Goal: Task Accomplishment & Management: Use online tool/utility

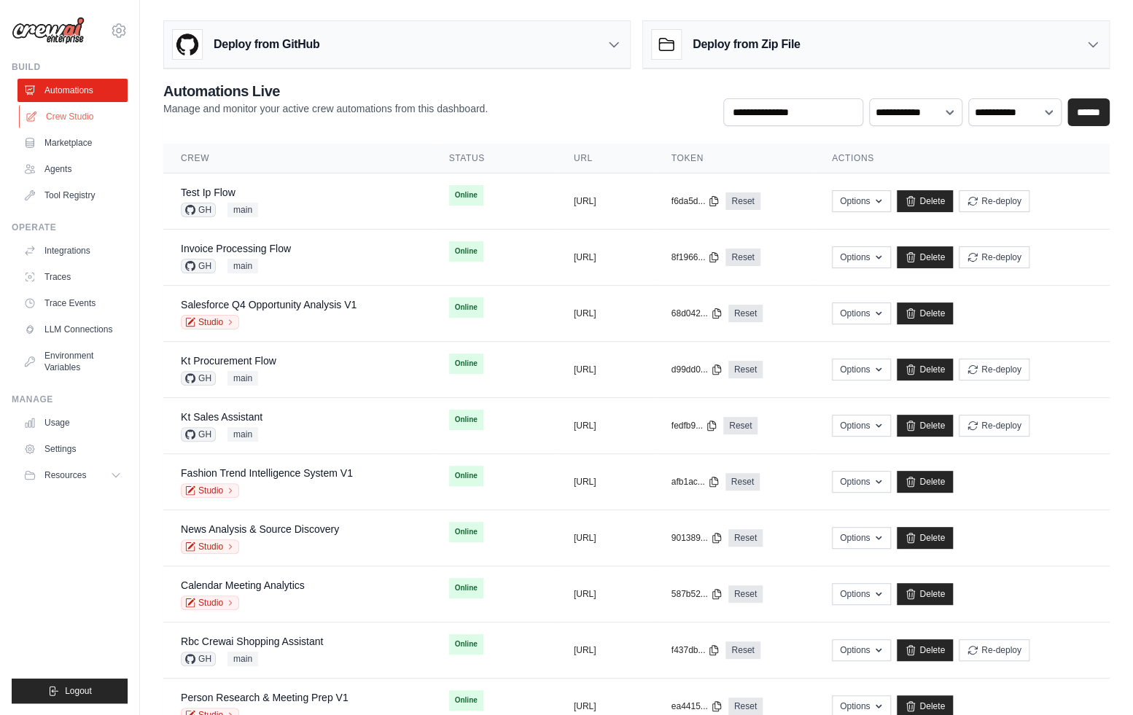
click at [84, 122] on link "Crew Studio" at bounding box center [74, 116] width 110 height 23
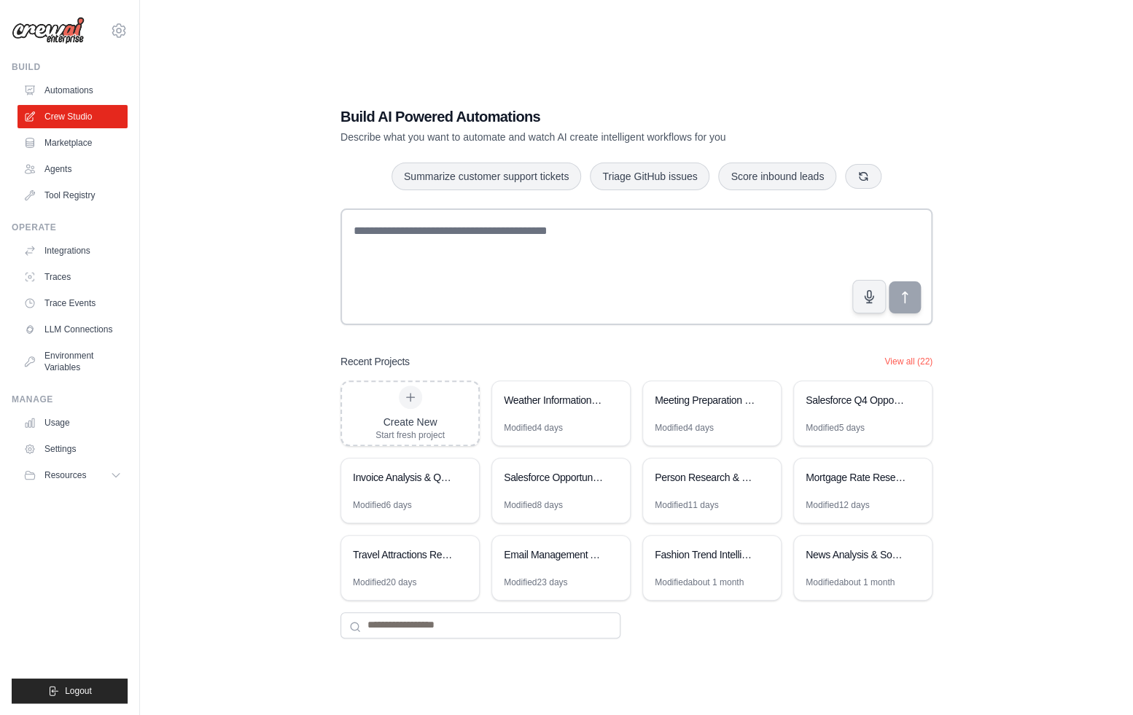
click at [516, 357] on div "Recent Projects View all (22)" at bounding box center [636, 361] width 592 height 15
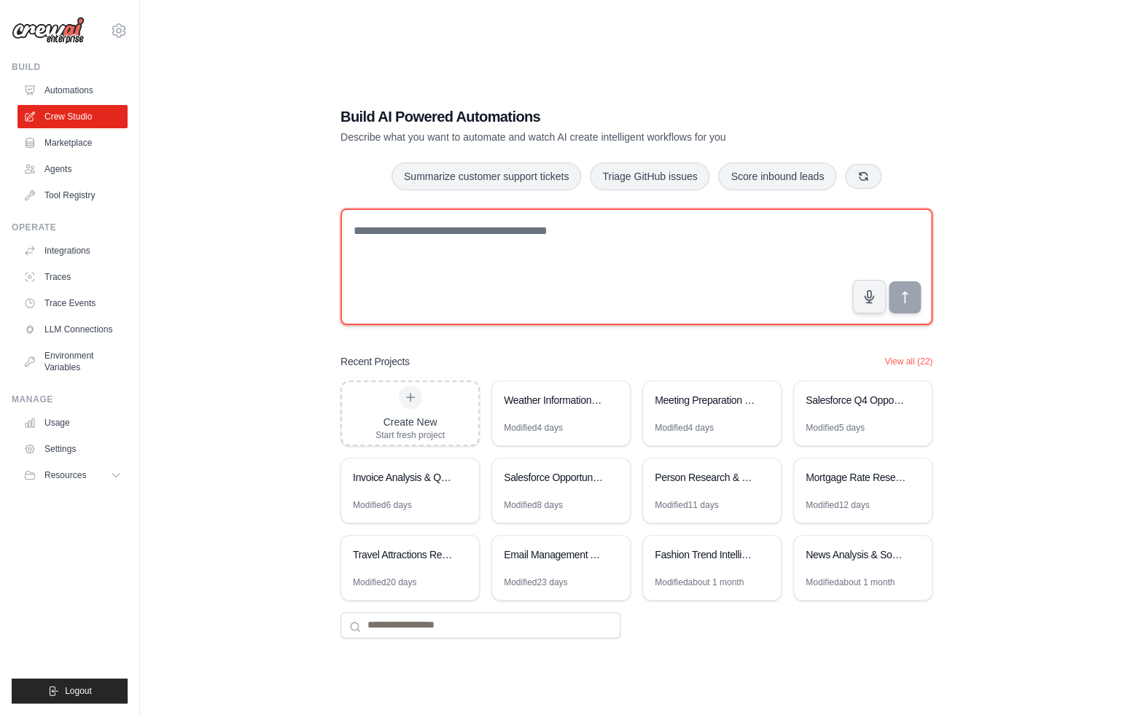
click at [496, 243] on textarea at bounding box center [636, 266] width 592 height 117
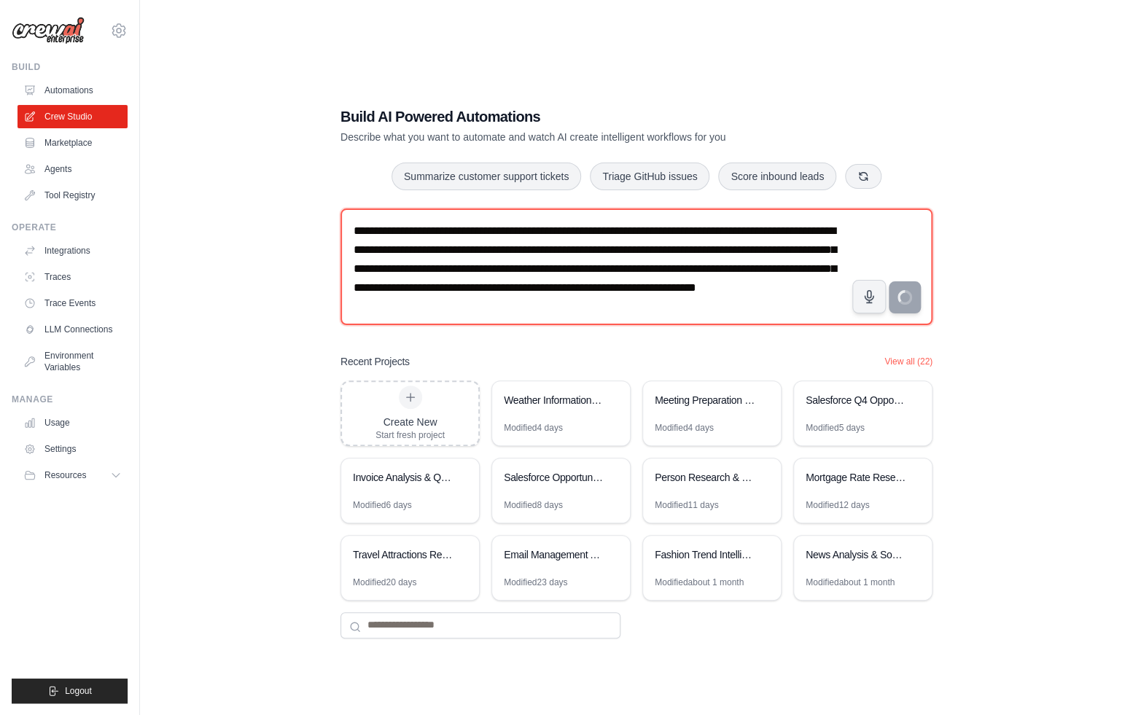
type textarea "**********"
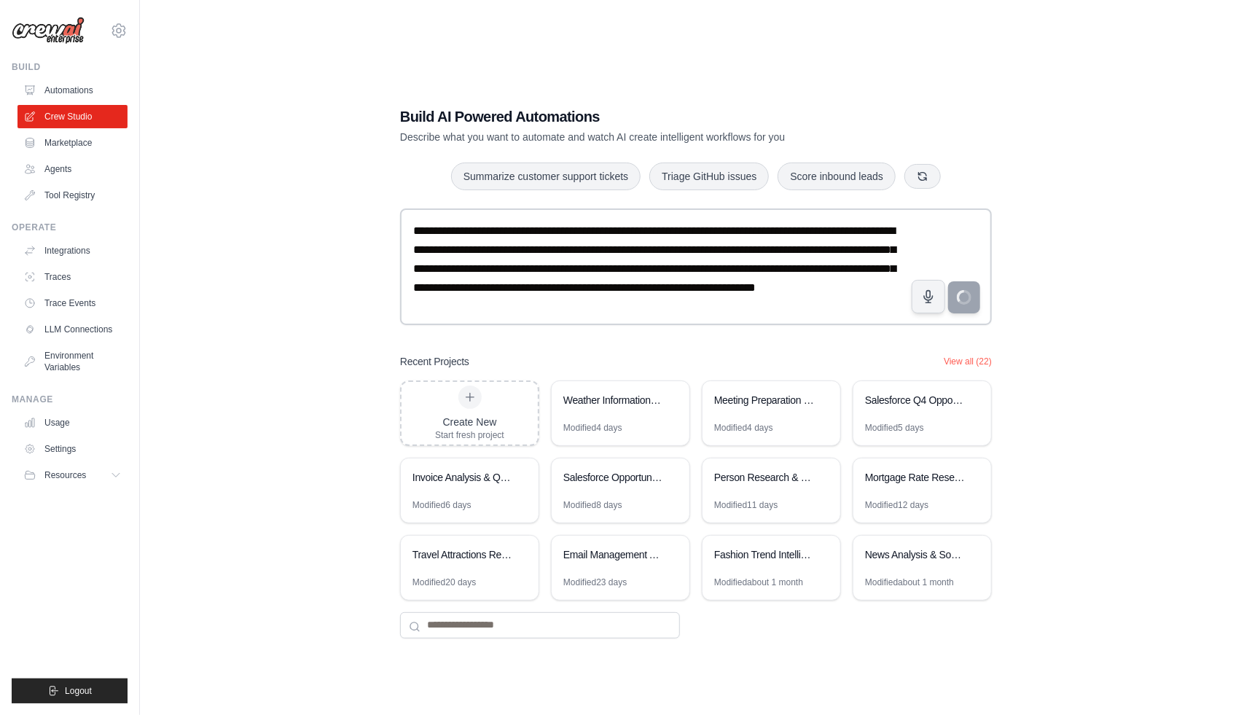
click at [321, 319] on div "**********" at bounding box center [696, 372] width 1066 height 715
click at [611, 399] on div "Weather Information Crew" at bounding box center [613, 400] width 100 height 15
click at [379, 288] on div "**********" at bounding box center [696, 372] width 1066 height 715
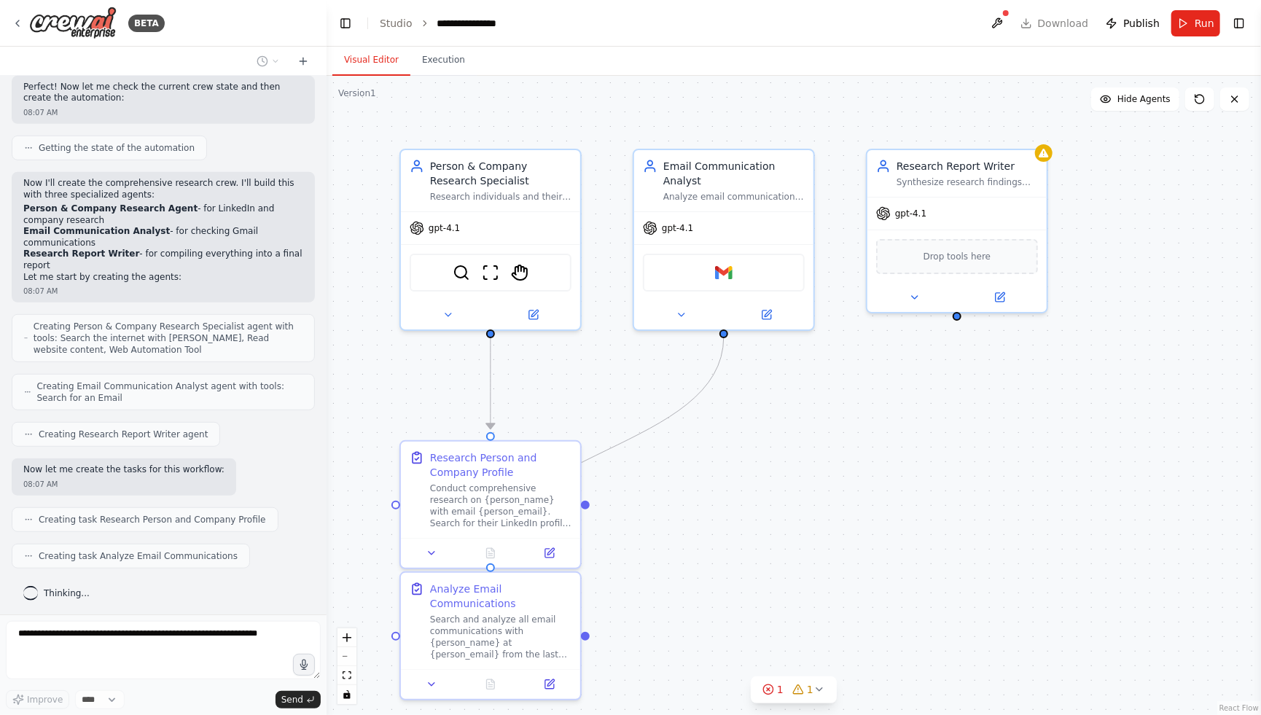
scroll to position [443, 0]
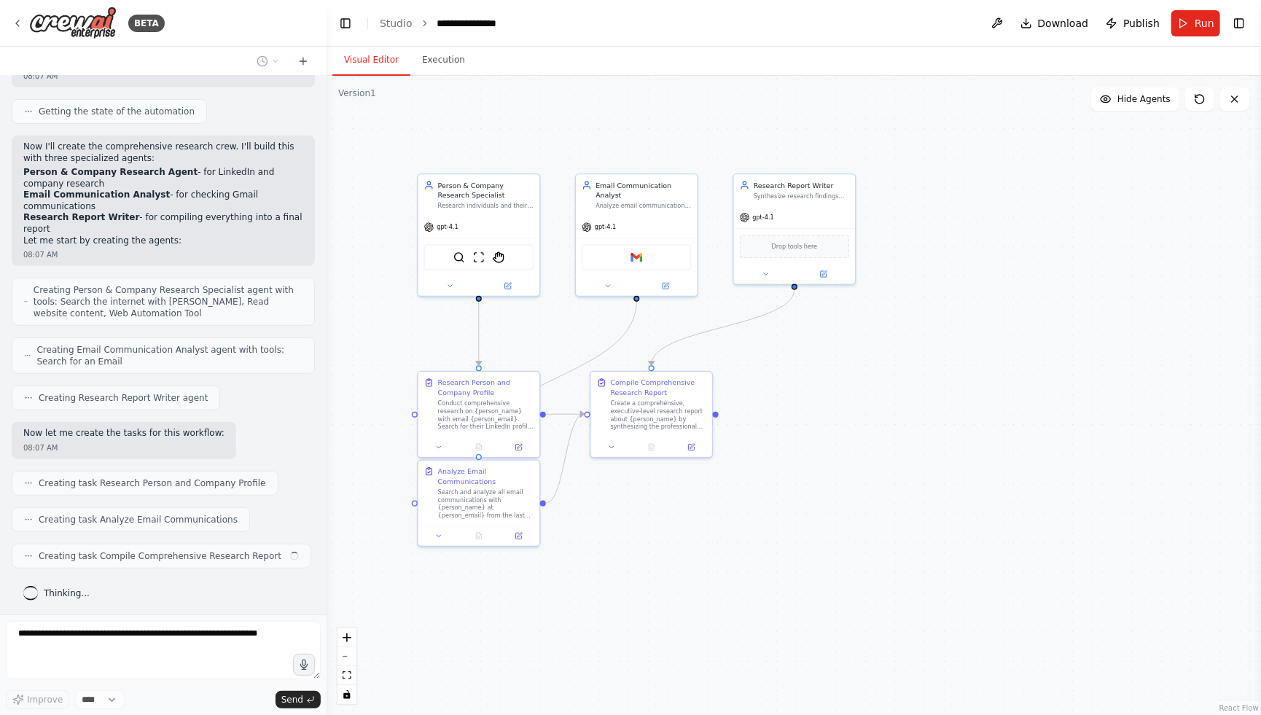
drag, startPoint x: 824, startPoint y: 605, endPoint x: 718, endPoint y: 491, distance: 155.7
click at [718, 491] on div ".deletable-edge-delete-btn { width: 20px; height: 20px; border: 0px solid #ffff…" at bounding box center [794, 395] width 934 height 639
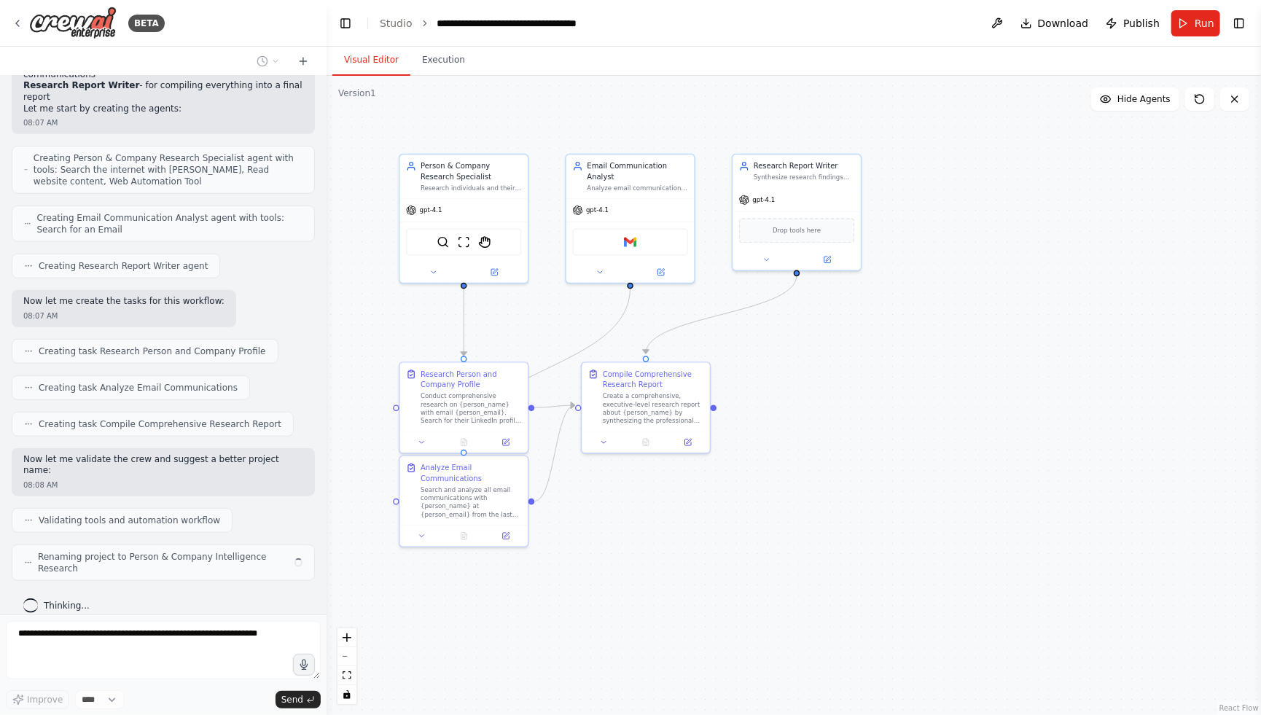
scroll to position [563, 0]
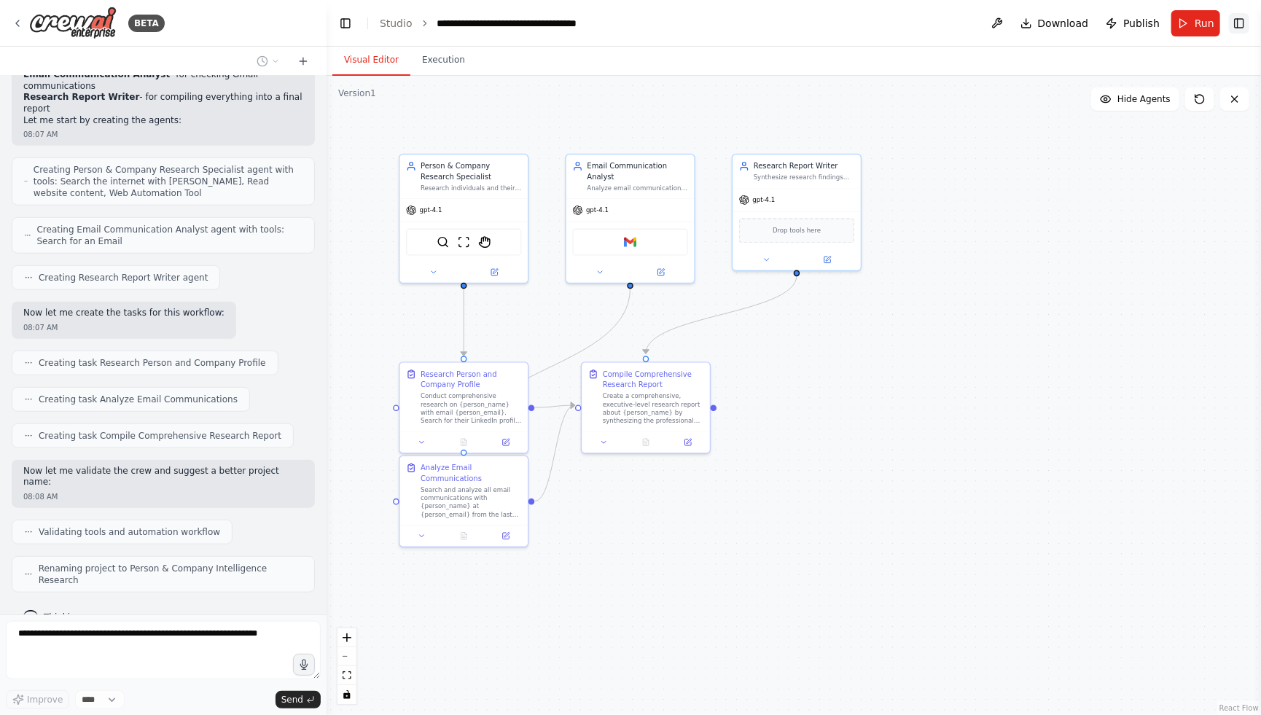
click at [1141, 28] on button "Toggle Right Sidebar" at bounding box center [1239, 23] width 20 height 20
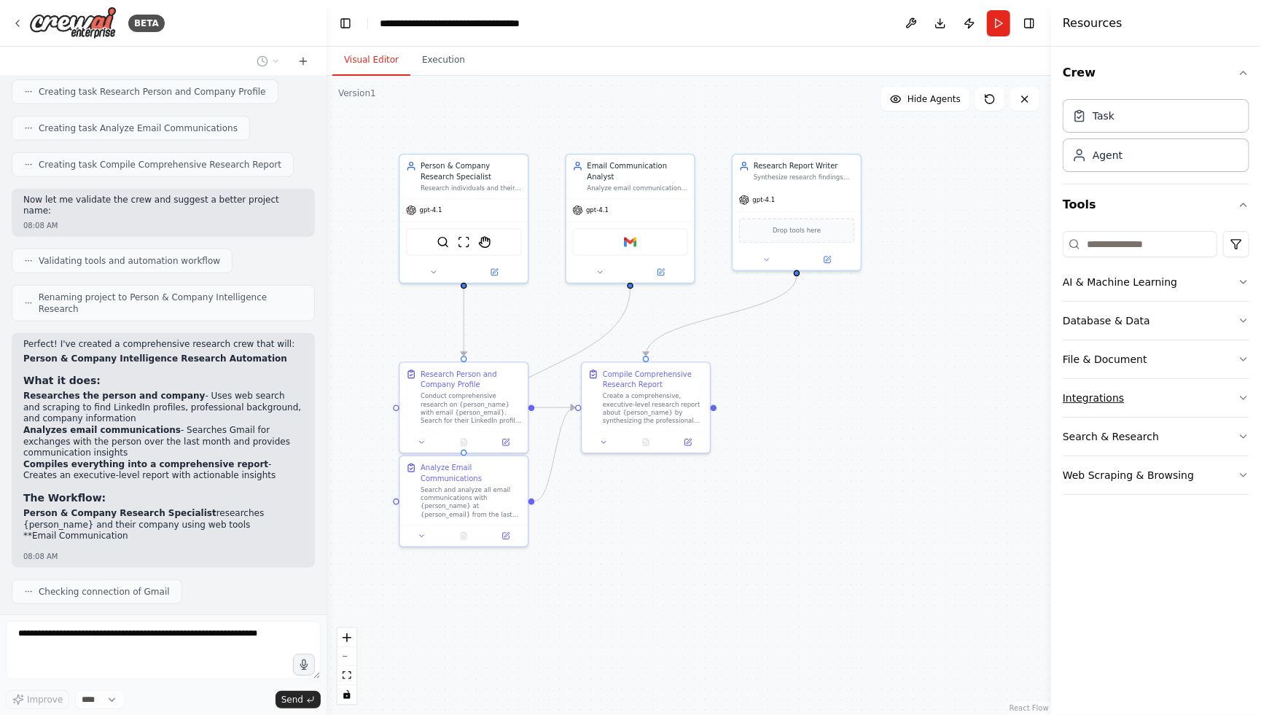
click at [1112, 386] on button "Integrations" at bounding box center [1156, 398] width 187 height 38
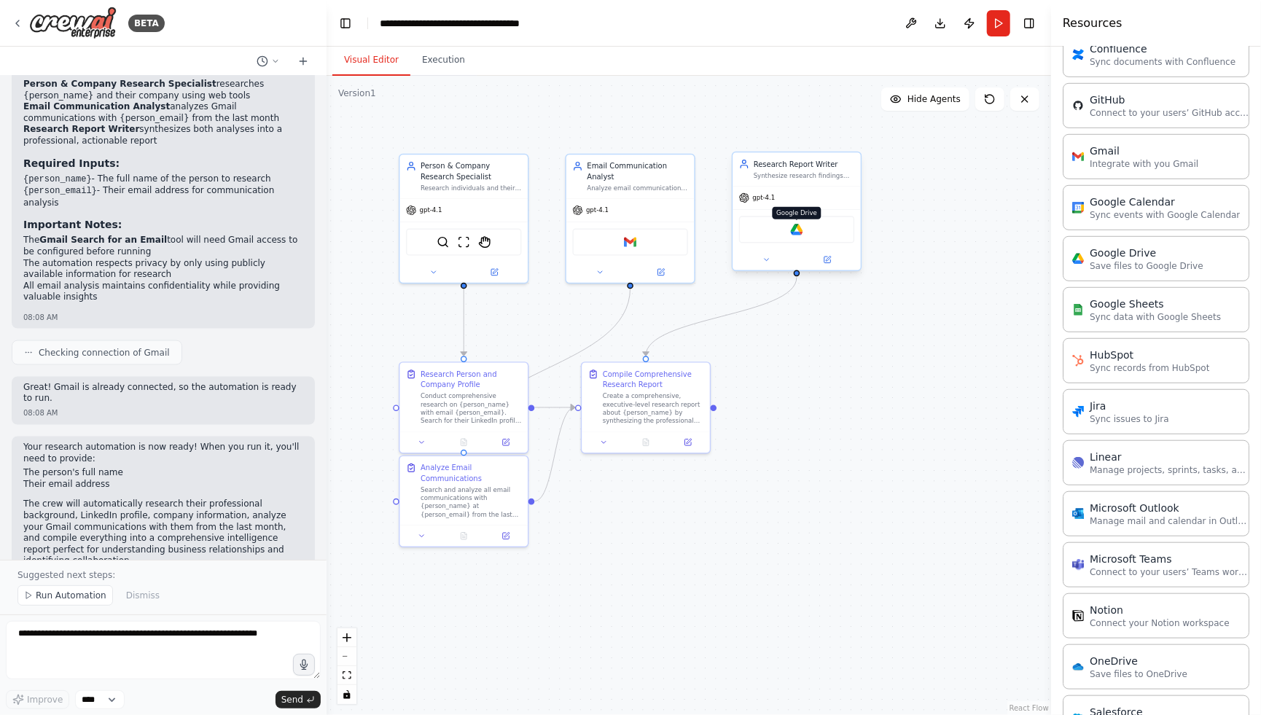
scroll to position [1275, 0]
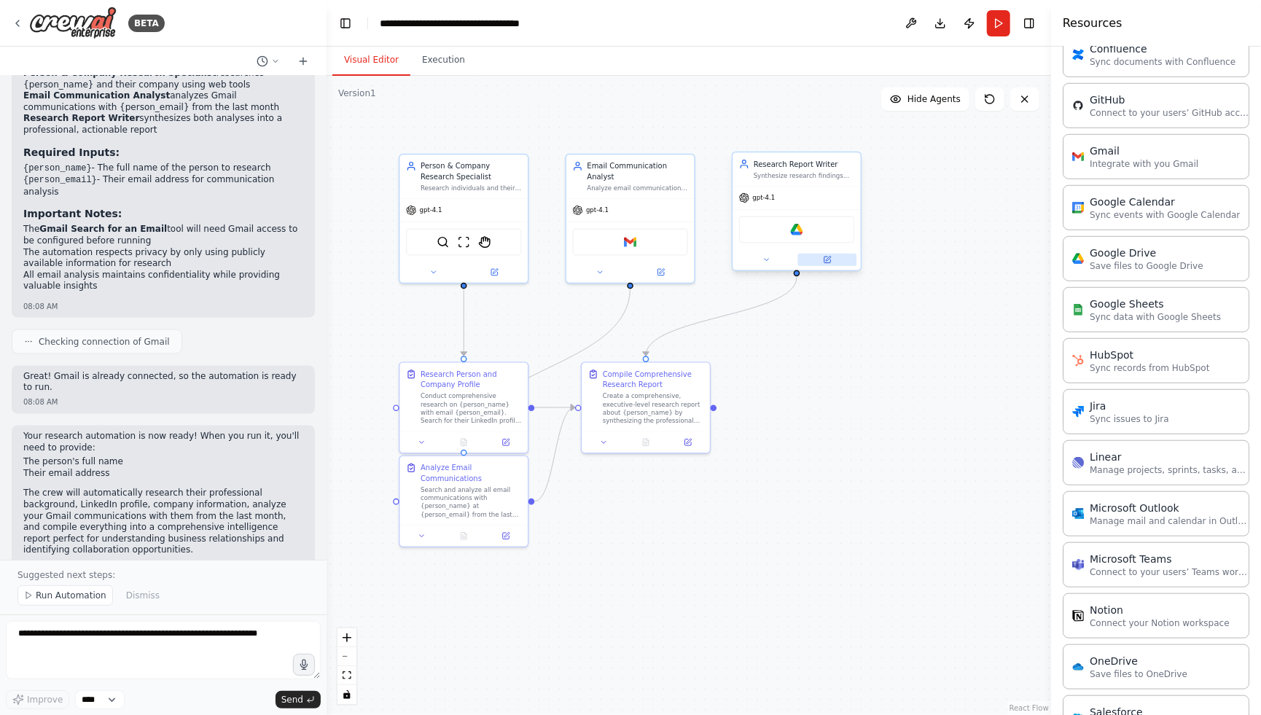
click at [828, 263] on button at bounding box center [827, 260] width 59 height 12
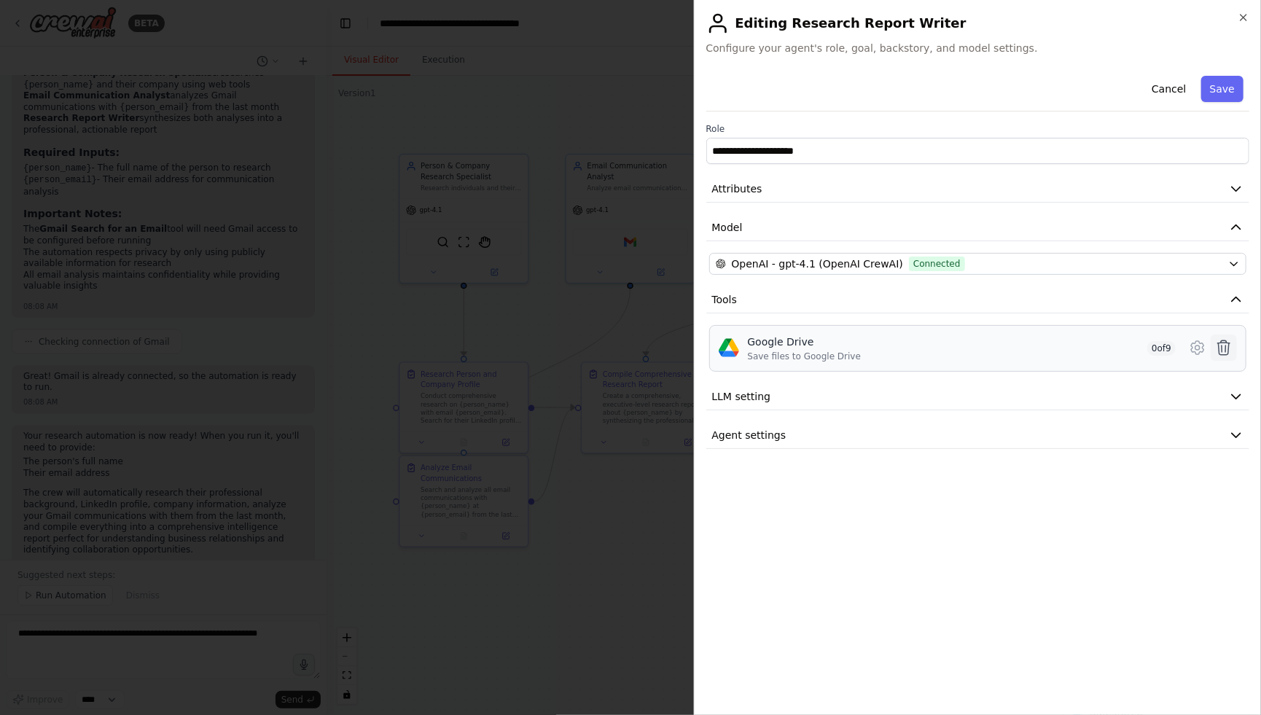
click at [1141, 342] on icon at bounding box center [1223, 347] width 17 height 17
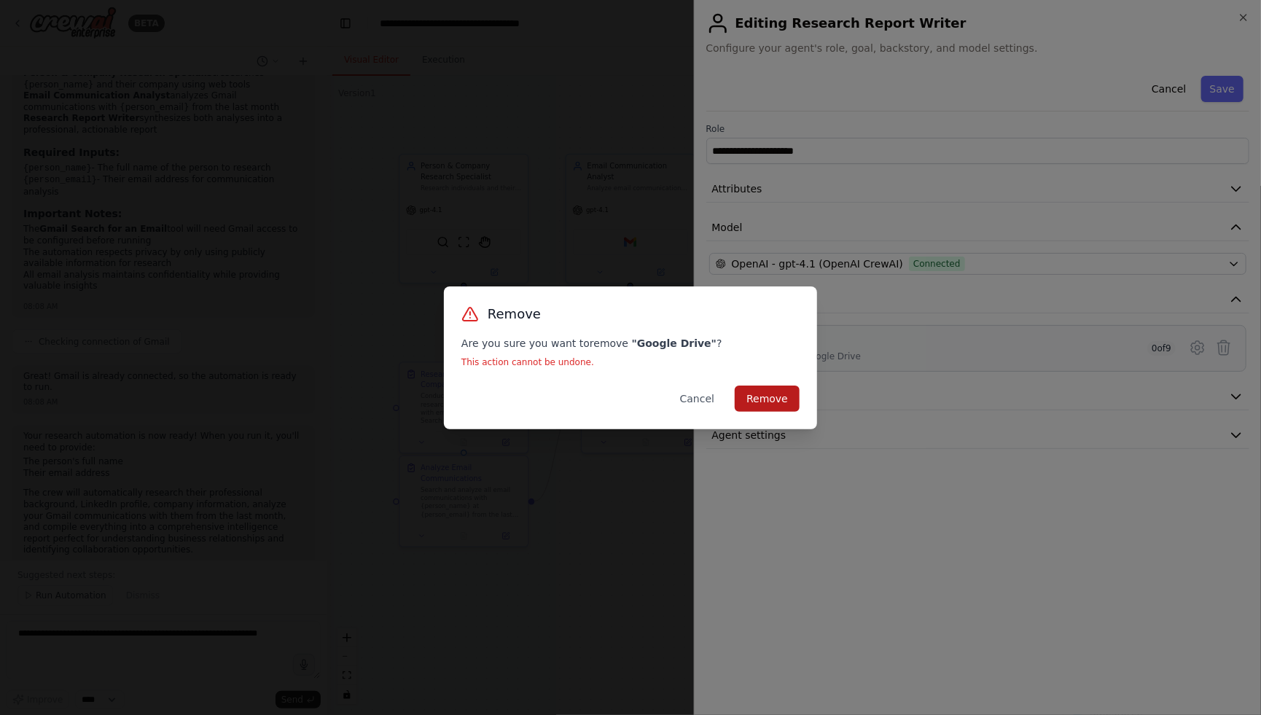
click at [781, 396] on button "Remove" at bounding box center [767, 399] width 65 height 26
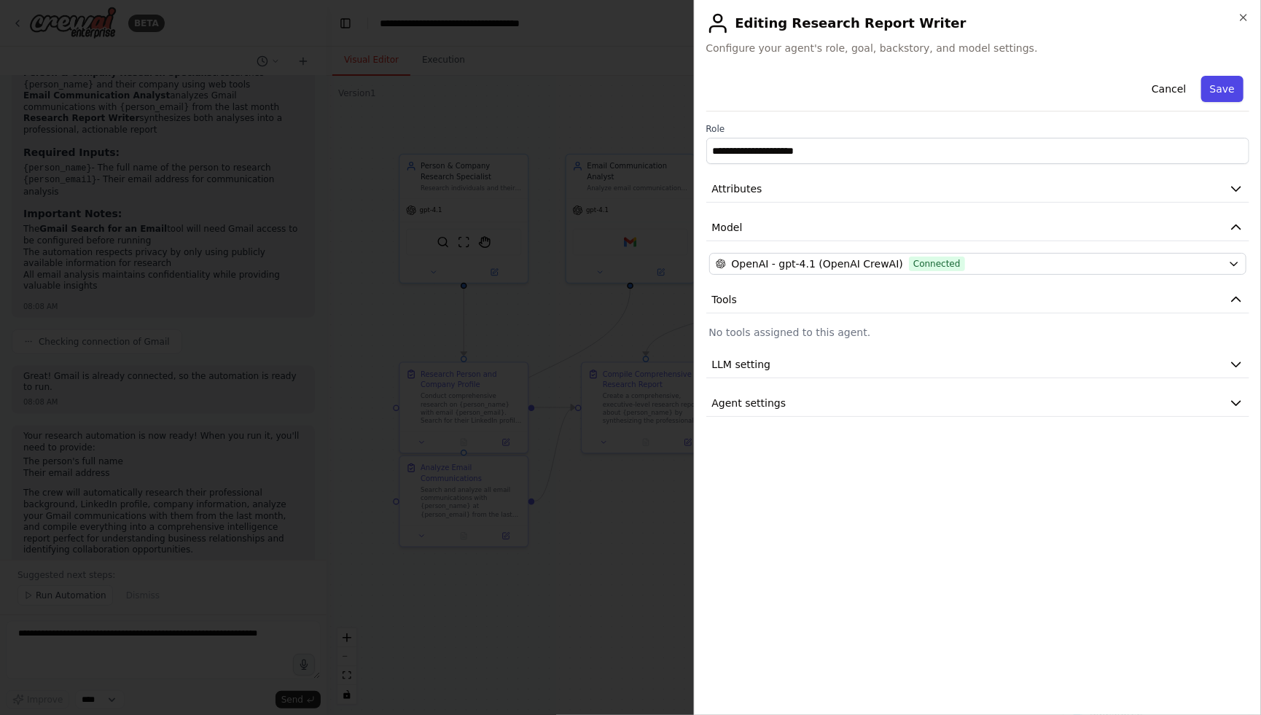
click at [1141, 93] on button "Save" at bounding box center [1222, 89] width 42 height 26
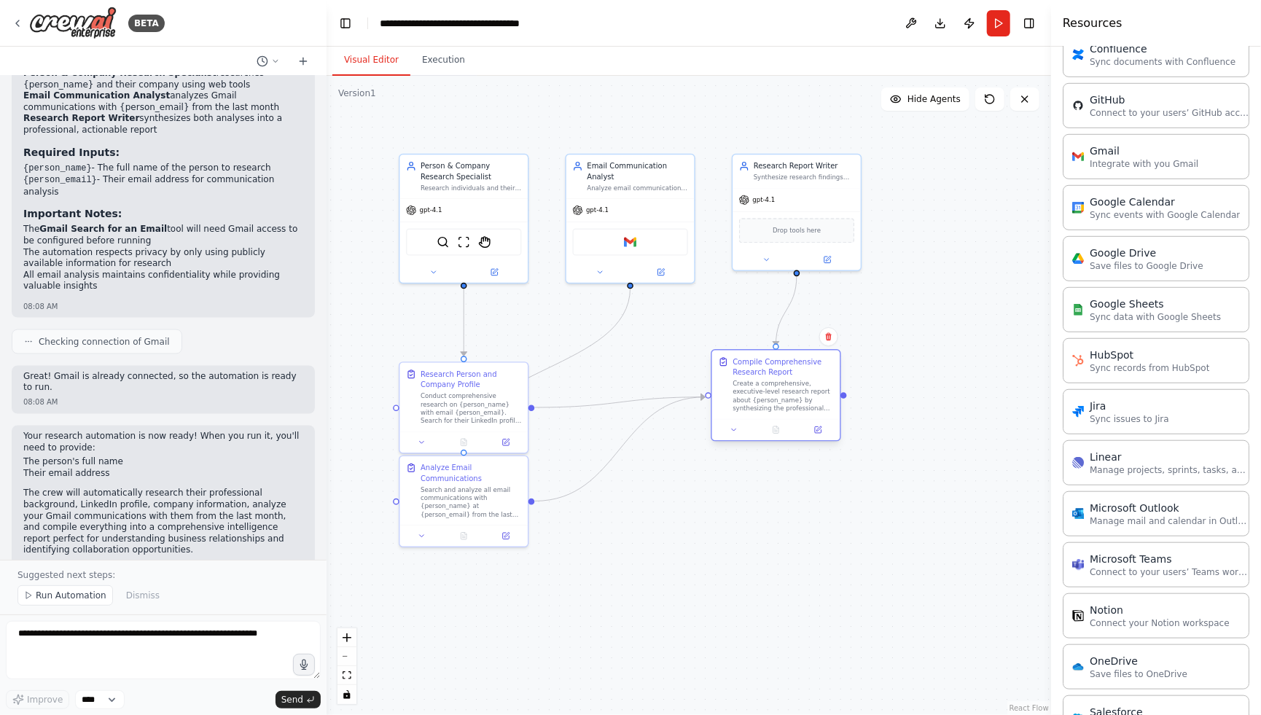
drag, startPoint x: 636, startPoint y: 405, endPoint x: 812, endPoint y: 404, distance: 176.4
click at [812, 403] on div "Create a comprehensive, executive-level research report about {person_name} by …" at bounding box center [782, 397] width 101 height 34
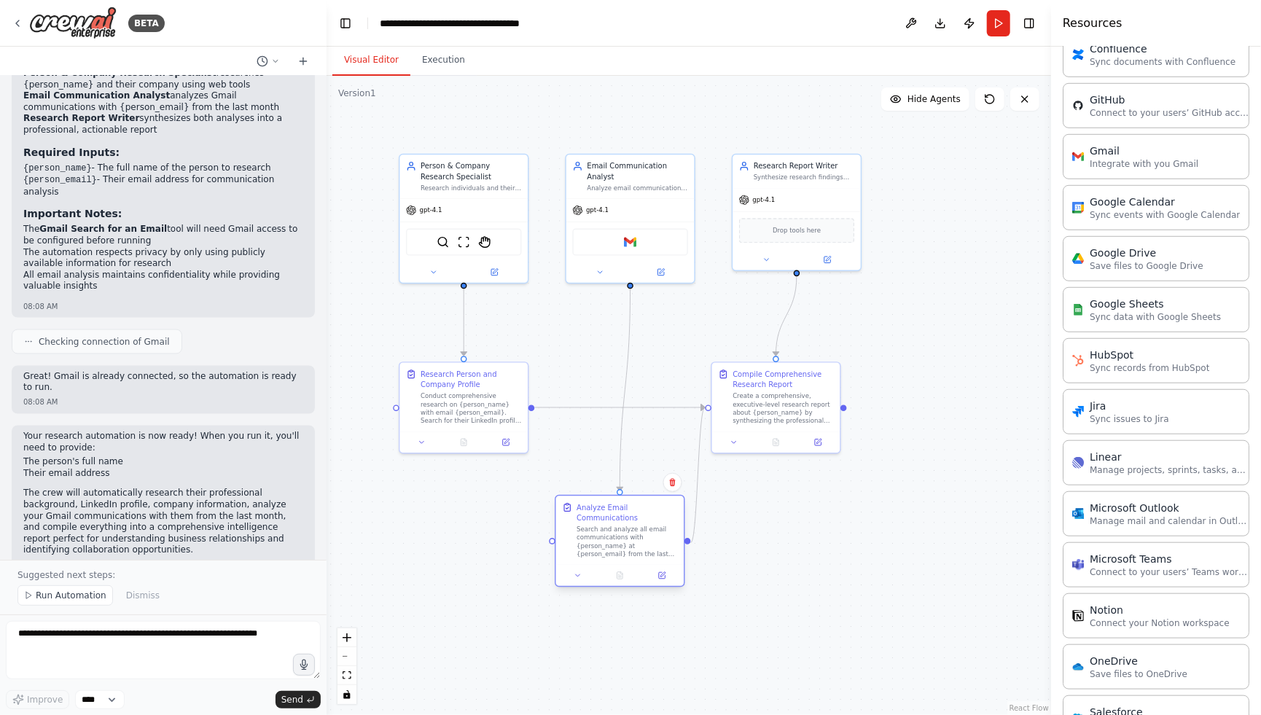
drag, startPoint x: 501, startPoint y: 474, endPoint x: 620, endPoint y: 534, distance: 132.7
click at [620, 534] on div "Search and analyze all email communications with {person_name} at {person_email…" at bounding box center [627, 542] width 101 height 34
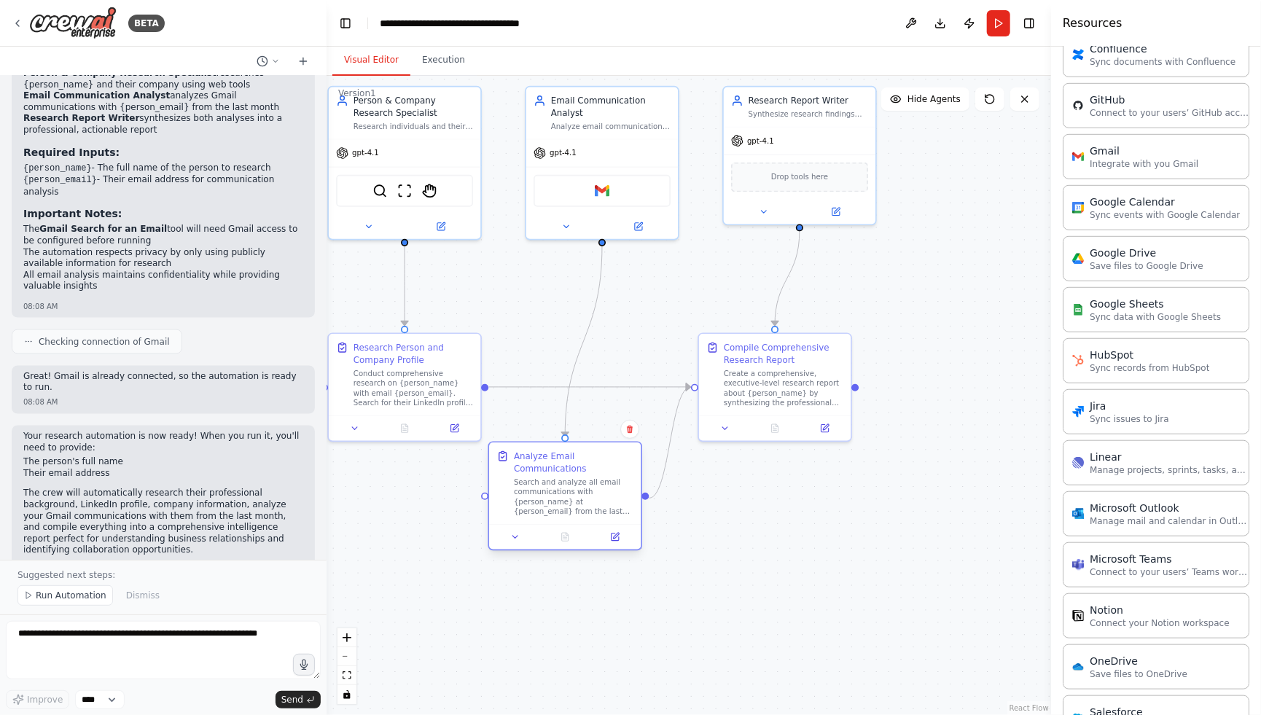
drag, startPoint x: 566, startPoint y: 508, endPoint x: 558, endPoint y: 477, distance: 31.6
click at [558, 477] on div "Search and analyze all email communications with {person_name} at {person_email…" at bounding box center [574, 496] width 120 height 39
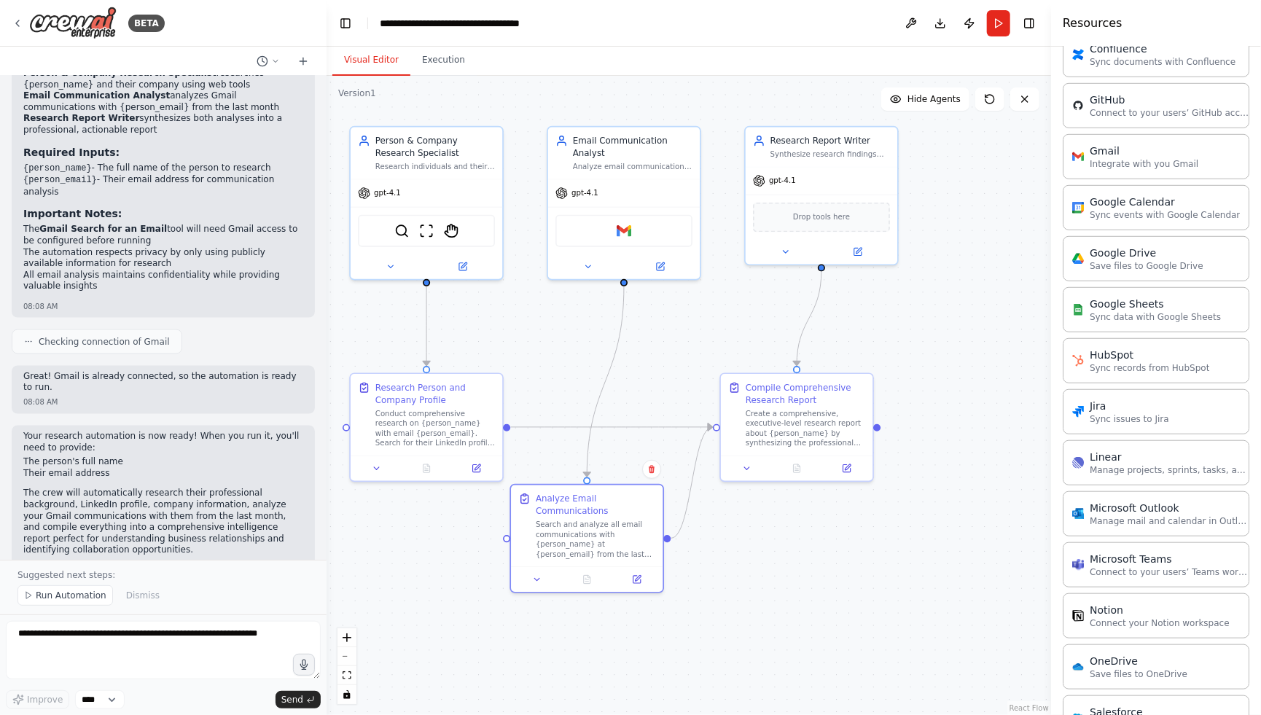
drag, startPoint x: 795, startPoint y: 534, endPoint x: 817, endPoint y: 574, distance: 45.7
click at [817, 574] on div ".deletable-edge-delete-btn { width: 20px; height: 20px; border: 0px solid #ffff…" at bounding box center [689, 395] width 724 height 639
click at [469, 273] on div at bounding box center [427, 264] width 152 height 25
click at [466, 270] on div at bounding box center [427, 264] width 152 height 25
click at [463, 265] on icon at bounding box center [462, 263] width 7 height 7
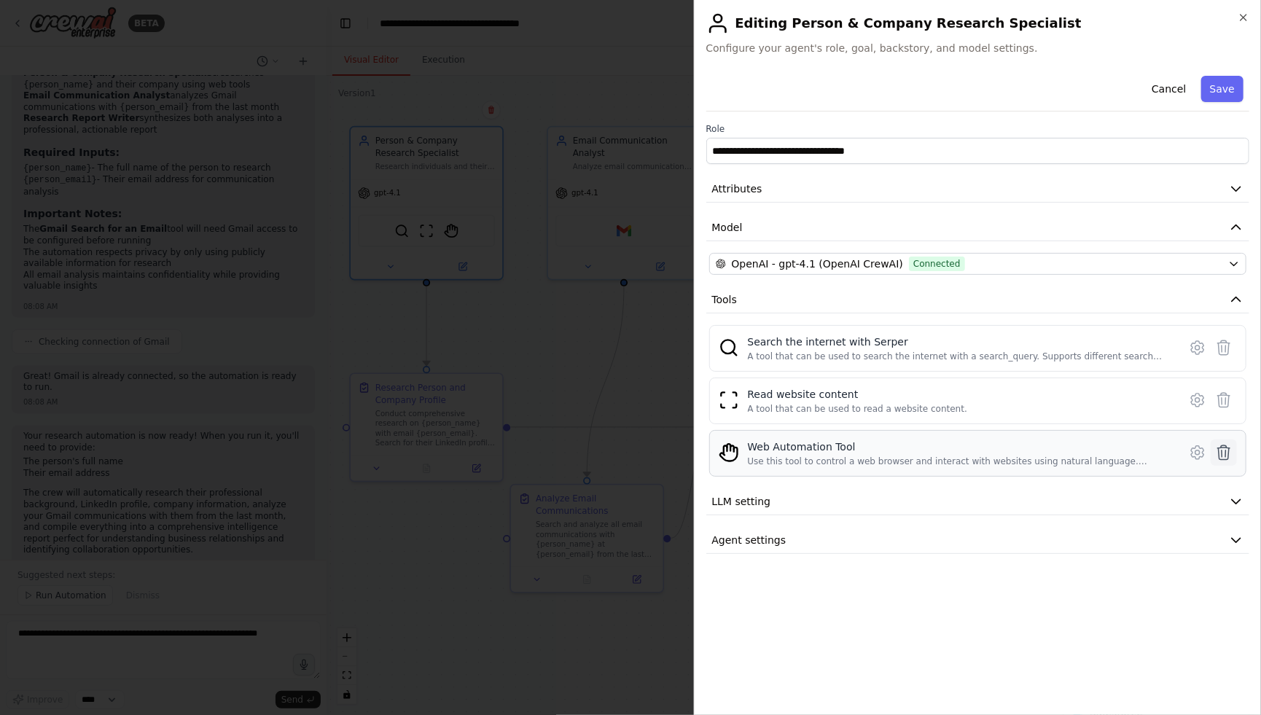
click at [1141, 456] on icon at bounding box center [1223, 452] width 17 height 17
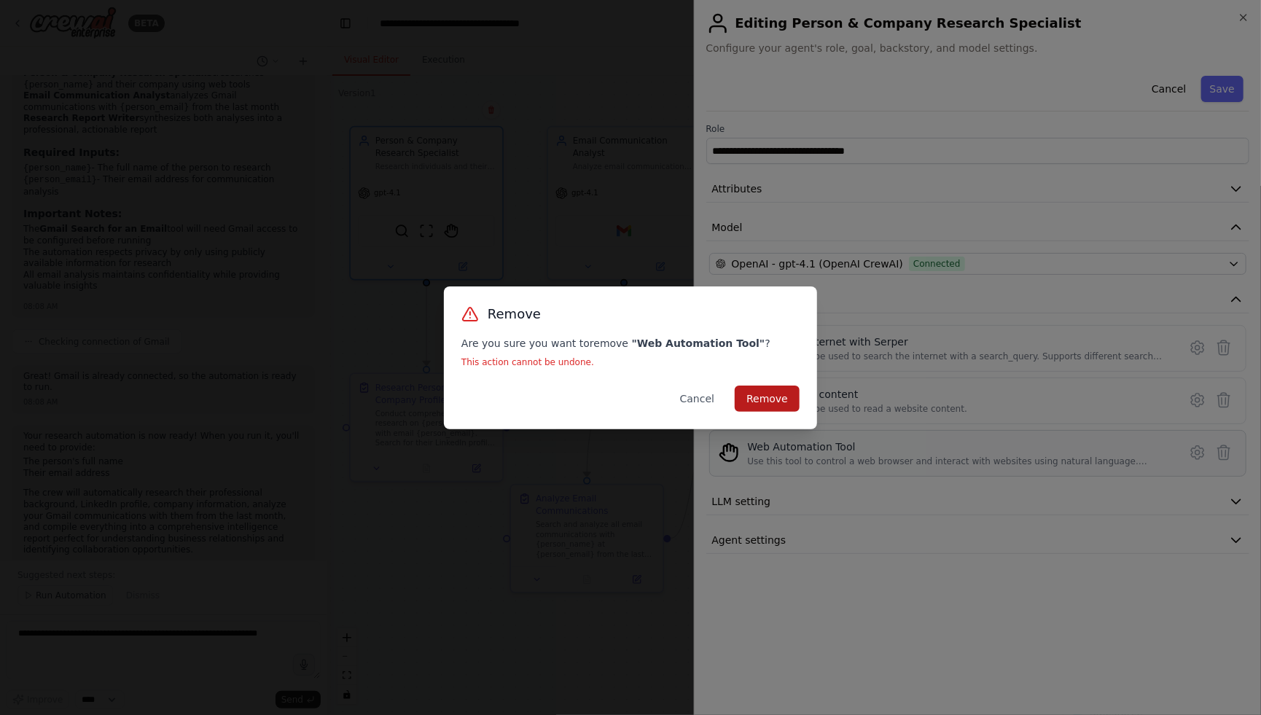
click at [798, 405] on button "Remove" at bounding box center [767, 399] width 65 height 26
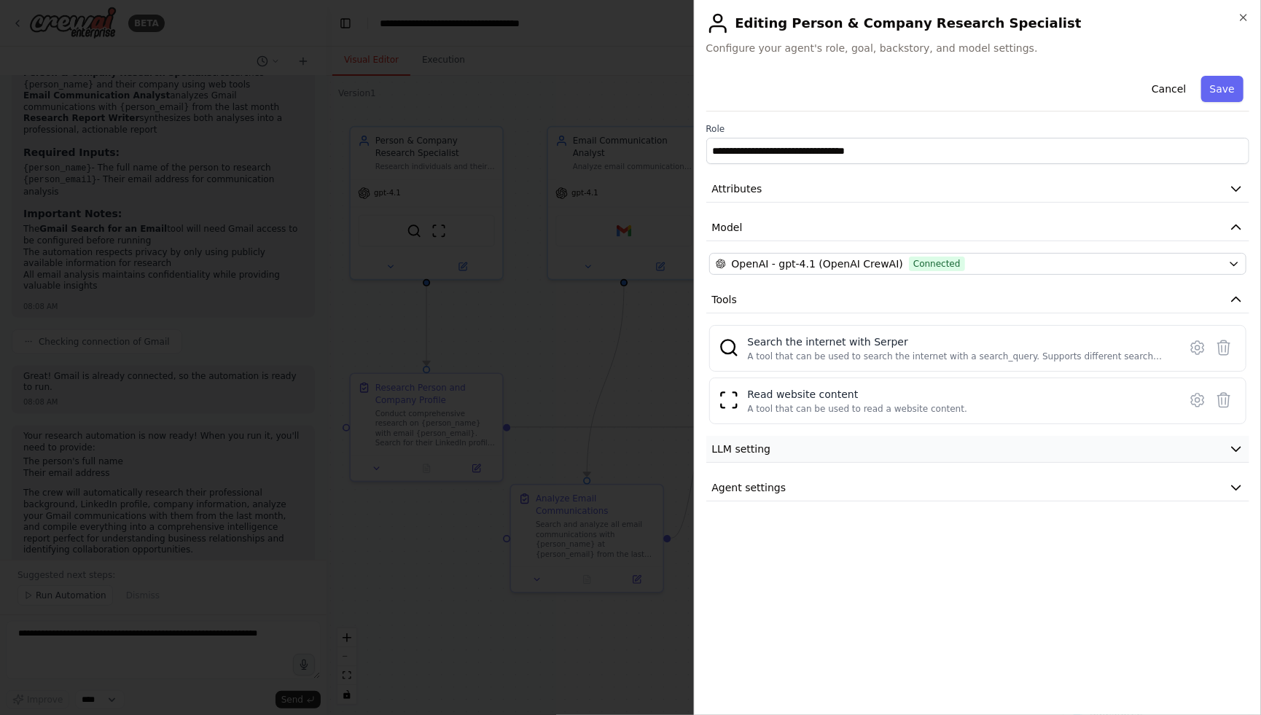
click at [1141, 441] on button "LLM setting" at bounding box center [978, 449] width 544 height 27
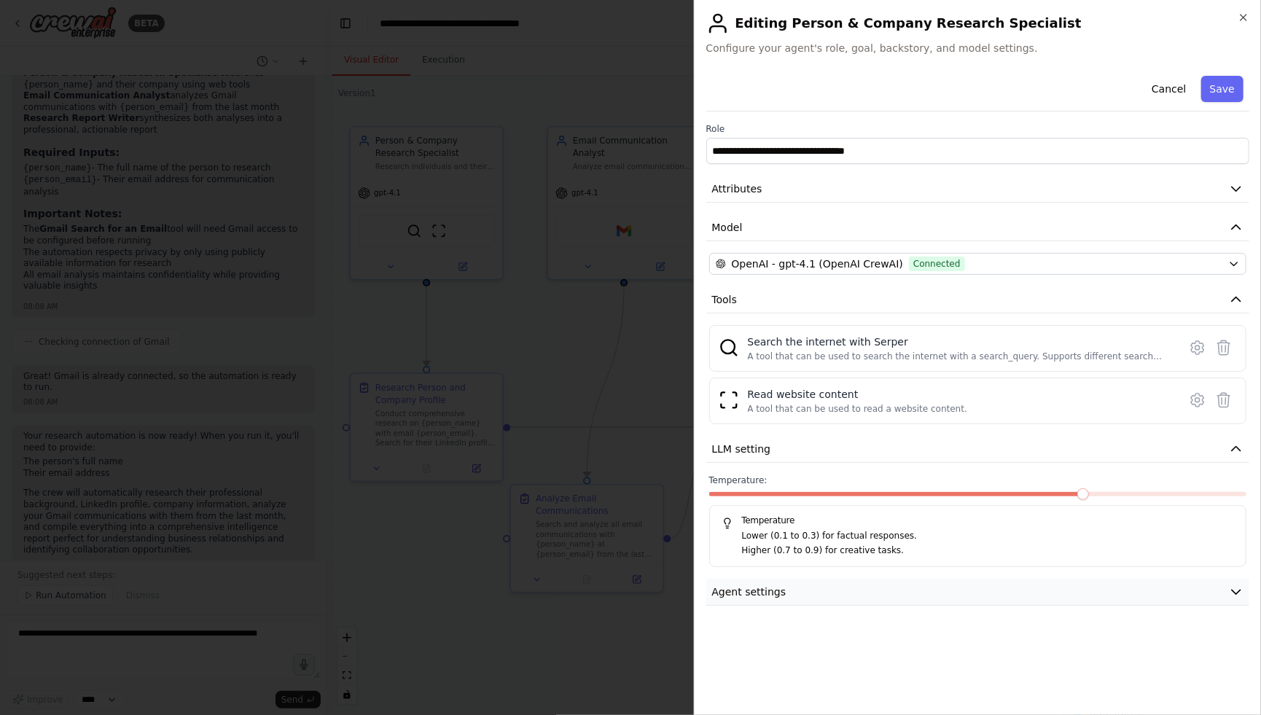
click at [1141, 590] on button "Agent settings" at bounding box center [978, 592] width 544 height 27
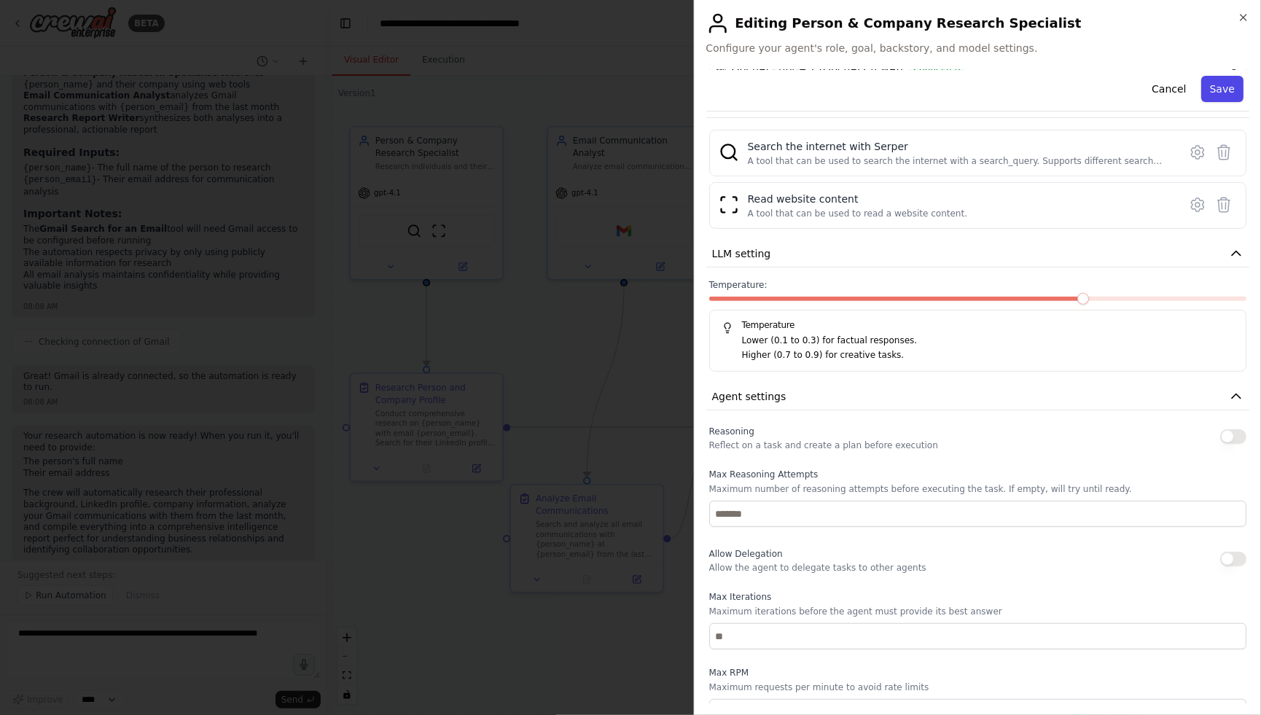
click at [1141, 97] on button "Save" at bounding box center [1222, 89] width 42 height 26
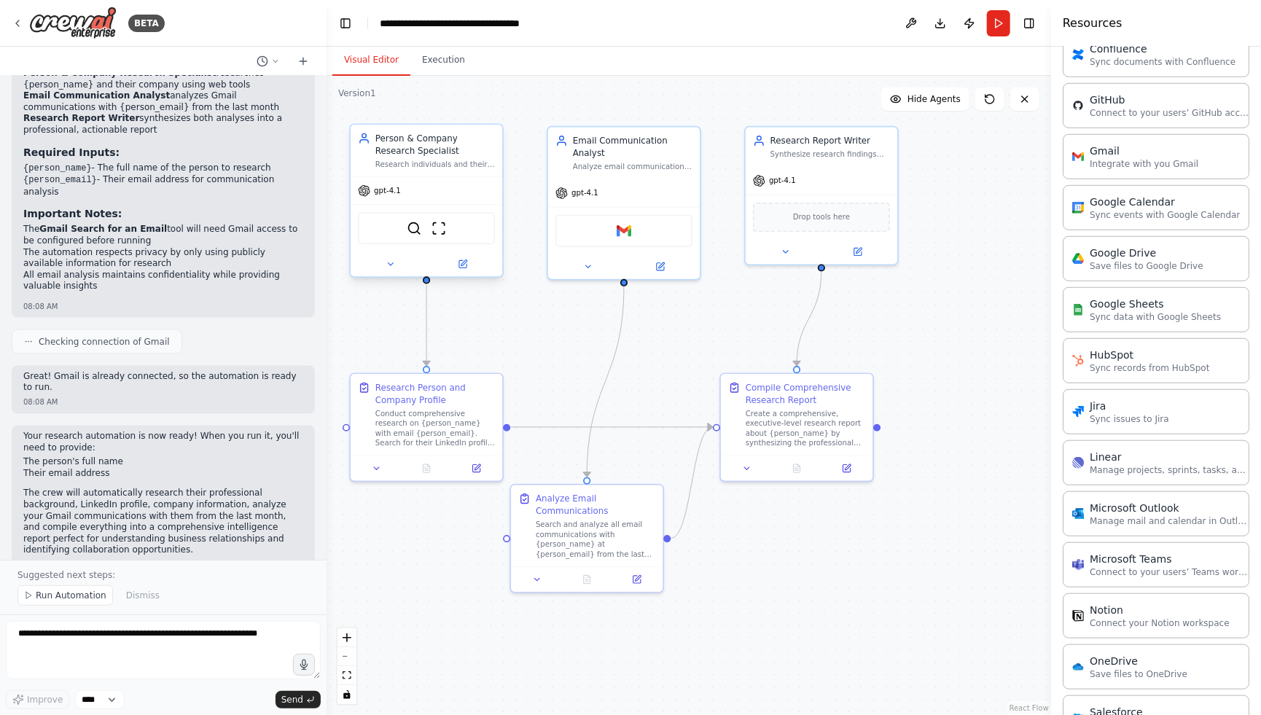
click at [480, 253] on div at bounding box center [427, 264] width 152 height 25
click at [466, 257] on button at bounding box center [463, 264] width 70 height 15
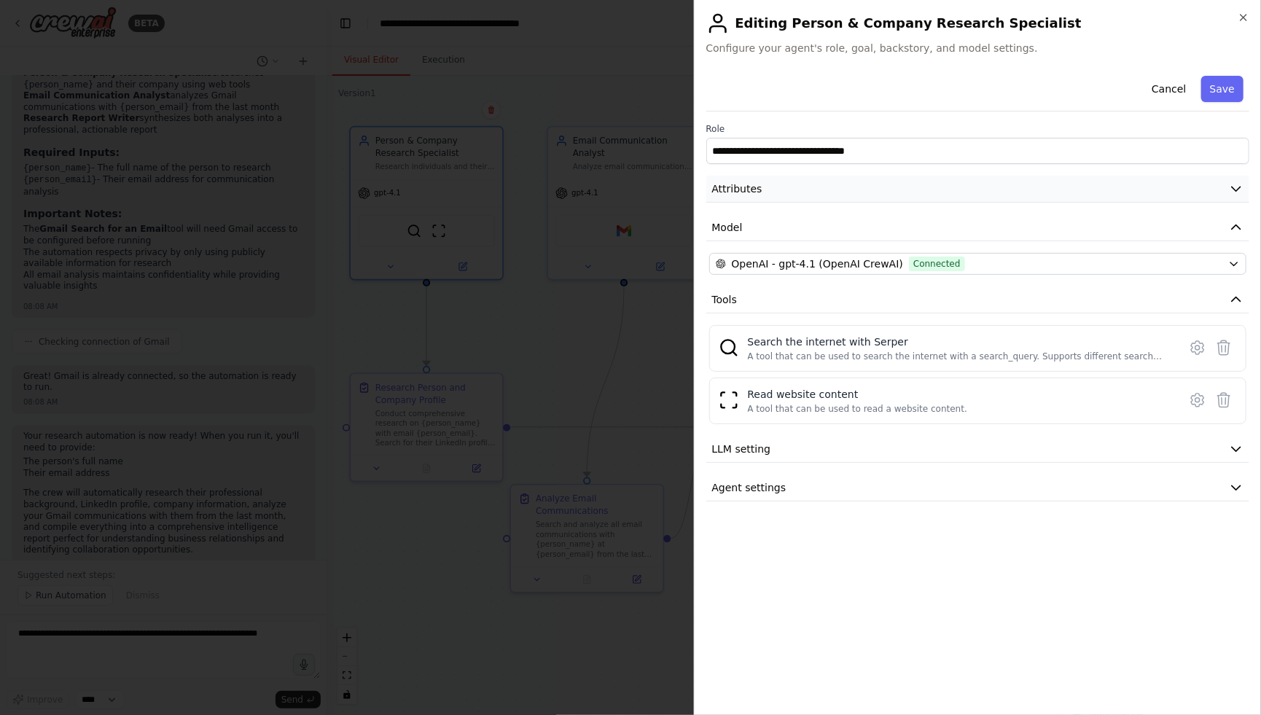
click at [822, 184] on button "Attributes" at bounding box center [978, 189] width 544 height 27
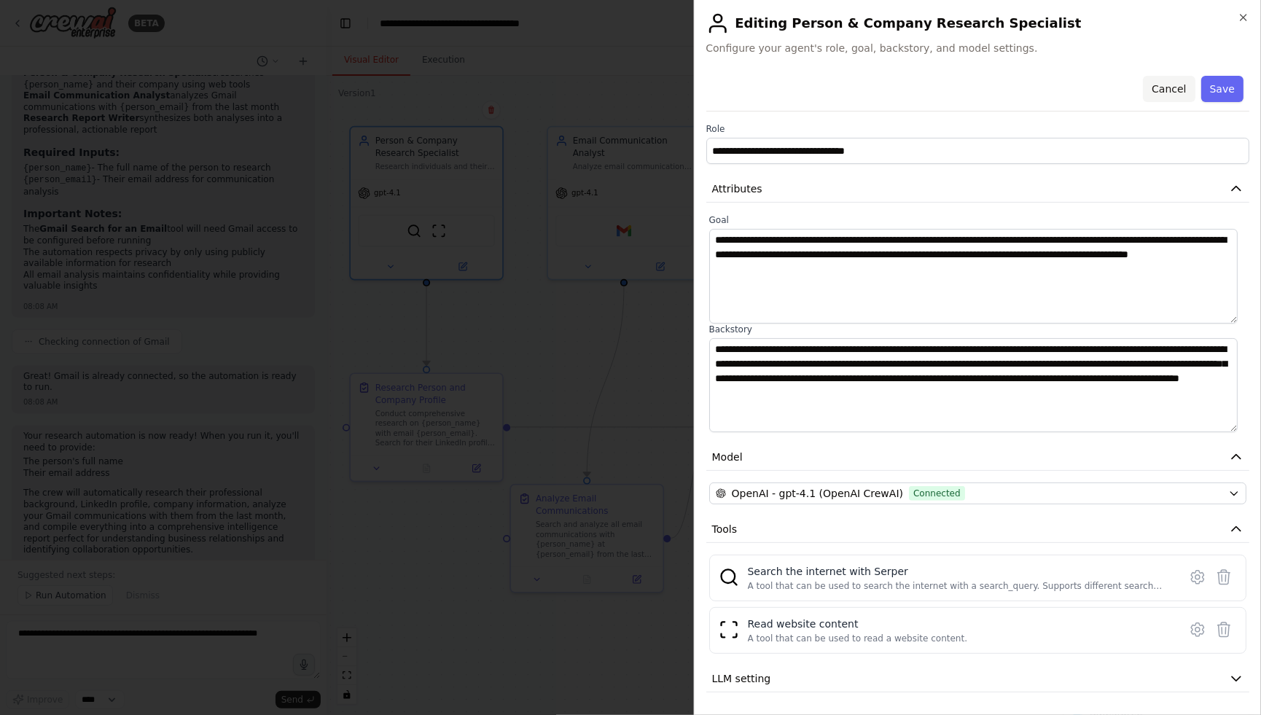
click at [1141, 90] on button "Cancel" at bounding box center [1169, 89] width 52 height 26
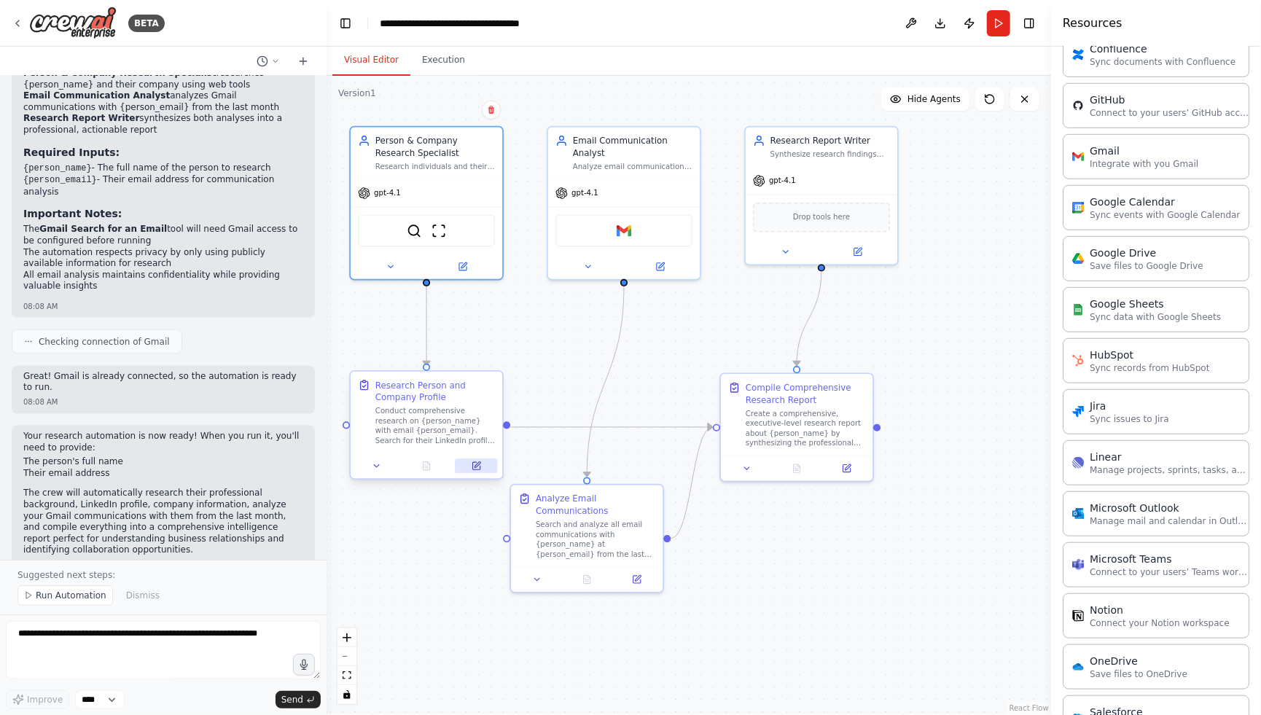
click at [478, 461] on icon at bounding box center [477, 466] width 10 height 10
click at [471, 469] on button at bounding box center [476, 465] width 42 height 15
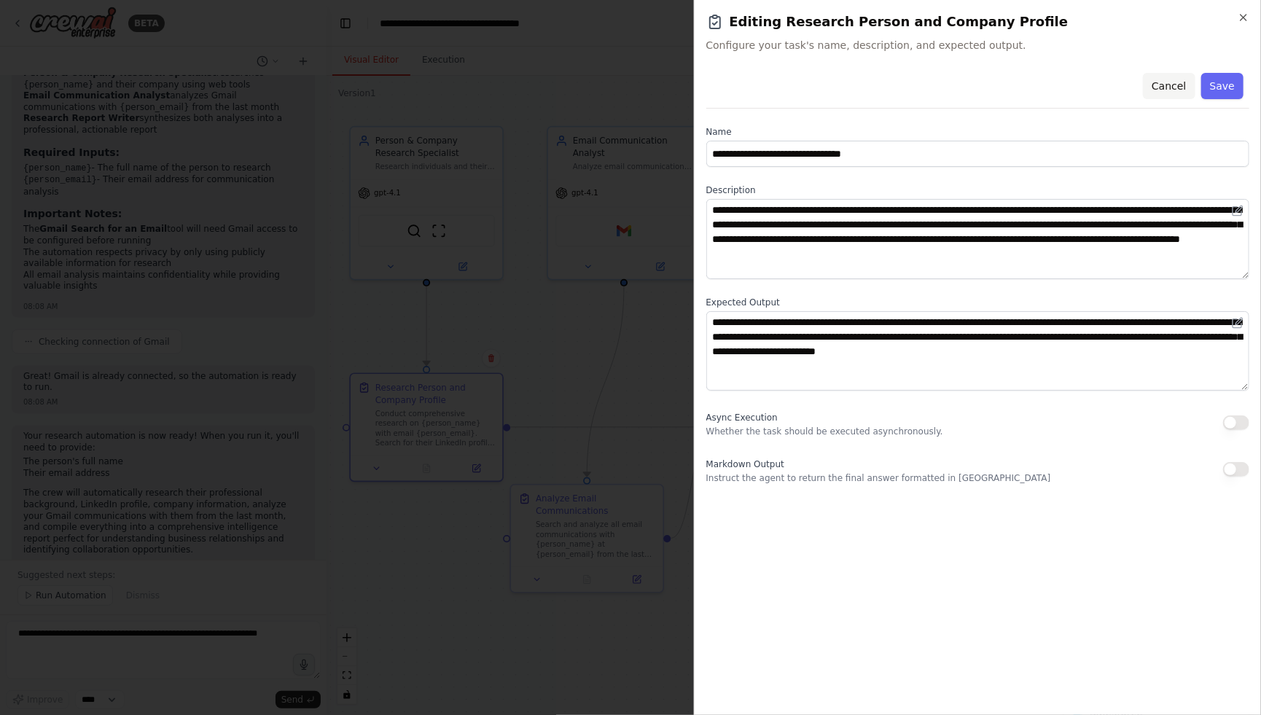
click at [1141, 82] on button "Cancel" at bounding box center [1169, 86] width 52 height 26
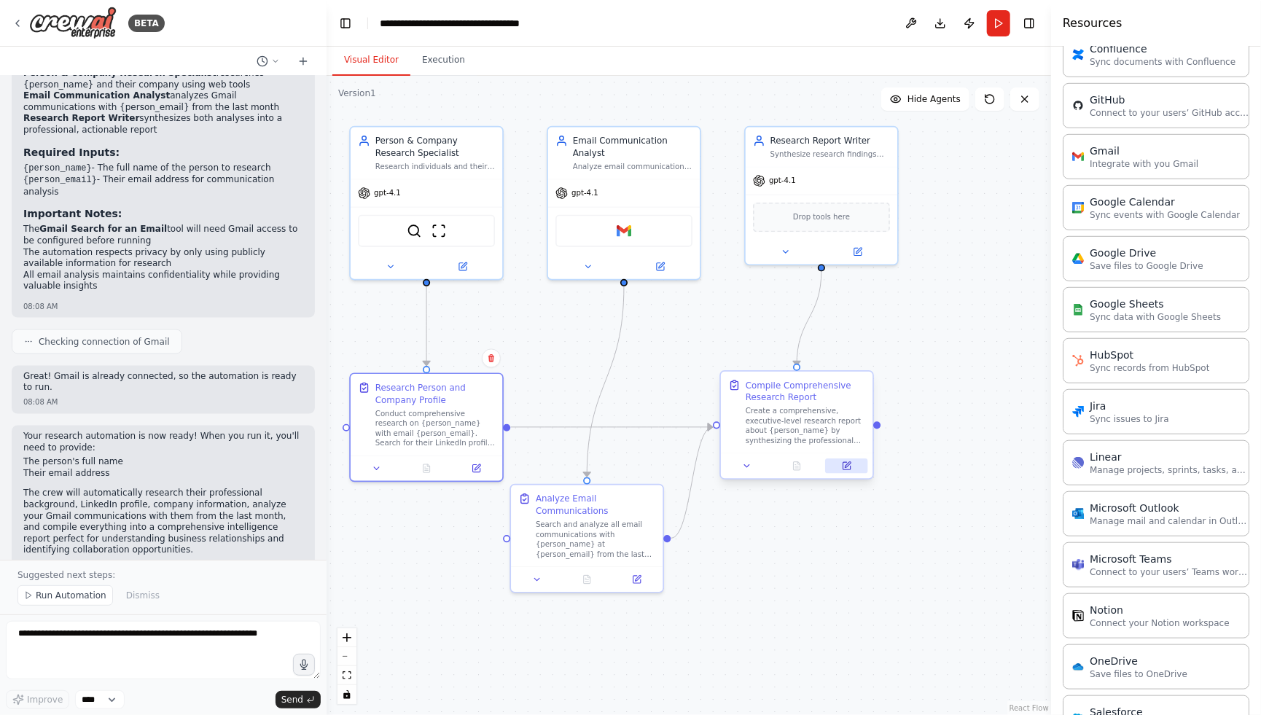
click at [856, 465] on button at bounding box center [846, 465] width 42 height 15
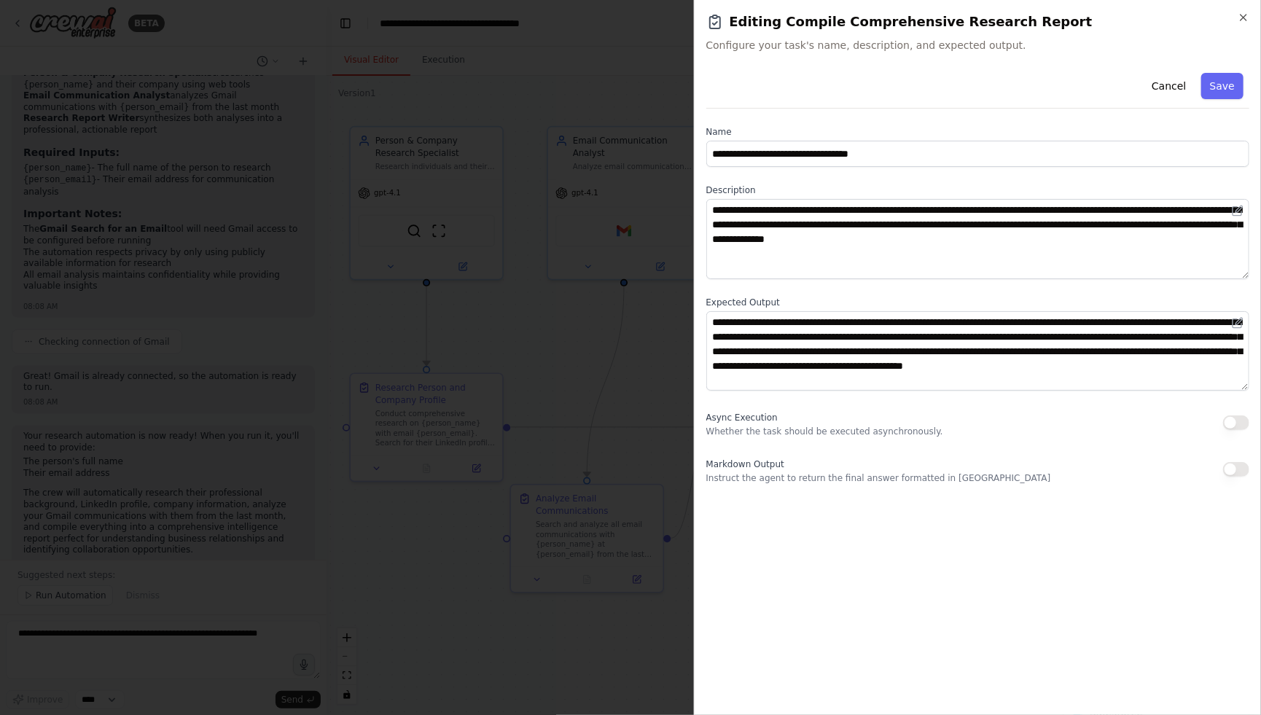
click at [1141, 470] on button "button" at bounding box center [1236, 469] width 26 height 15
click at [1141, 76] on button "Save" at bounding box center [1222, 86] width 42 height 26
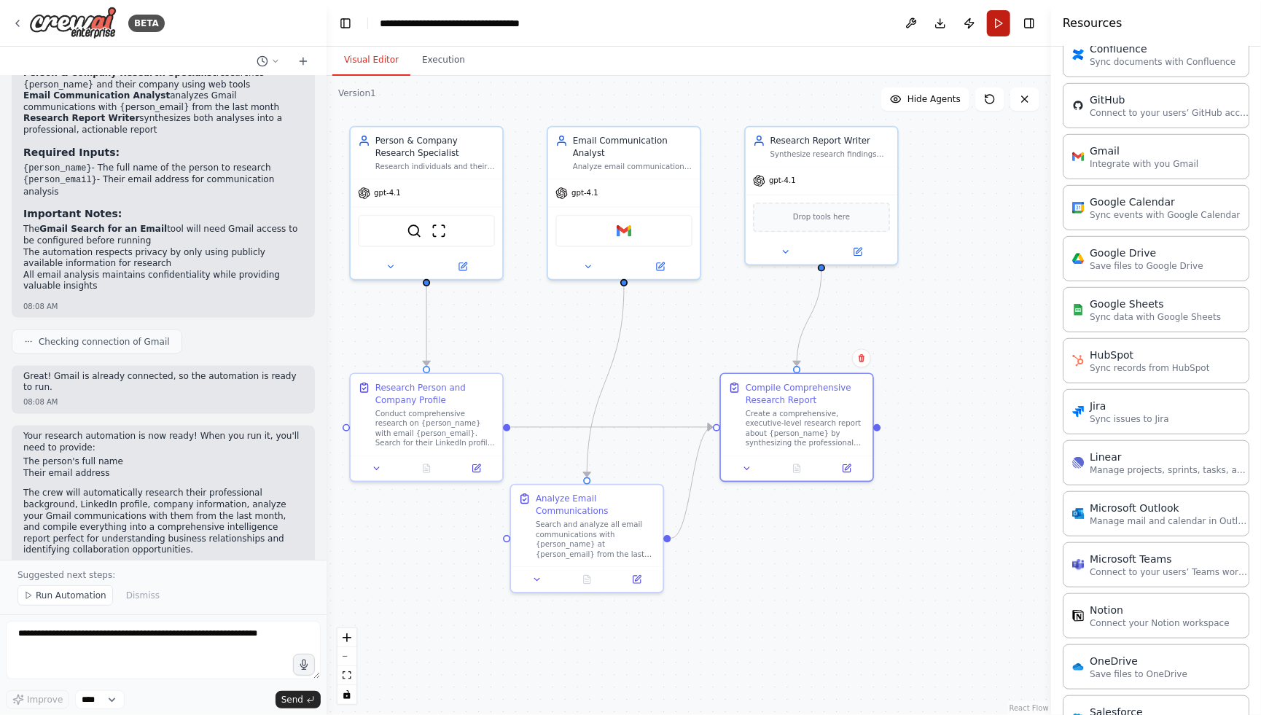
click at [997, 15] on button "Run" at bounding box center [998, 23] width 23 height 26
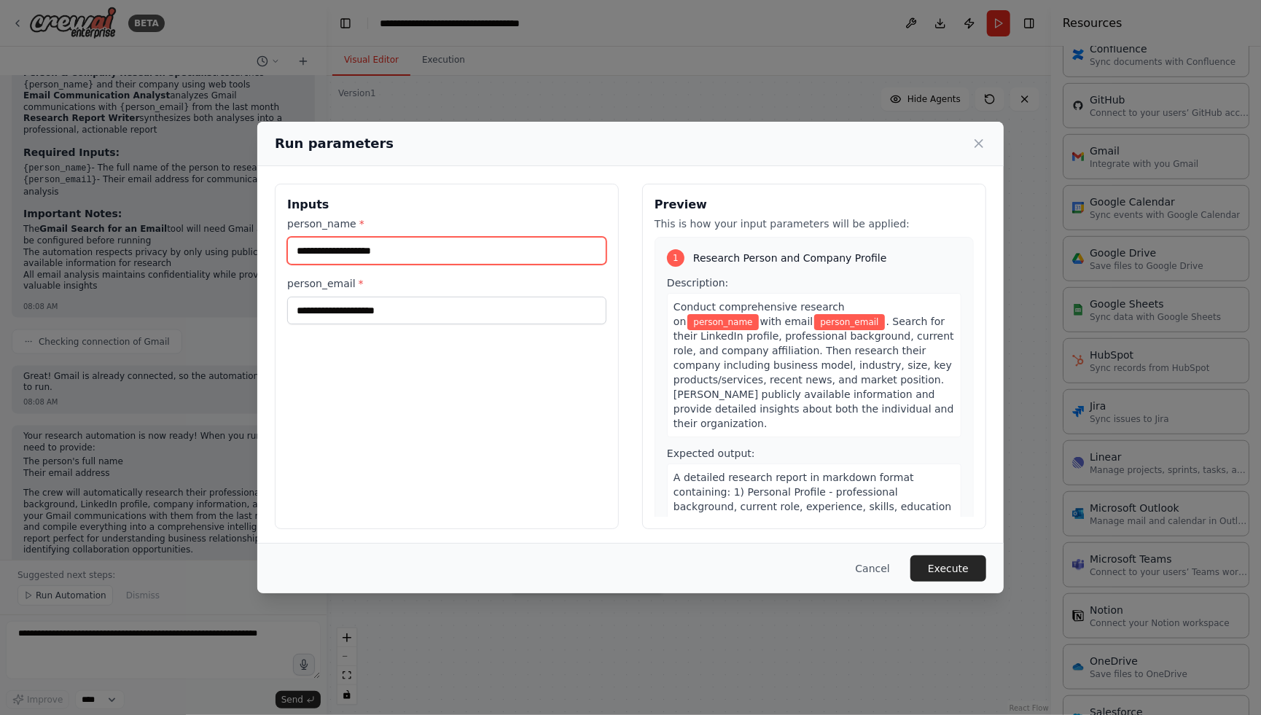
click at [461, 258] on input "person_name *" at bounding box center [446, 251] width 319 height 28
click at [450, 246] on input "******" at bounding box center [446, 251] width 319 height 28
paste input "**********"
type input "**********"
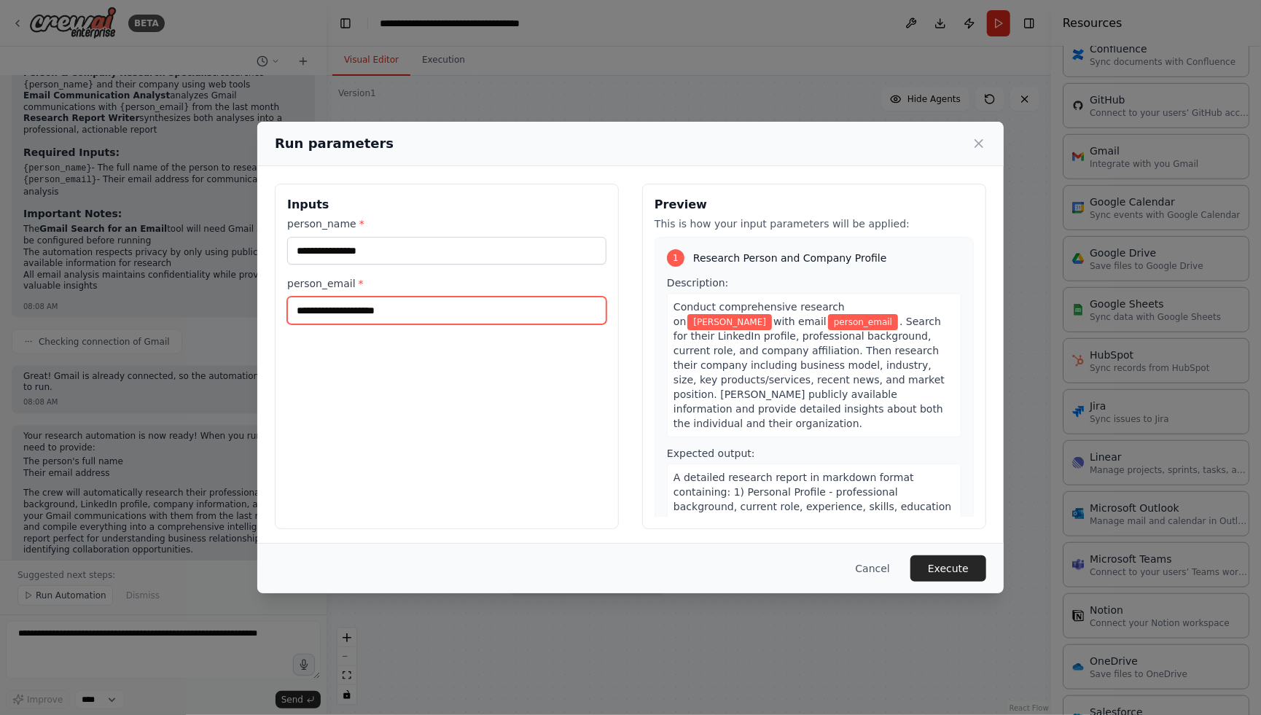
paste input "**********"
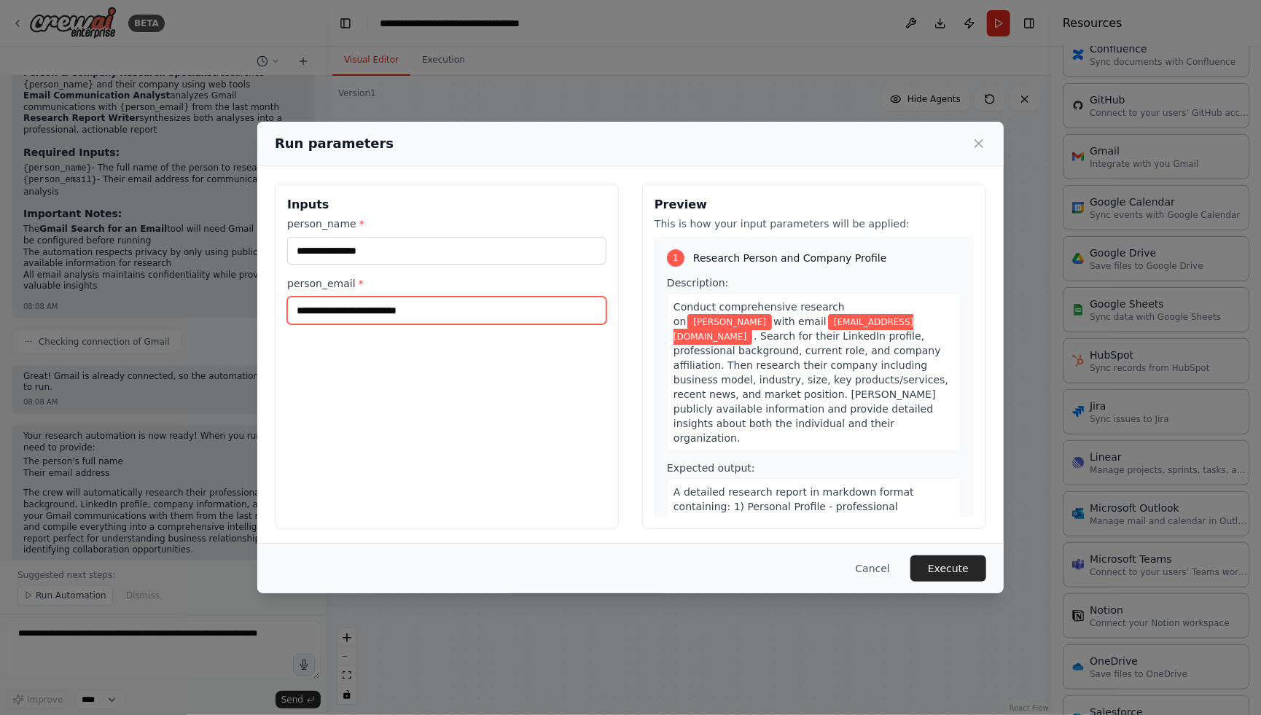
type input "**********"
click at [589, 419] on div "**********" at bounding box center [447, 356] width 344 height 345
click at [957, 564] on button "Execute" at bounding box center [948, 568] width 76 height 26
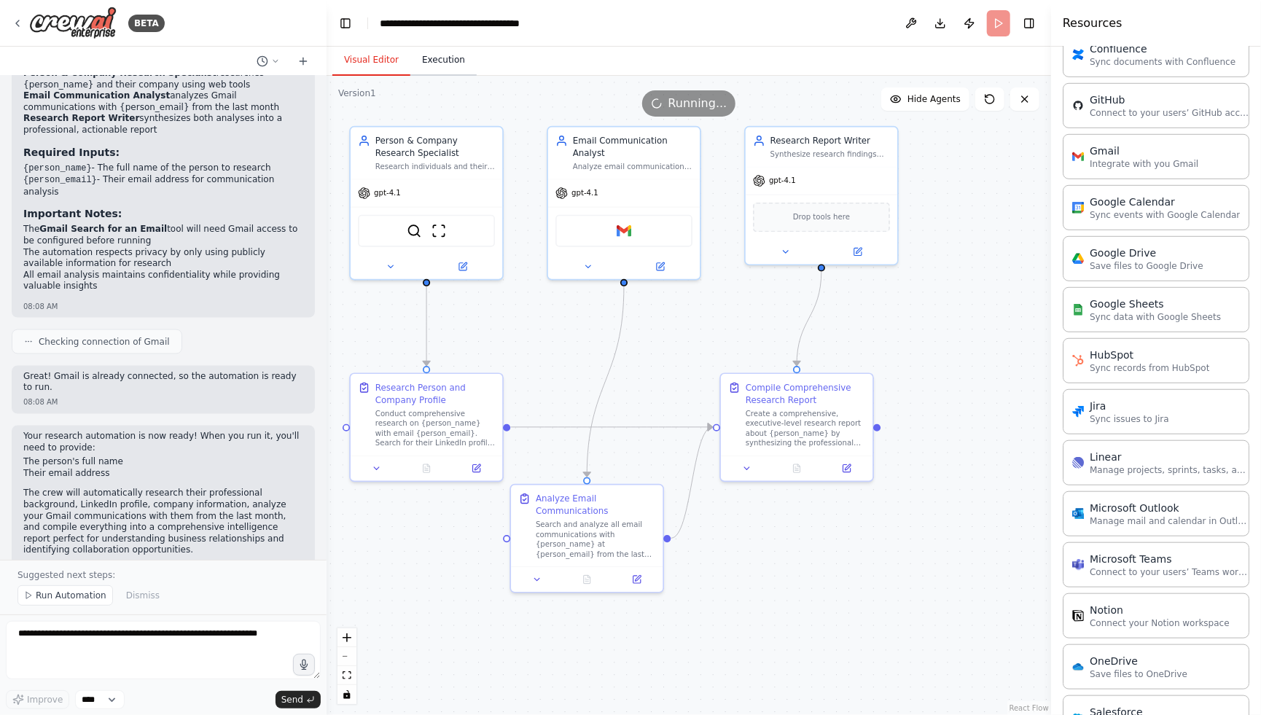
click at [437, 60] on button "Execution" at bounding box center [443, 60] width 66 height 31
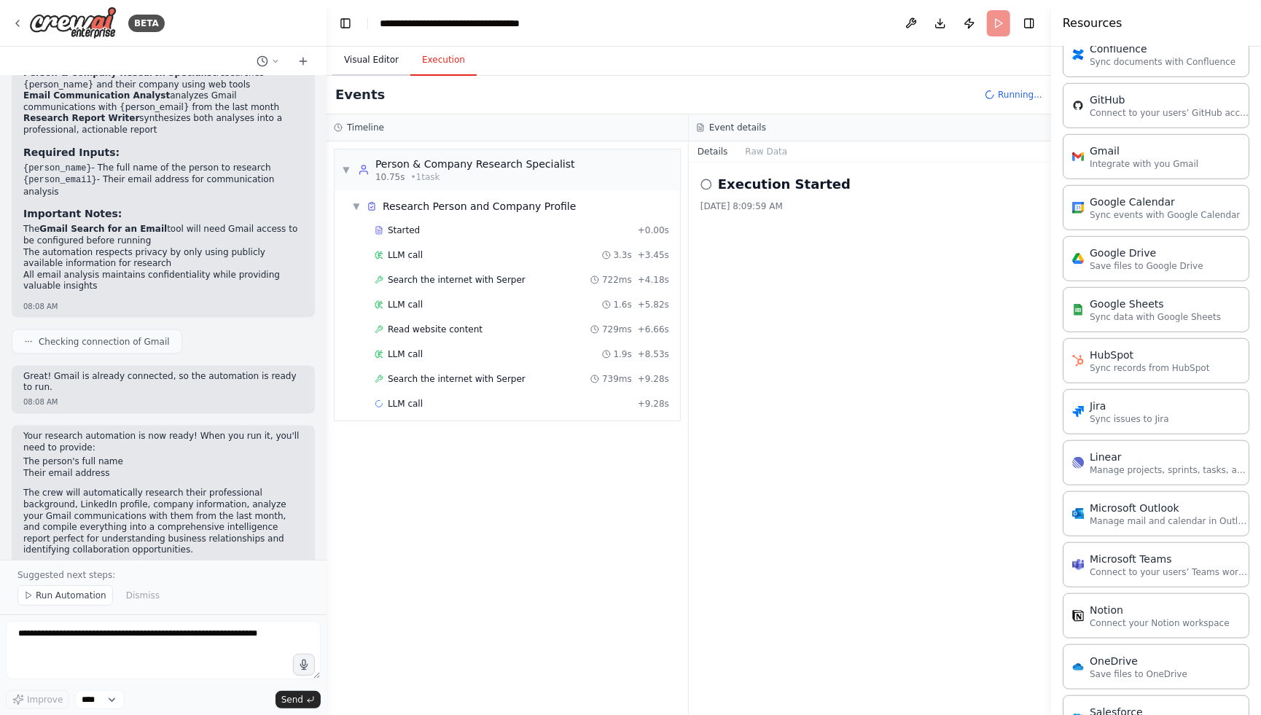
click at [385, 66] on button "Visual Editor" at bounding box center [371, 60] width 78 height 31
click at [438, 59] on button "Execution" at bounding box center [443, 60] width 66 height 31
click at [444, 277] on span "Search the internet with Serper" at bounding box center [457, 280] width 138 height 12
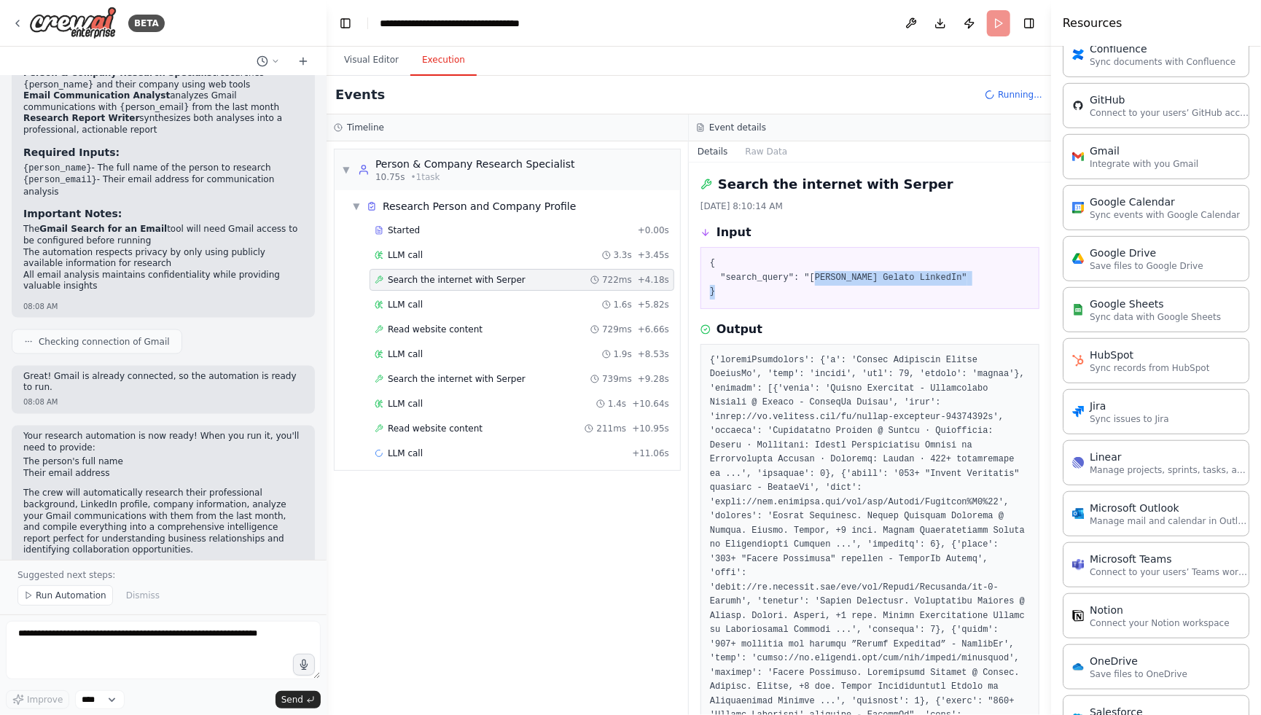
drag, startPoint x: 816, startPoint y: 278, endPoint x: 979, endPoint y: 284, distance: 163.4
click at [979, 284] on pre "{ "search_query": "Dragan Jovanovic Gelato LinkedIn" }" at bounding box center [870, 278] width 320 height 43
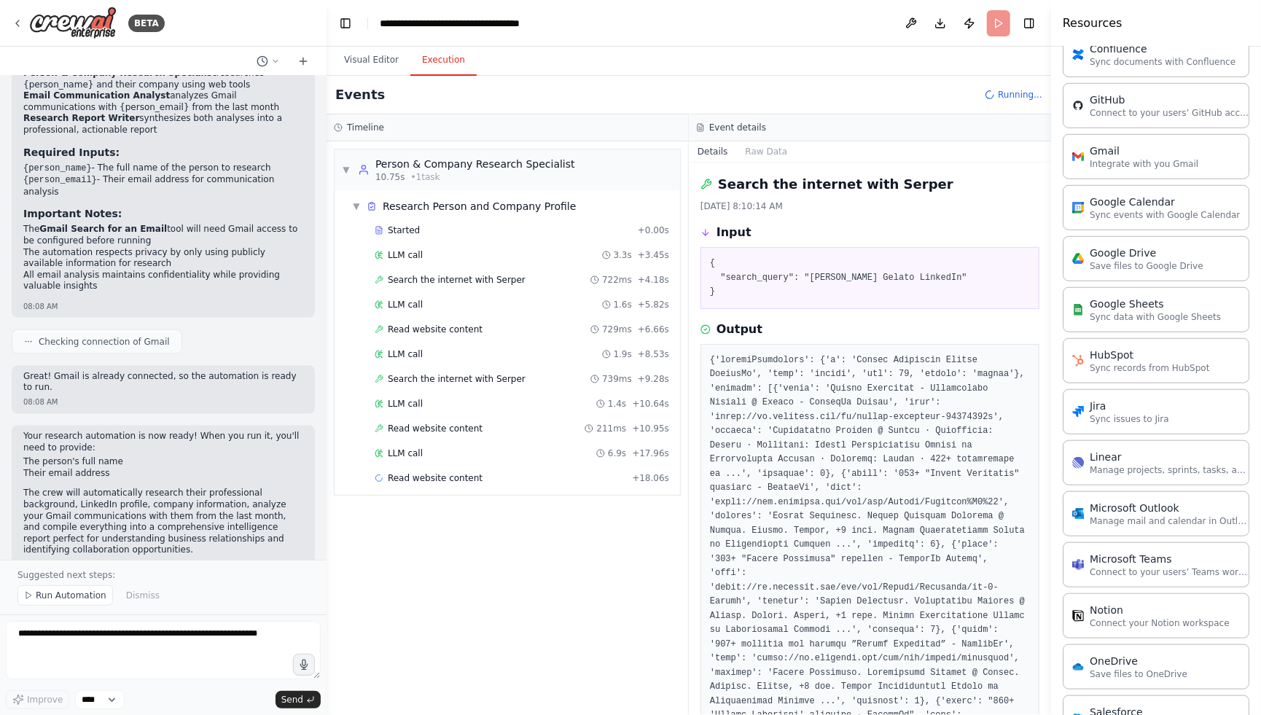
click at [816, 291] on pre "{ "search_query": "Dragan Jovanovic Gelato LinkedIn" }" at bounding box center [870, 278] width 320 height 43
click at [443, 327] on span "Read website content" at bounding box center [435, 330] width 95 height 12
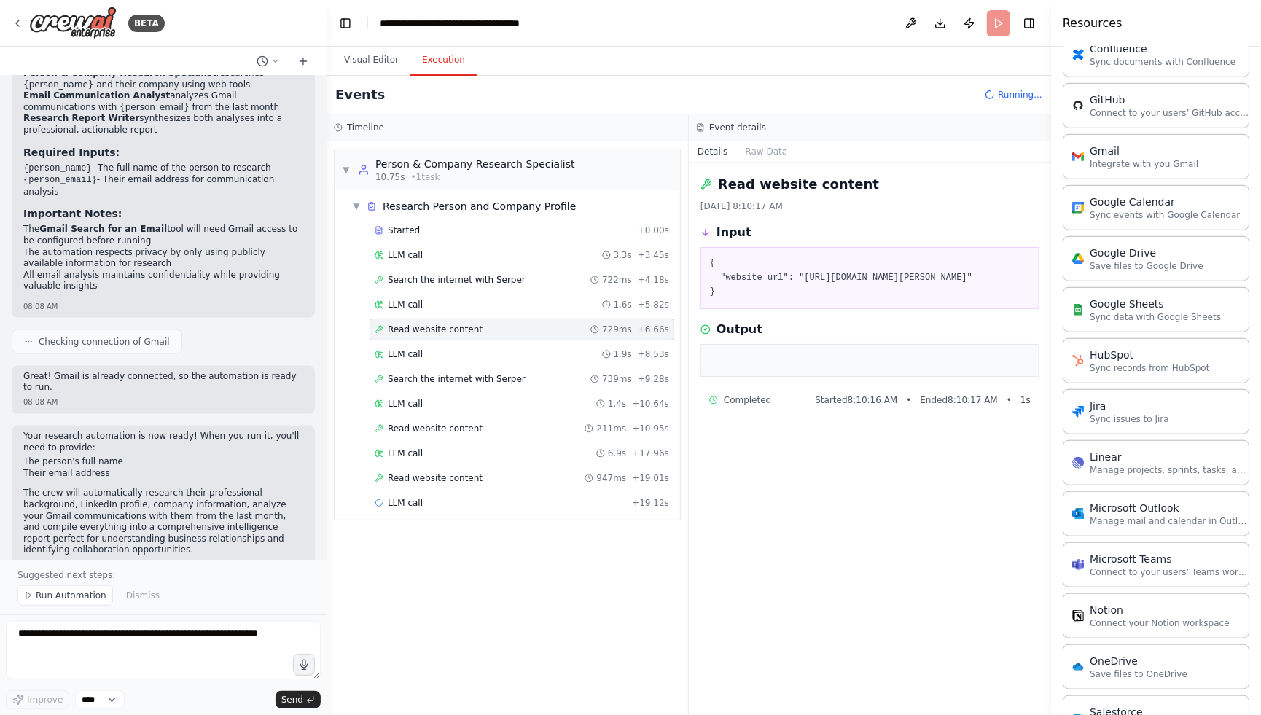
drag, startPoint x: 822, startPoint y: 280, endPoint x: 840, endPoint y: 294, distance: 22.8
click at [840, 294] on pre "{ "website_url": "https://rs.linkedin.com/in/dragan-jovanovic-74422015b" }" at bounding box center [870, 278] width 320 height 43
click at [815, 296] on pre "{ "website_url": "https://rs.linkedin.com/in/dragan-jovanovic-74422015b" }" at bounding box center [870, 278] width 320 height 43
drag, startPoint x: 700, startPoint y: 371, endPoint x: 802, endPoint y: 370, distance: 102.8
click at [810, 375] on div at bounding box center [869, 361] width 339 height 34
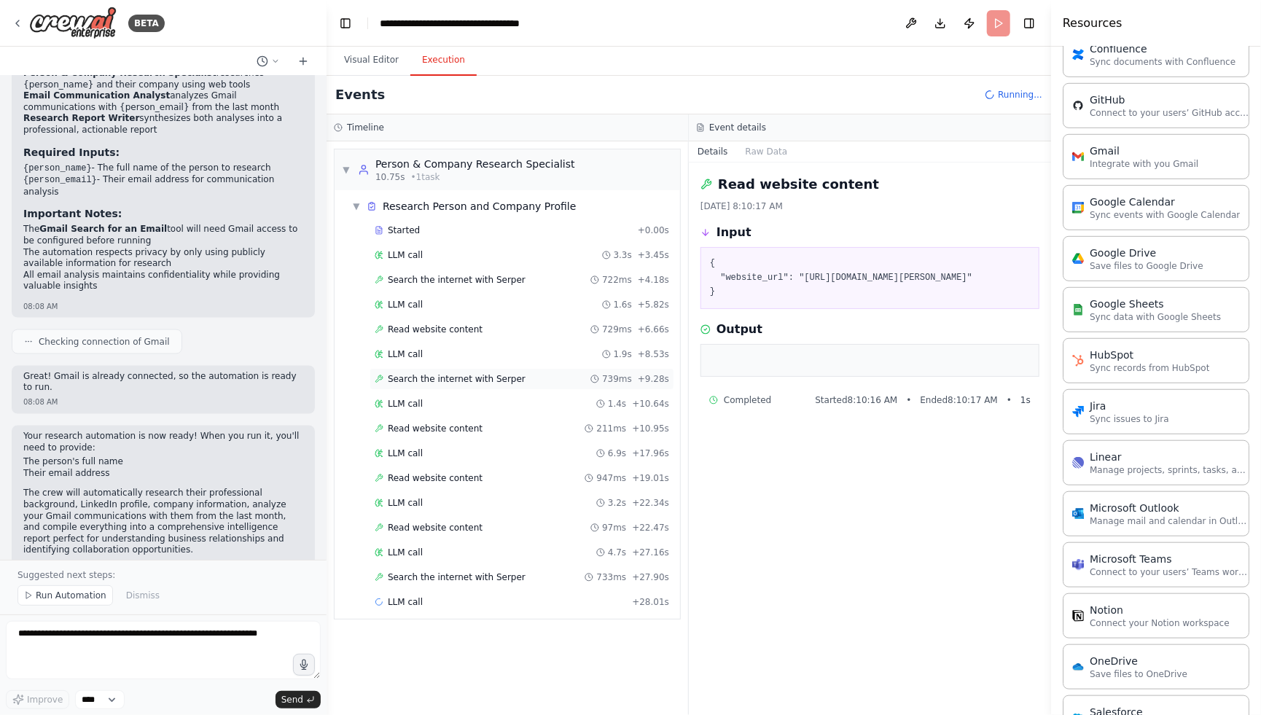
click at [459, 379] on span "Search the internet with Serper" at bounding box center [457, 379] width 138 height 12
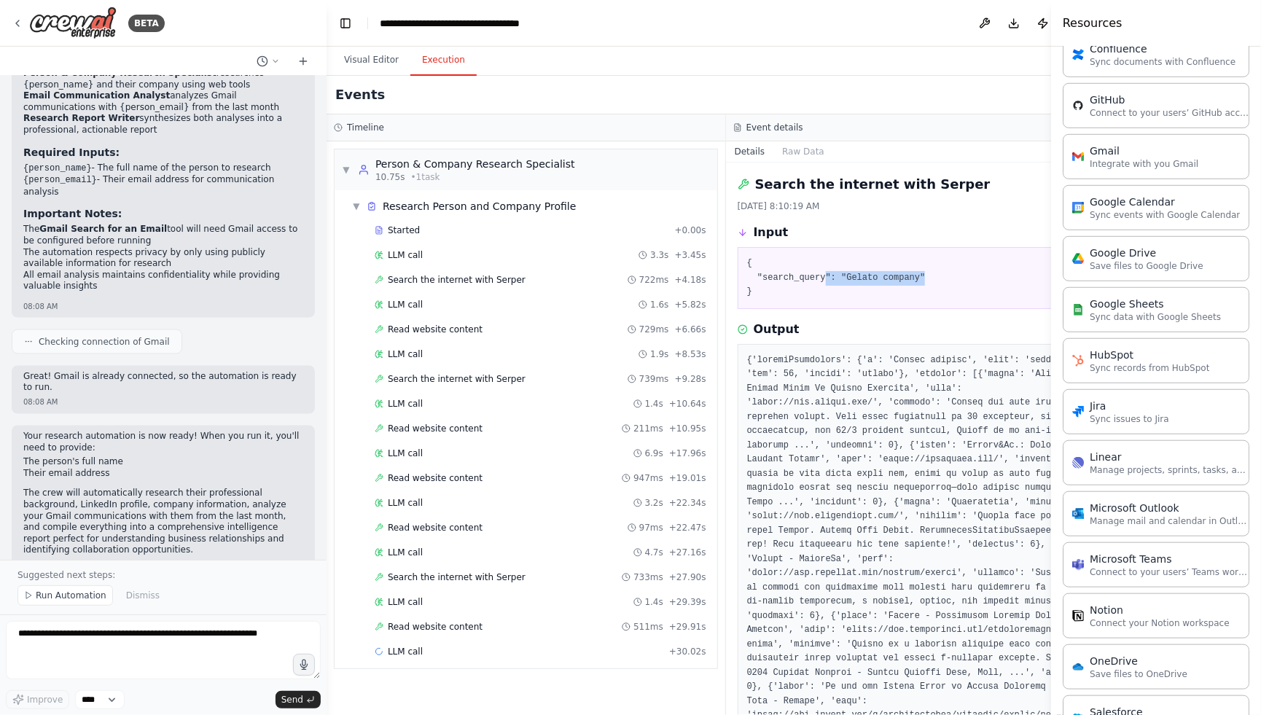
drag, startPoint x: 826, startPoint y: 274, endPoint x: 947, endPoint y: 273, distance: 121.7
click at [947, 273] on pre "{ "search_query": "Gelato company" }" at bounding box center [925, 278] width 357 height 43
click at [448, 426] on span "Read website content" at bounding box center [435, 429] width 95 height 12
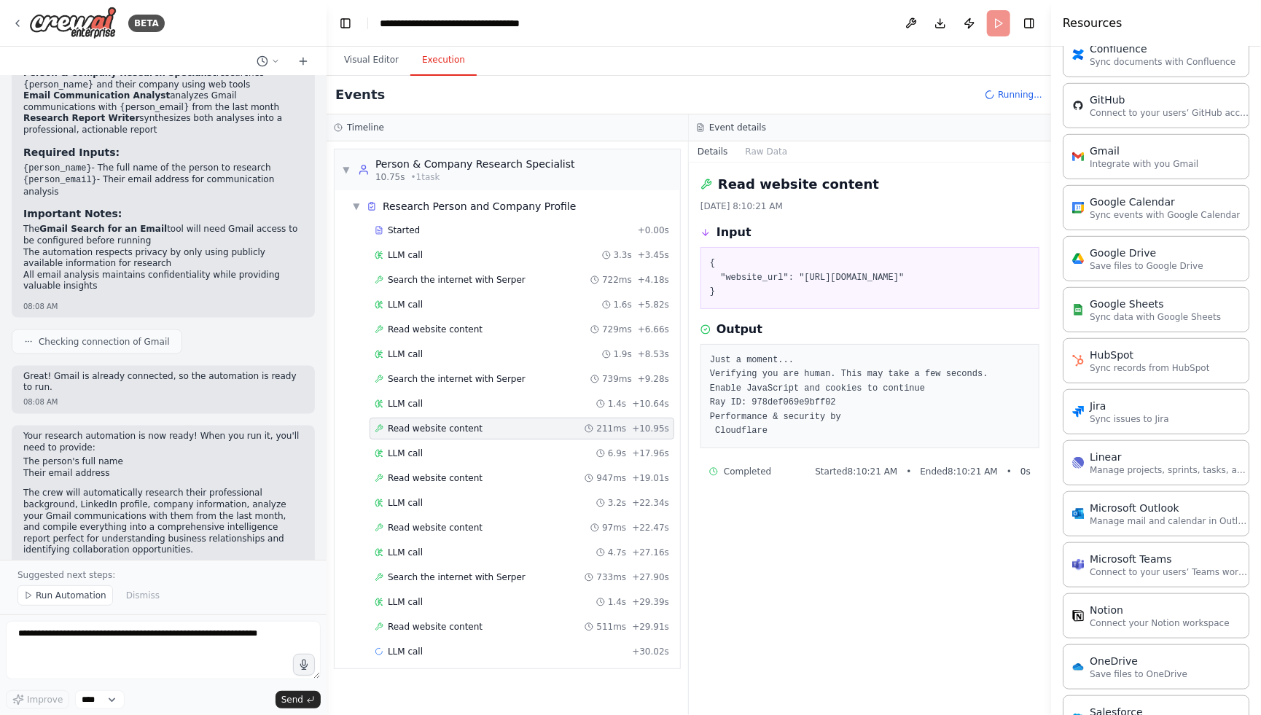
drag, startPoint x: 712, startPoint y: 370, endPoint x: 873, endPoint y: 437, distance: 174.2
click at [872, 437] on pre "Just a moment... Verifying you are human. This may take a few seconds. Enable J…" at bounding box center [870, 395] width 320 height 85
drag, startPoint x: 837, startPoint y: 440, endPoint x: 830, endPoint y: 443, distance: 7.8
click at [832, 439] on pre "Just a moment... Verifying you are human. This may take a few seconds. Enable J…" at bounding box center [870, 395] width 320 height 85
drag, startPoint x: 812, startPoint y: 452, endPoint x: 719, endPoint y: 354, distance: 134.6
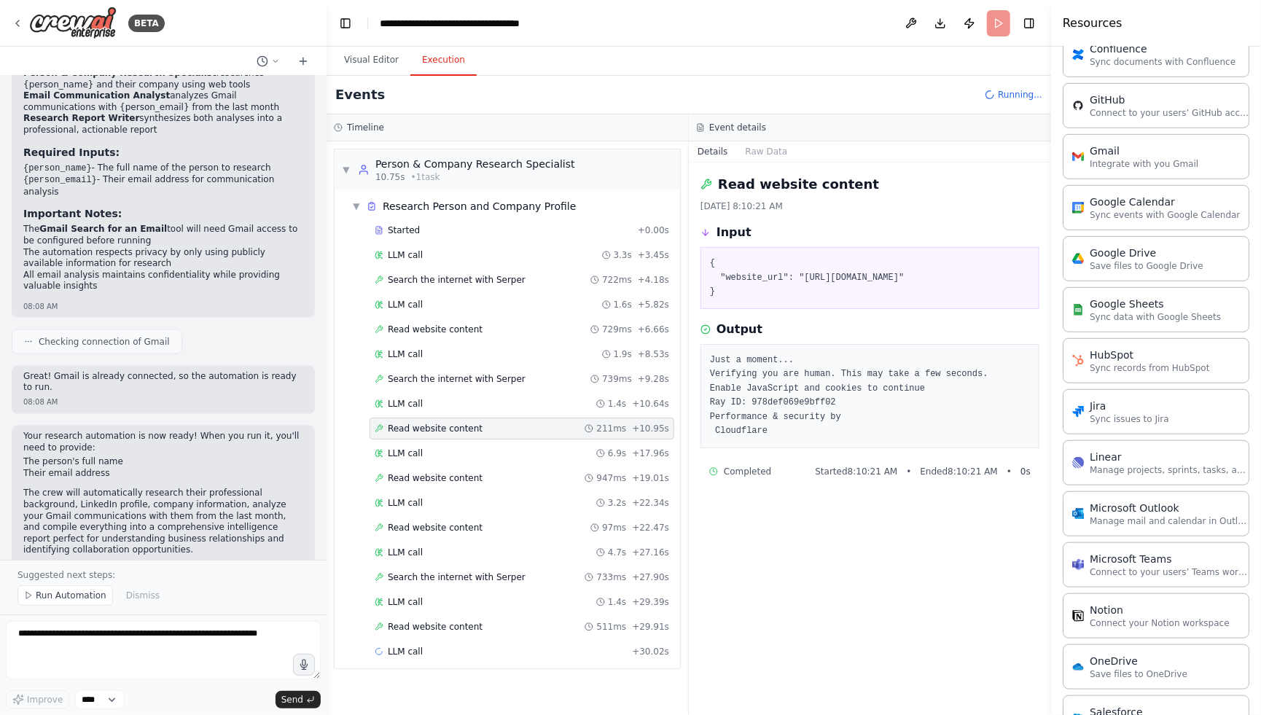
click at [719, 354] on div "Just a moment... Verifying you are human. This may take a few seconds. Enable J…" at bounding box center [869, 396] width 339 height 104
click at [792, 417] on pre "Just a moment... Verifying you are human. This may take a few seconds. Enable J…" at bounding box center [870, 395] width 320 height 85
click at [466, 477] on span "Read website content" at bounding box center [435, 478] width 95 height 12
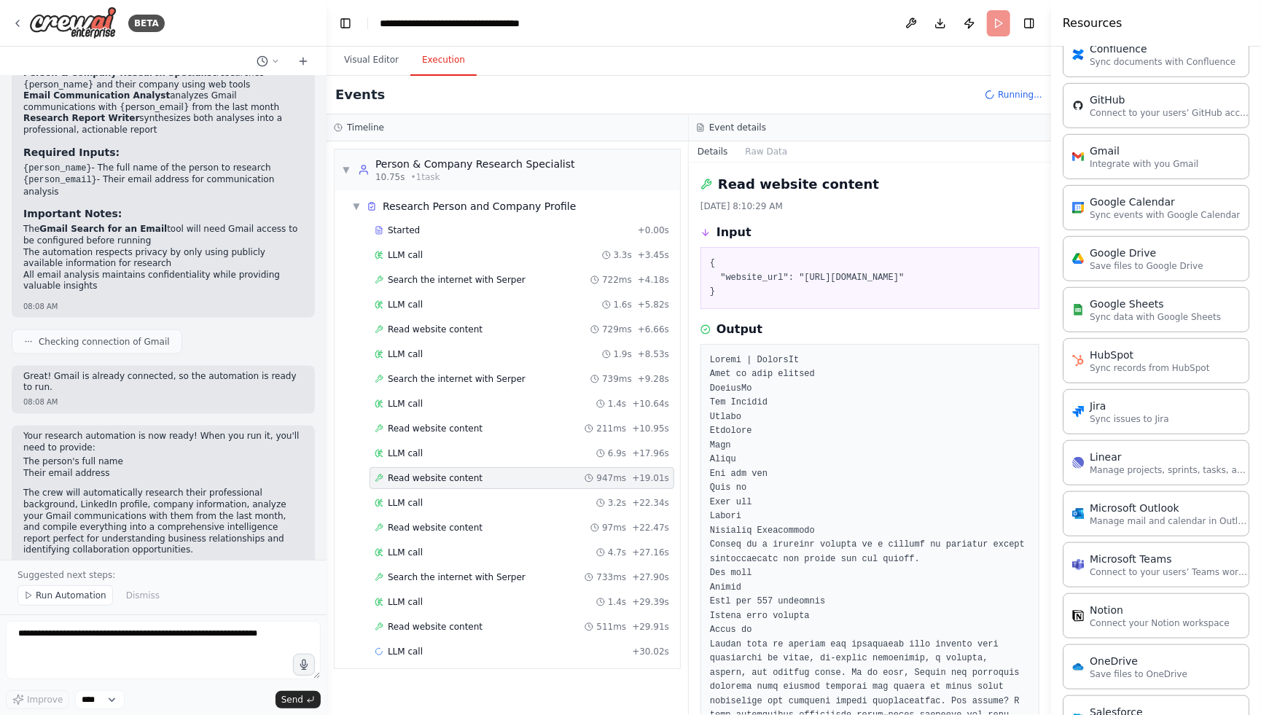
drag, startPoint x: 805, startPoint y: 281, endPoint x: 982, endPoint y: 277, distance: 176.4
click at [982, 277] on pre "{ "website_url": "https://www.linkedin.com/company/gelato" }" at bounding box center [870, 278] width 320 height 43
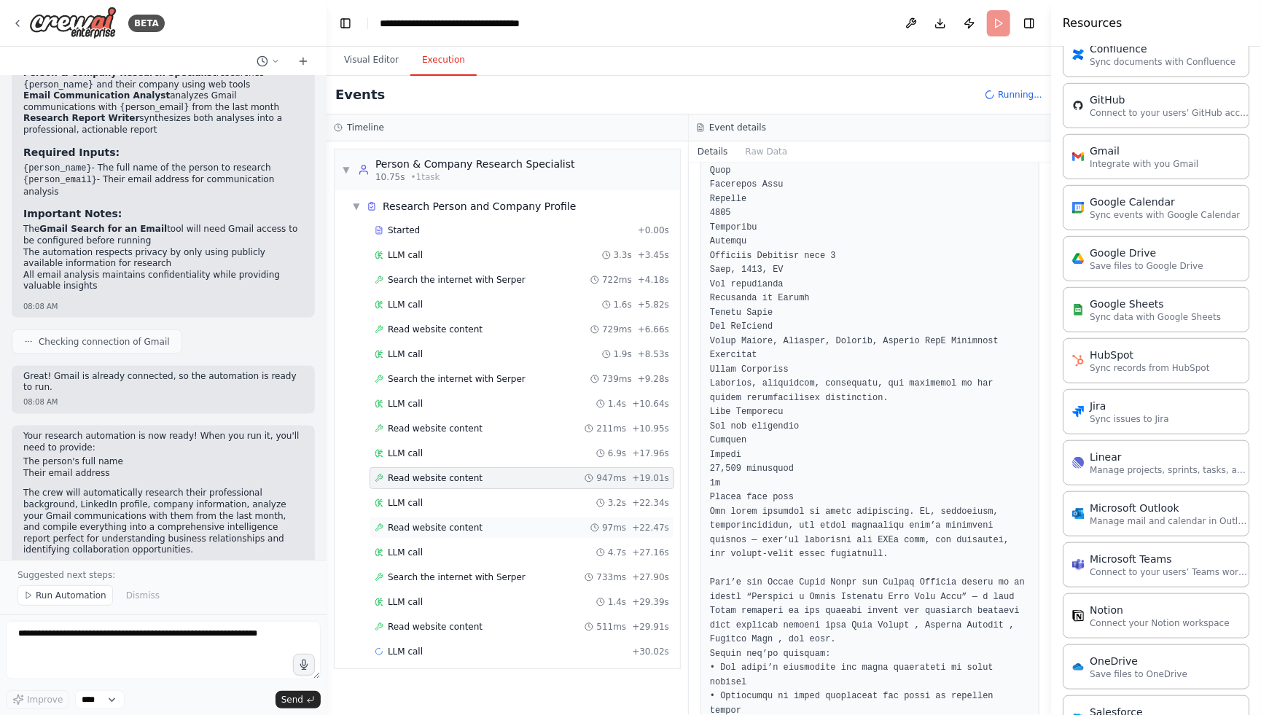
click at [466, 522] on span "Read website content" at bounding box center [435, 528] width 95 height 12
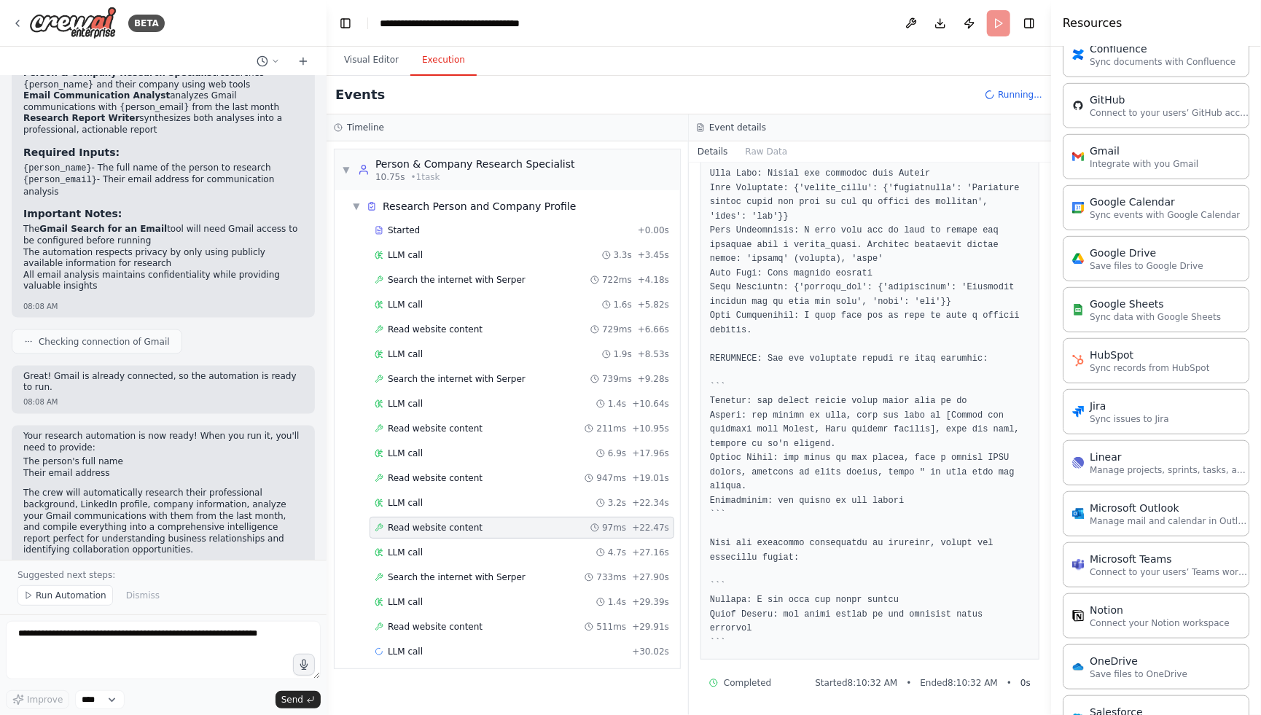
scroll to position [0, 0]
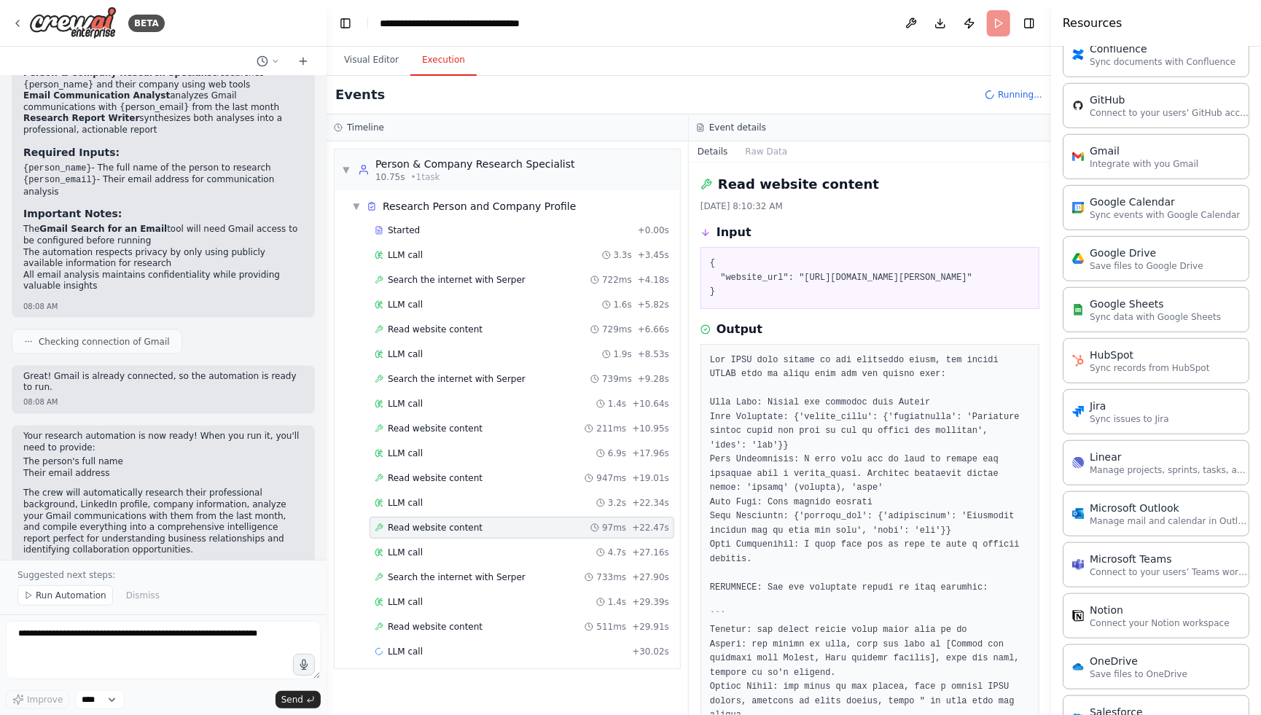
drag, startPoint x: 771, startPoint y: 278, endPoint x: 839, endPoint y: 289, distance: 68.7
click at [839, 289] on pre "{ "website_url": "https://rs.linkedin.com/in/dragan-jovanovic-74422015b" }" at bounding box center [870, 278] width 320 height 43
click at [905, 459] on pre at bounding box center [870, 616] width 320 height 526
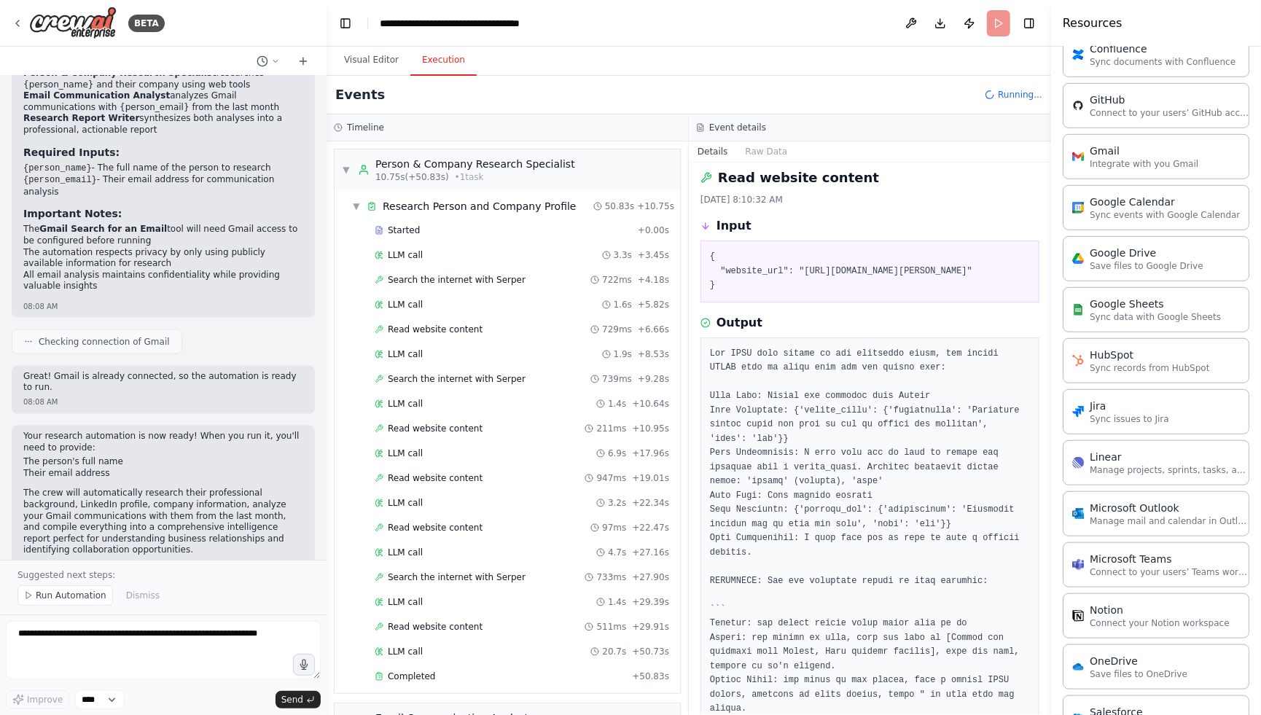
click at [719, 332] on h3 "Output" at bounding box center [739, 322] width 46 height 17
click at [765, 420] on pre at bounding box center [870, 610] width 320 height 526
click at [466, 525] on span "Read website content" at bounding box center [435, 528] width 95 height 12
click at [466, 582] on div "Search the internet with Serper 733ms + 27.90s" at bounding box center [522, 577] width 305 height 22
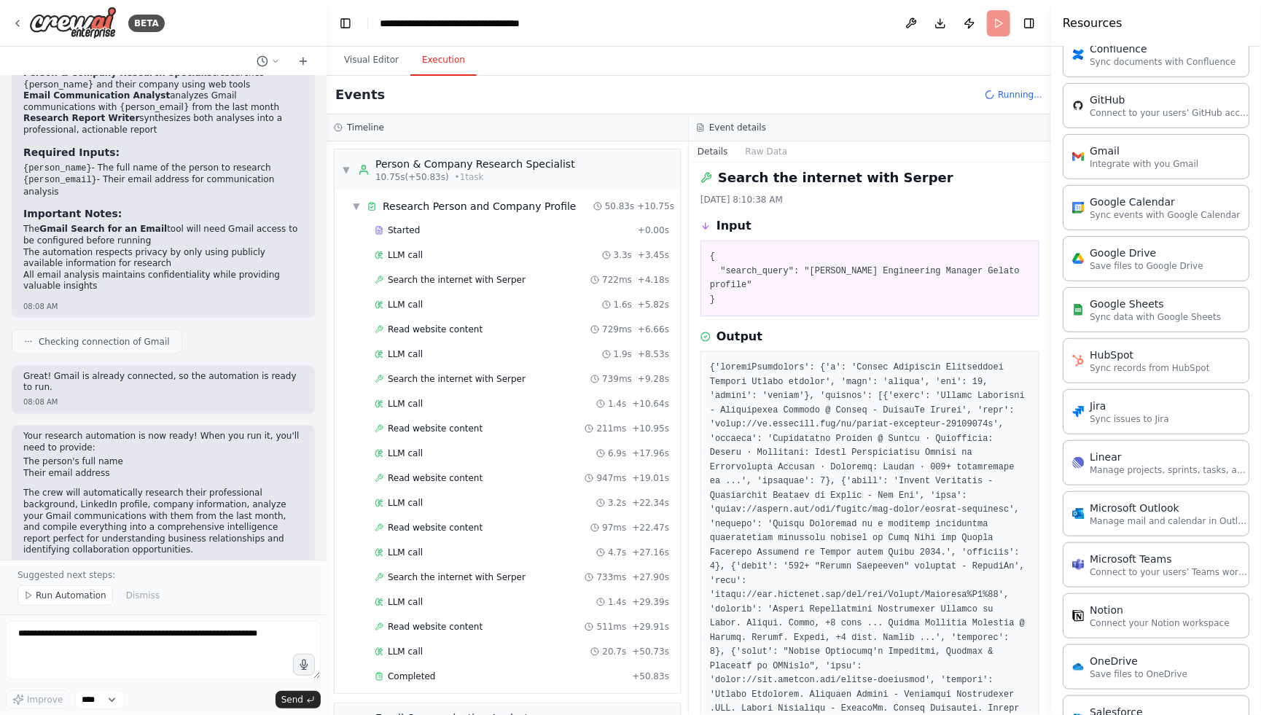
drag, startPoint x: 810, startPoint y: 269, endPoint x: 815, endPoint y: 279, distance: 11.1
click at [815, 279] on pre "{ "search_query": "Dragan Jovanovic Engineering Manager Gelato profile" }" at bounding box center [870, 278] width 320 height 57
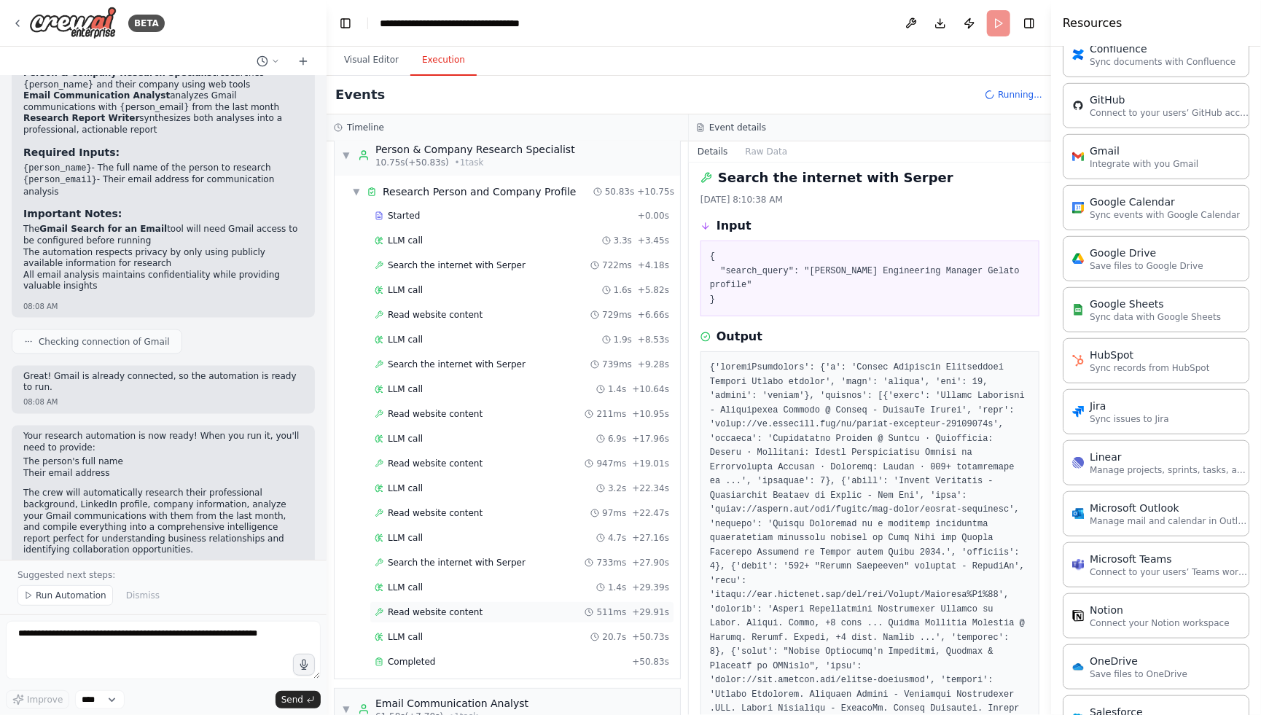
click at [465, 606] on span "Read website content" at bounding box center [435, 612] width 95 height 12
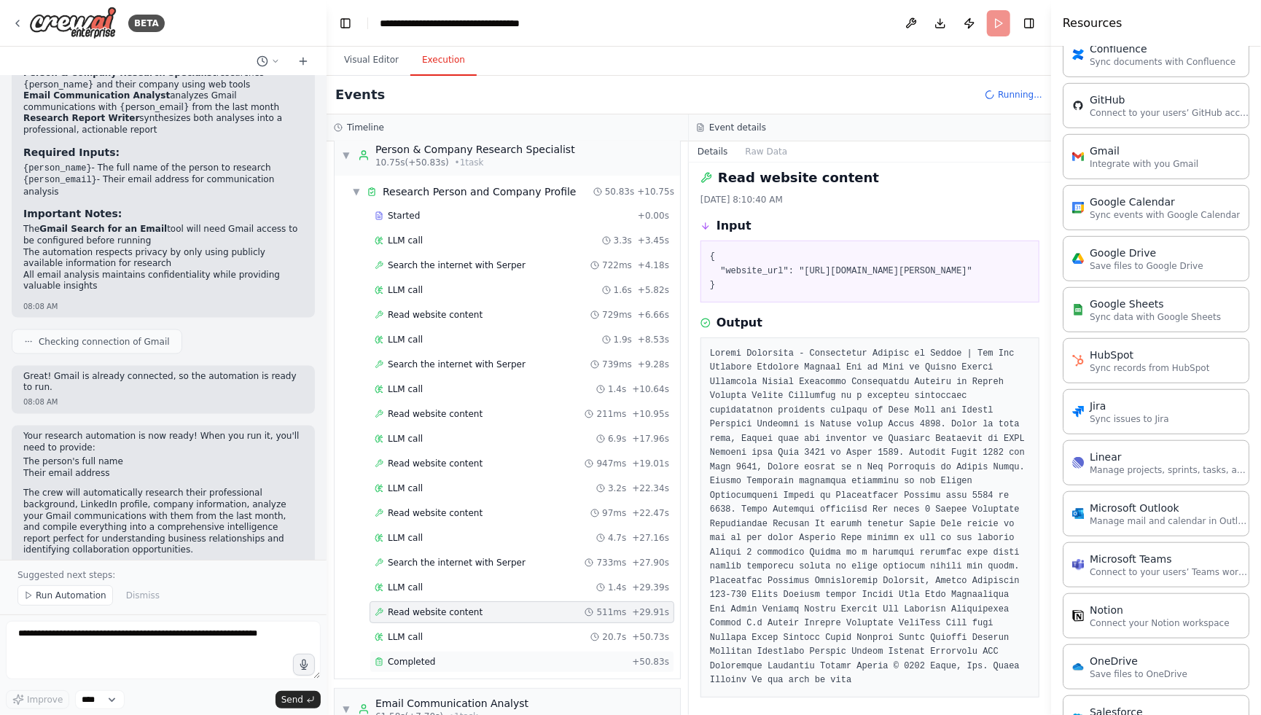
scroll to position [45, 0]
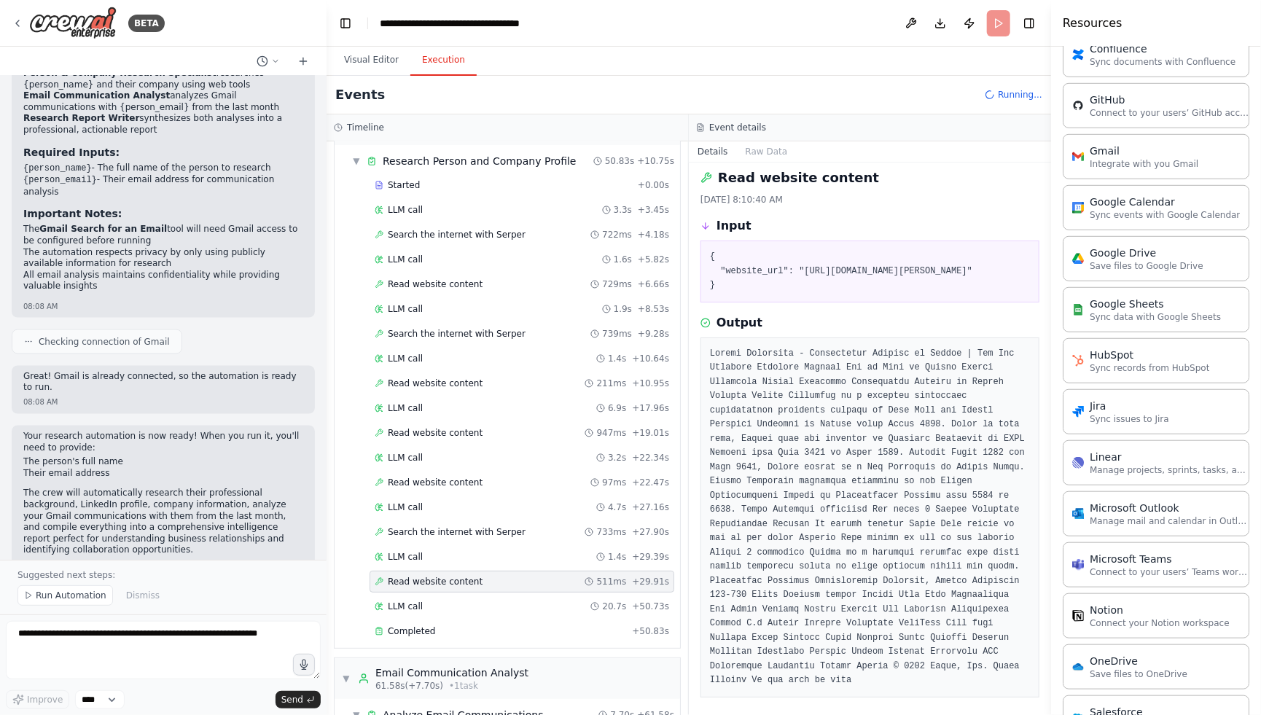
click at [430, 612] on div "Started + 0.00s LLM call 3.3s + 3.45s Search the internet with Serper 722ms + 4…" at bounding box center [513, 409] width 334 height 471
click at [432, 609] on div "LLM call 20.7s + 50.73s" at bounding box center [522, 606] width 305 height 22
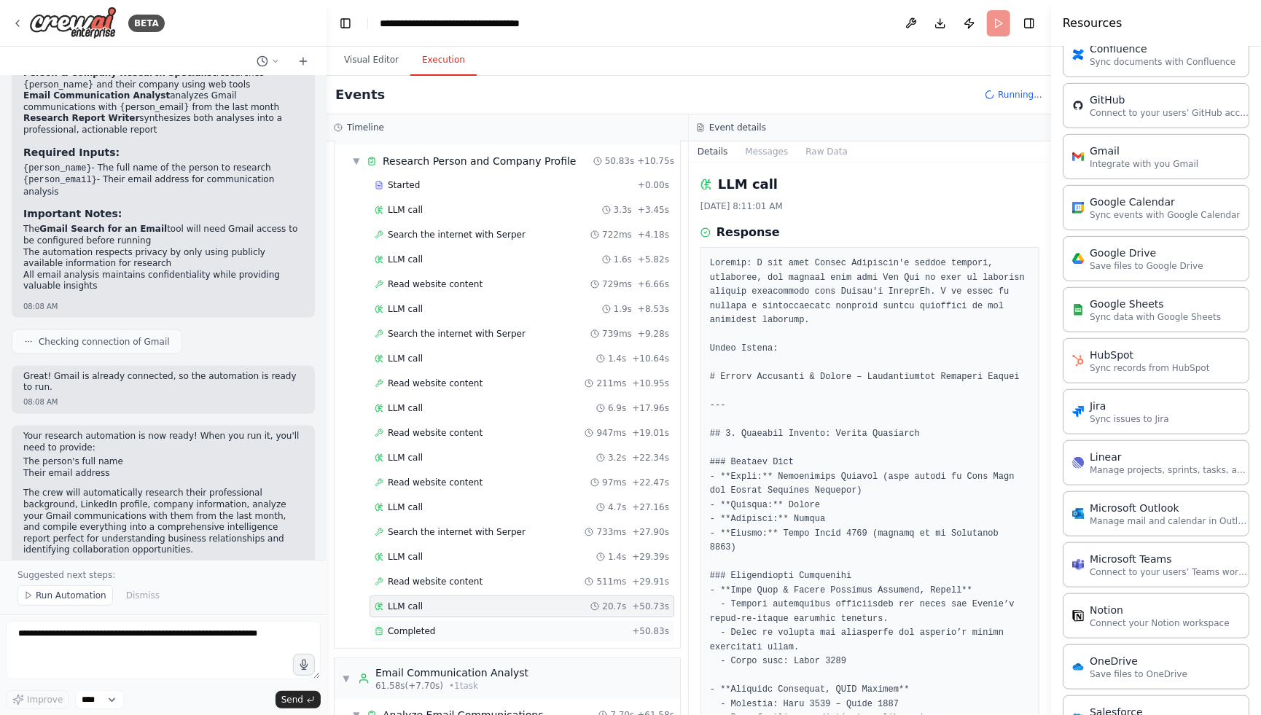
click at [449, 625] on div "Completed" at bounding box center [500, 631] width 251 height 12
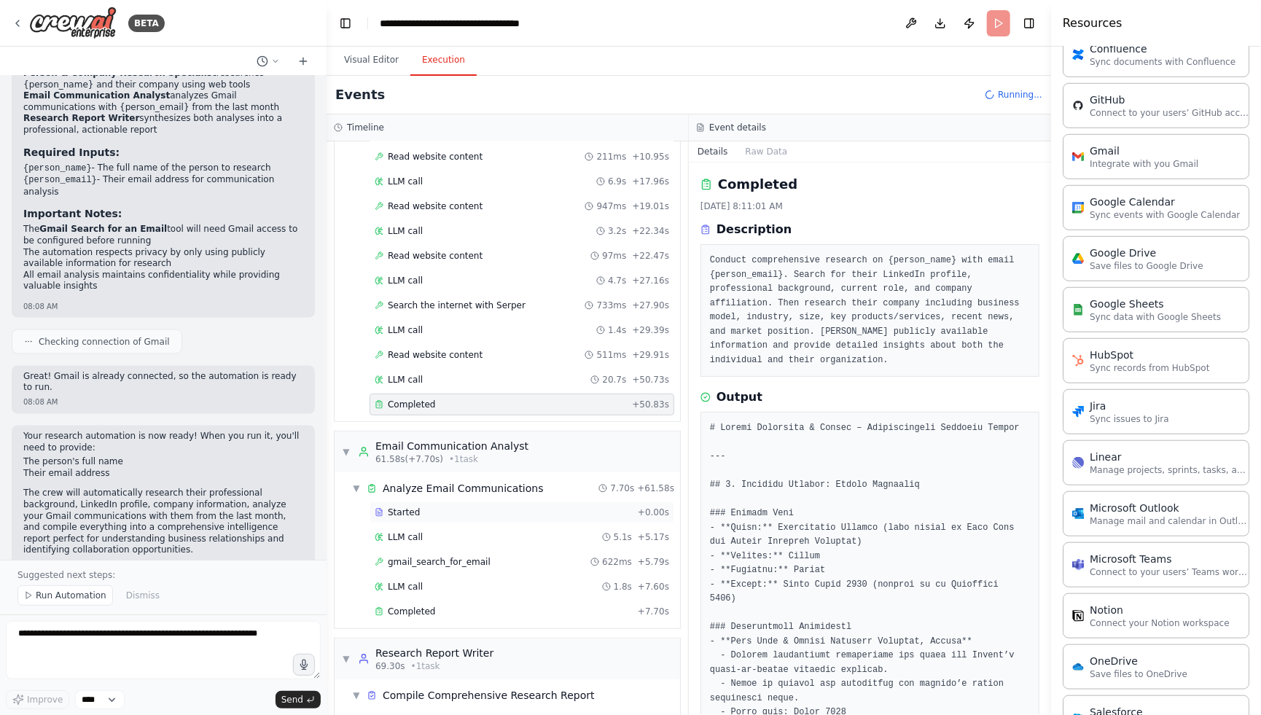
scroll to position [326, 0]
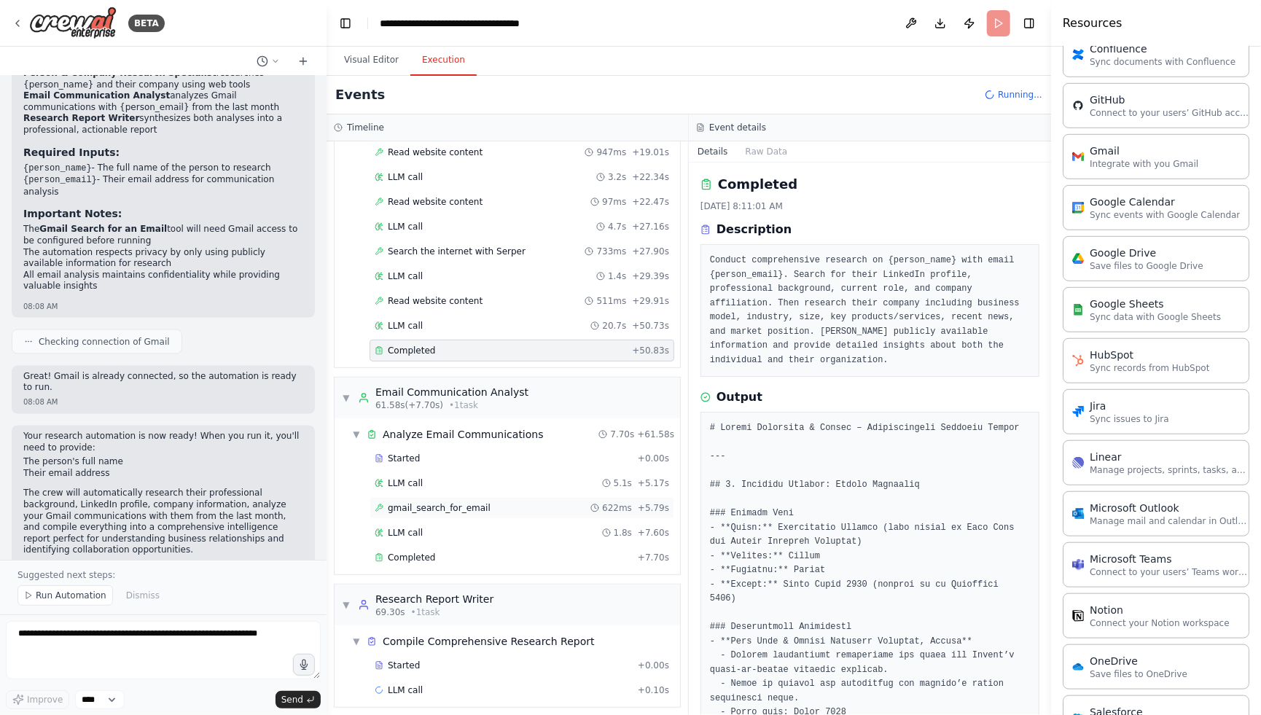
click at [477, 502] on span "gmail_search_for_email" at bounding box center [439, 508] width 103 height 12
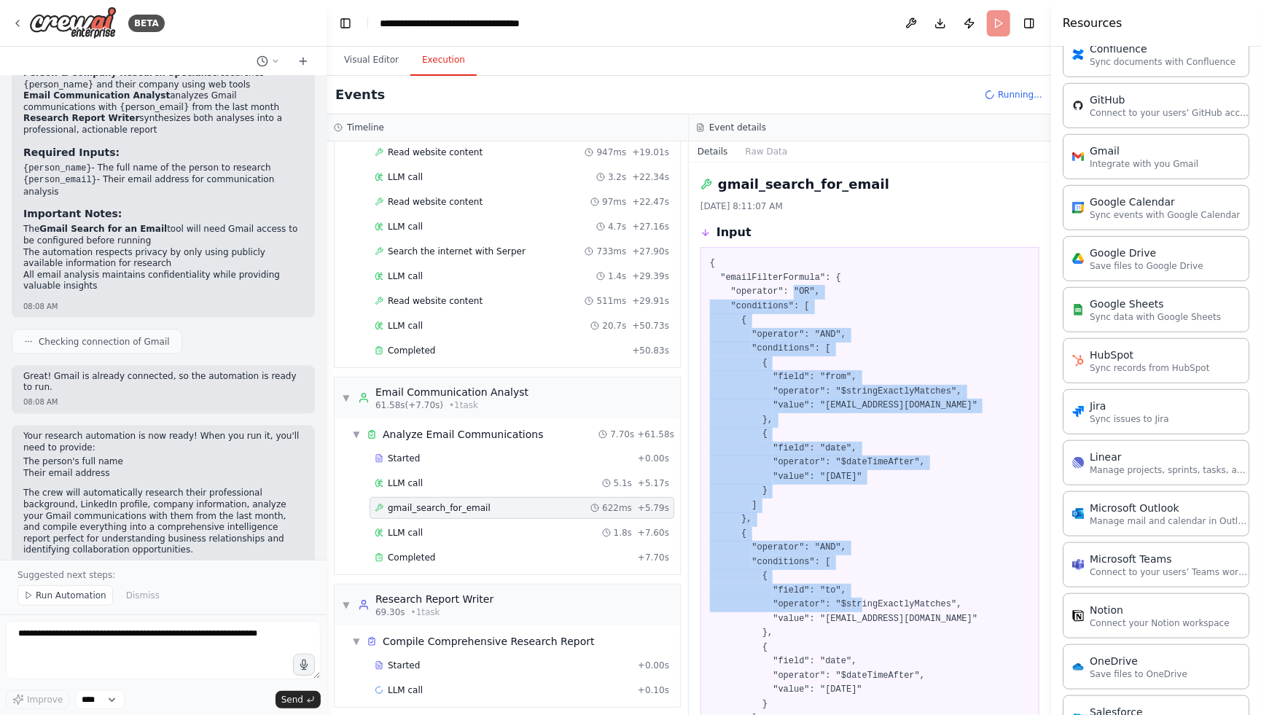
drag, startPoint x: 795, startPoint y: 292, endPoint x: 848, endPoint y: 604, distance: 316.4
click at [848, 604] on pre "{ "emailFilterFormula": { "operator": "OR", "conditions": [ { "operator": "AND"…" at bounding box center [870, 520] width 320 height 526
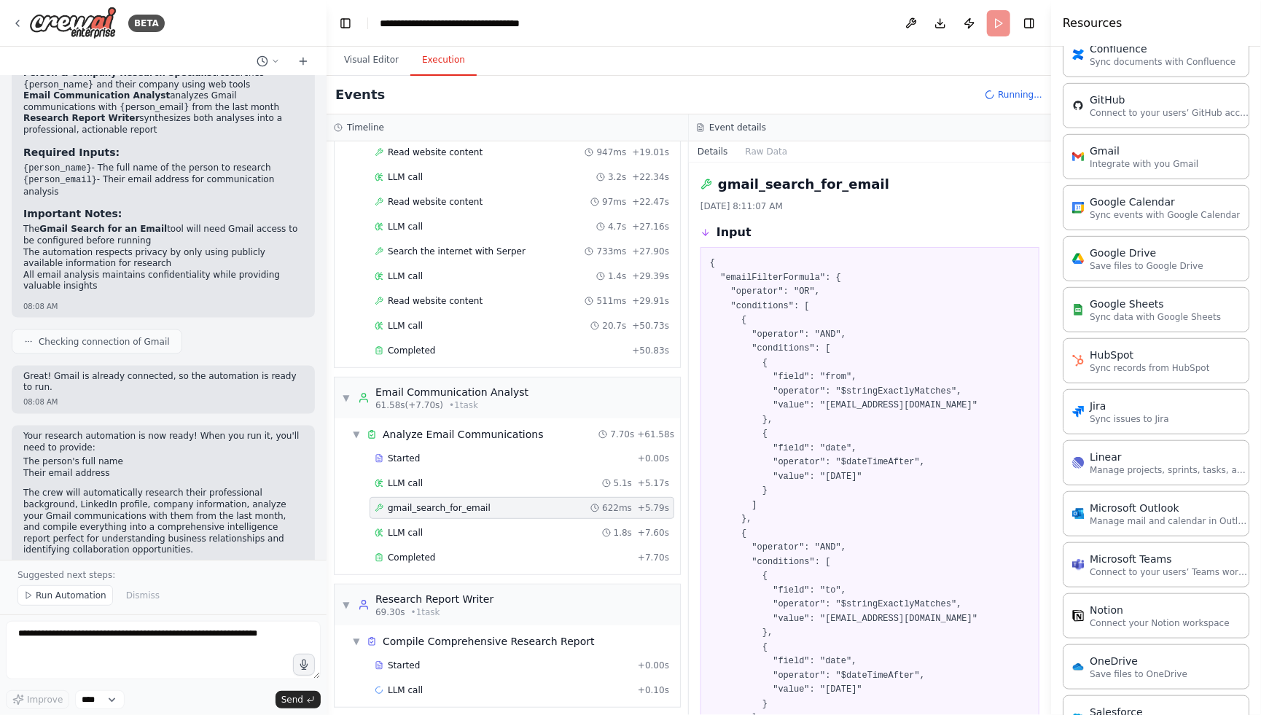
click at [816, 641] on pre "{ "emailFilterFormula": { "operator": "OR", "conditions": [ { "operator": "AND"…" at bounding box center [870, 520] width 320 height 526
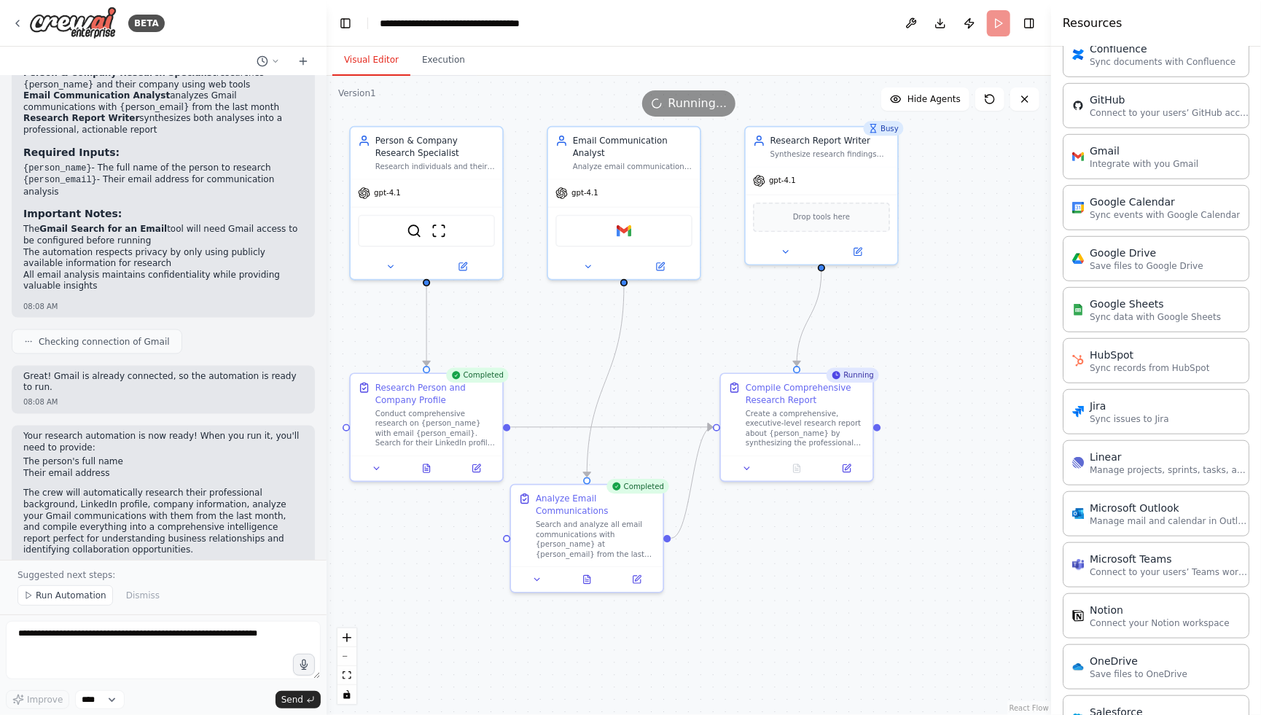
click at [370, 62] on button "Visual Editor" at bounding box center [371, 60] width 78 height 31
click at [594, 577] on button at bounding box center [587, 577] width 52 height 15
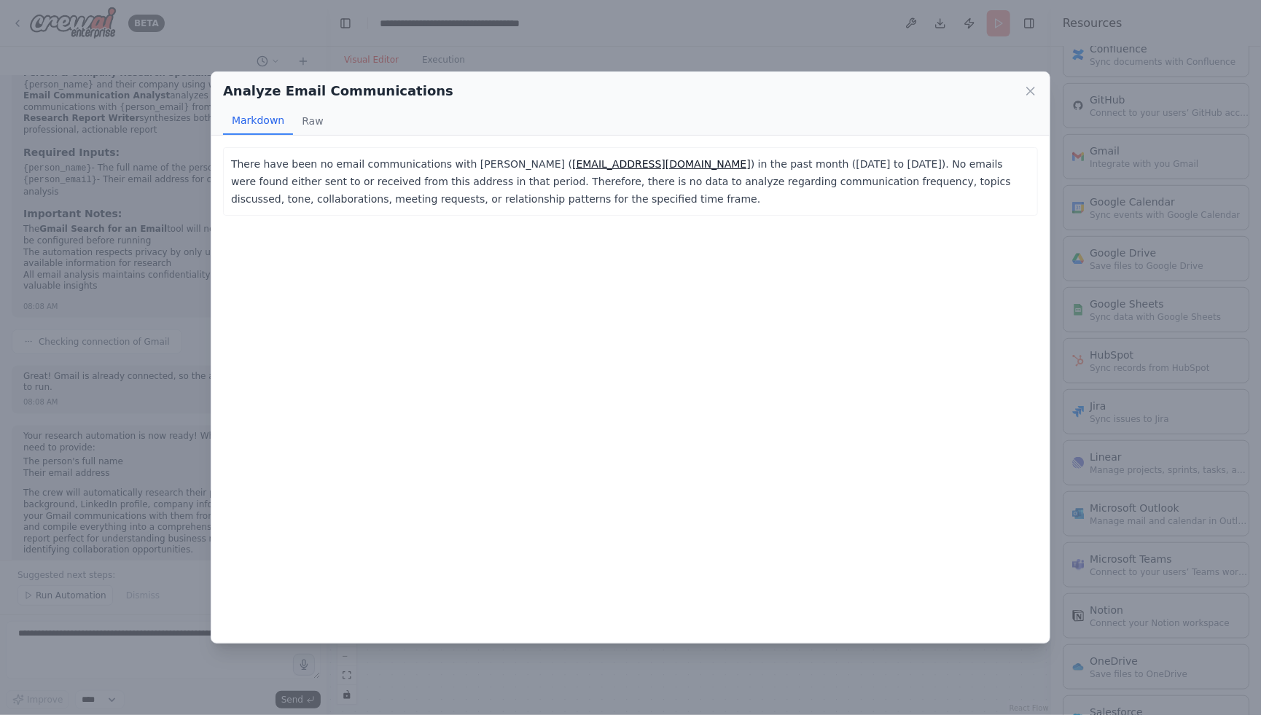
click at [293, 164] on p "There have been no email communications with Dragan Jovanovic ( dragan.jovanovi…" at bounding box center [630, 181] width 799 height 52
click at [1032, 90] on icon at bounding box center [1030, 90] width 7 height 7
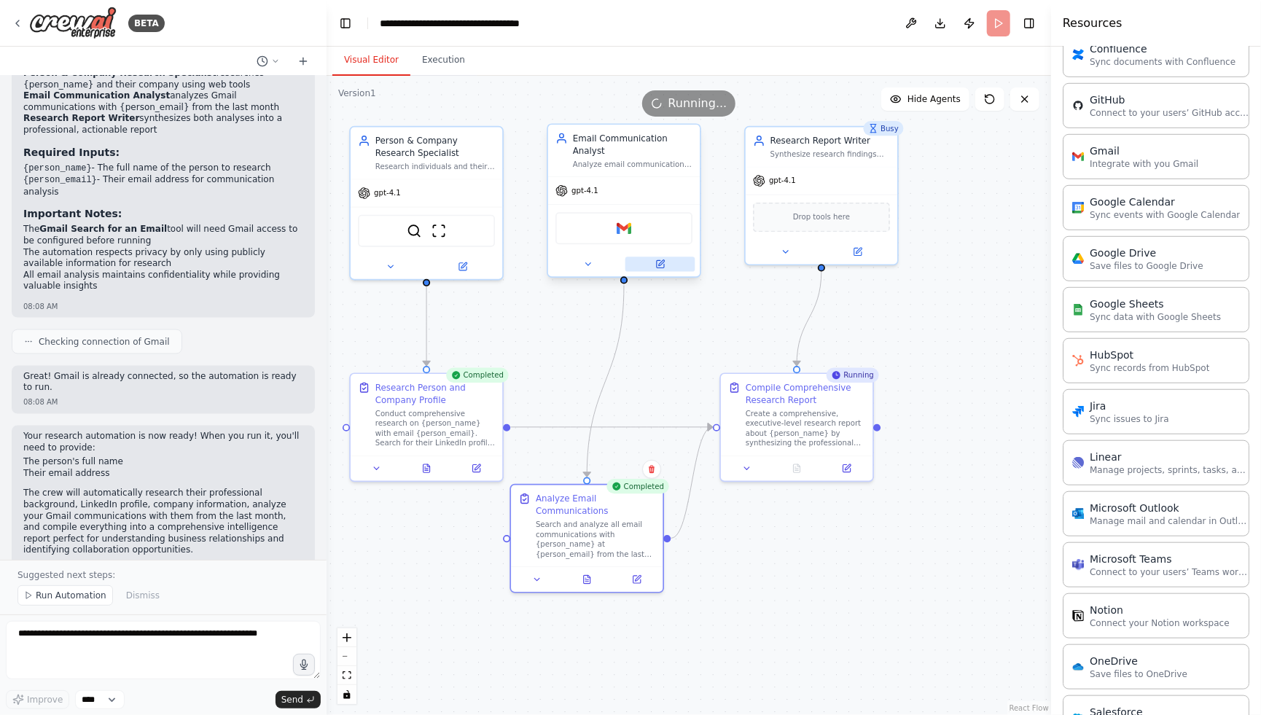
click at [661, 259] on icon at bounding box center [660, 264] width 10 height 10
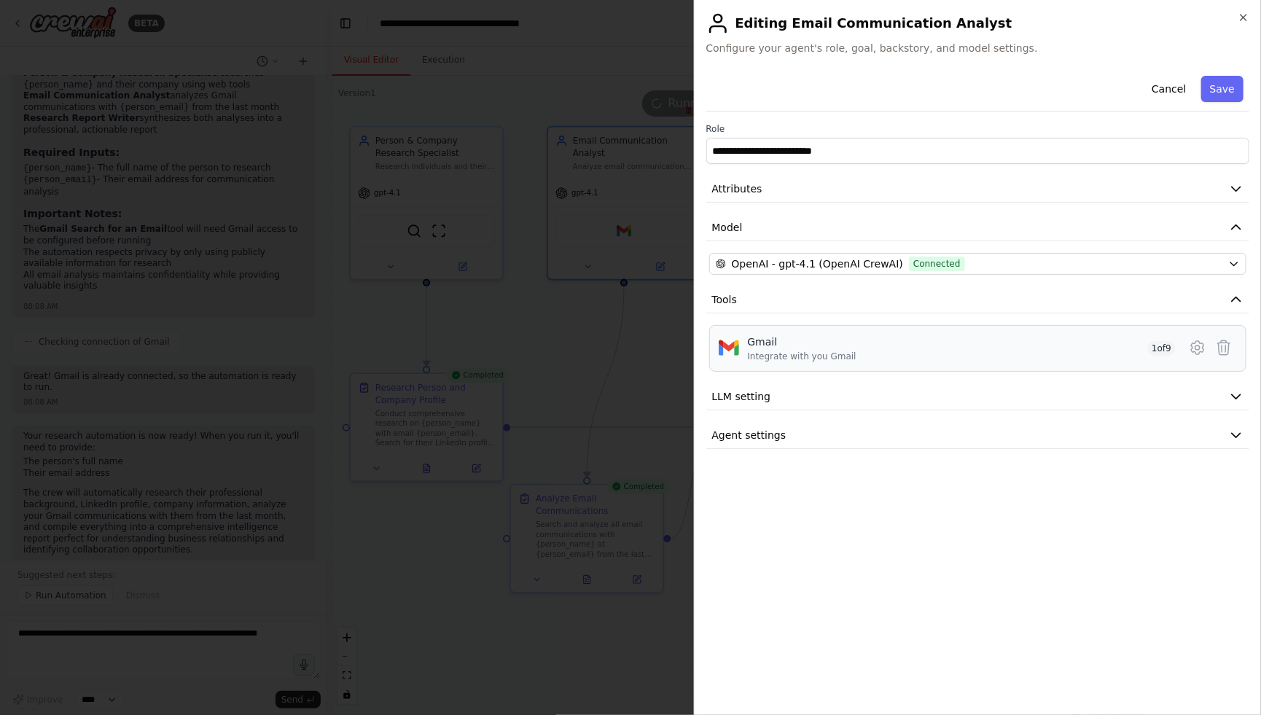
click at [1052, 359] on div "Gmail Integrate with you Gmail 1 of 9" at bounding box center [962, 349] width 429 height 28
click at [1141, 343] on icon at bounding box center [1197, 347] width 17 height 17
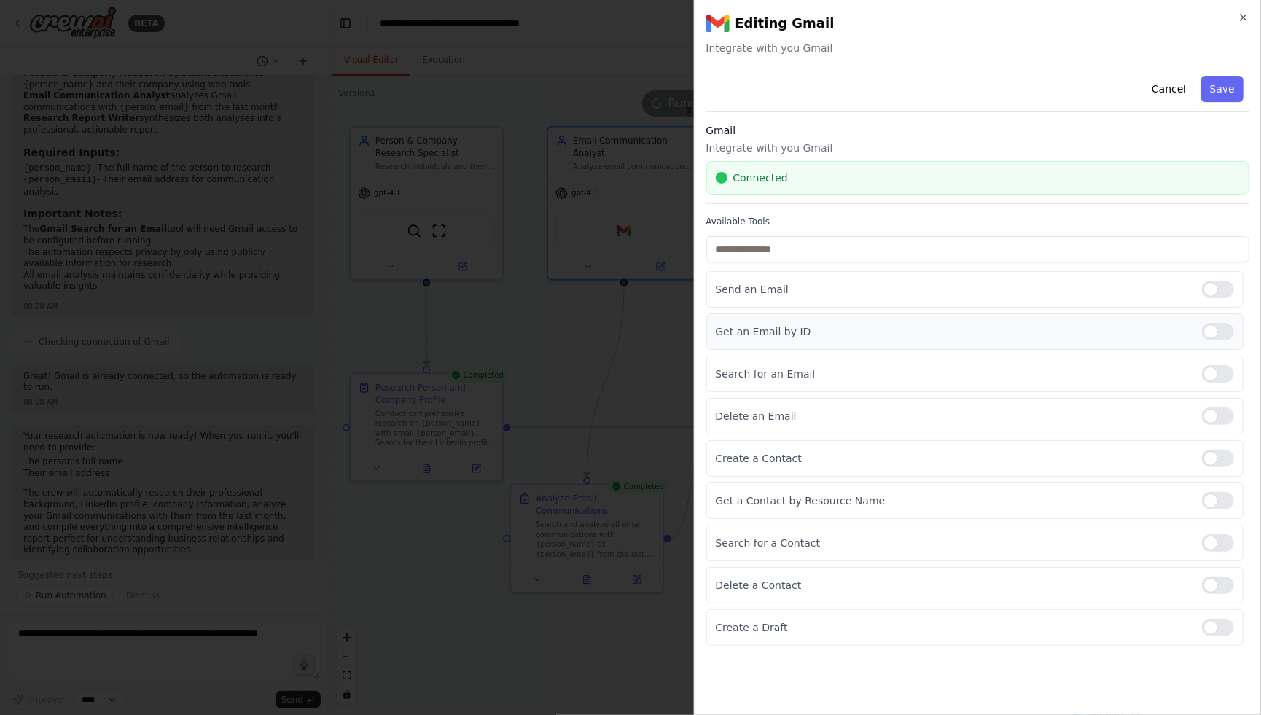
click at [1141, 327] on div at bounding box center [1218, 331] width 32 height 17
click at [1141, 96] on button "Save" at bounding box center [1222, 89] width 42 height 26
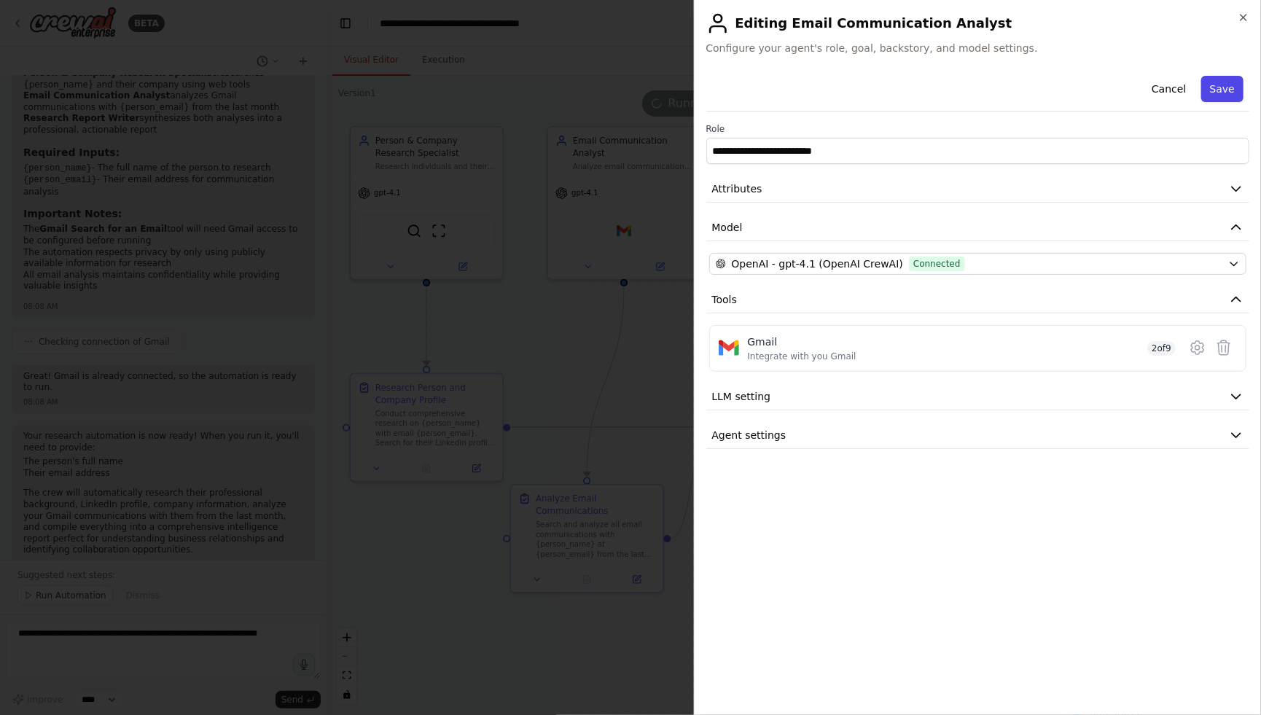
click at [1141, 80] on button "Save" at bounding box center [1222, 89] width 42 height 26
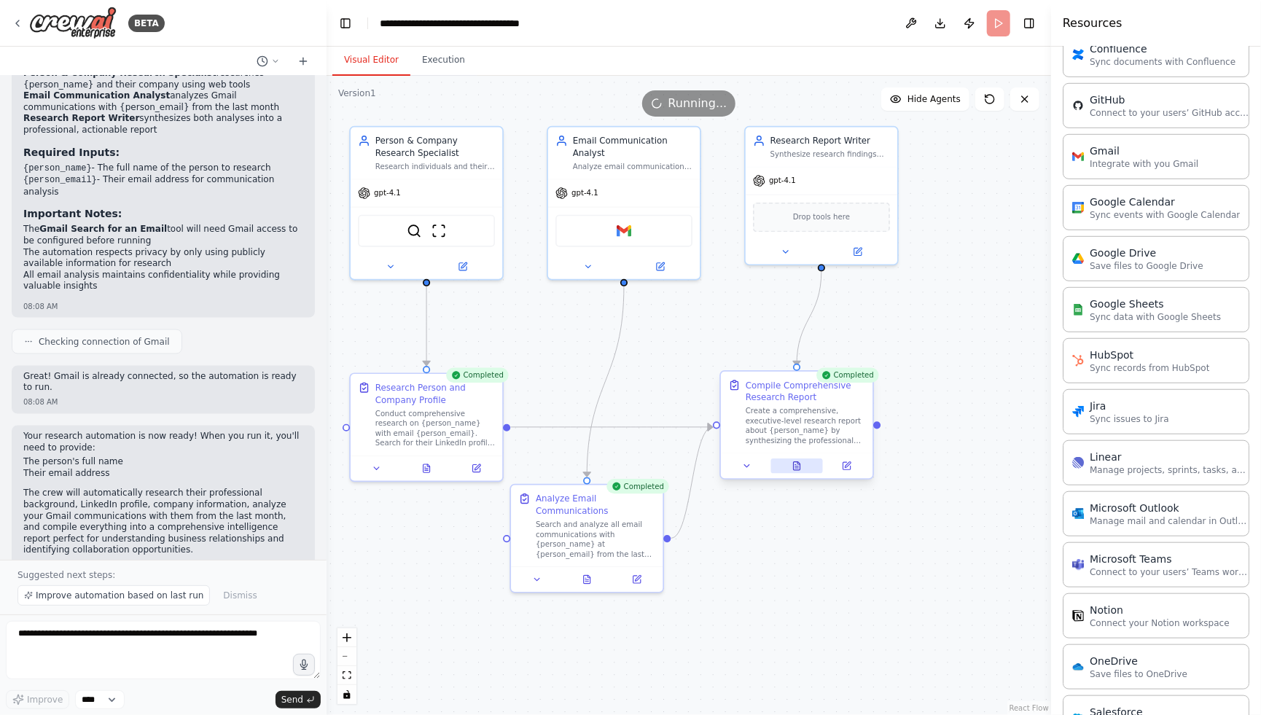
click at [802, 464] on button at bounding box center [796, 465] width 52 height 15
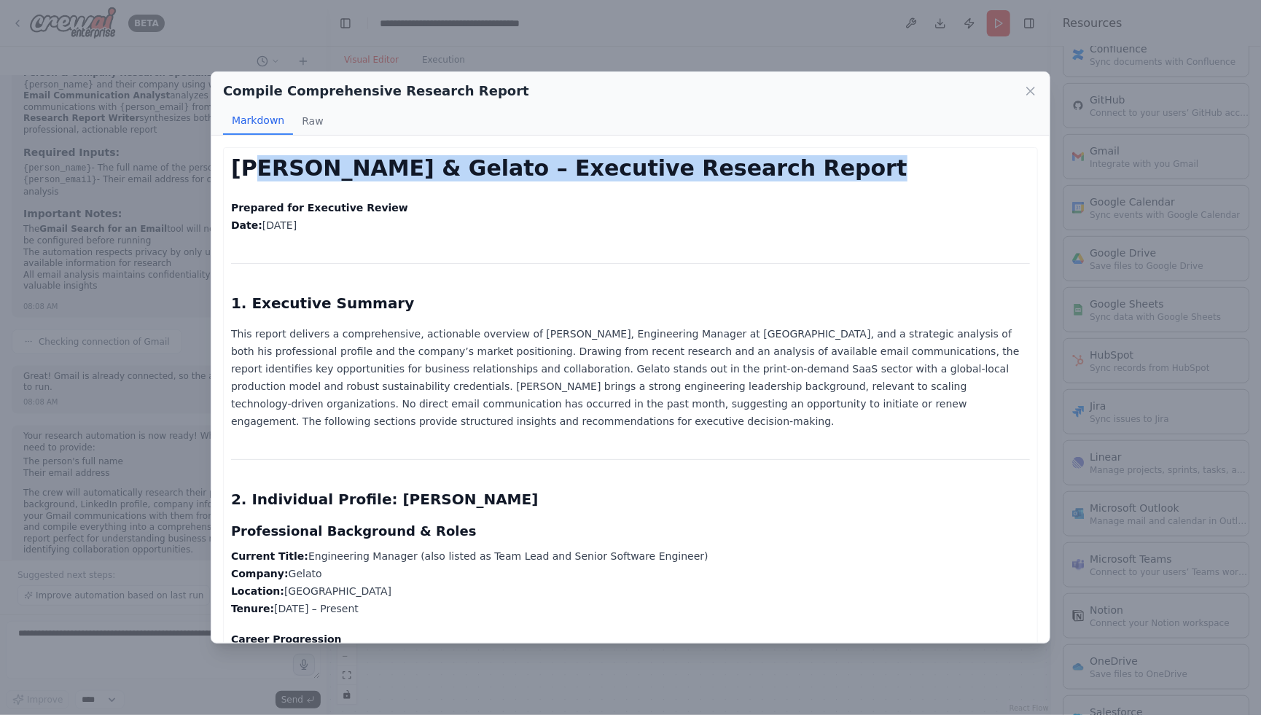
drag, startPoint x: 259, startPoint y: 162, endPoint x: 539, endPoint y: 184, distance: 280.8
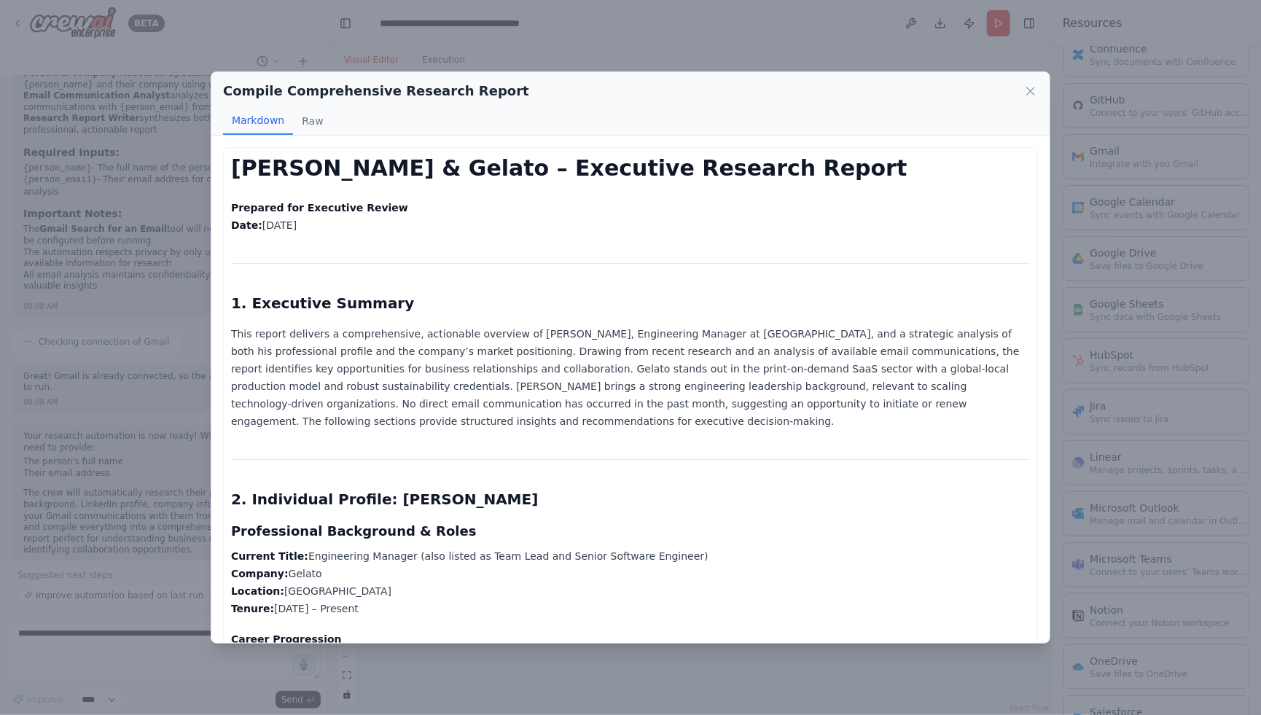
click at [614, 373] on p "This report delivers a comprehensive, actionable overview of Dragan Jovanovic, …" at bounding box center [630, 377] width 799 height 105
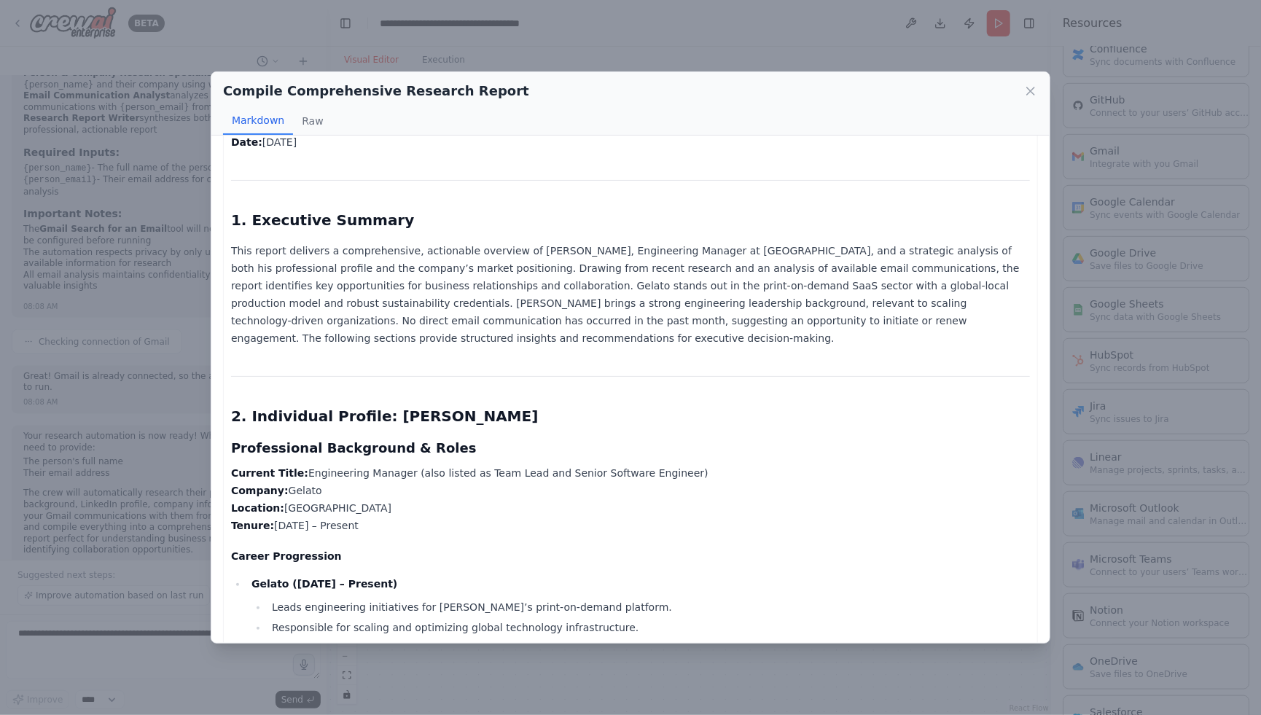
scroll to position [192, 0]
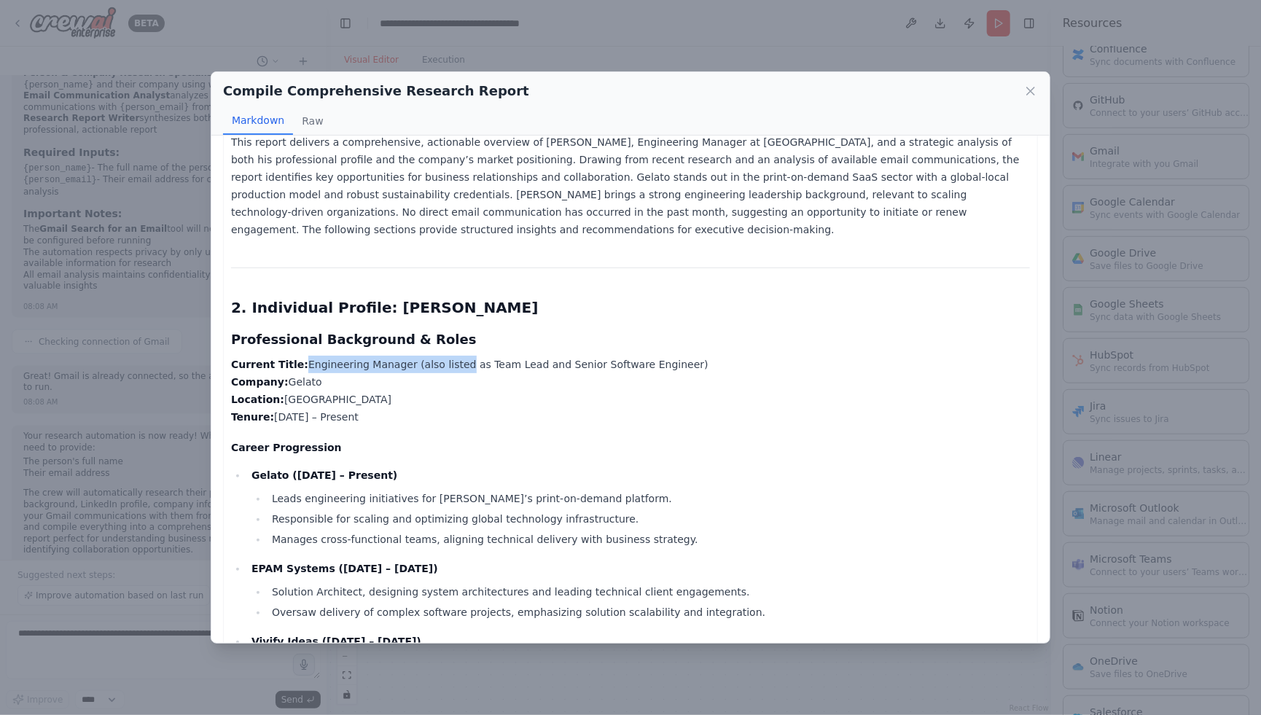
drag, startPoint x: 449, startPoint y: 369, endPoint x: 462, endPoint y: 372, distance: 13.6
click at [459, 372] on p "Current Title: Engineering Manager (also listed as Team Lead and Senior Softwar…" at bounding box center [630, 391] width 799 height 70
click at [339, 415] on p "Current Title: Engineering Manager (also listed as Team Lead and Senior Softwar…" at bounding box center [630, 391] width 799 height 70
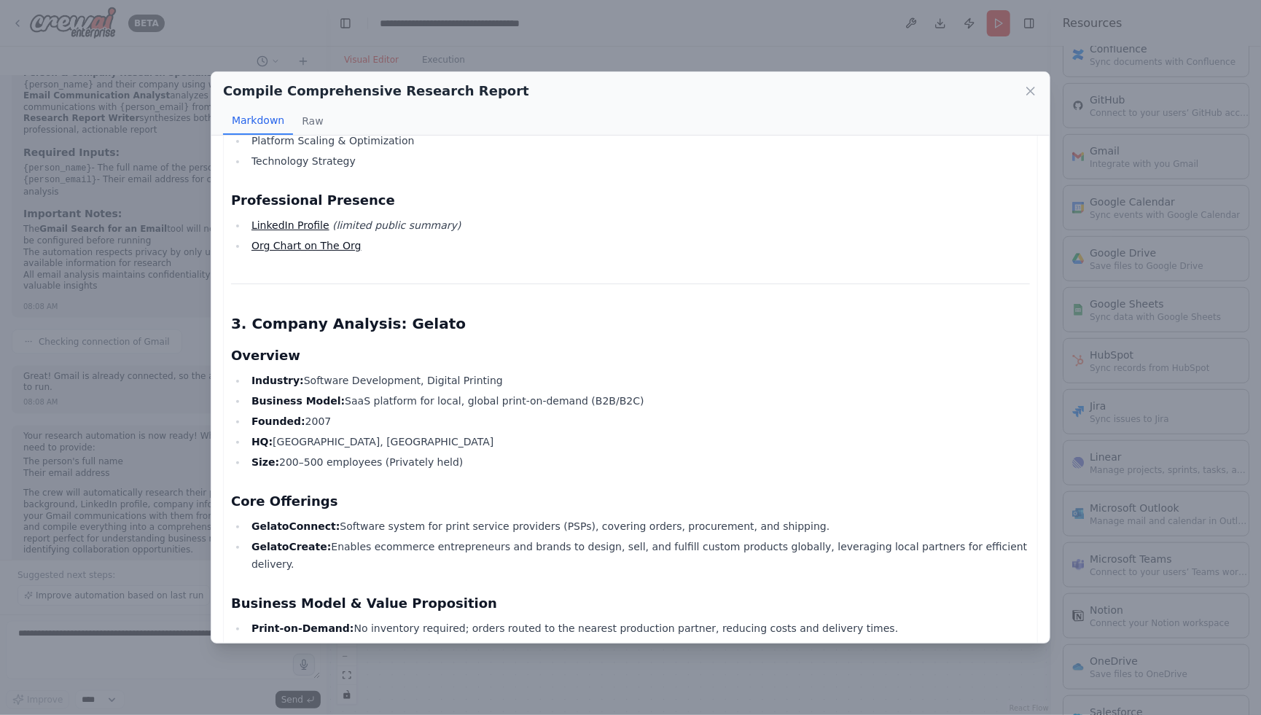
scroll to position [1046, 0]
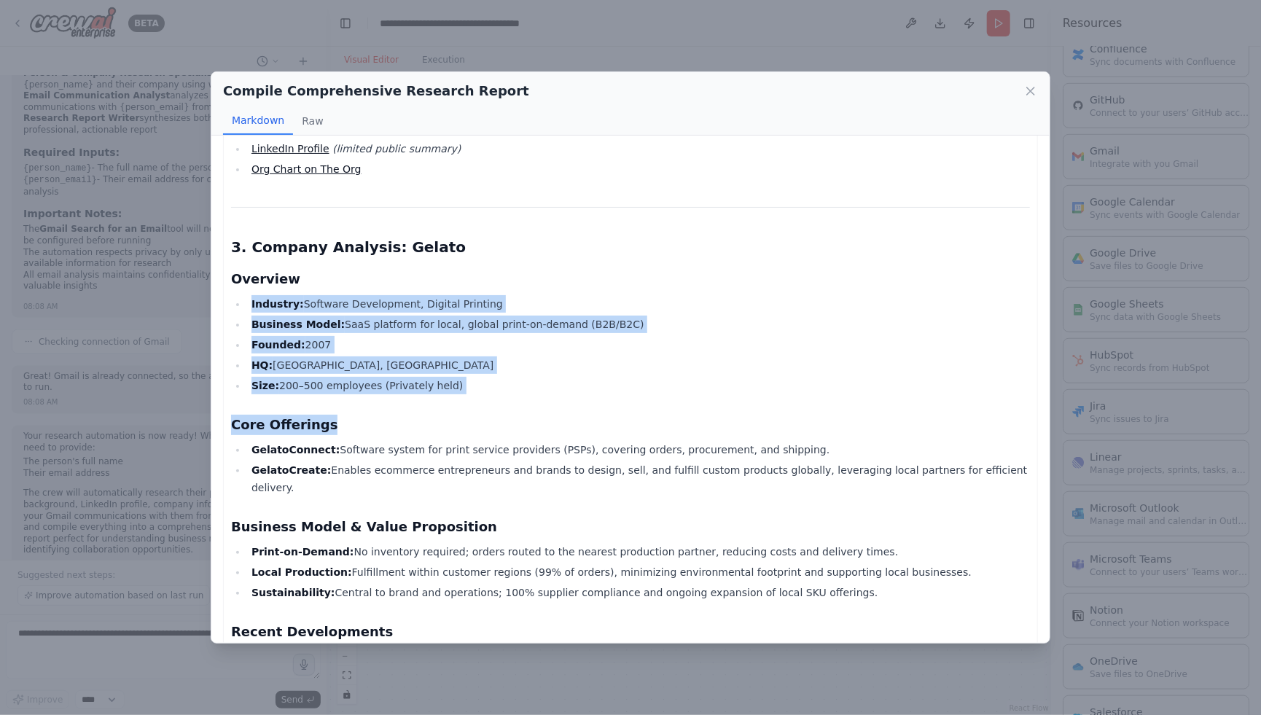
drag, startPoint x: 296, startPoint y: 287, endPoint x: 372, endPoint y: 423, distance: 156.0
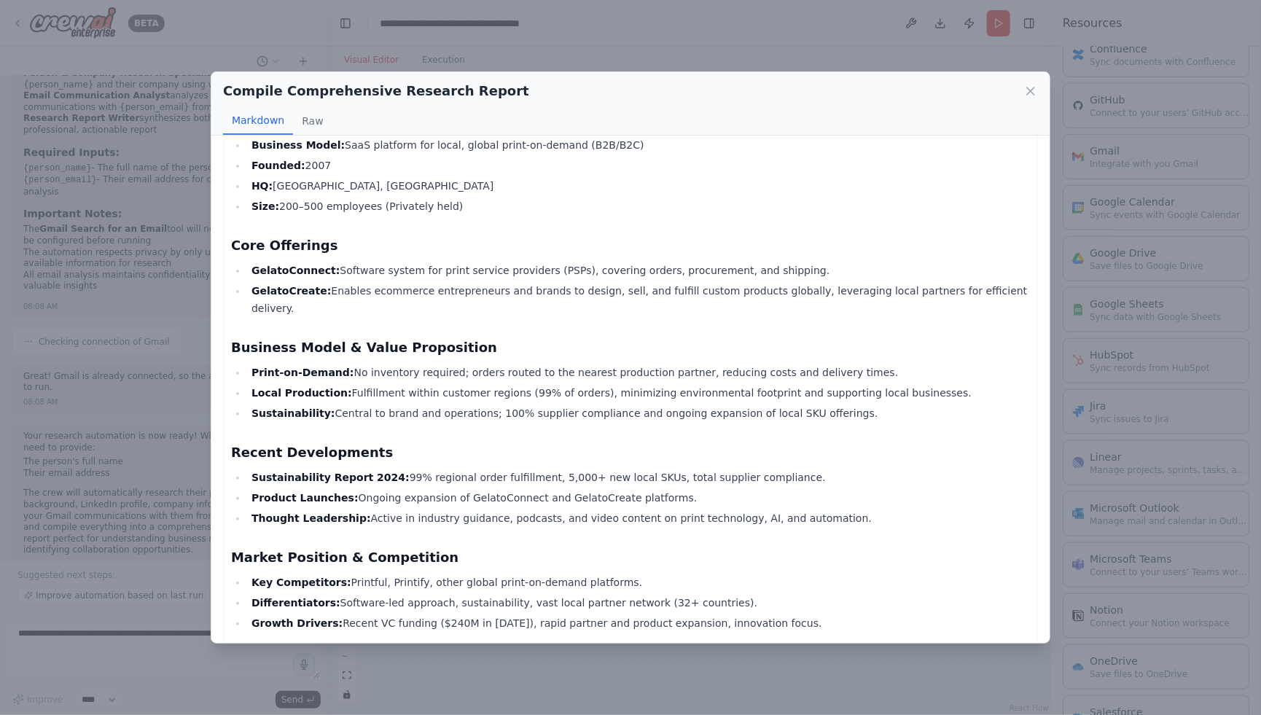
click at [435, 489] on li "Product Launches: Ongoing expansion of GelatoConnect and GelatoCreate platforms." at bounding box center [638, 497] width 783 height 17
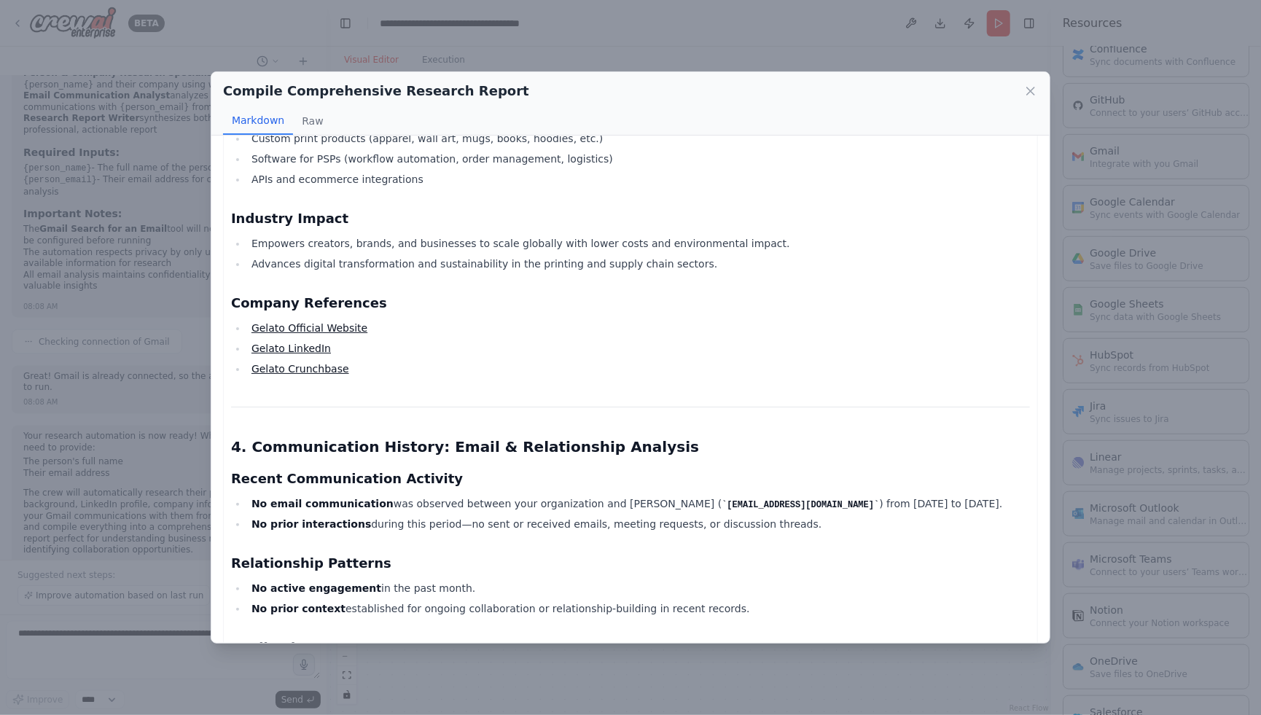
scroll to position [1834, 0]
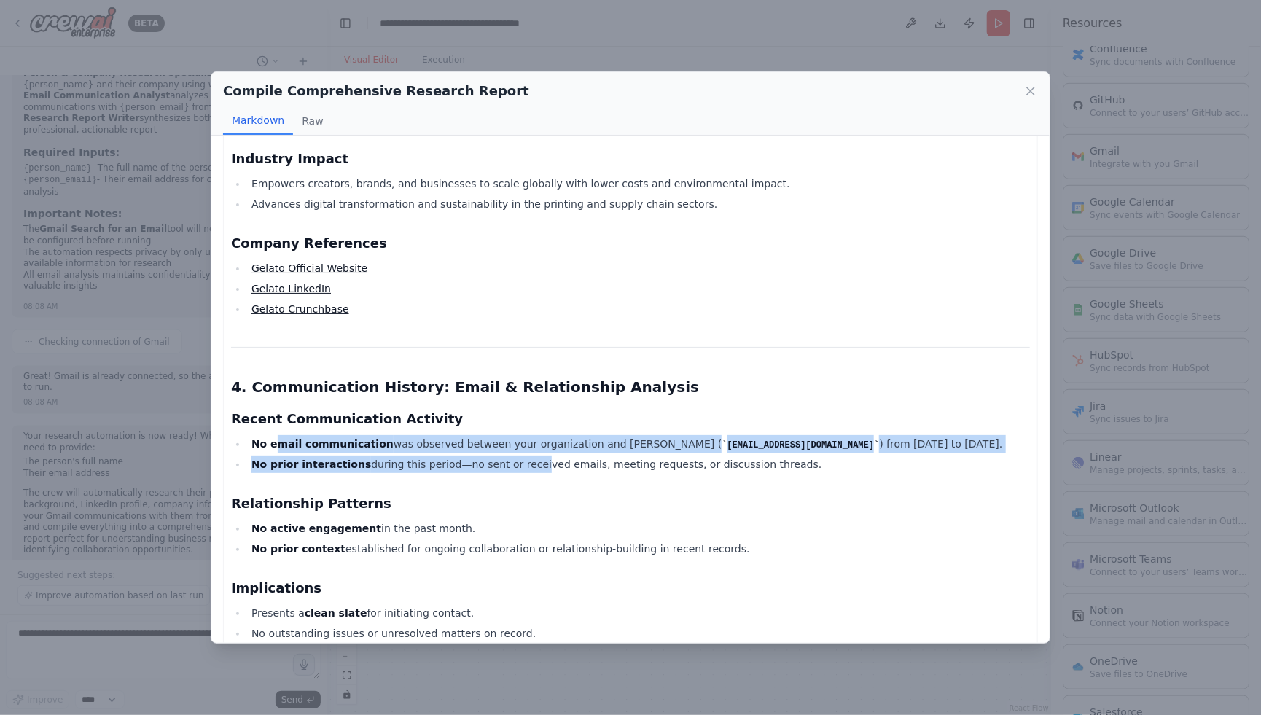
drag, startPoint x: 273, startPoint y: 421, endPoint x: 516, endPoint y: 448, distance: 244.9
click at [516, 448] on ul "No email communication was observed between your organization and Dragan Jovano…" at bounding box center [630, 454] width 799 height 39
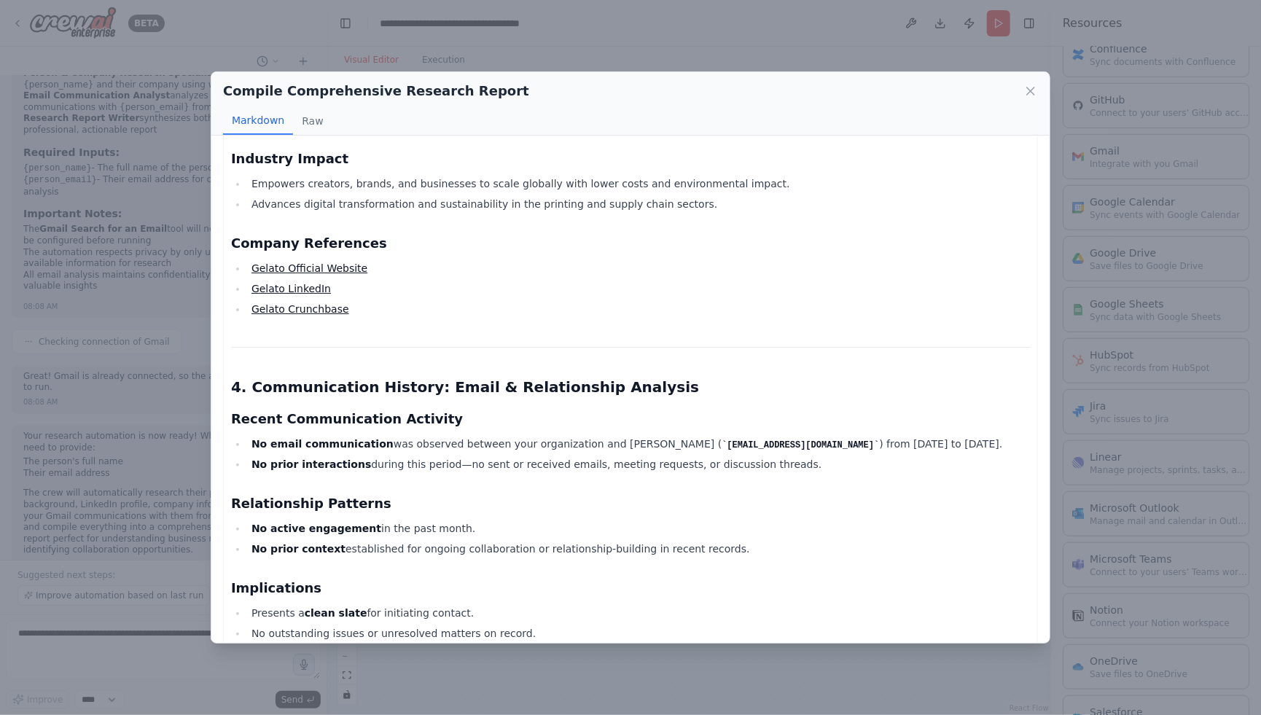
click at [512, 460] on div "Dragan Jovanovic & Gelato – Executive Research Report Prepared for Executive Re…" at bounding box center [630, 123] width 799 height 3603
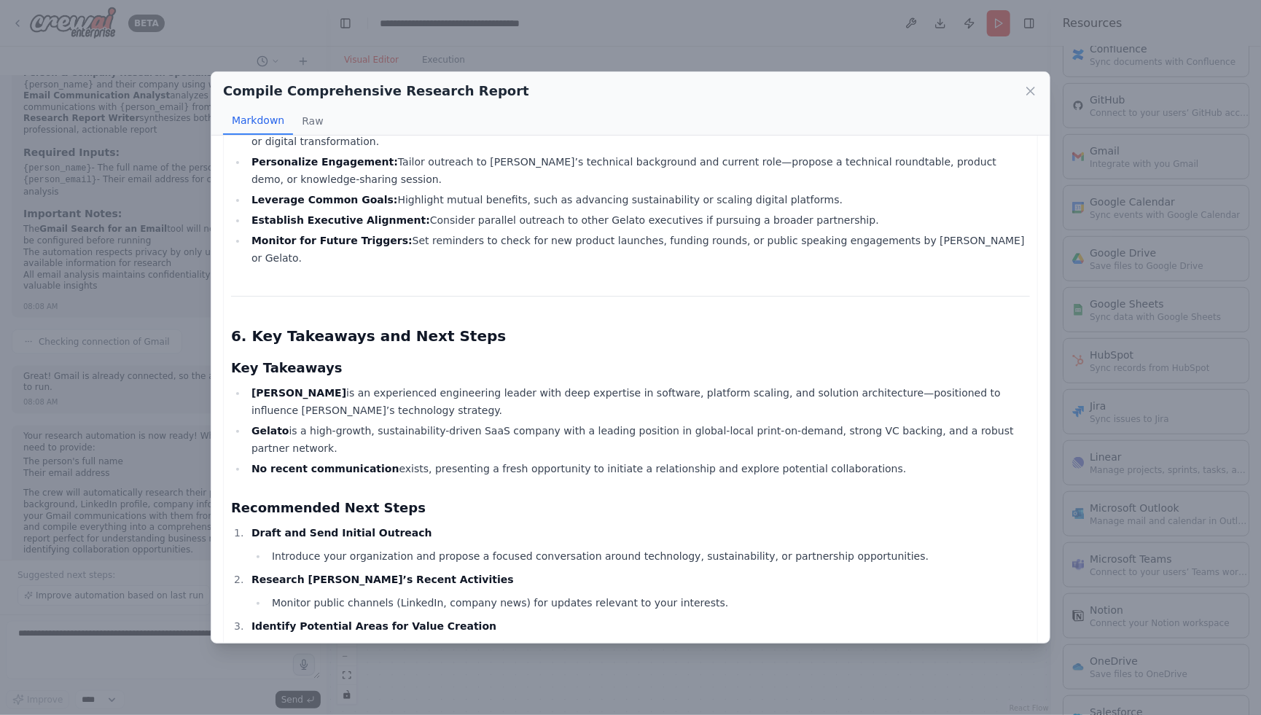
scroll to position [3098, 0]
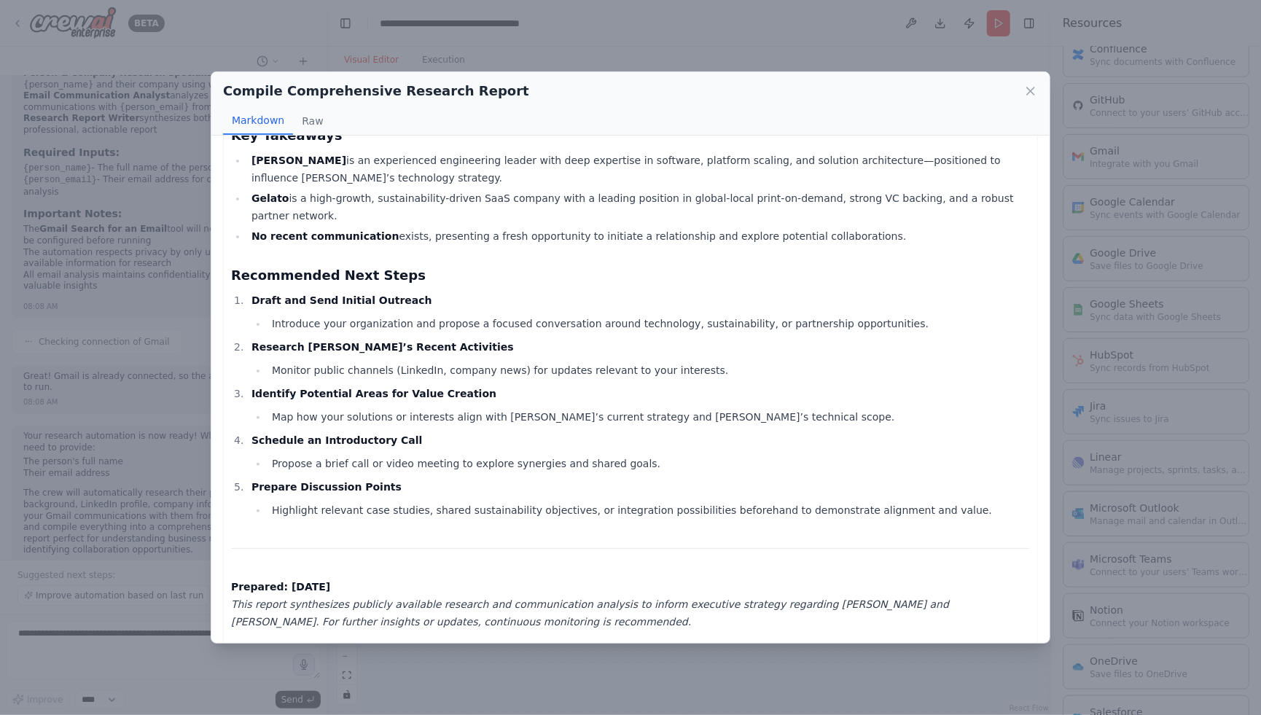
click at [1039, 79] on div "Compile Comprehensive Research Report Markdown Raw" at bounding box center [630, 103] width 838 height 63
click at [1031, 100] on div "Compile Comprehensive Research Report" at bounding box center [630, 91] width 815 height 20
click at [1030, 97] on icon at bounding box center [1030, 91] width 15 height 15
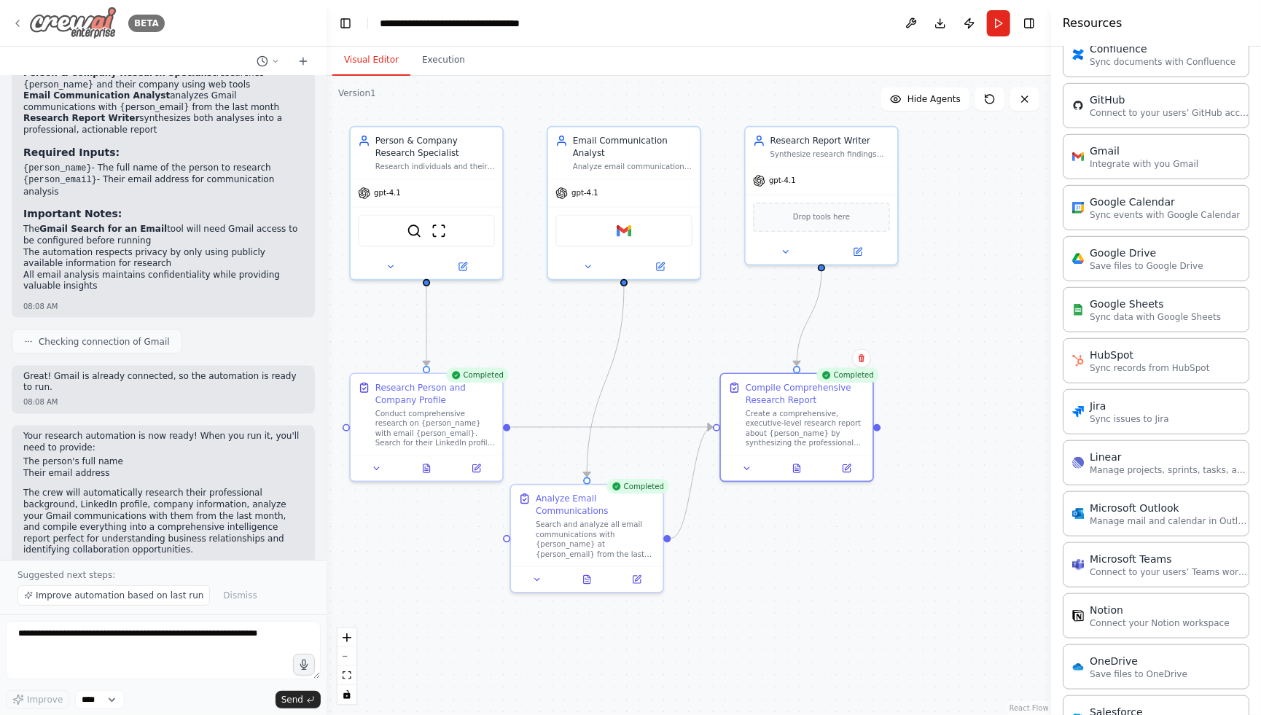
click at [24, 30] on div "BETA" at bounding box center [88, 23] width 153 height 33
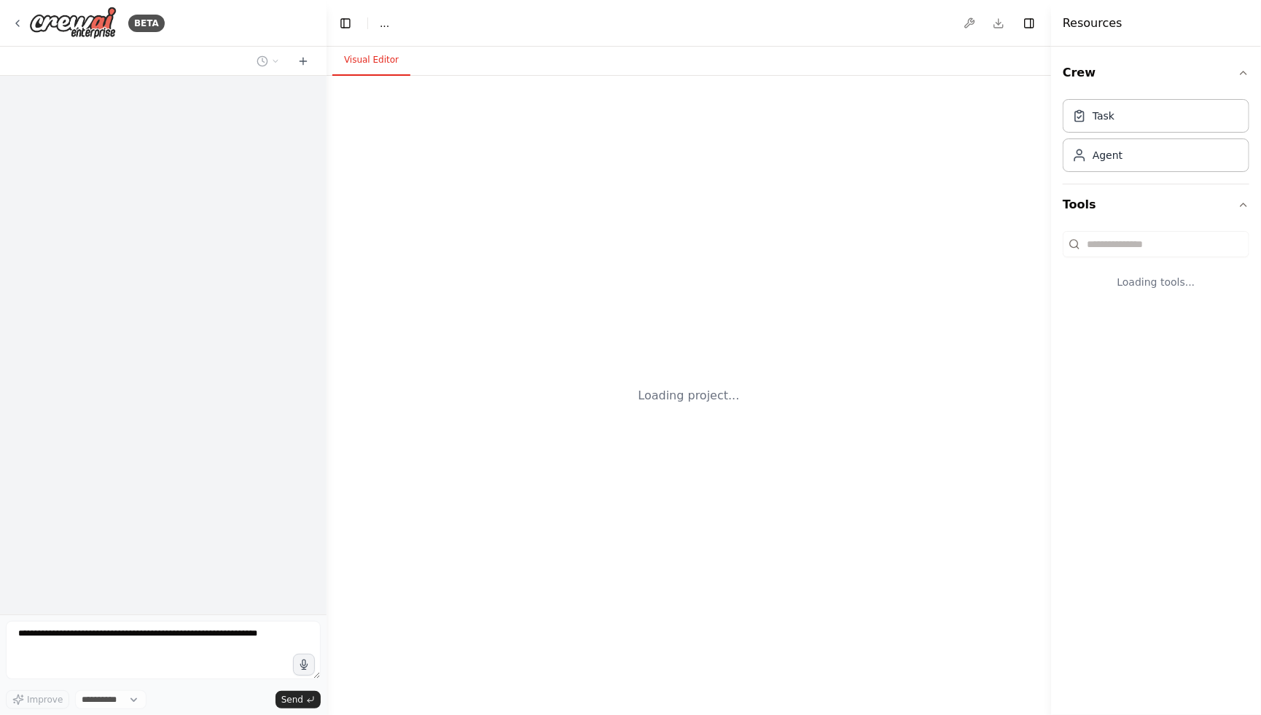
select select "****"
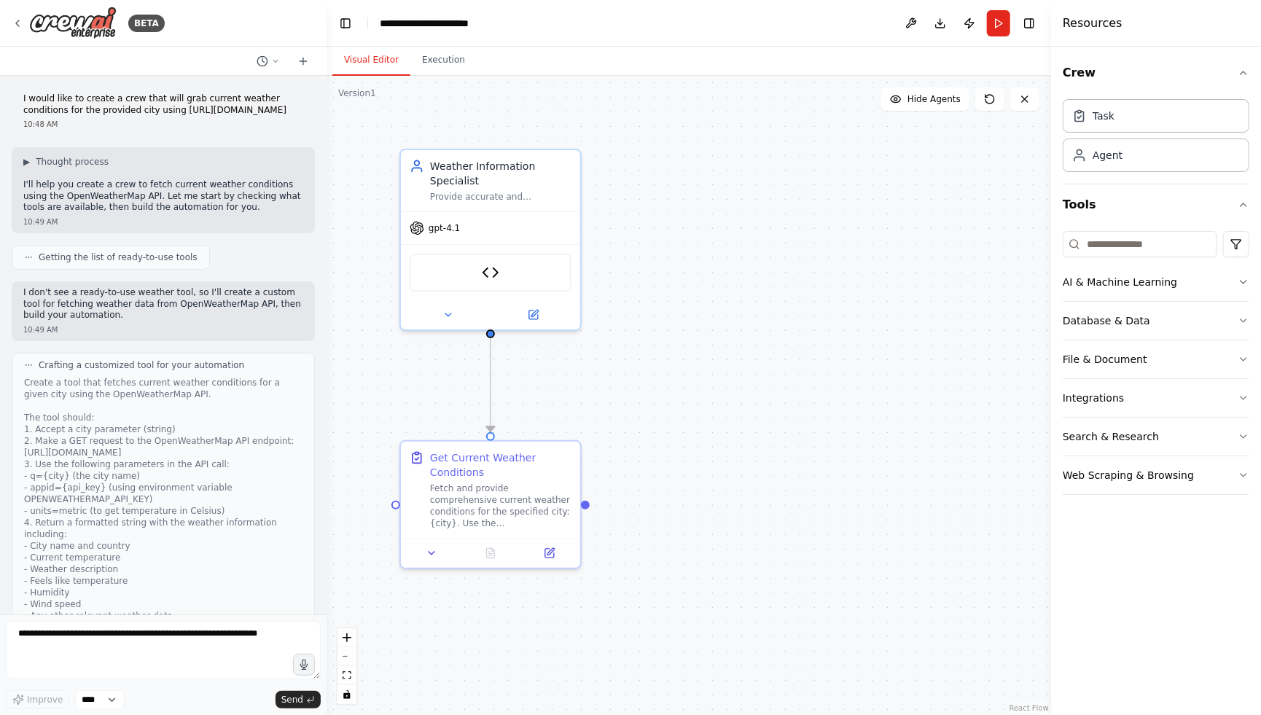
drag, startPoint x: 176, startPoint y: 123, endPoint x: 22, endPoint y: 103, distance: 155.9
click at [22, 103] on div "I would like to create a crew that will grab current weather conditions for the…" at bounding box center [163, 111] width 303 height 48
copy p "I would like to create a crew that will grab current weather conditions for the…"
click at [17, 14] on div "BETA" at bounding box center [88, 23] width 153 height 33
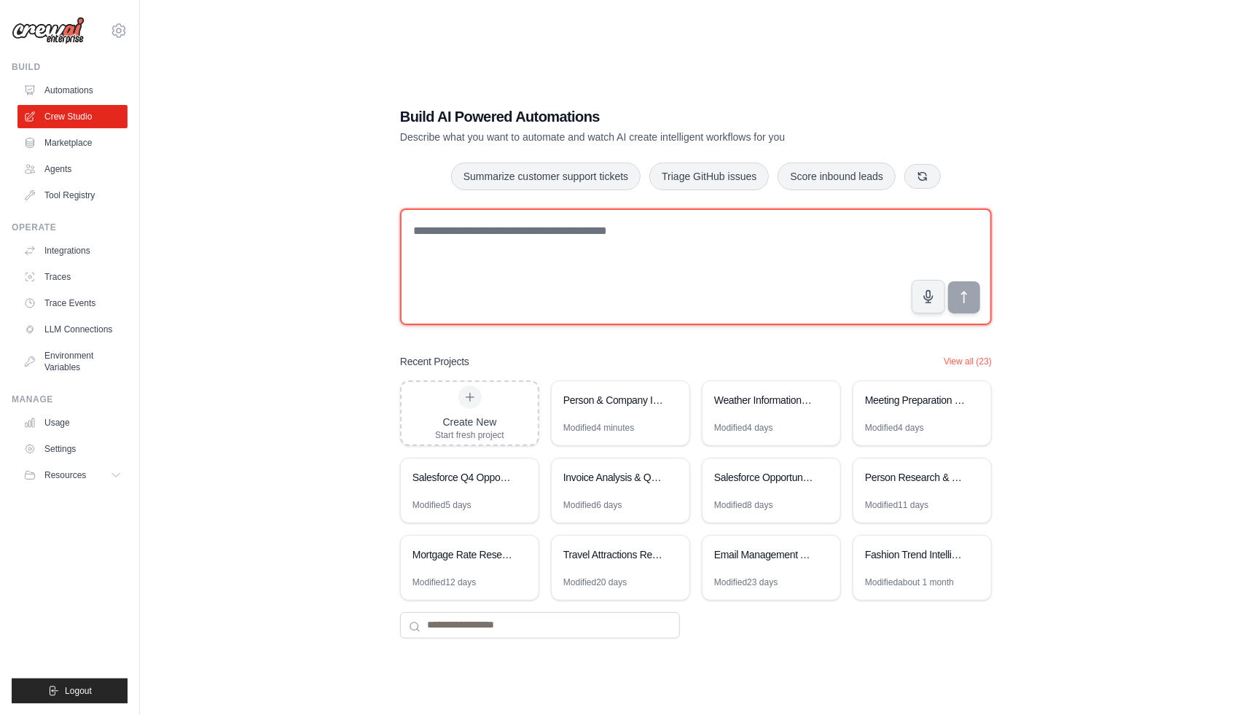
click at [450, 249] on textarea at bounding box center [696, 266] width 592 height 117
paste textarea "**********"
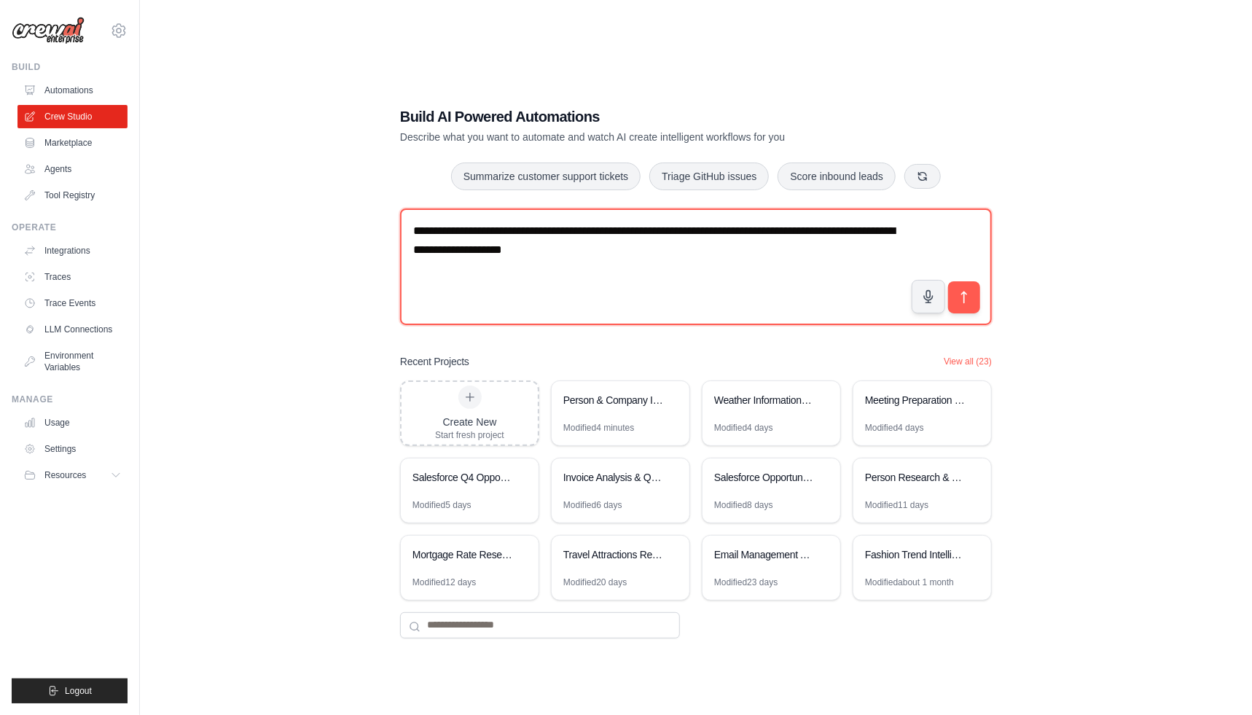
type textarea "**********"
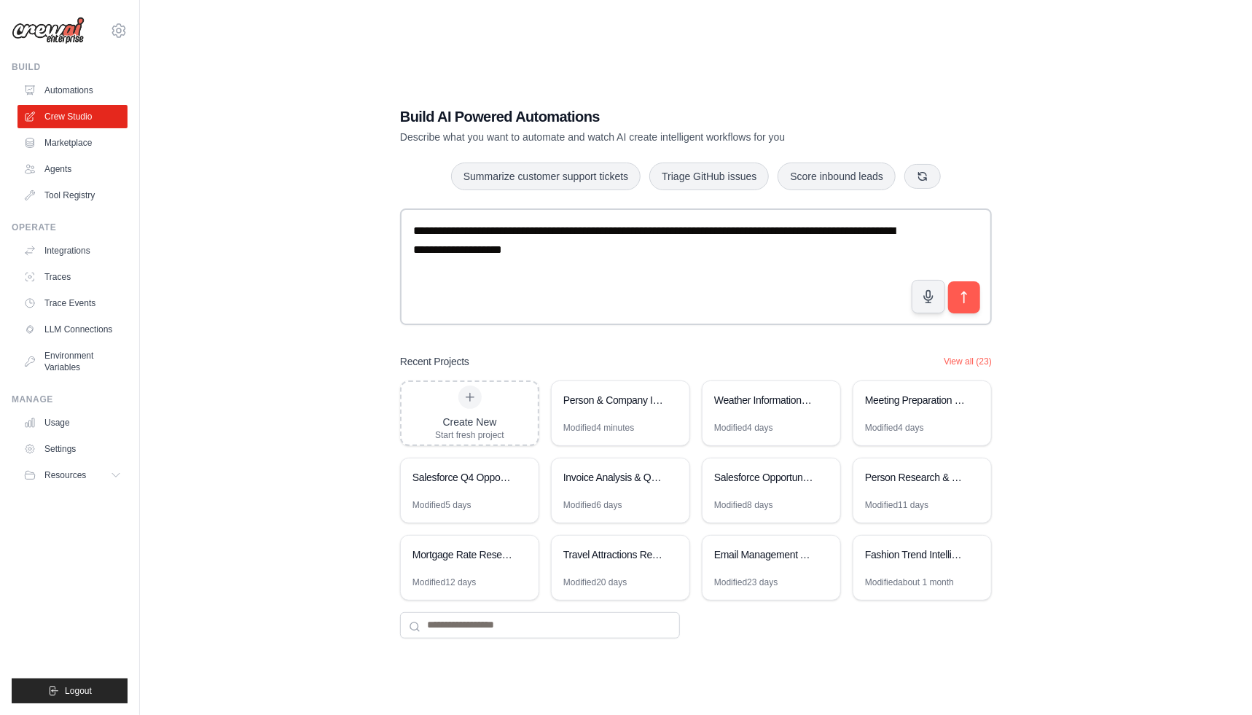
click at [335, 271] on div "**********" at bounding box center [696, 372] width 1066 height 715
click at [356, 316] on div "**********" at bounding box center [696, 372] width 1066 height 715
click at [969, 300] on icon "submit" at bounding box center [964, 296] width 15 height 15
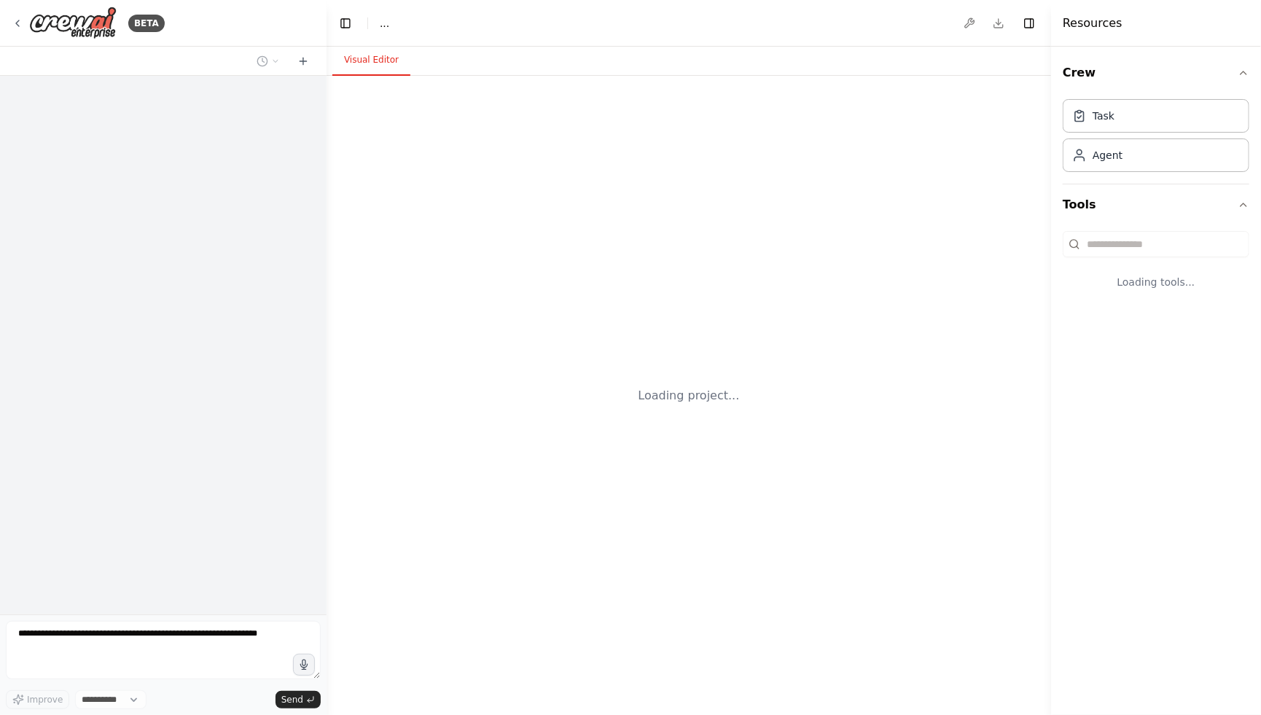
select select "****"
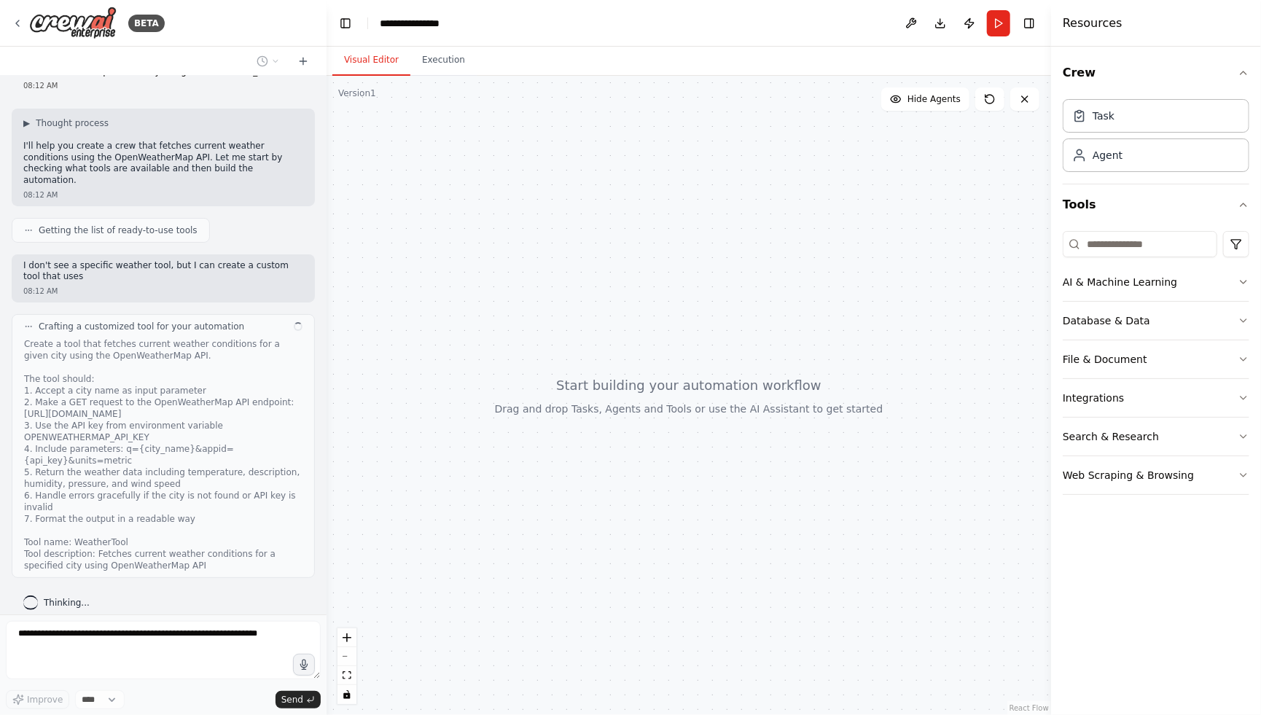
scroll to position [50, 0]
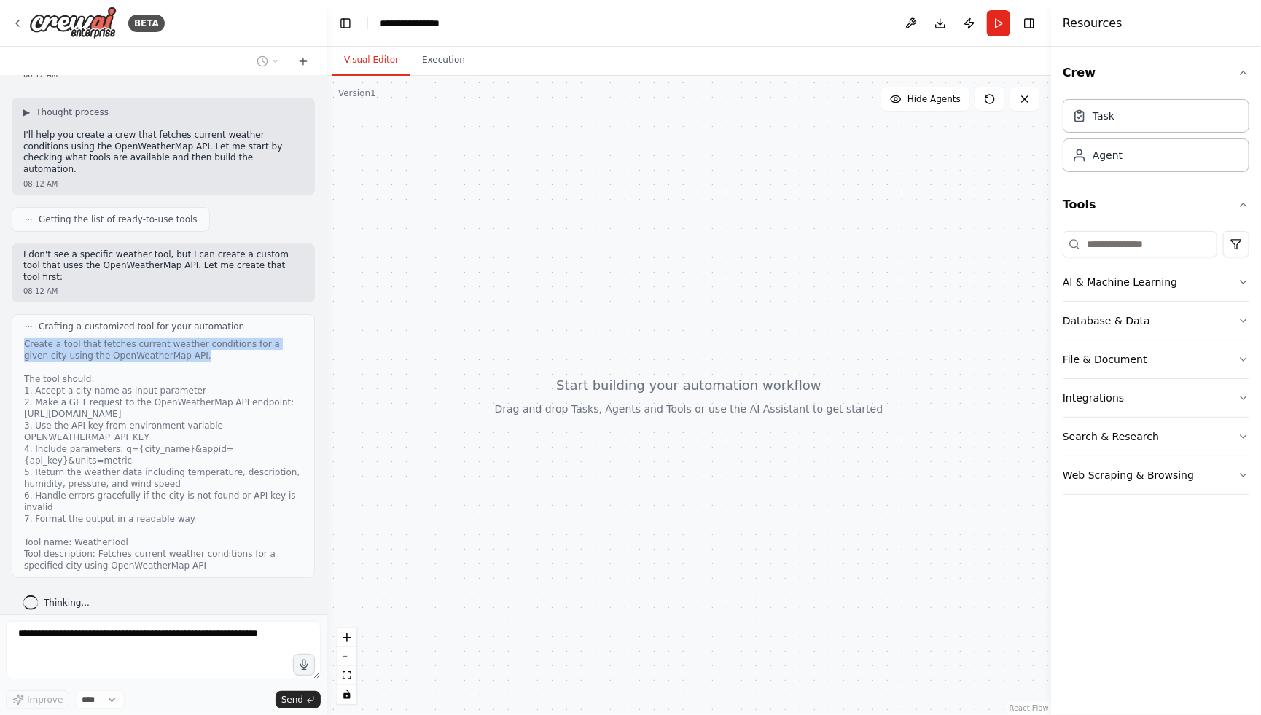
drag, startPoint x: 26, startPoint y: 329, endPoint x: 191, endPoint y: 345, distance: 166.2
click at [191, 345] on div "Create a tool that fetches current weather conditions for a given city using th…" at bounding box center [163, 454] width 278 height 233
click at [150, 436] on div "Create a tool that fetches current weather conditions for a given city using th…" at bounding box center [163, 454] width 278 height 233
click at [52, 423] on div "Create a tool that fetches current weather conditions for a given city using th…" at bounding box center [163, 454] width 278 height 233
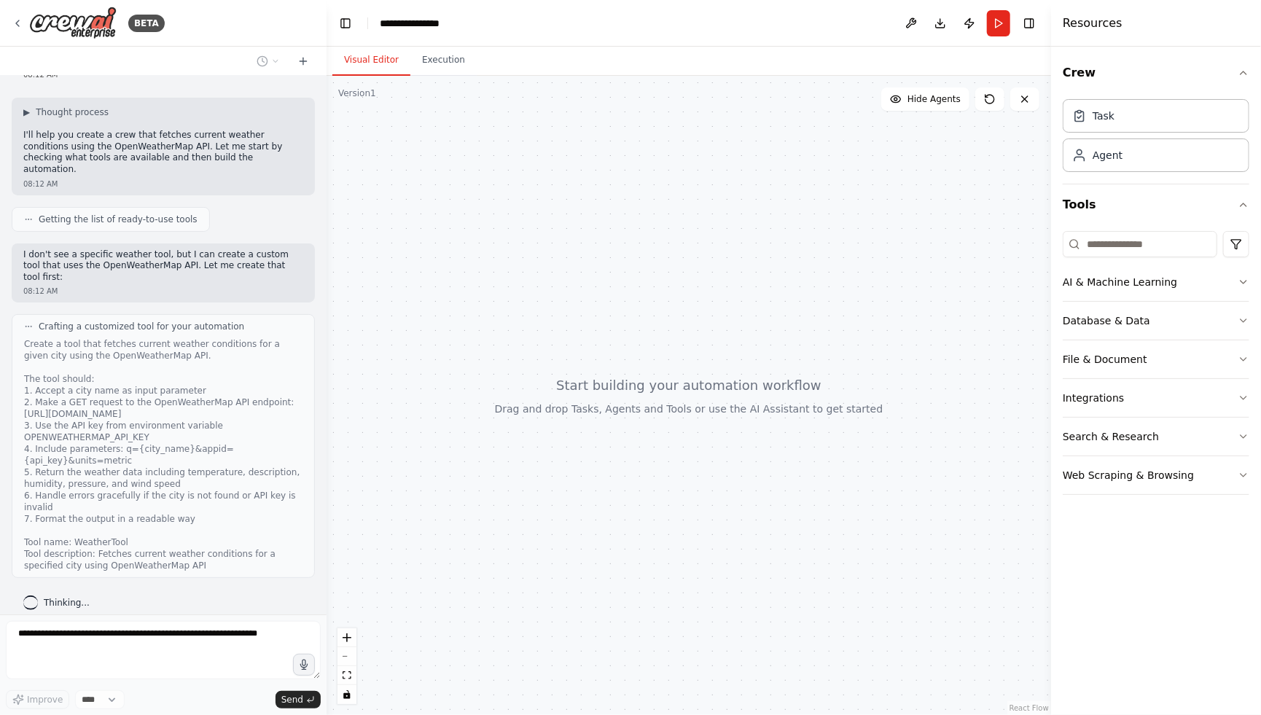
click at [150, 457] on div "Create a tool that fetches current weather conditions for a given city using th…" at bounding box center [163, 454] width 278 height 233
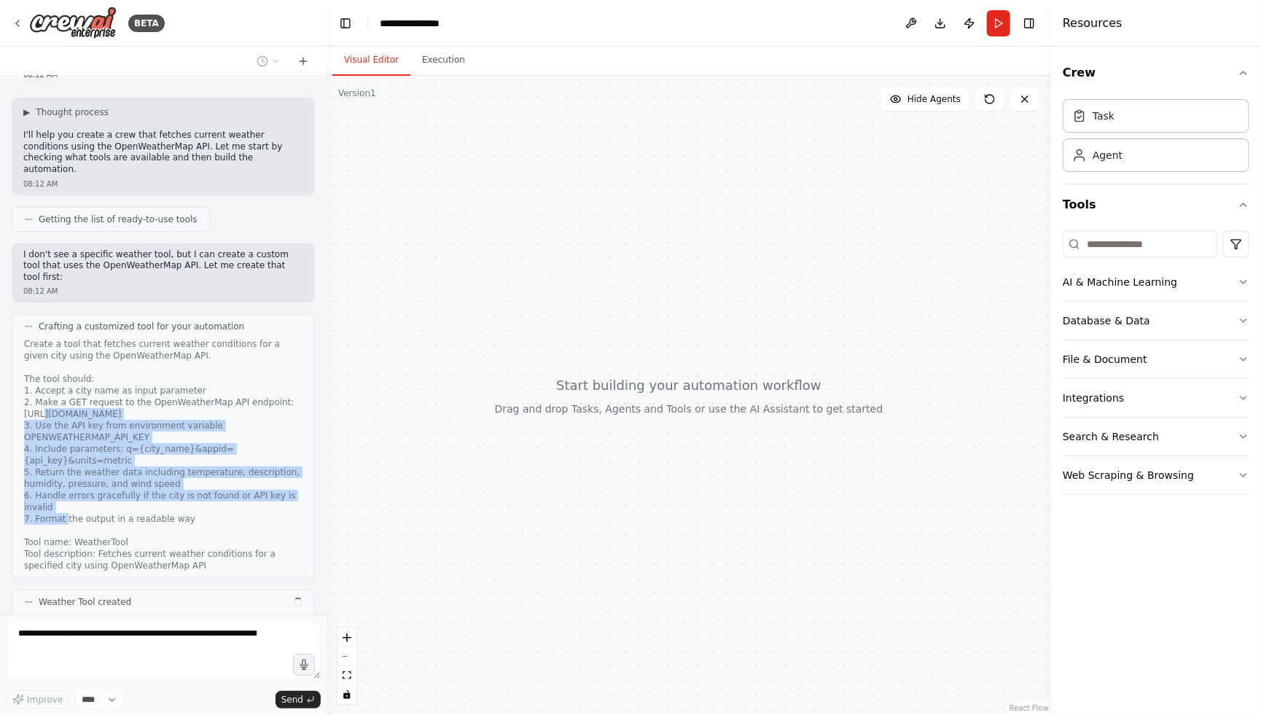
scroll to position [133, 0]
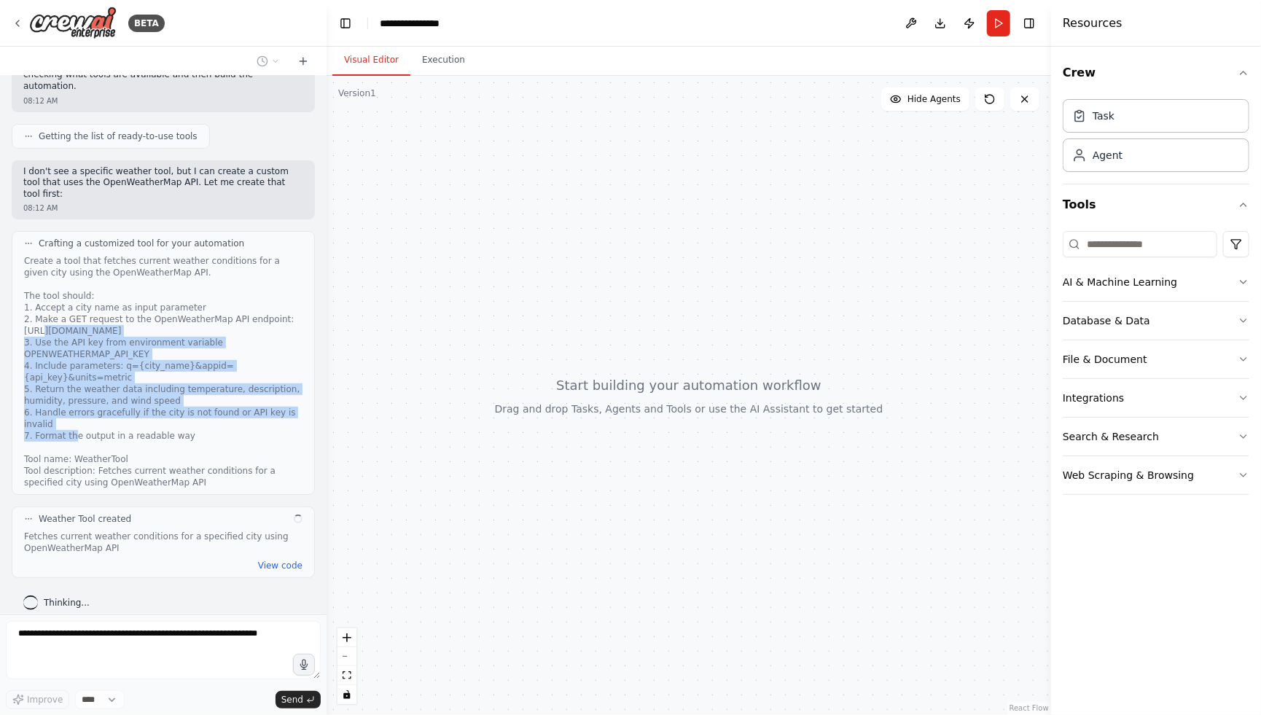
drag, startPoint x: 41, startPoint y: 405, endPoint x: 249, endPoint y: 404, distance: 208.4
click at [250, 405] on div "Create a tool that fetches current weather conditions for a given city using th…" at bounding box center [163, 371] width 278 height 233
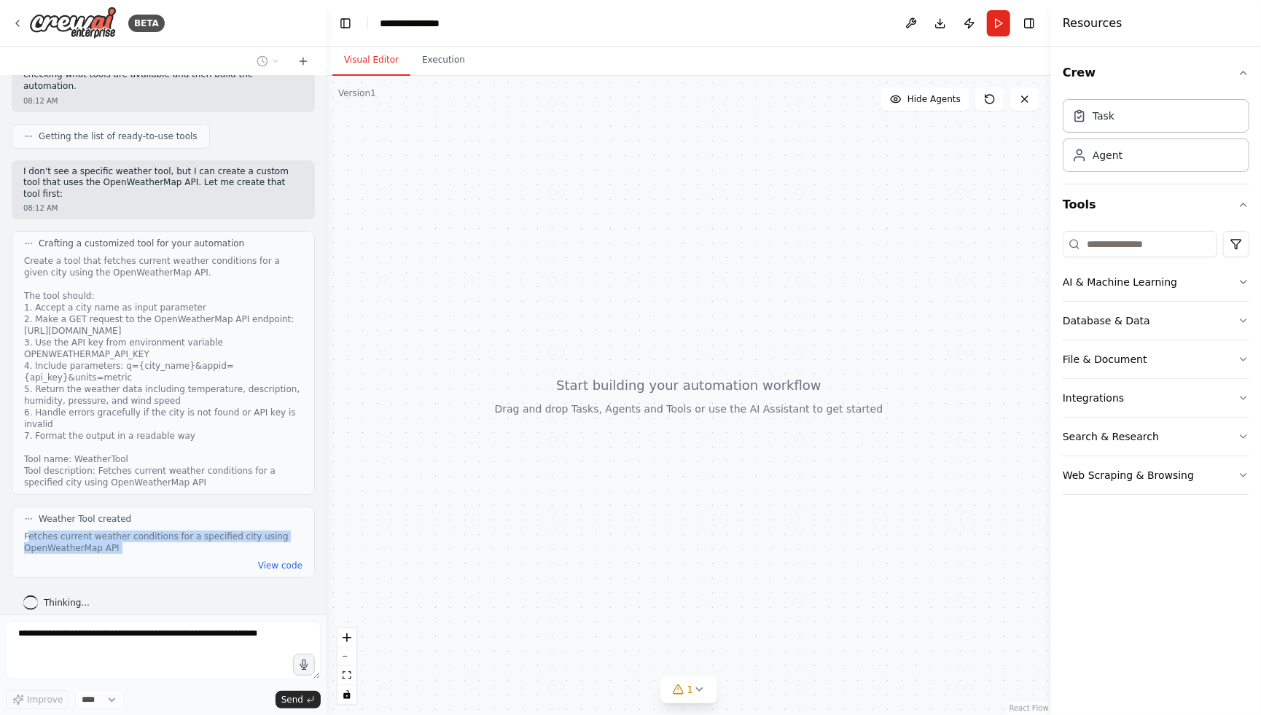
drag, startPoint x: 28, startPoint y: 527, endPoint x: 129, endPoint y: 543, distance: 101.8
click at [129, 543] on div "Weather Tool created Fetches current weather conditions for a specified city us…" at bounding box center [163, 542] width 303 height 71
click at [118, 538] on div "Fetches current weather conditions for a specified city using OpenWeatherMap API" at bounding box center [163, 542] width 278 height 23
click at [274, 560] on button "View code" at bounding box center [280, 566] width 44 height 12
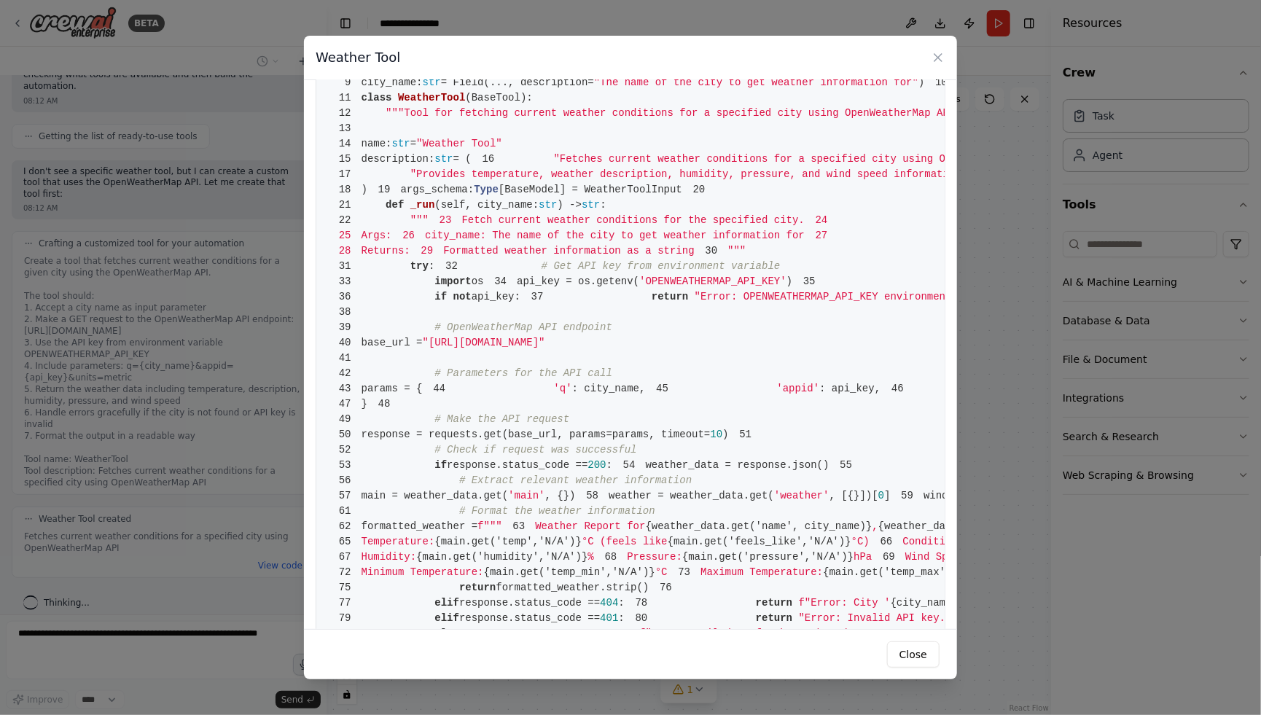
scroll to position [98, 0]
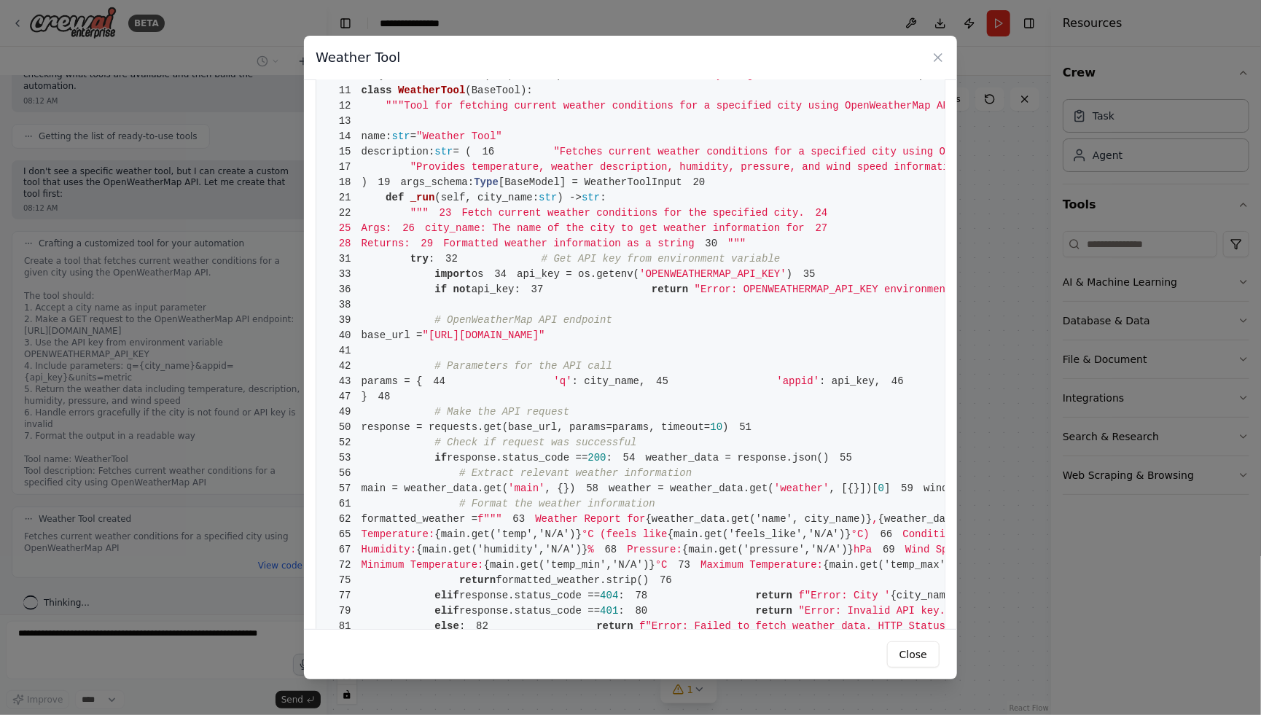
drag, startPoint x: 499, startPoint y: 517, endPoint x: 716, endPoint y: 523, distance: 218.0
click at [716, 523] on pre "1 from crewai.tools import BaseTool 2 from pydantic import BaseModel, Field 3 f…" at bounding box center [631, 366] width 630 height 744
click at [684, 544] on pre "1 from crewai.tools import BaseTool 2 from pydantic import BaseModel, Field 3 f…" at bounding box center [631, 366] width 630 height 744
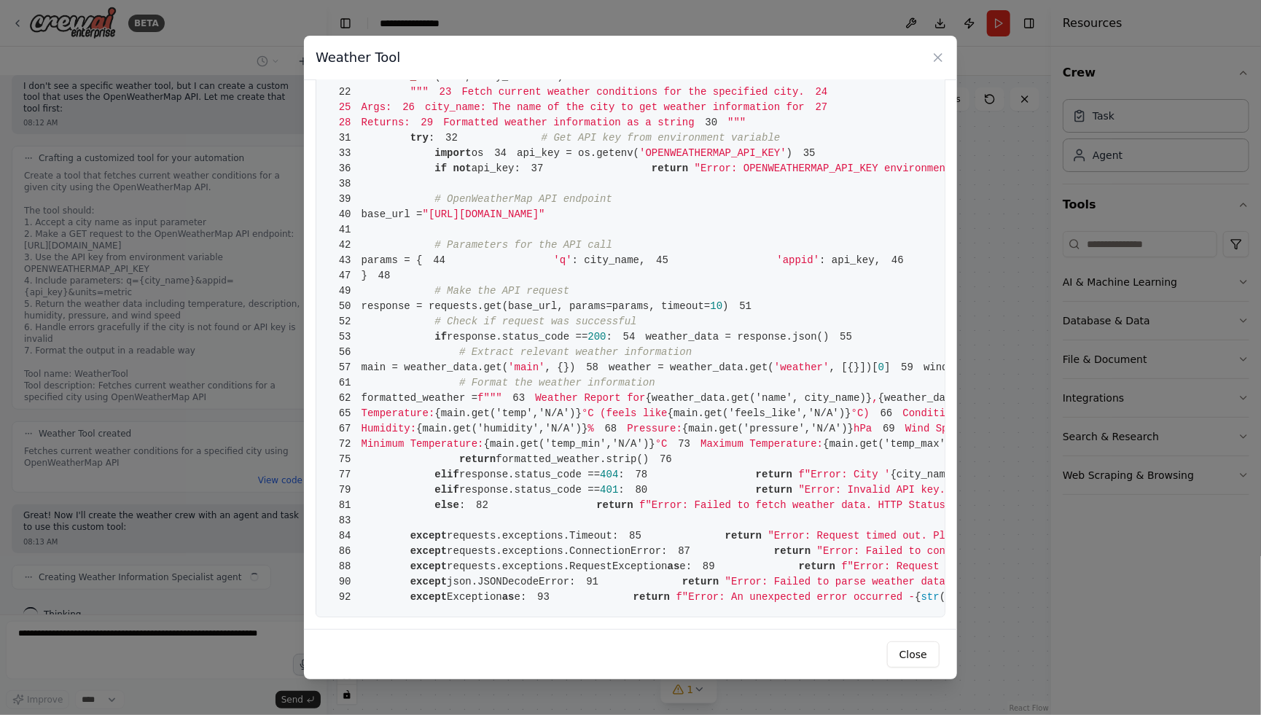
scroll to position [229, 0]
drag, startPoint x: 477, startPoint y: 394, endPoint x: 565, endPoint y: 410, distance: 89.6
click at [565, 410] on code "1 from crewai.tools import BaseTool 2 from pydantic import BaseModel, Field 3 f…" at bounding box center [888, 245] width 1121 height 716
click at [500, 305] on pre "1 from crewai.tools import BaseTool 2 from pydantic import BaseModel, Field 3 f…" at bounding box center [631, 245] width 630 height 744
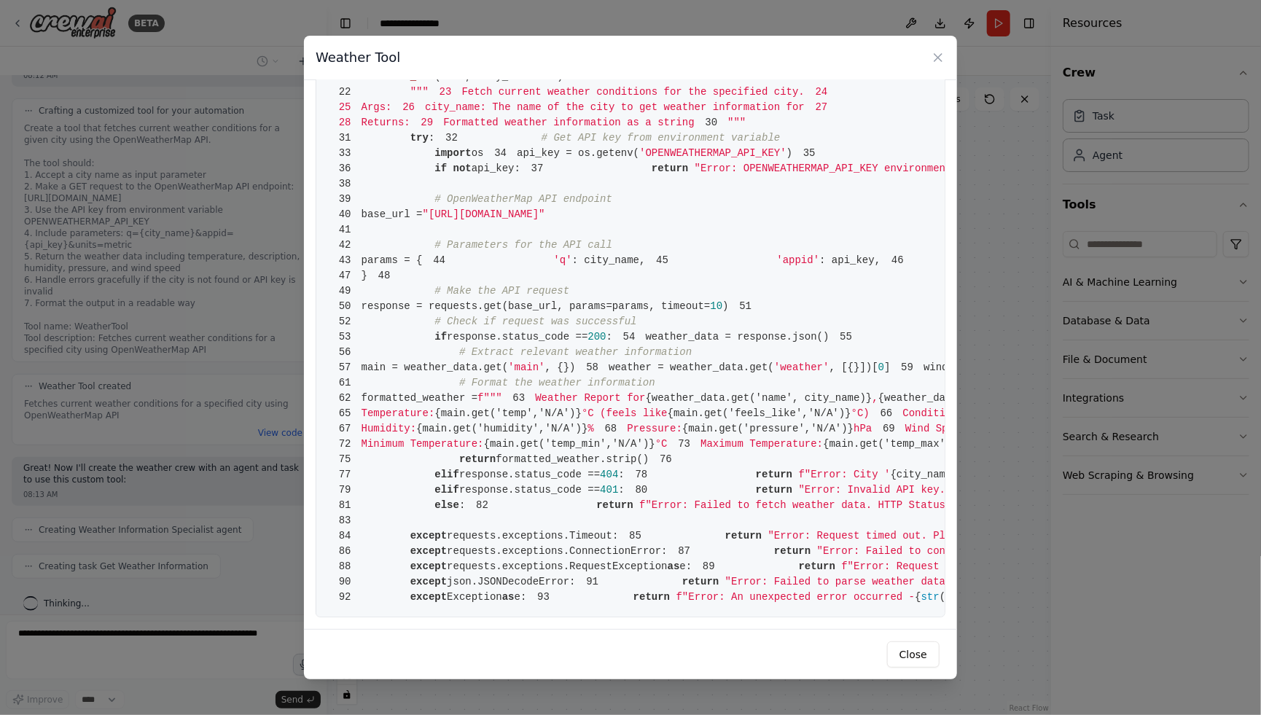
scroll to position [301, 0]
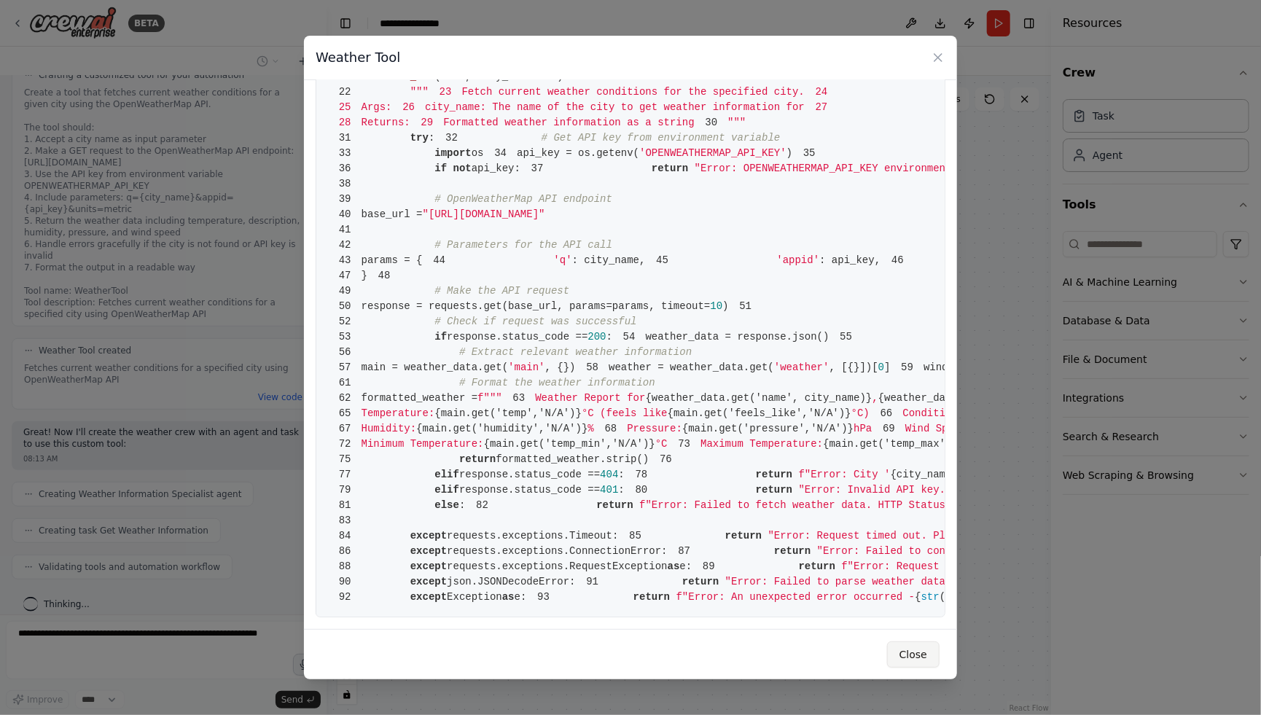
click at [912, 660] on button "Close" at bounding box center [913, 654] width 52 height 26
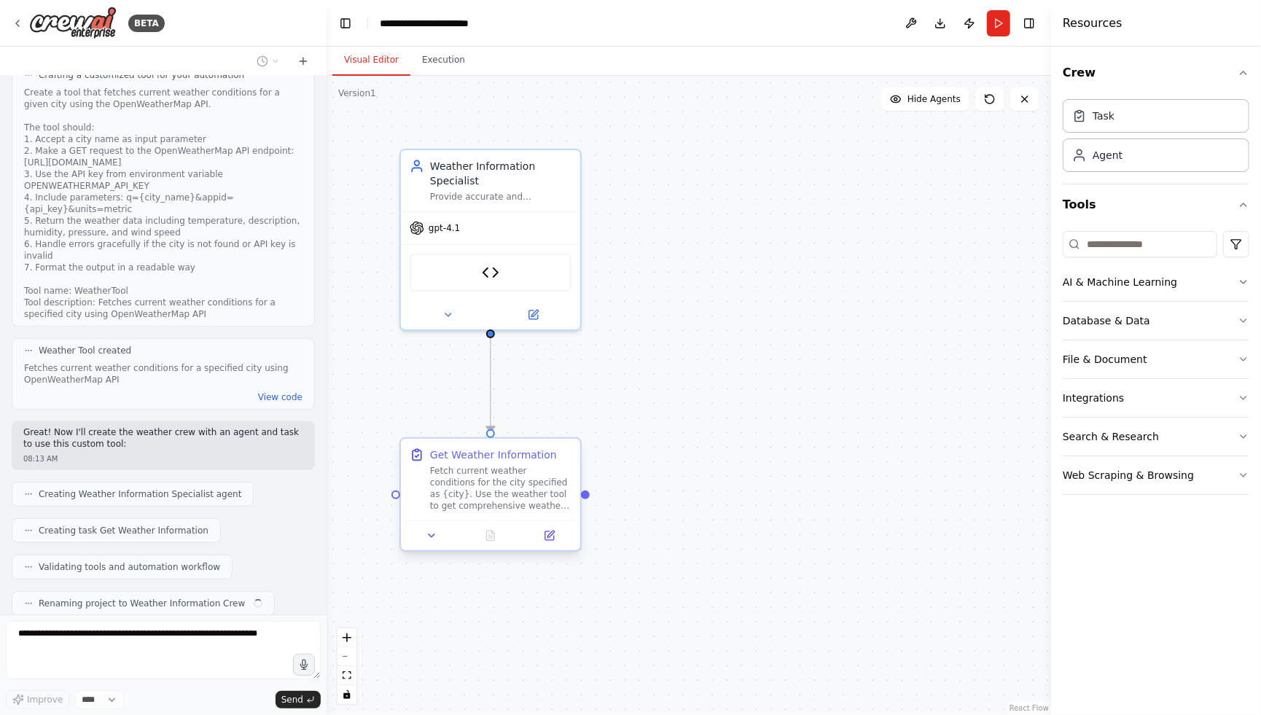
scroll to position [337, 0]
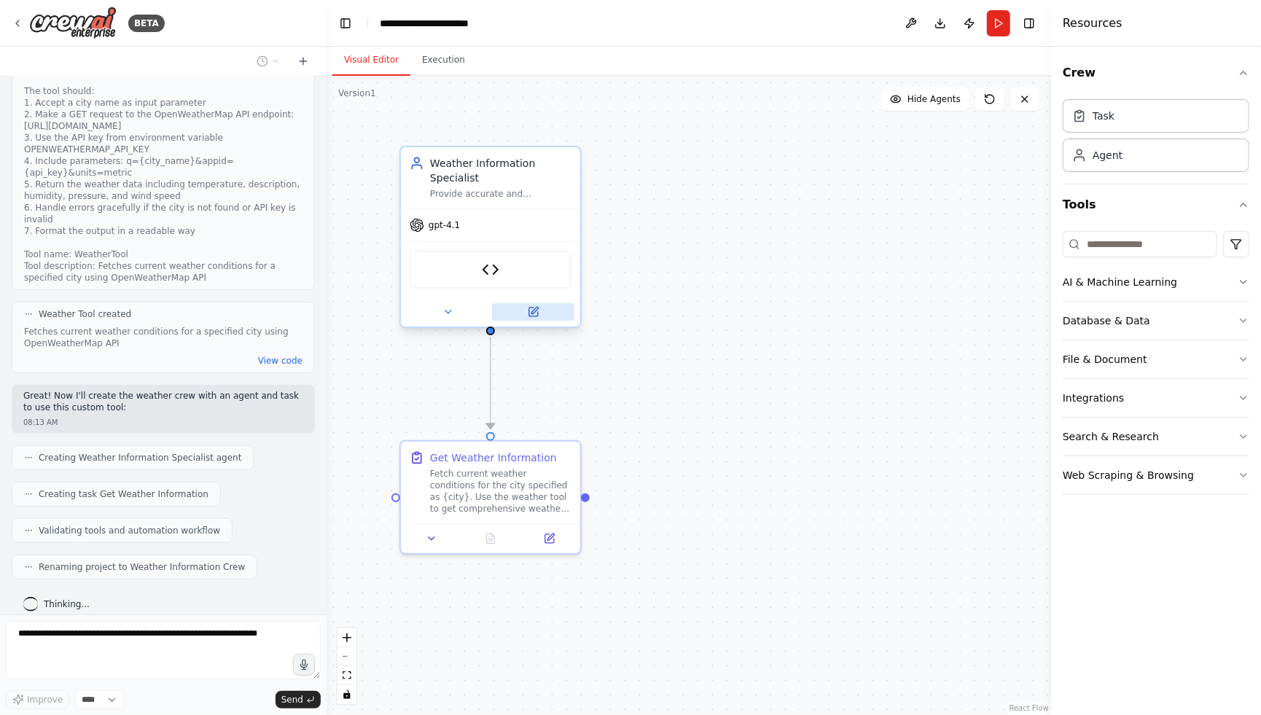
click at [533, 312] on icon at bounding box center [534, 310] width 7 height 7
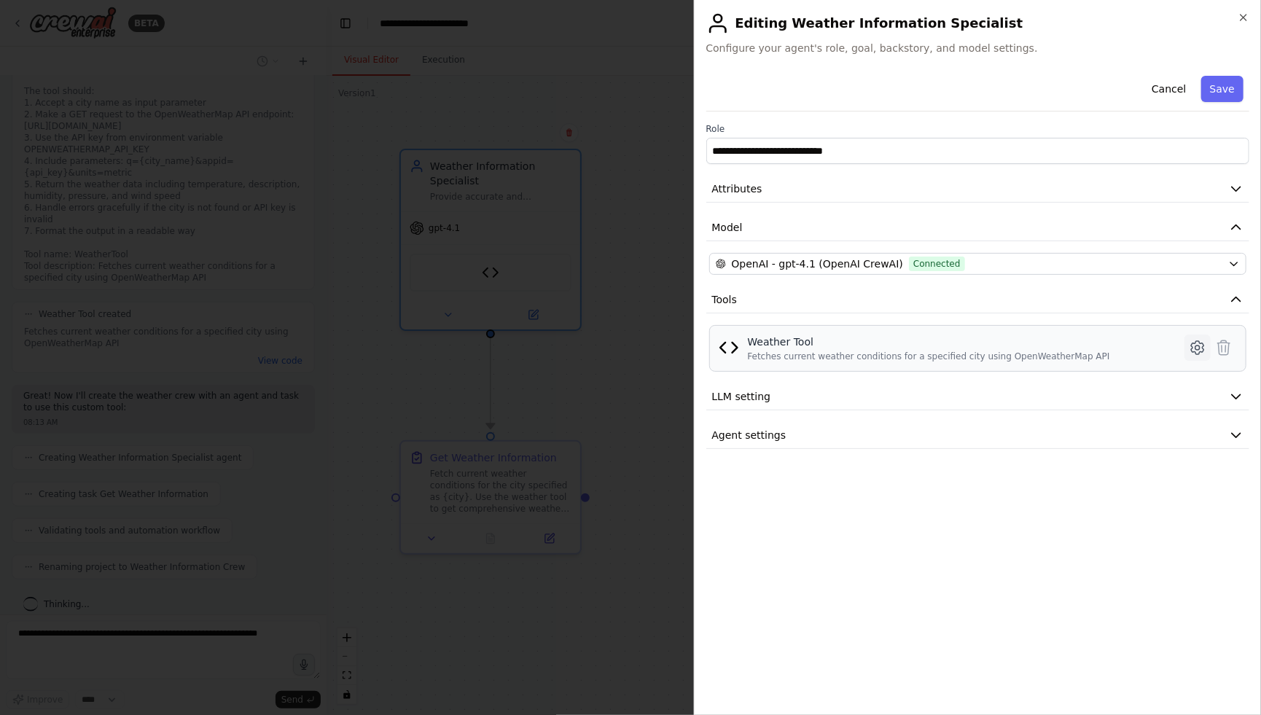
click at [1187, 349] on button at bounding box center [1197, 348] width 26 height 26
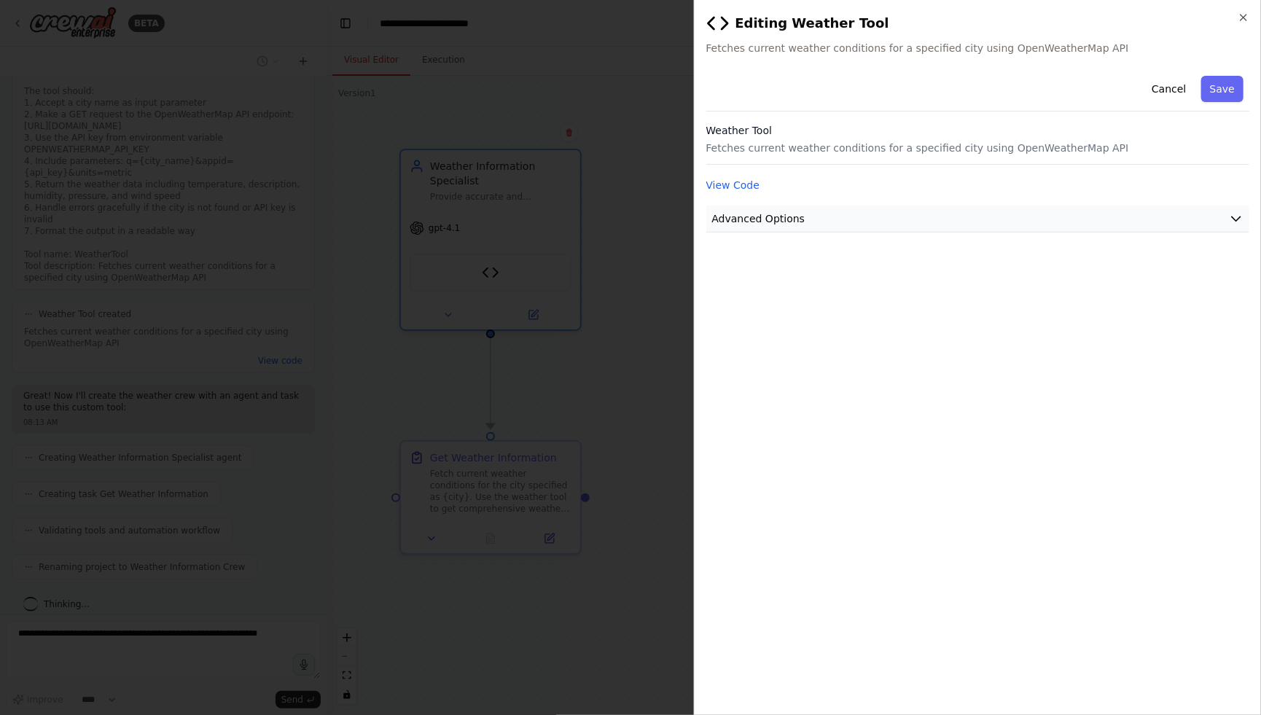
click at [869, 229] on button "Advanced Options" at bounding box center [978, 219] width 544 height 27
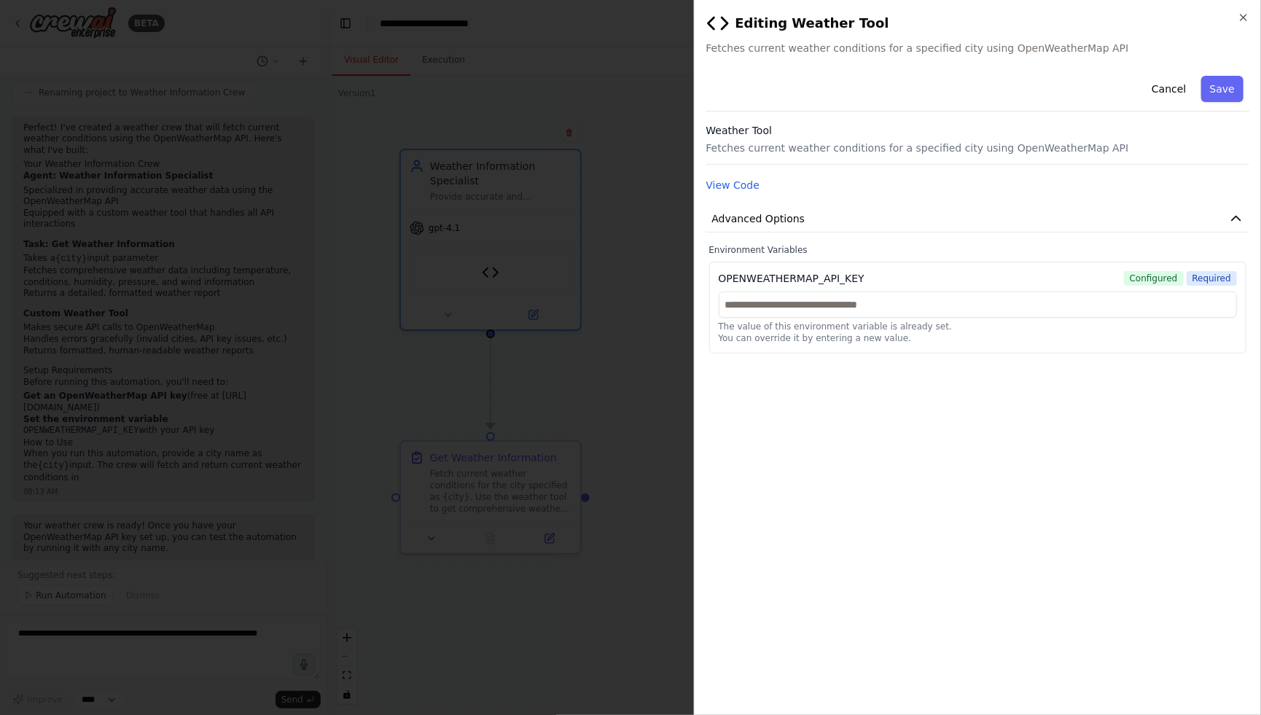
scroll to position [823, 0]
click at [1187, 93] on button "Cancel" at bounding box center [1169, 89] width 52 height 26
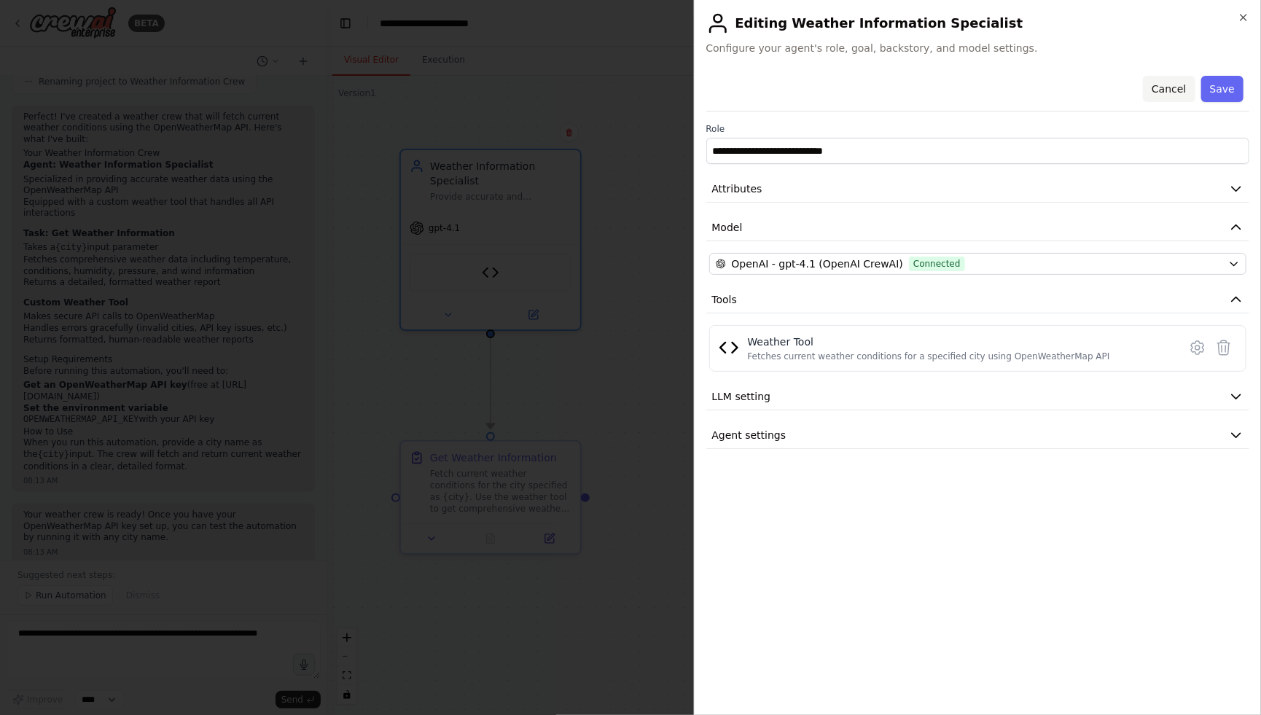
click at [1175, 86] on button "Cancel" at bounding box center [1169, 89] width 52 height 26
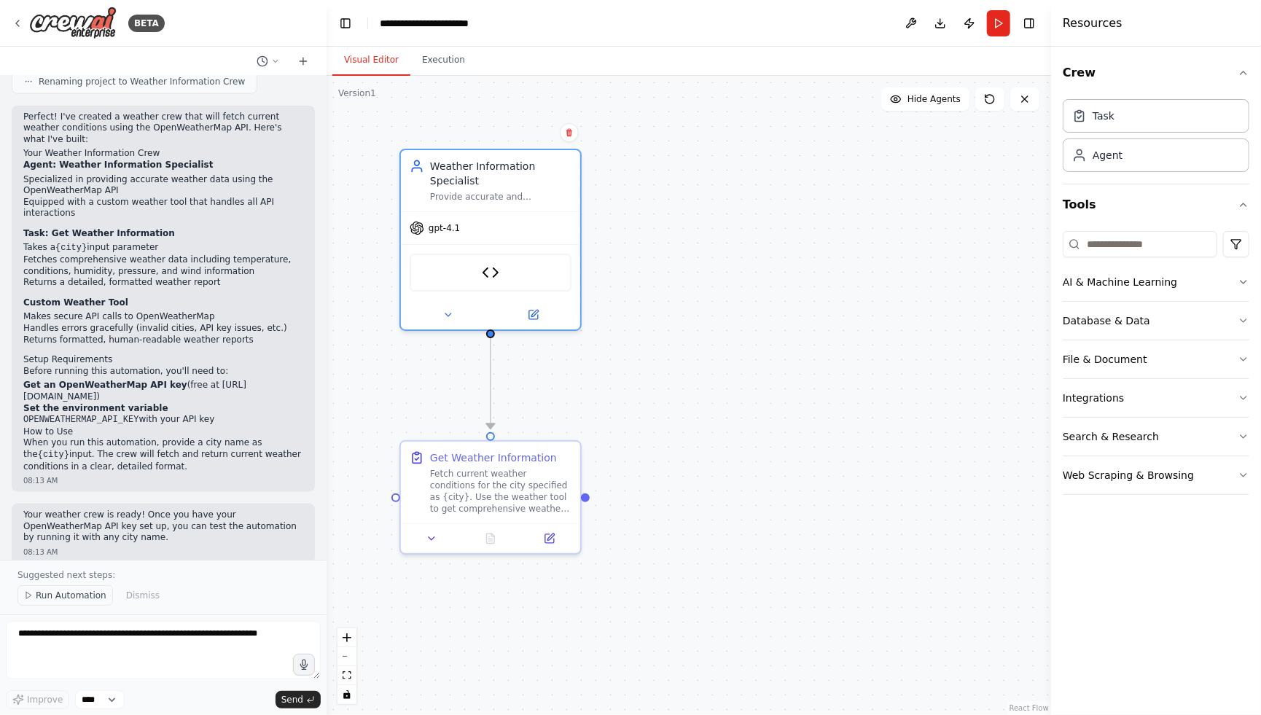
click at [66, 598] on span "Run Automation" at bounding box center [71, 596] width 71 height 12
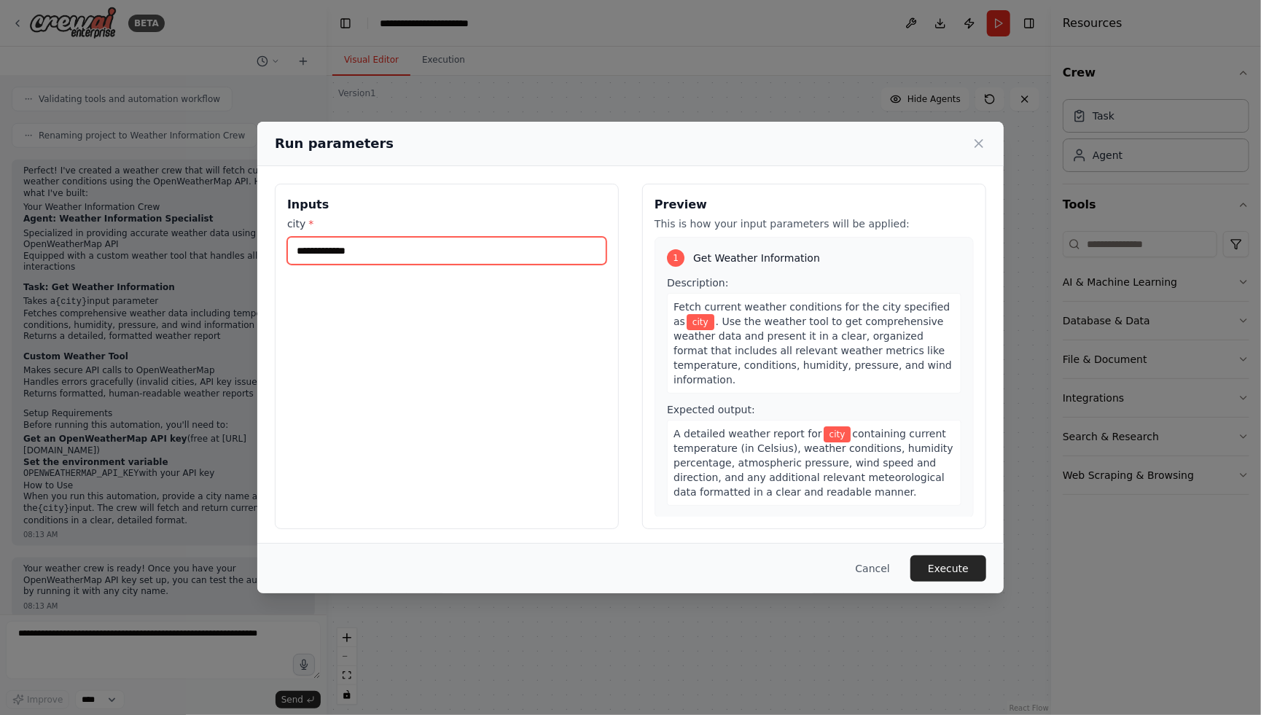
click at [417, 254] on input "city *" at bounding box center [446, 251] width 319 height 28
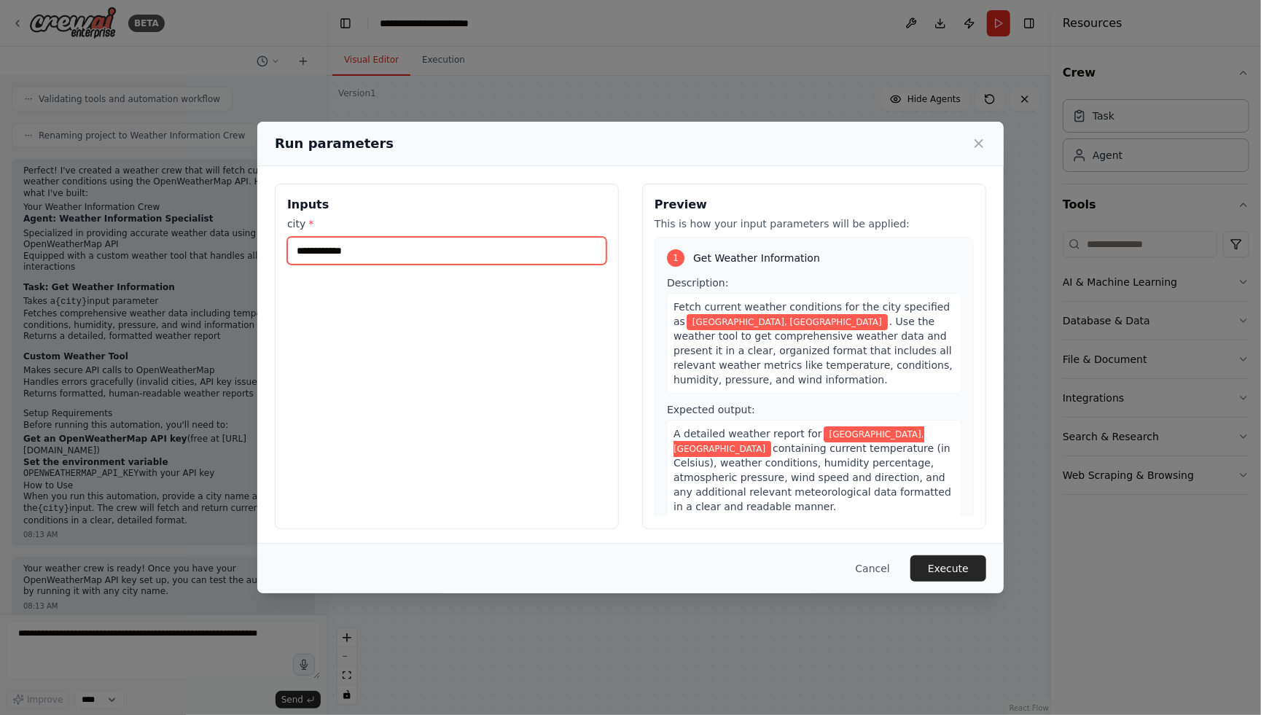
type input "**********"
click at [524, 376] on div "**********" at bounding box center [447, 356] width 344 height 345
click at [939, 558] on button "Execute" at bounding box center [948, 568] width 76 height 26
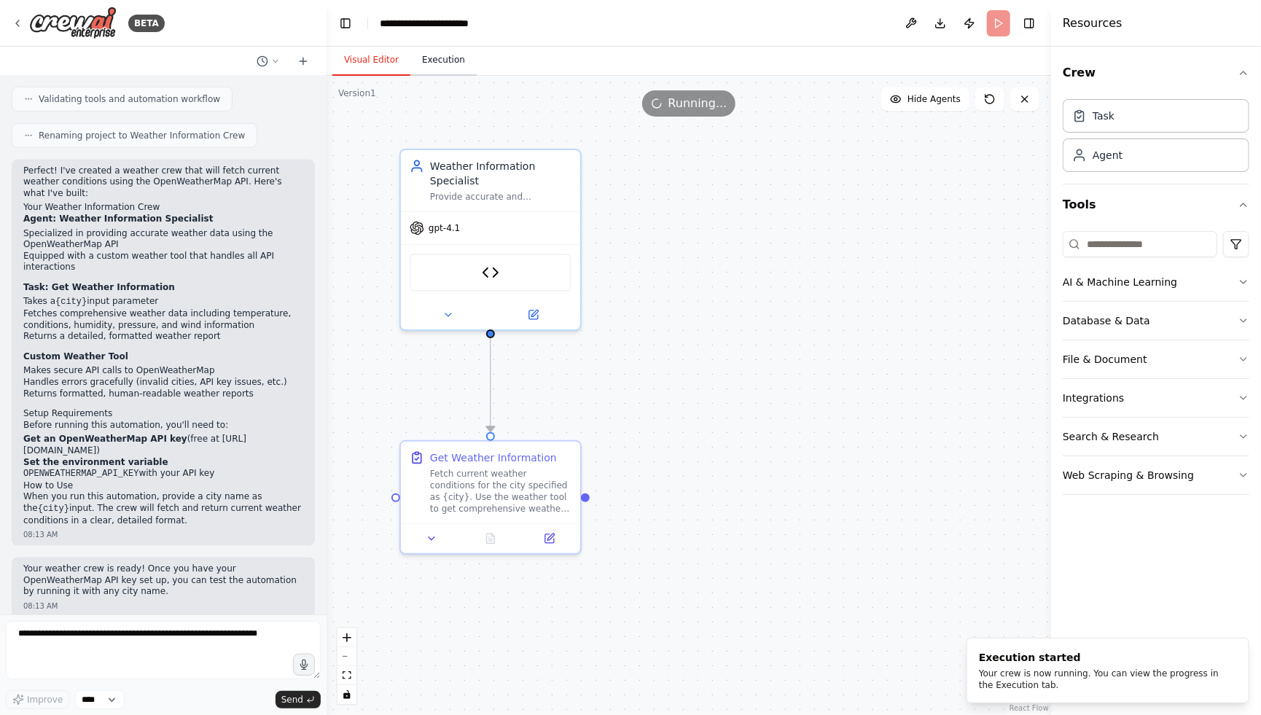
click at [448, 68] on button "Execution" at bounding box center [443, 60] width 66 height 31
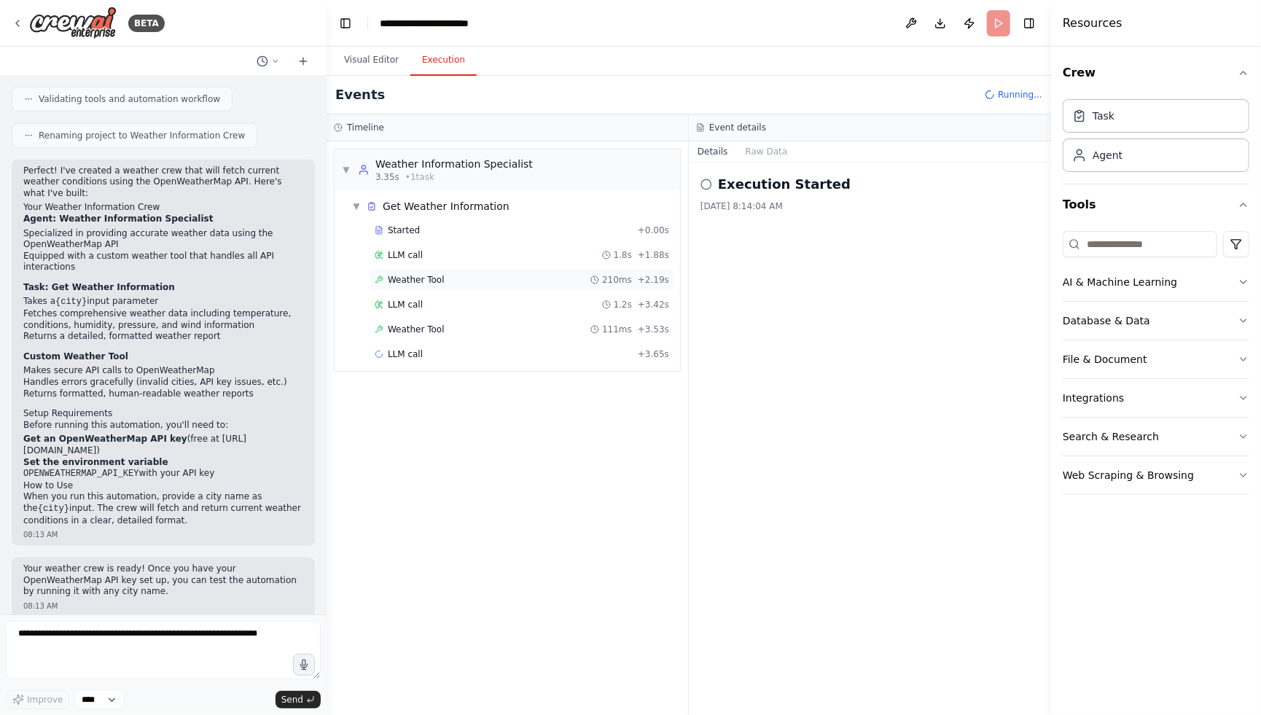
click at [451, 274] on div "Weather Tool 210ms + 2.19s" at bounding box center [522, 280] width 294 height 12
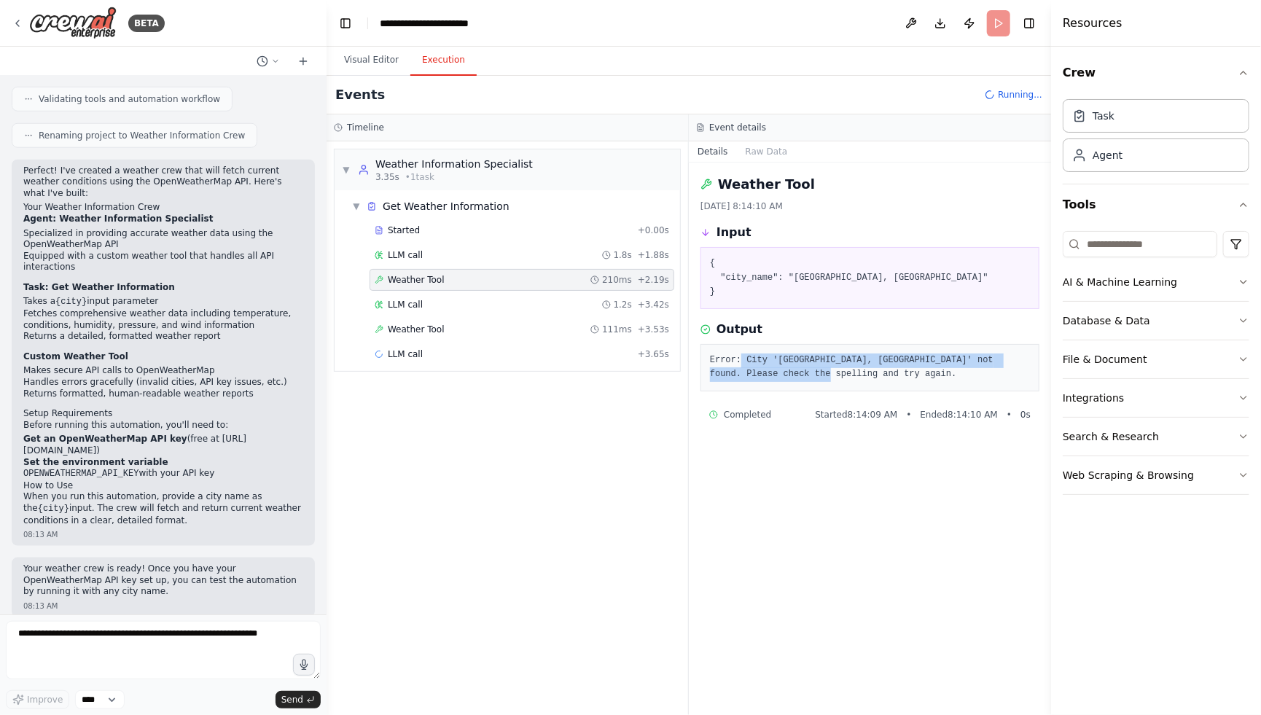
drag, startPoint x: 740, startPoint y: 360, endPoint x: 899, endPoint y: 374, distance: 159.5
click at [899, 374] on pre "Error: City 'San Jose, CA' not found. Please check the spelling and try again." at bounding box center [870, 367] width 320 height 28
click at [932, 367] on pre "Error: City 'San Jose, CA' not found. Please check the spelling and try again." at bounding box center [870, 367] width 320 height 28
click at [909, 378] on pre "Error: City 'San Jose, CA' not found. Please check the spelling and try again." at bounding box center [870, 367] width 320 height 28
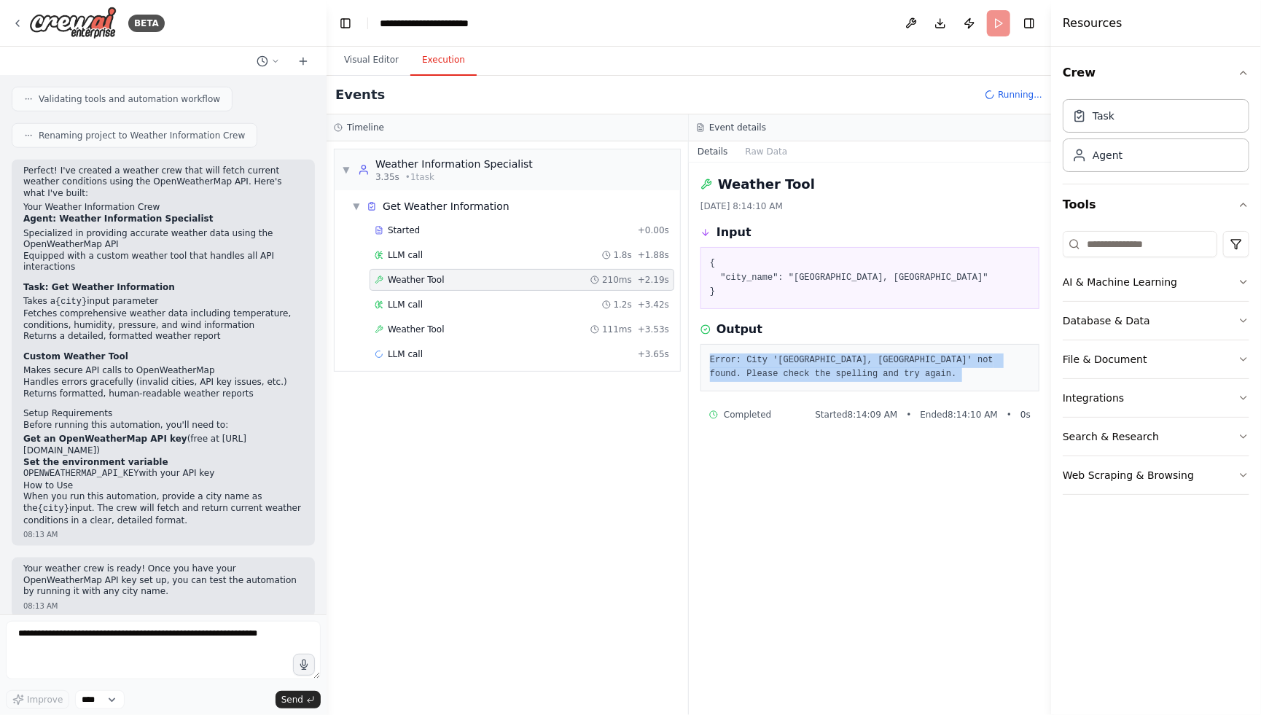
click at [909, 378] on pre "Error: City 'San Jose, CA' not found. Please check the spelling and try again." at bounding box center [870, 367] width 320 height 28
click at [862, 378] on pre "Error: City 'San Jose, CA' not found. Please check the spelling and try again." at bounding box center [870, 367] width 320 height 28
click at [853, 377] on pre "Error: City 'San Jose, CA' not found. Please check the spelling and try again." at bounding box center [870, 367] width 320 height 28
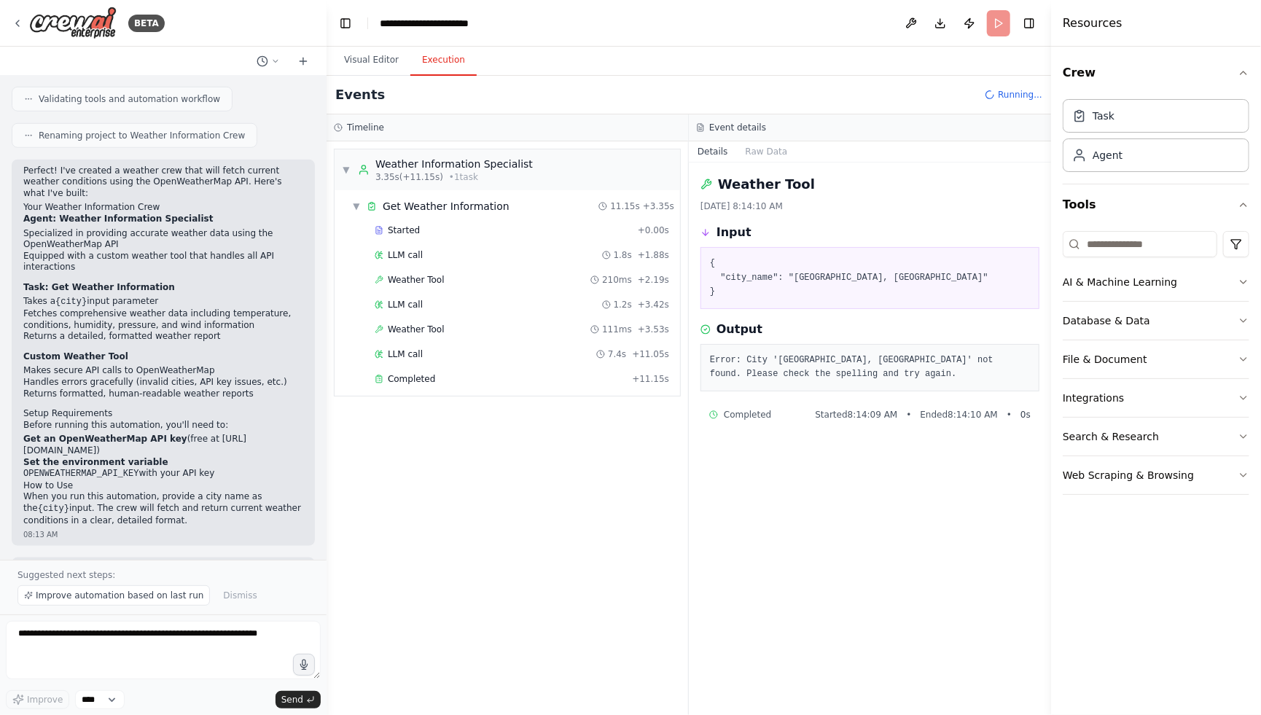
scroll to position [823, 0]
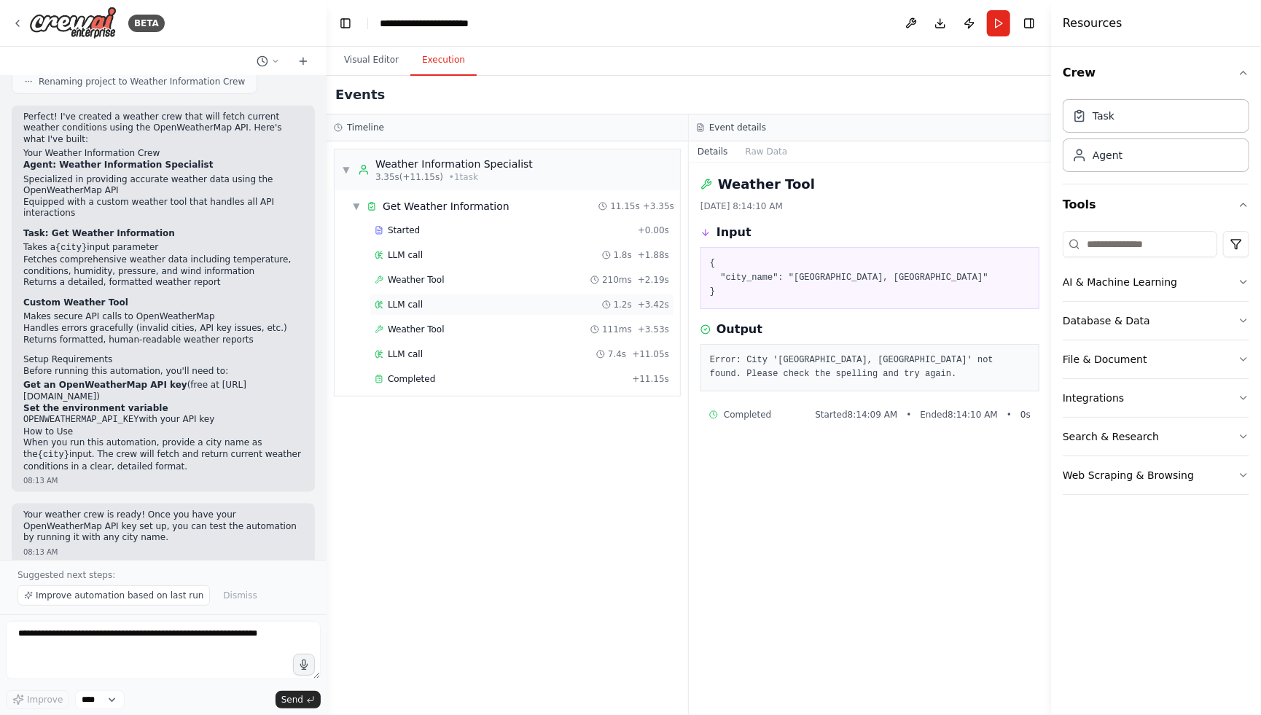
click at [425, 310] on div "LLM call 1.2s + 3.42s" at bounding box center [522, 305] width 305 height 22
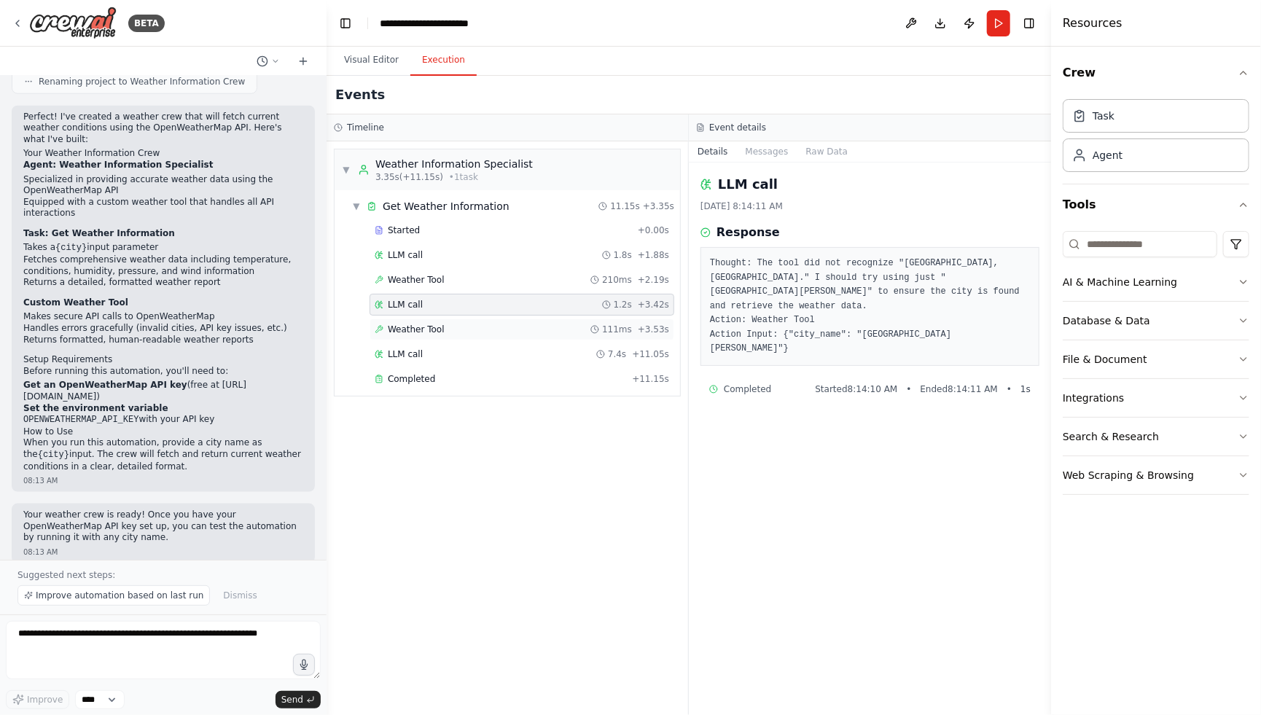
click at [498, 335] on div "Weather Tool 111ms + 3.53s" at bounding box center [522, 329] width 305 height 22
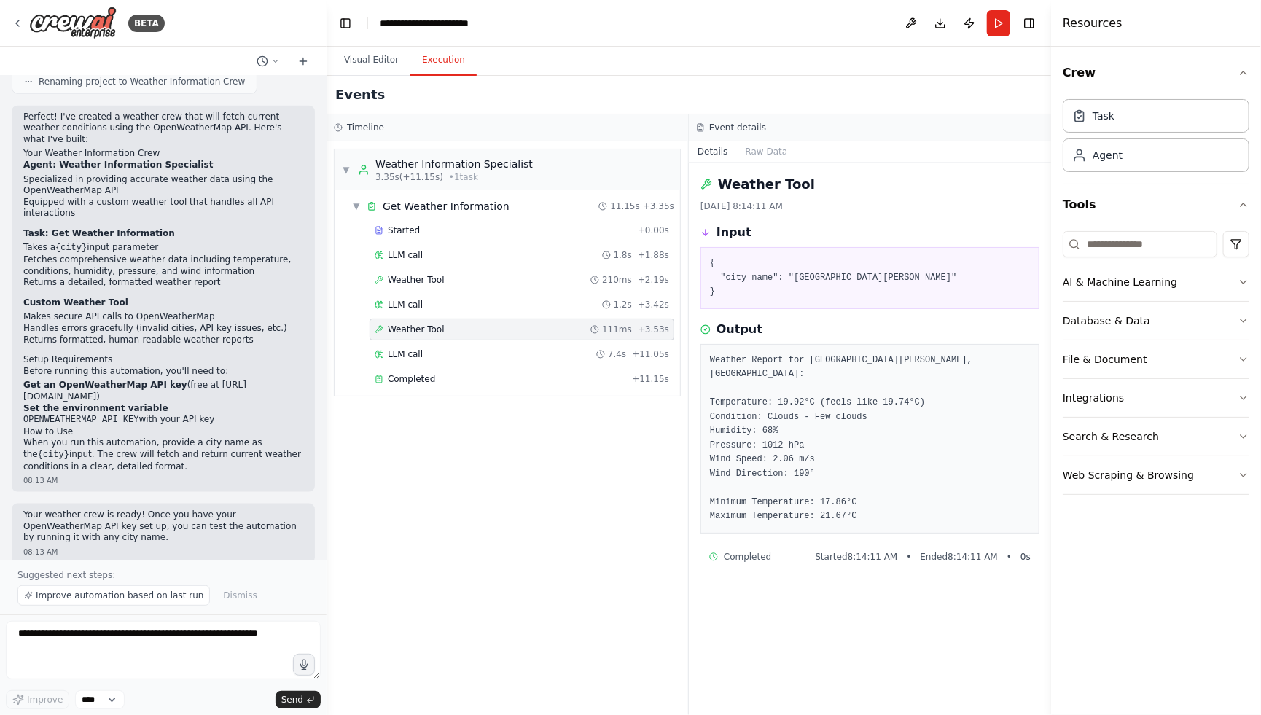
click at [764, 271] on pre "{ "city_name": "San Jose" }" at bounding box center [870, 278] width 320 height 43
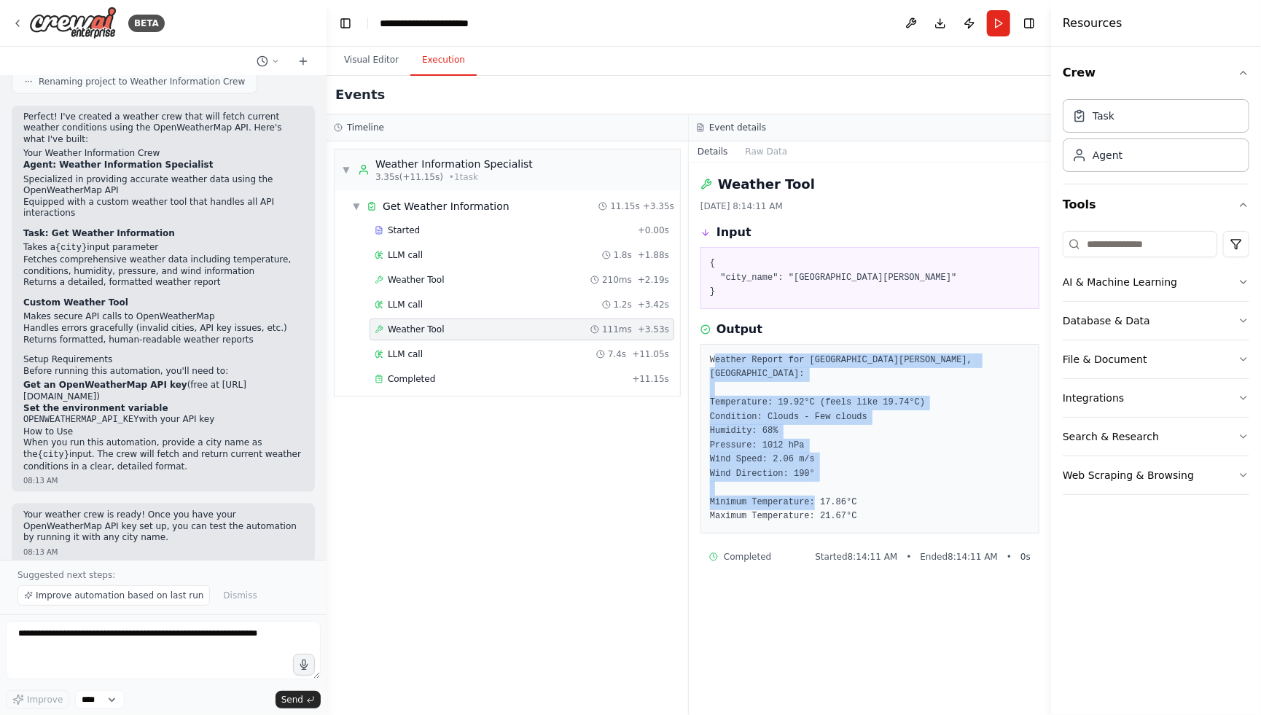
drag, startPoint x: 713, startPoint y: 359, endPoint x: 900, endPoint y: 499, distance: 233.4
click at [900, 499] on pre "Weather Report for San Jose, US: Temperature: 19.92°C (feels like 19.74°C) Cond…" at bounding box center [870, 438] width 320 height 171
click at [893, 508] on pre "Weather Report for San Jose, US: Temperature: 19.92°C (feels like 19.74°C) Cond…" at bounding box center [870, 438] width 320 height 171
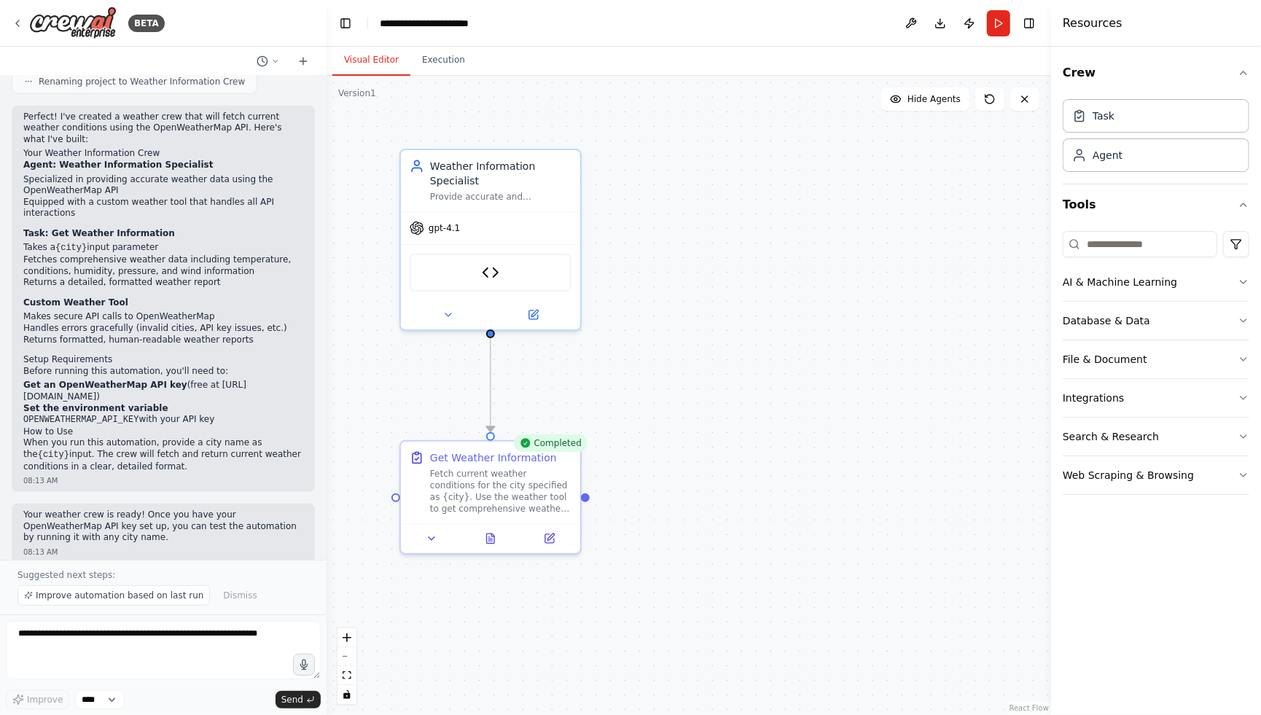
click at [381, 60] on button "Visual Editor" at bounding box center [371, 60] width 78 height 31
click at [501, 536] on button at bounding box center [491, 535] width 62 height 17
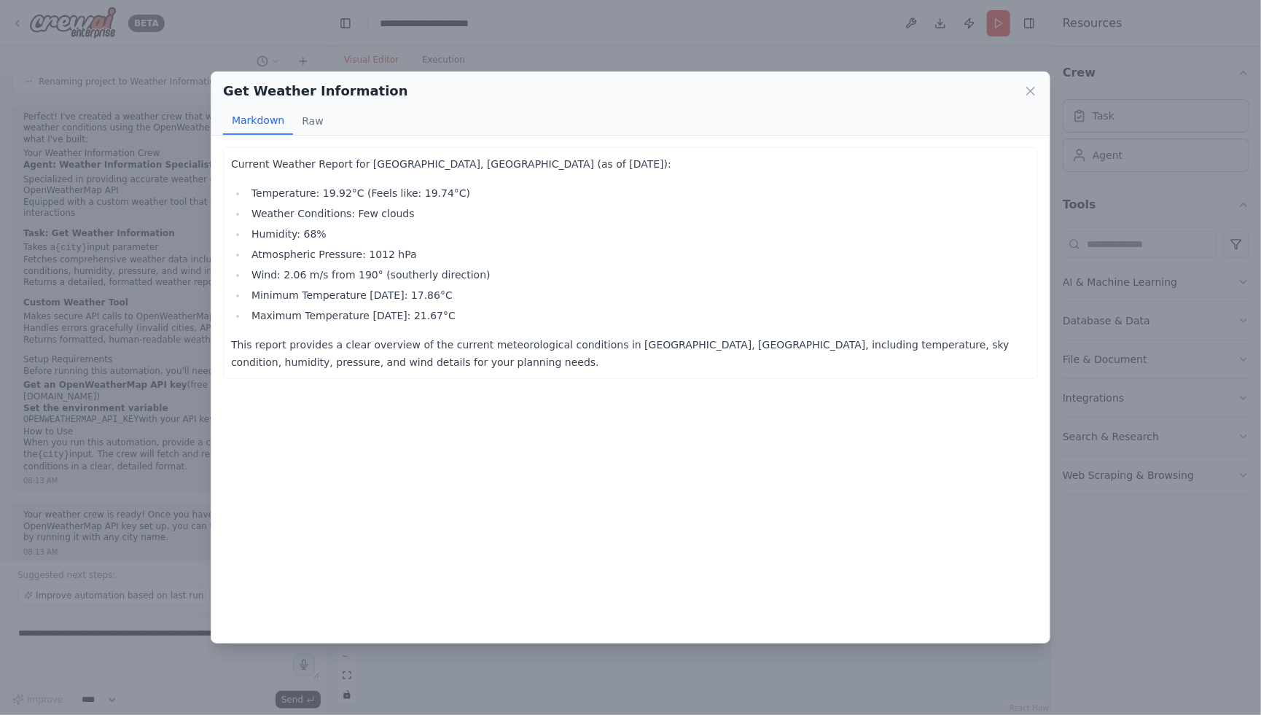
click at [1025, 98] on div "Get Weather Information" at bounding box center [630, 91] width 815 height 20
click at [1033, 95] on icon at bounding box center [1030, 91] width 15 height 15
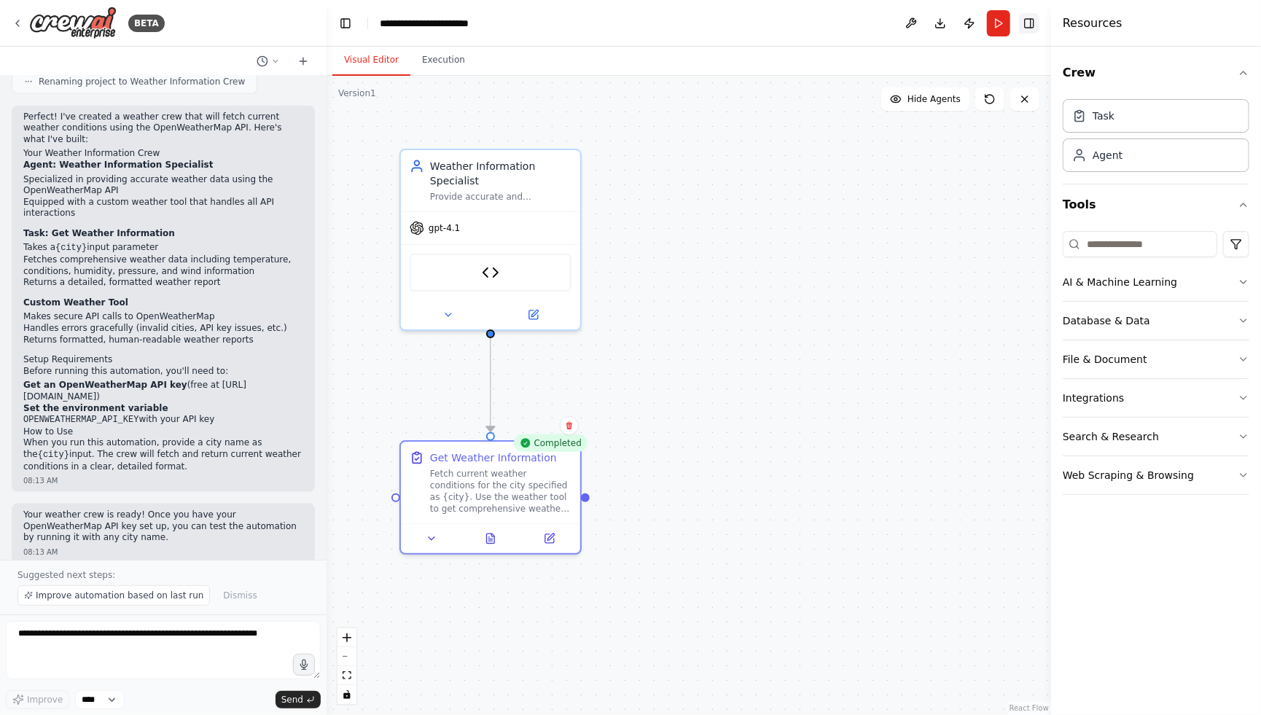
click at [1035, 25] on button "Toggle Right Sidebar" at bounding box center [1029, 23] width 20 height 20
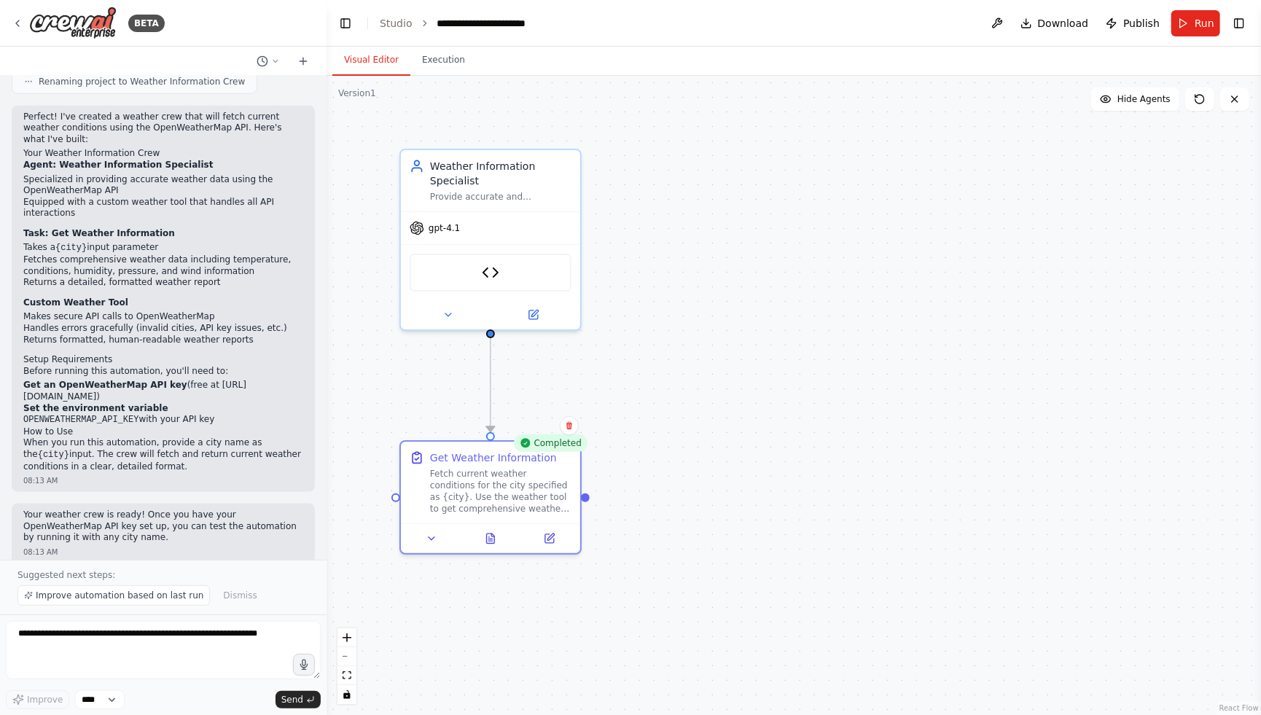
click at [845, 45] on header "**********" at bounding box center [794, 23] width 934 height 47
click at [492, 544] on div at bounding box center [490, 535] width 179 height 30
click at [504, 531] on button at bounding box center [491, 535] width 62 height 17
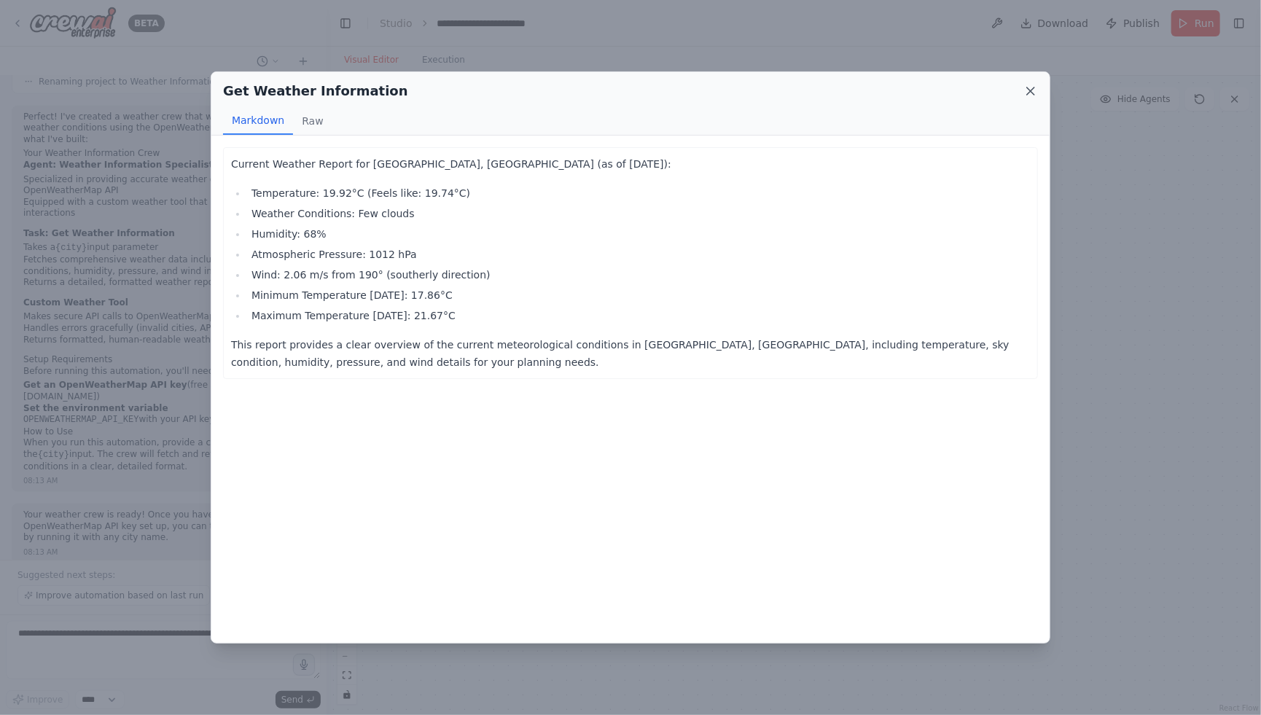
click at [1027, 88] on icon at bounding box center [1030, 91] width 15 height 15
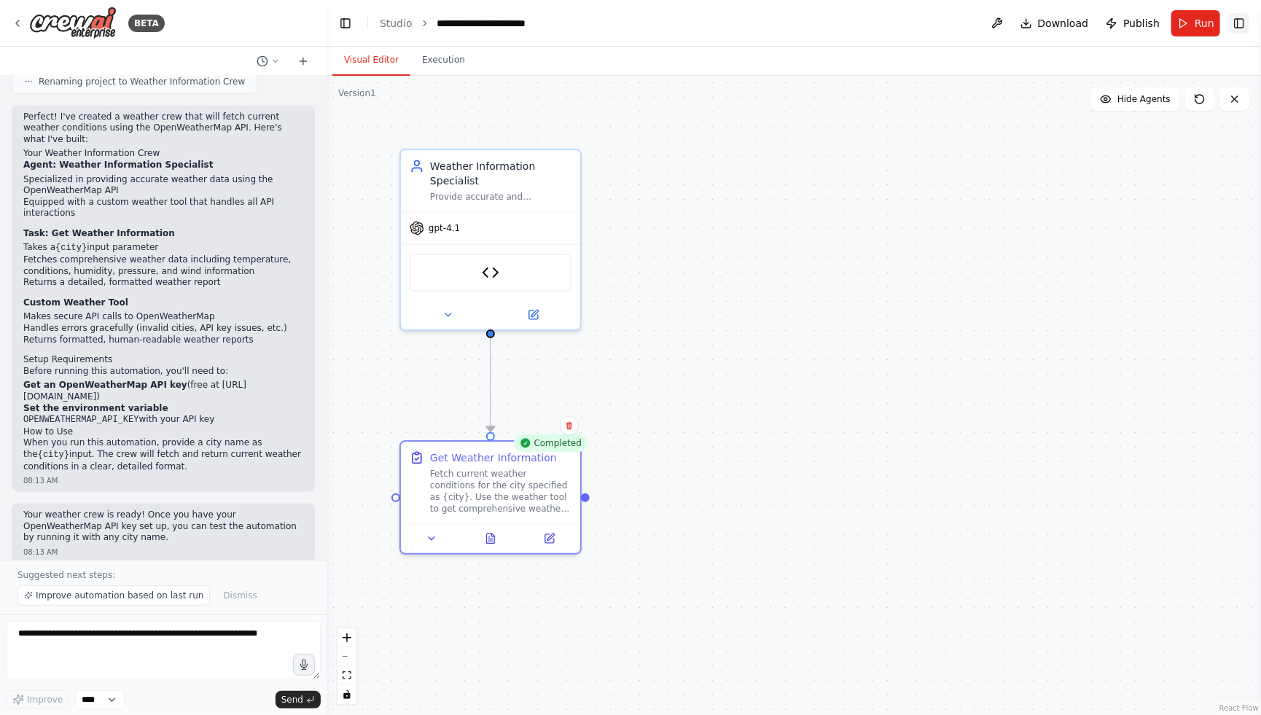
click at [1240, 21] on button "Toggle Right Sidebar" at bounding box center [1239, 23] width 20 height 20
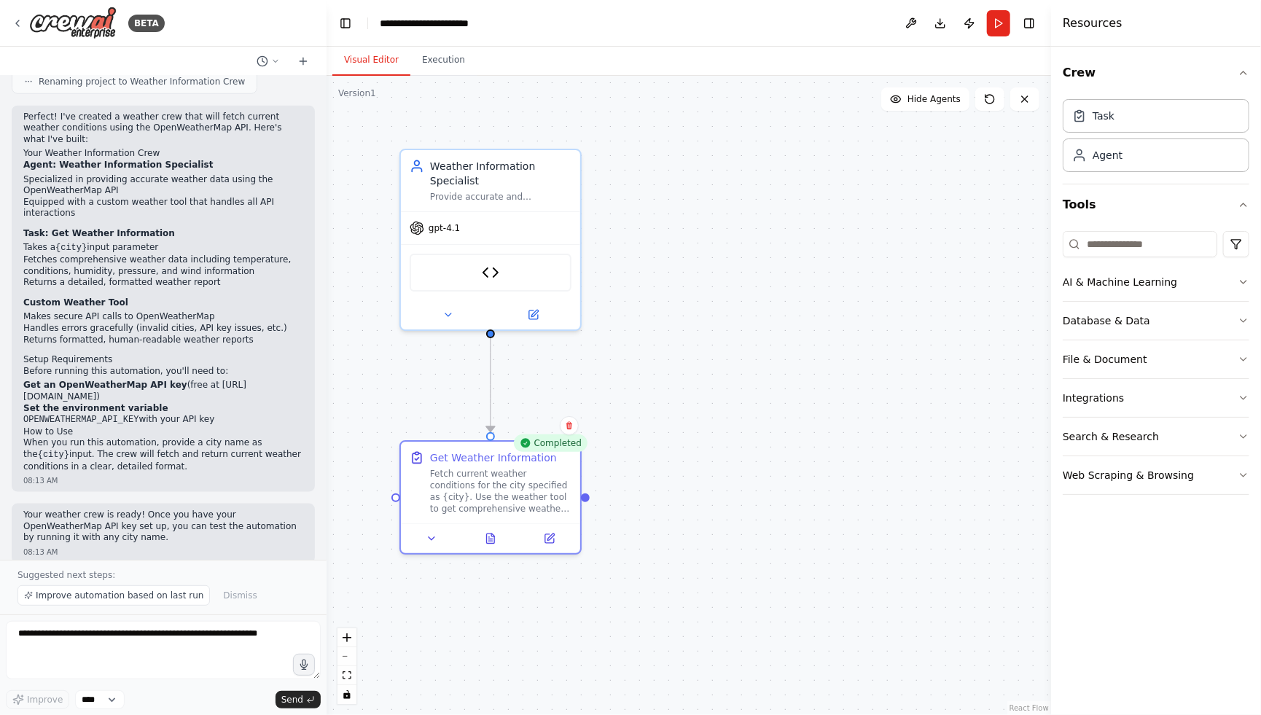
click at [807, 25] on header "**********" at bounding box center [689, 23] width 724 height 47
click at [1025, 27] on button "Toggle Right Sidebar" at bounding box center [1029, 23] width 20 height 20
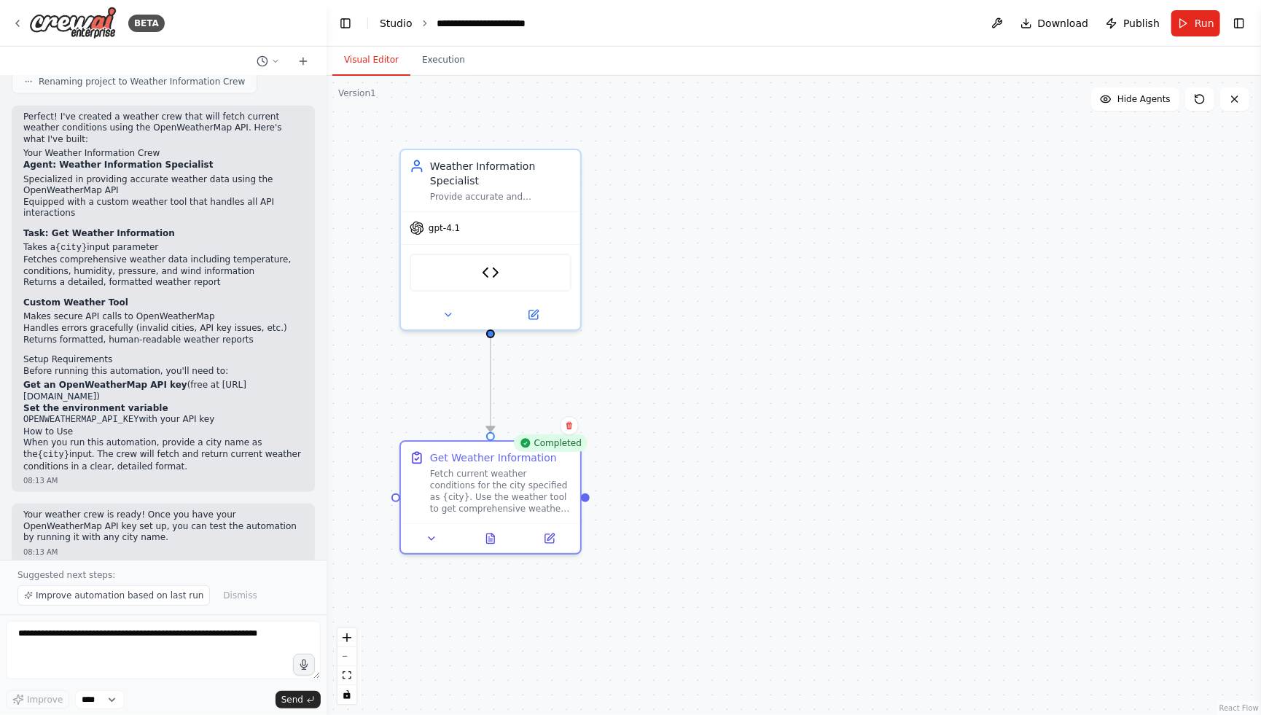
click at [397, 20] on link "Studio" at bounding box center [396, 23] width 33 height 12
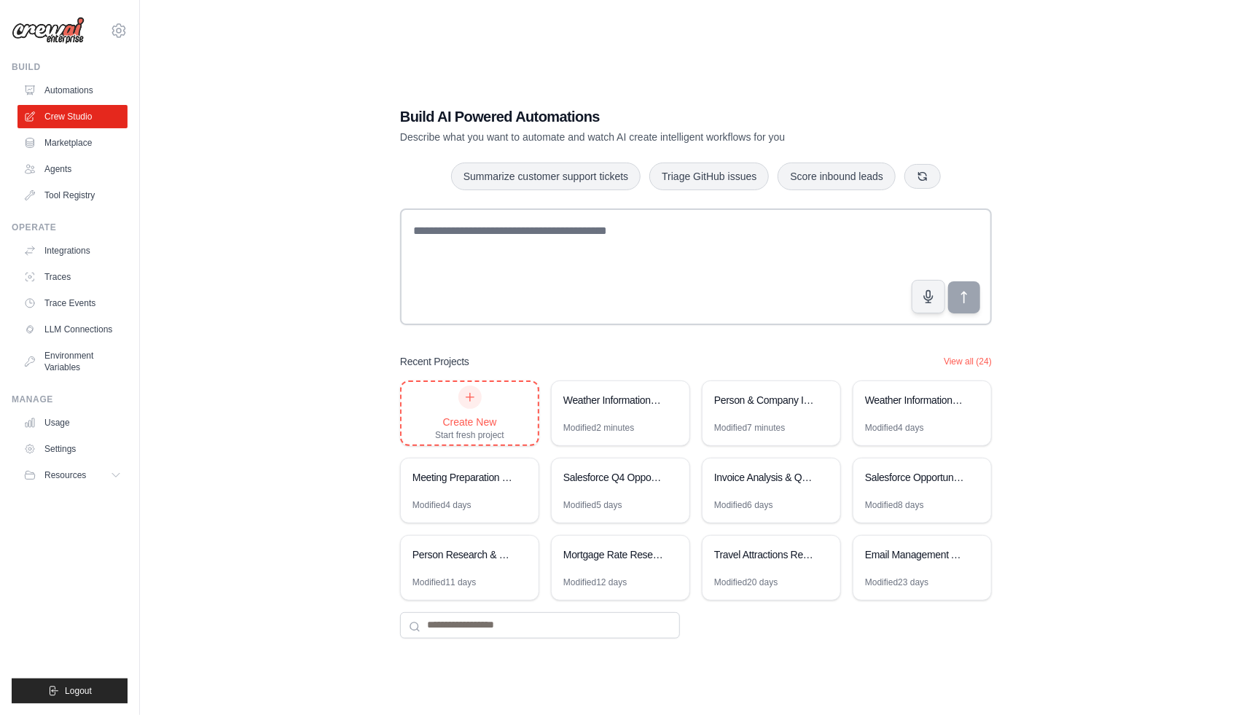
click at [487, 426] on div "Create New" at bounding box center [469, 422] width 69 height 15
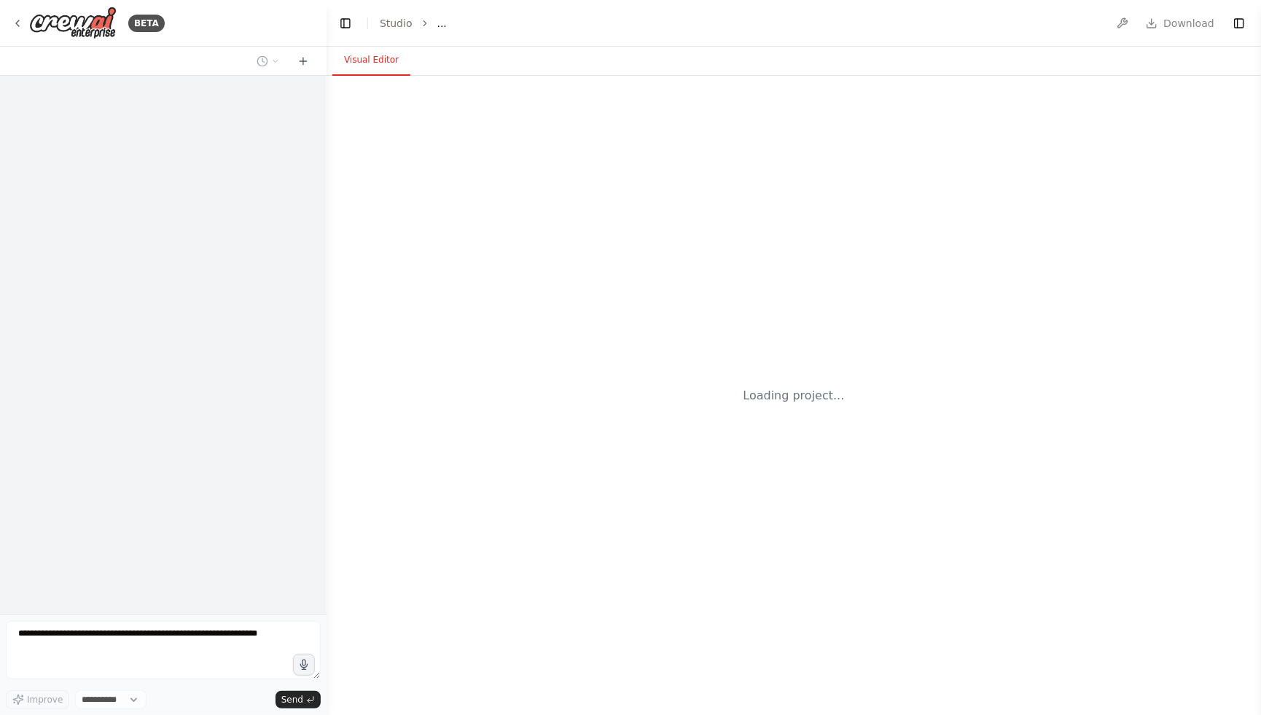
select select "****"
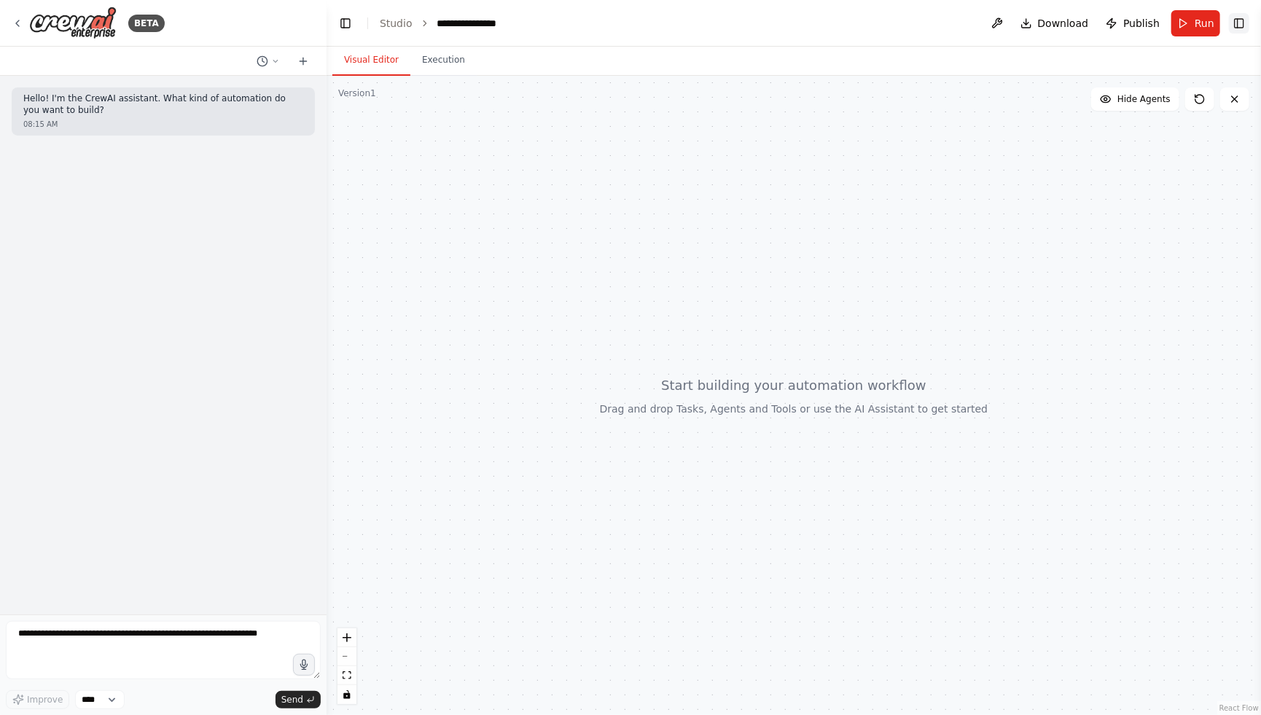
click at [1239, 20] on button "Toggle Right Sidebar" at bounding box center [1239, 23] width 20 height 20
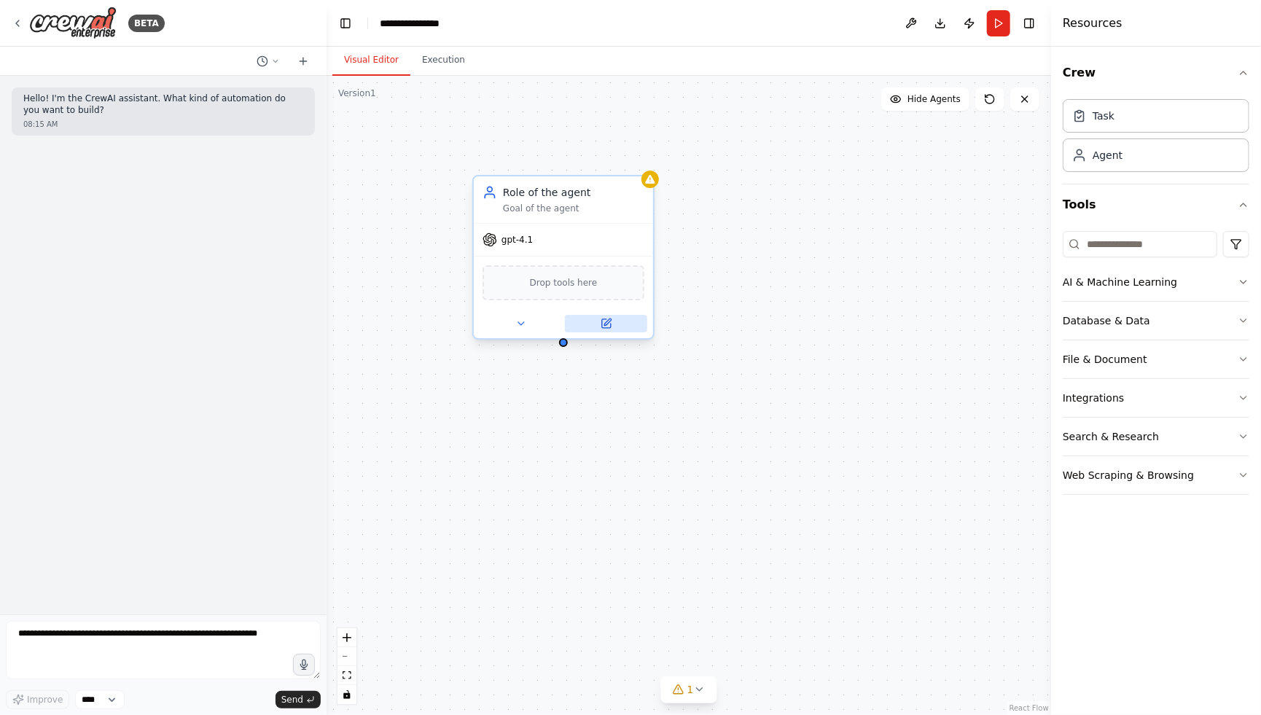
click at [608, 326] on icon at bounding box center [606, 323] width 9 height 9
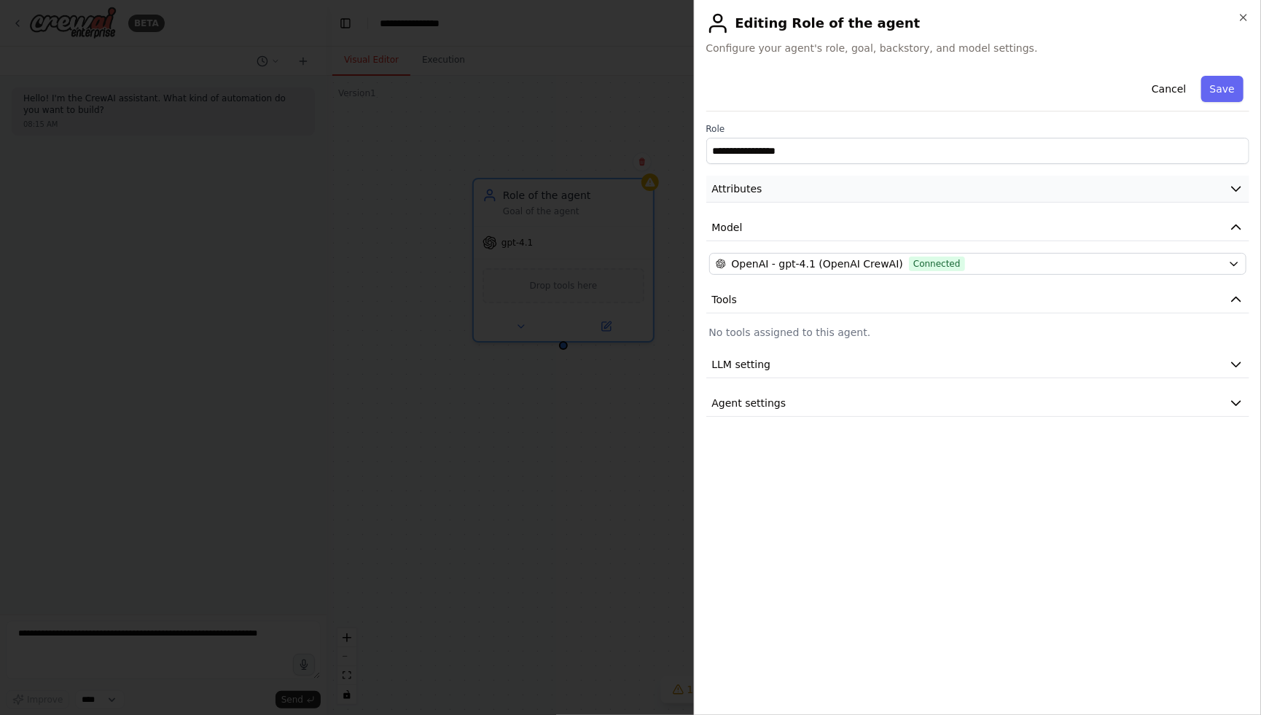
click at [730, 179] on button "Attributes" at bounding box center [978, 189] width 544 height 27
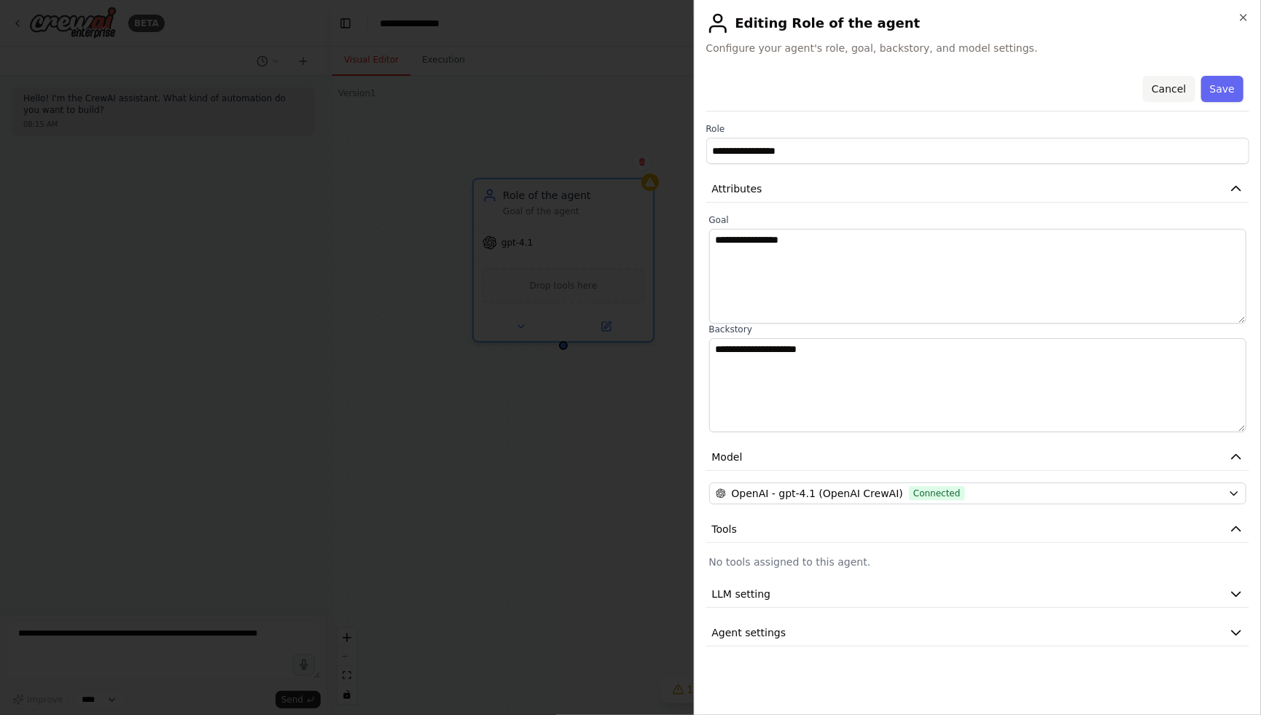
click at [1181, 90] on button "Cancel" at bounding box center [1169, 89] width 52 height 26
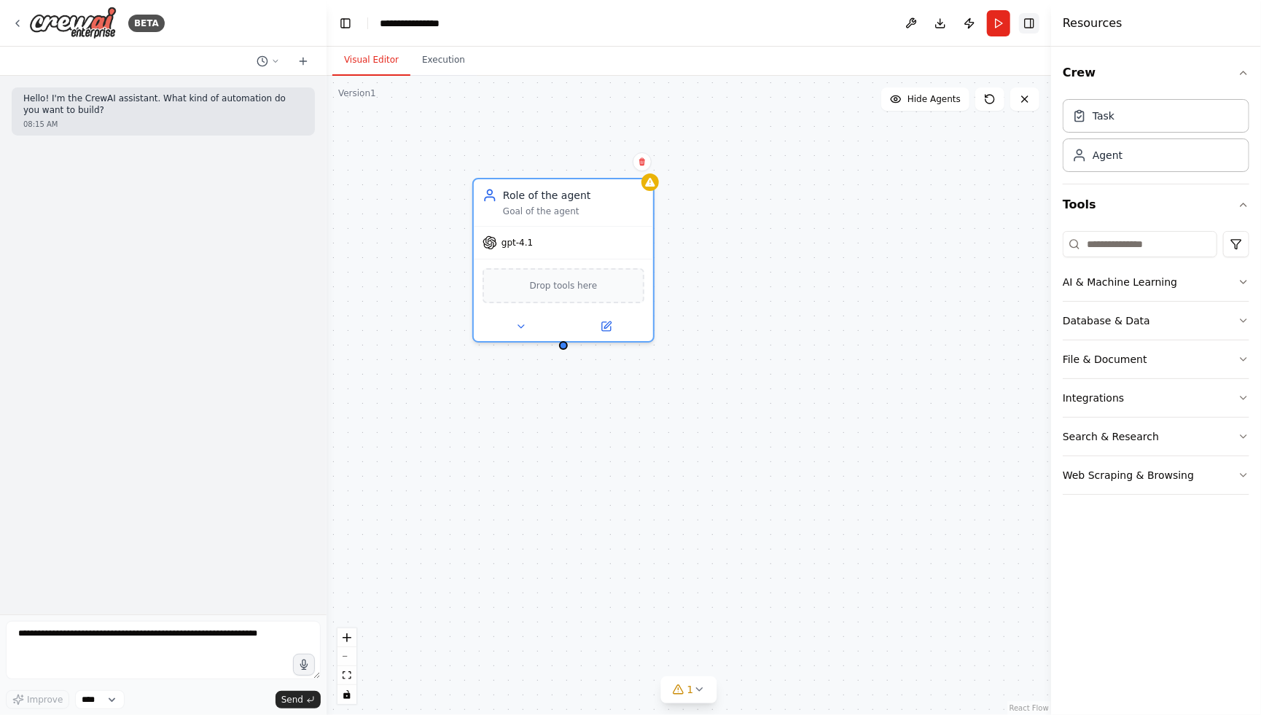
click at [1031, 23] on button "Toggle Right Sidebar" at bounding box center [1029, 23] width 20 height 20
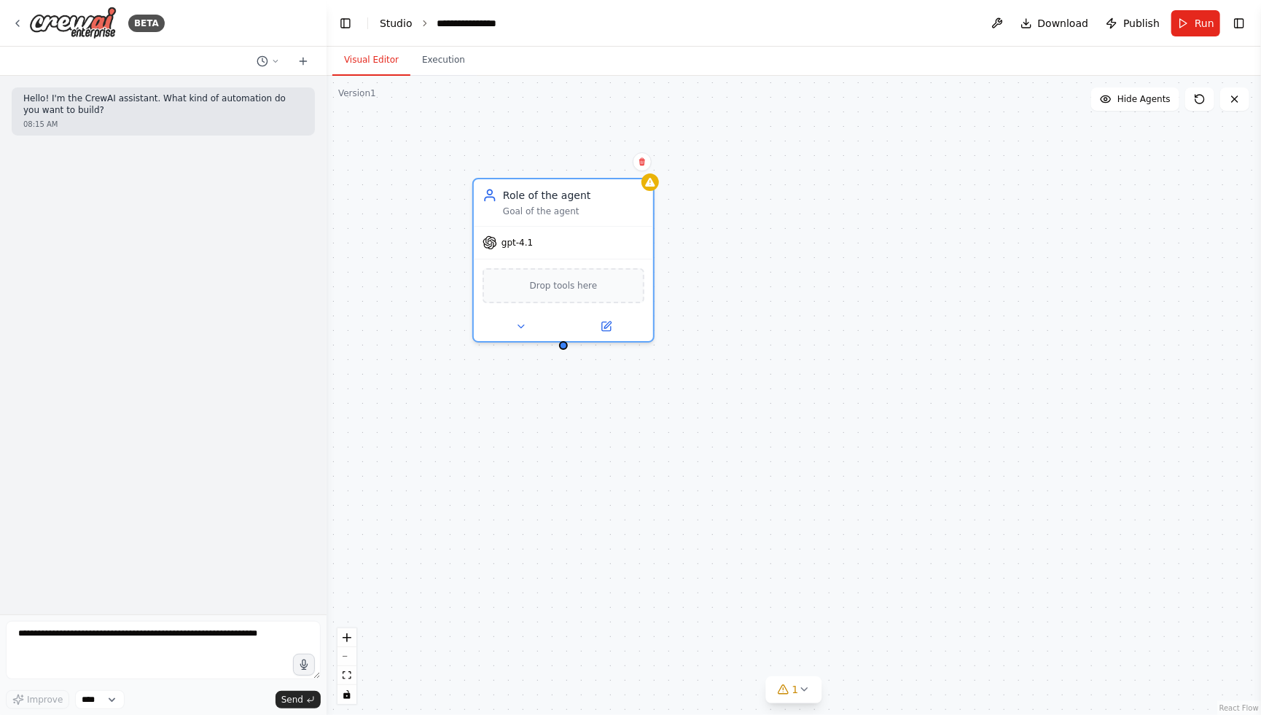
click at [394, 25] on link "Studio" at bounding box center [396, 23] width 33 height 12
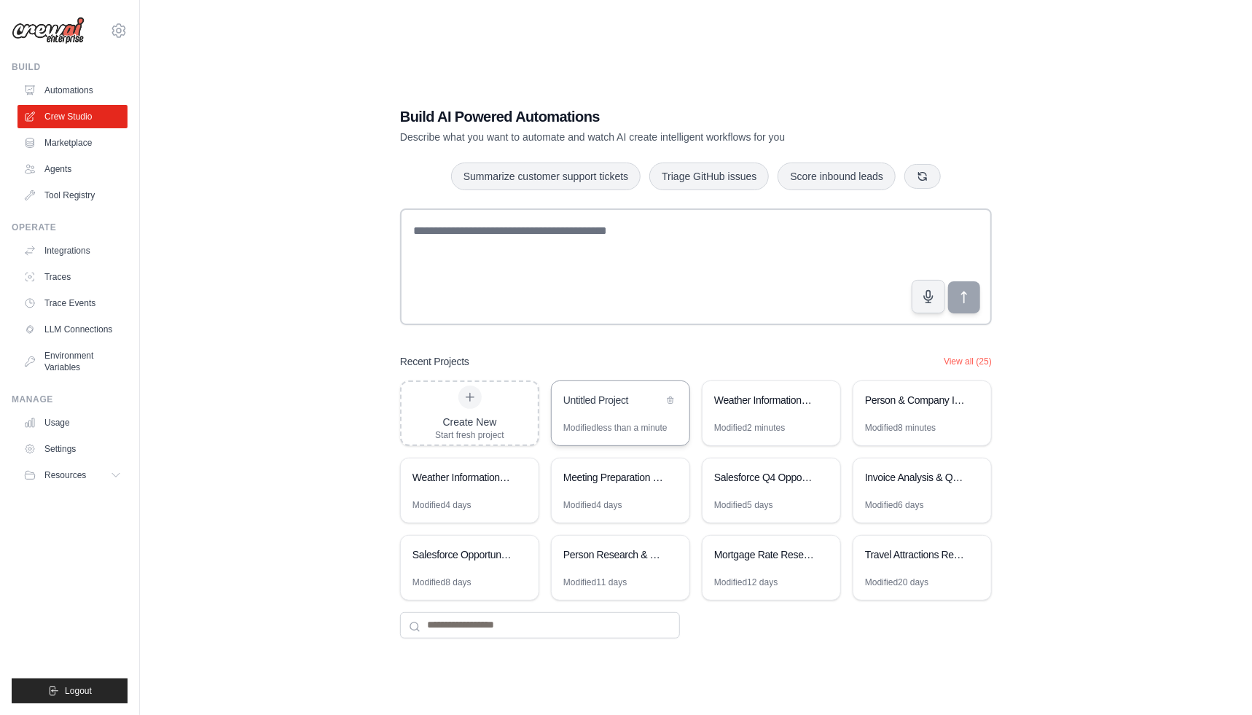
click at [609, 423] on div "Modified less than a minute" at bounding box center [615, 428] width 104 height 12
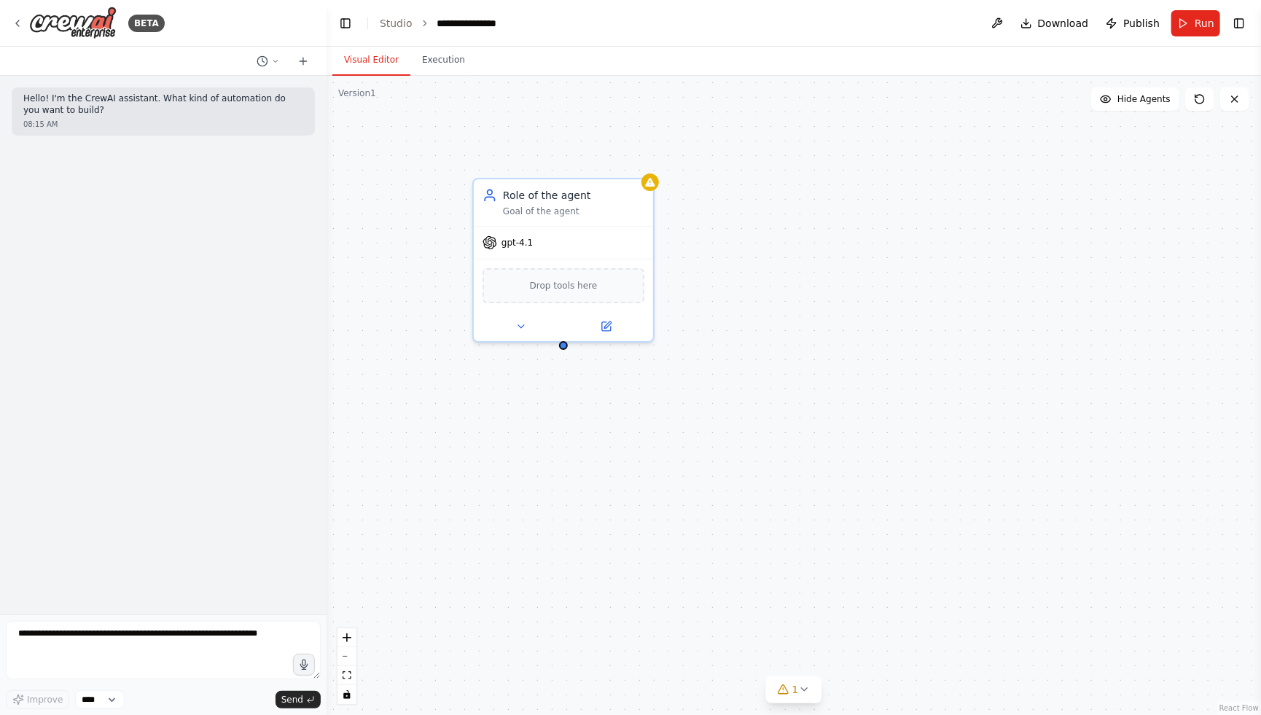
click at [386, 12] on header "**********" at bounding box center [794, 23] width 934 height 47
click at [394, 20] on link "Studio" at bounding box center [396, 23] width 33 height 12
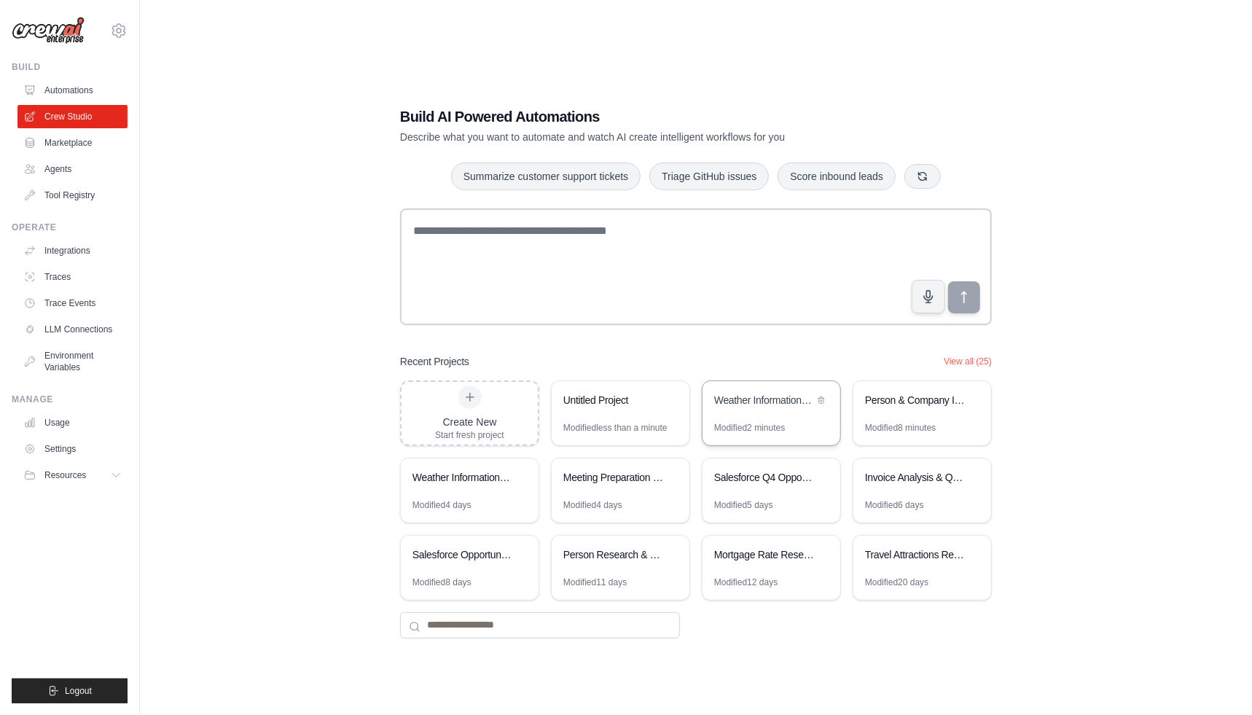
click at [772, 412] on div "Weather Information Crew" at bounding box center [772, 401] width 138 height 41
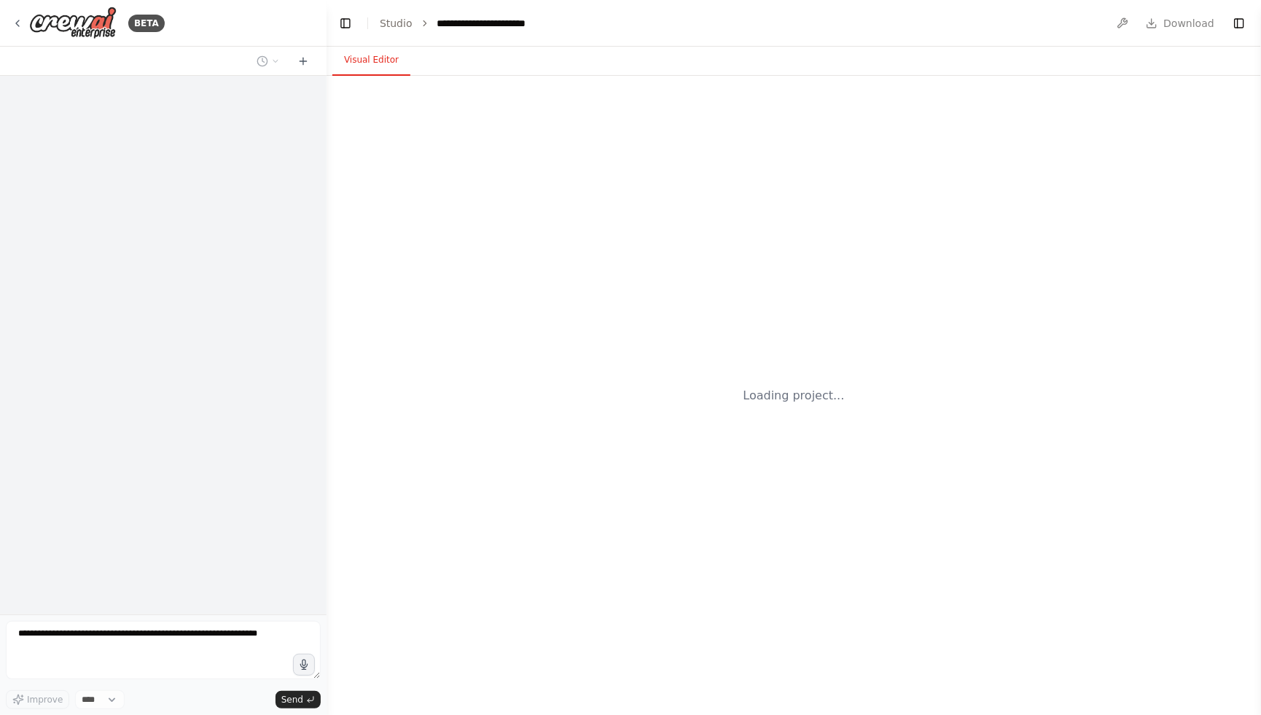
scroll to position [769, 0]
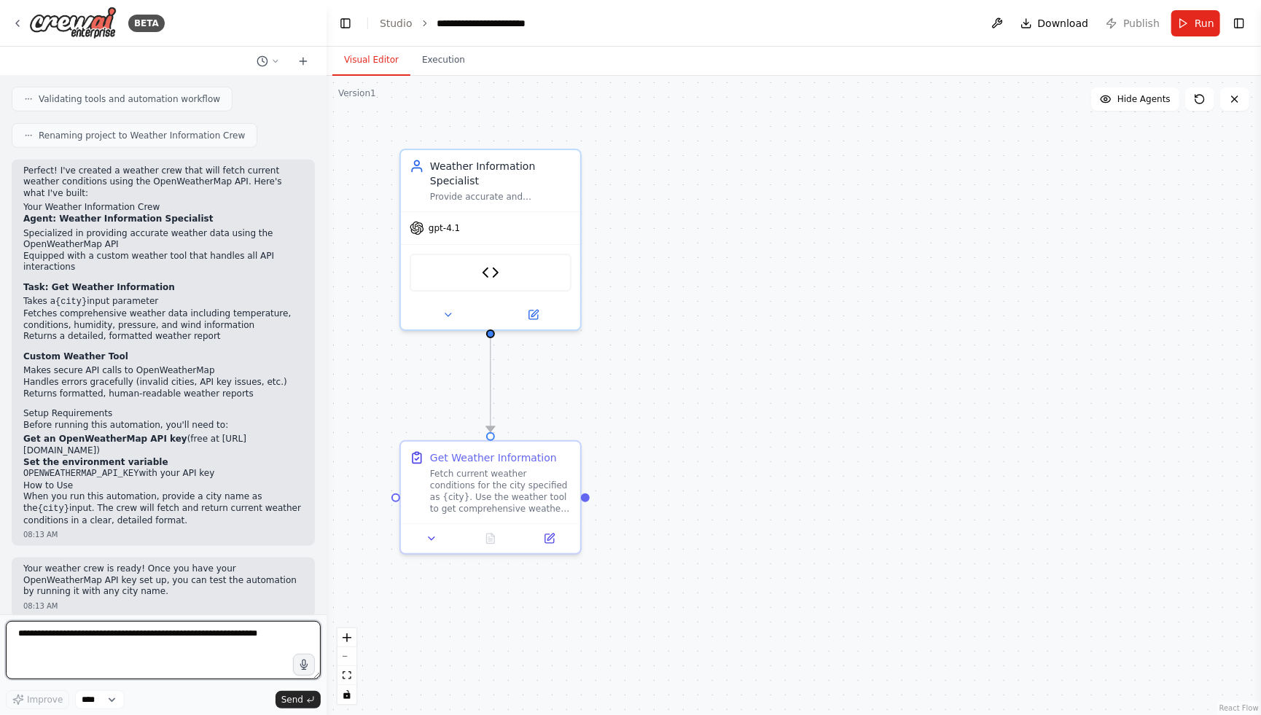
click at [257, 665] on textarea at bounding box center [163, 650] width 315 height 58
type textarea "***"
click at [1201, 30] on span "Run" at bounding box center [1205, 23] width 20 height 15
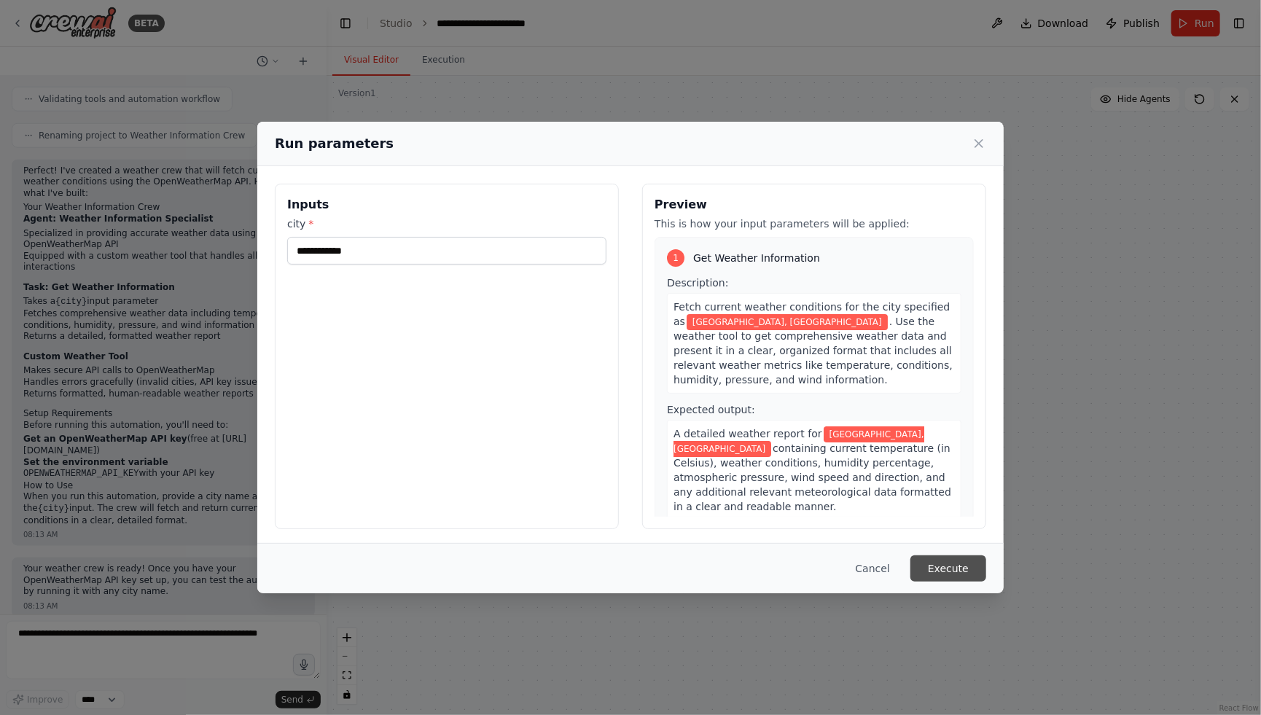
click at [942, 560] on button "Execute" at bounding box center [948, 568] width 76 height 26
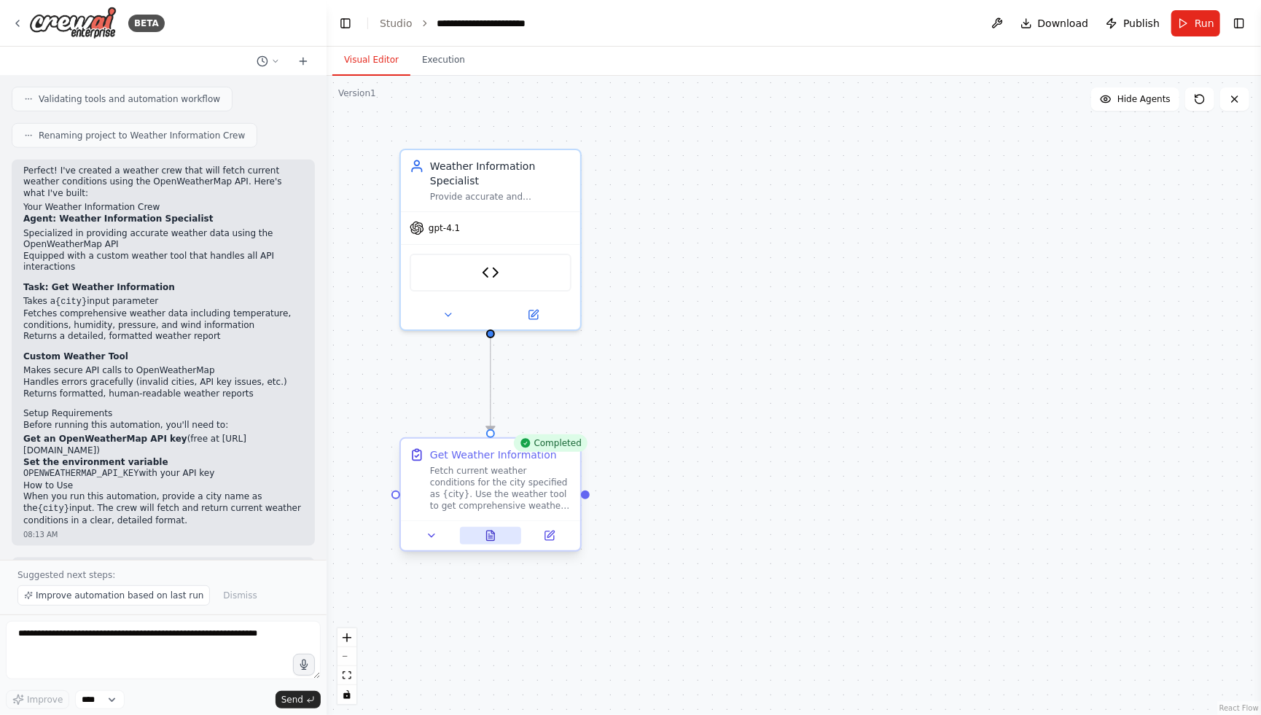
click at [501, 536] on button at bounding box center [491, 535] width 62 height 17
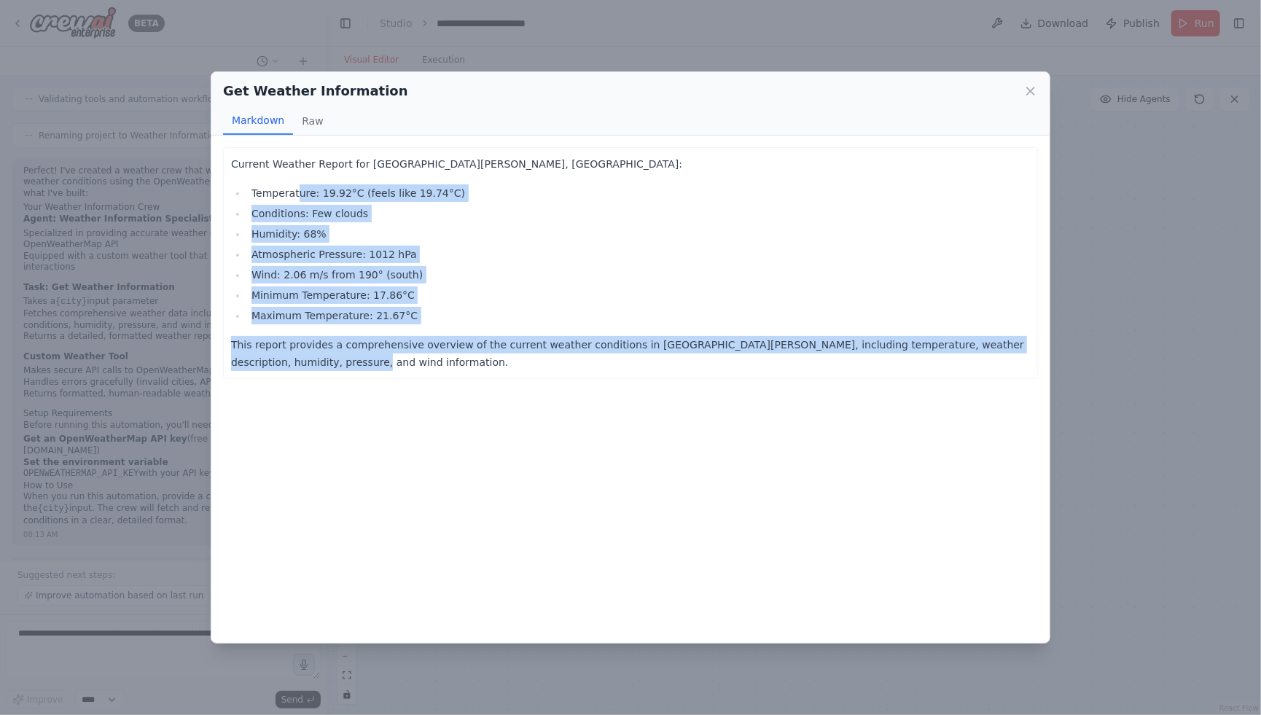
drag, startPoint x: 297, startPoint y: 201, endPoint x: 359, endPoint y: 383, distance: 192.2
click at [359, 383] on div "Current Weather Report for San Jose, US: Temperature: 19.92°C (feels like 19.74…" at bounding box center [630, 389] width 838 height 507
click at [724, 397] on div "Current Weather Report for San Jose, US: Temperature: 19.92°C (feels like 19.74…" at bounding box center [630, 389] width 838 height 507
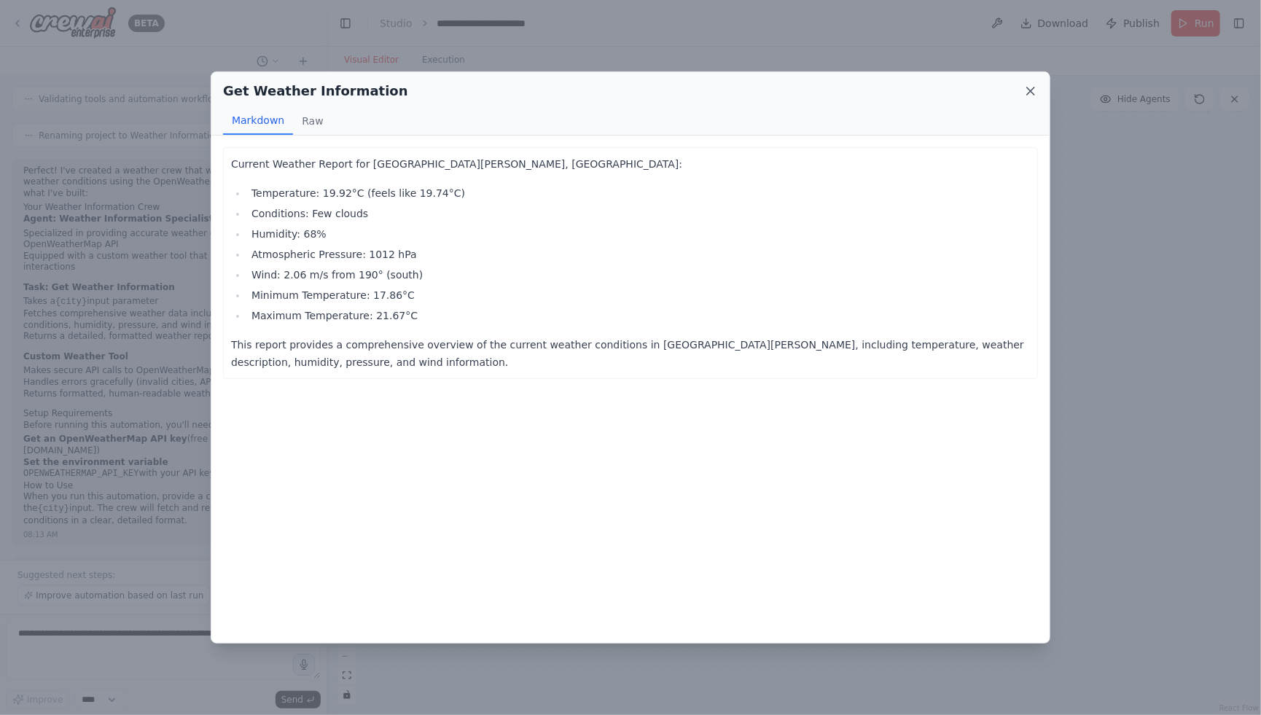
click at [1033, 85] on icon at bounding box center [1030, 91] width 15 height 15
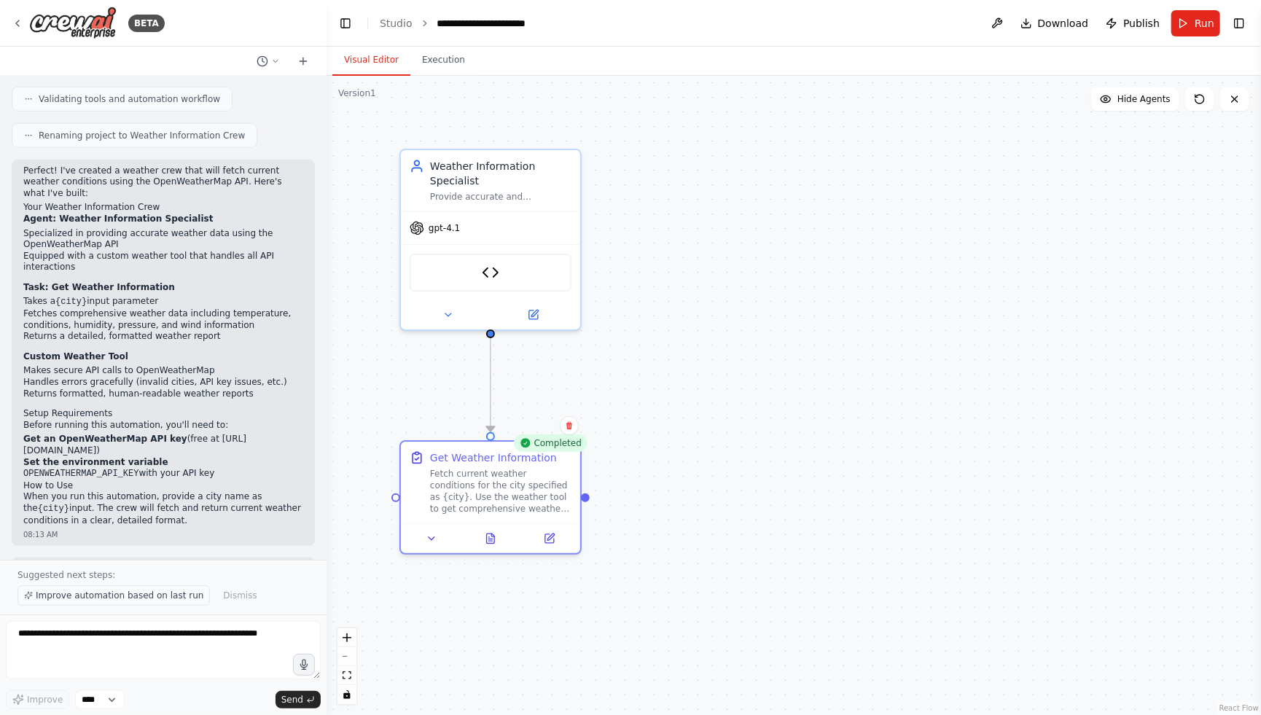
click at [116, 601] on span "Improve automation based on last run" at bounding box center [120, 596] width 168 height 12
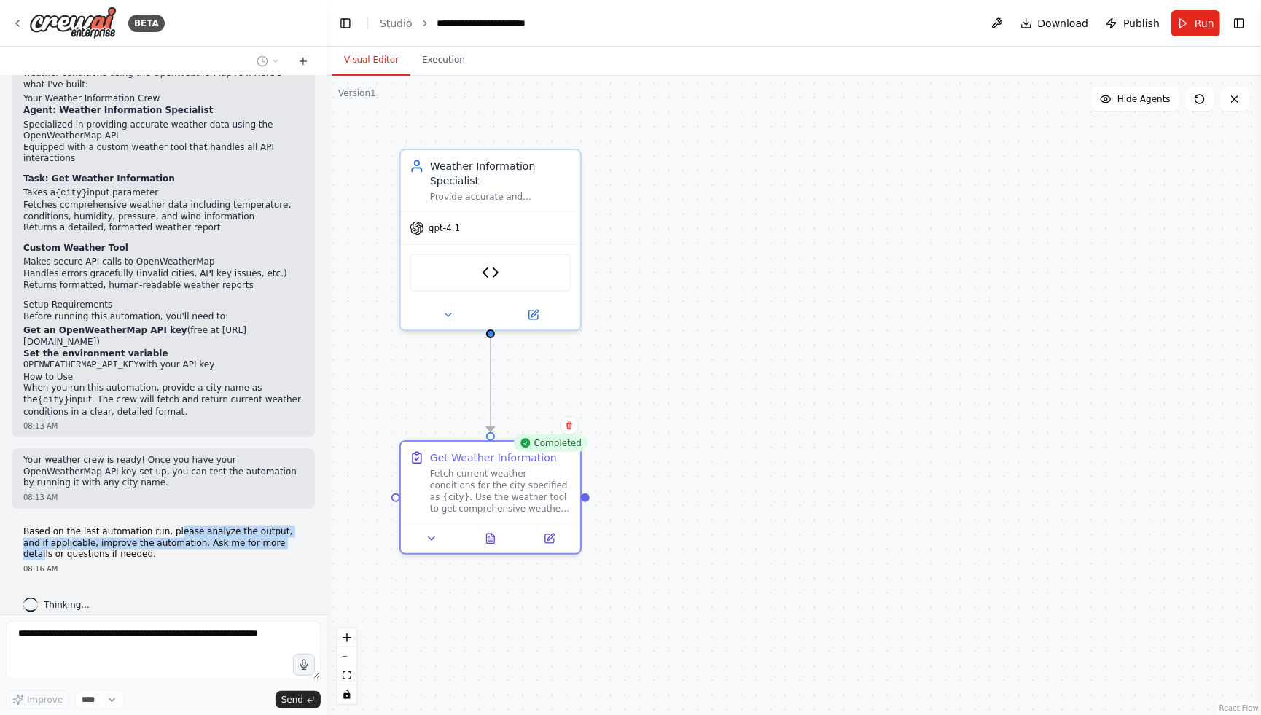
drag, startPoint x: 171, startPoint y: 520, endPoint x: 270, endPoint y: 534, distance: 100.2
click at [270, 534] on p "Based on the last automation run, please analyze the output, and if applicable,…" at bounding box center [163, 543] width 280 height 34
click at [226, 541] on p "Based on the last automation run, please analyze the output, and if applicable,…" at bounding box center [163, 543] width 280 height 34
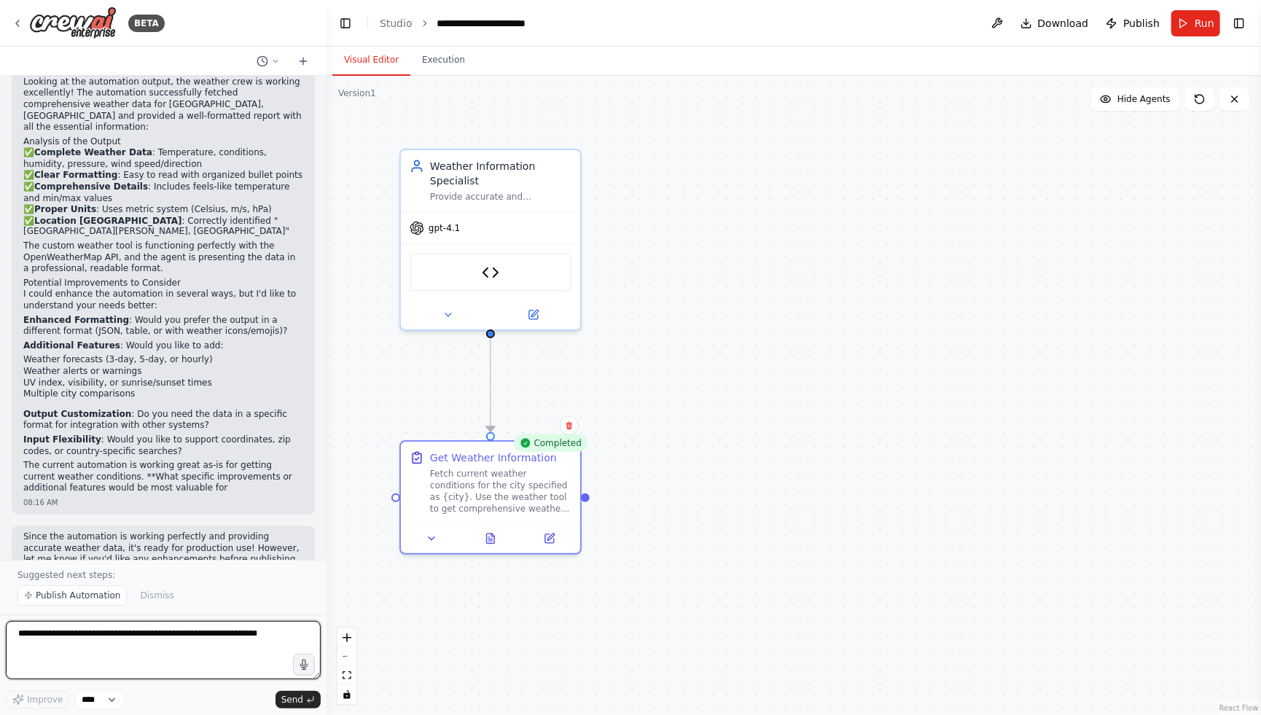
scroll to position [1297, 0]
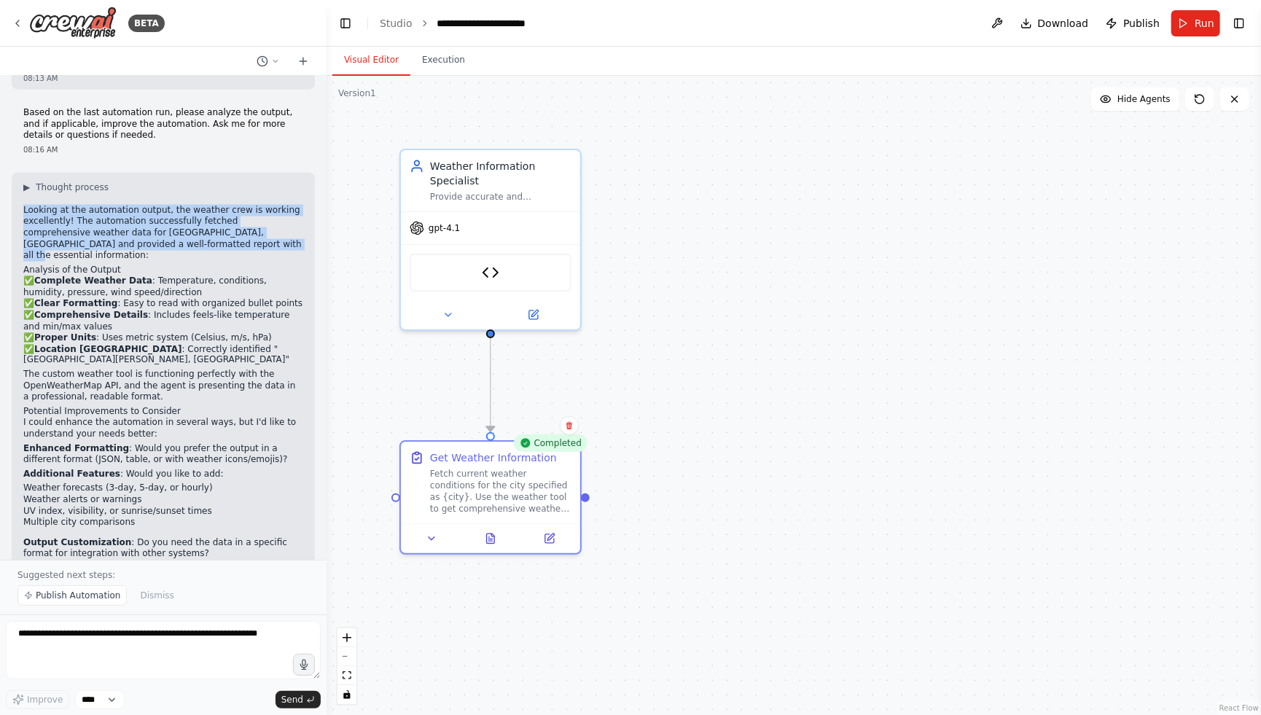
drag, startPoint x: 53, startPoint y: 189, endPoint x: 207, endPoint y: 229, distance: 158.9
click at [207, 229] on div "▶ Thought process Looking at the automation output, the weather crew is working…" at bounding box center [163, 407] width 280 height 453
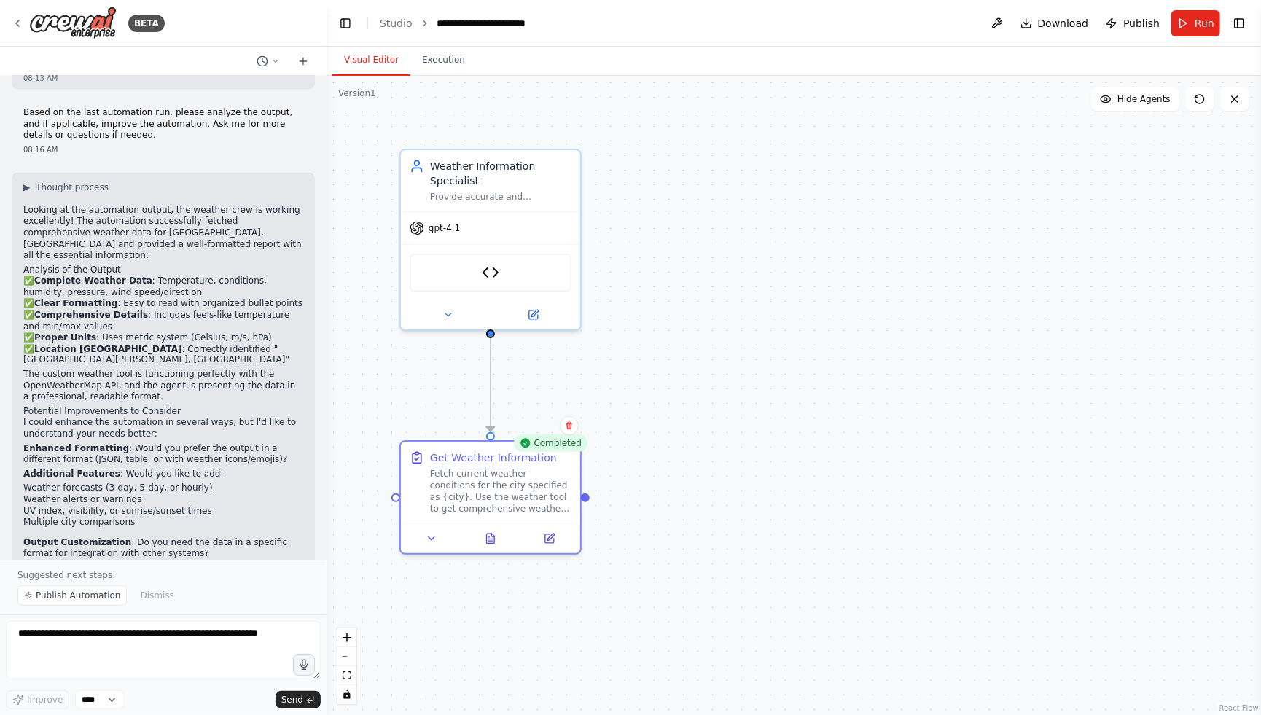
click at [230, 370] on p "The custom weather tool is functioning perfectly with the OpenWeatherMap API, a…" at bounding box center [163, 387] width 280 height 34
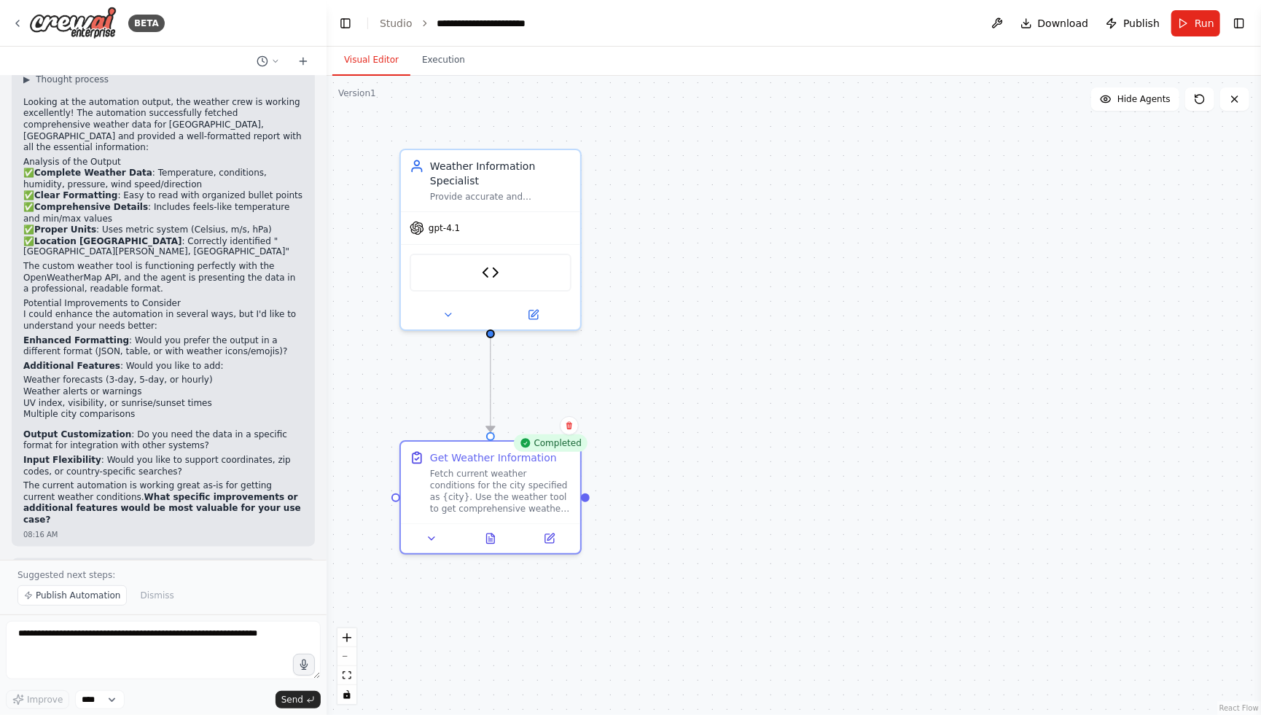
scroll to position [1425, 0]
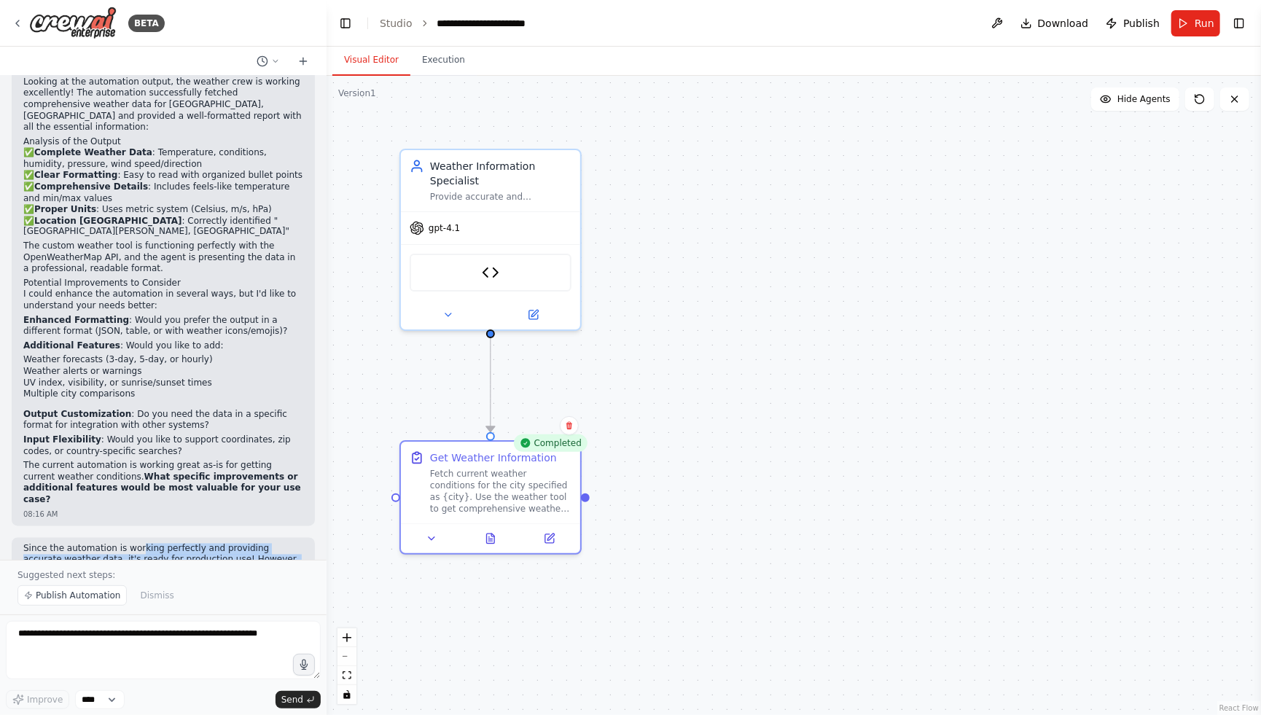
drag, startPoint x: 155, startPoint y: 503, endPoint x: 241, endPoint y: 519, distance: 87.5
click at [241, 544] on p "Since the automation is working perfectly and providing accurate weather data, …" at bounding box center [163, 561] width 280 height 34
click at [232, 580] on div "08:16 AM" at bounding box center [163, 585] width 280 height 11
click at [234, 544] on p "Since the automation is working perfectly and providing accurate weather data, …" at bounding box center [163, 561] width 280 height 34
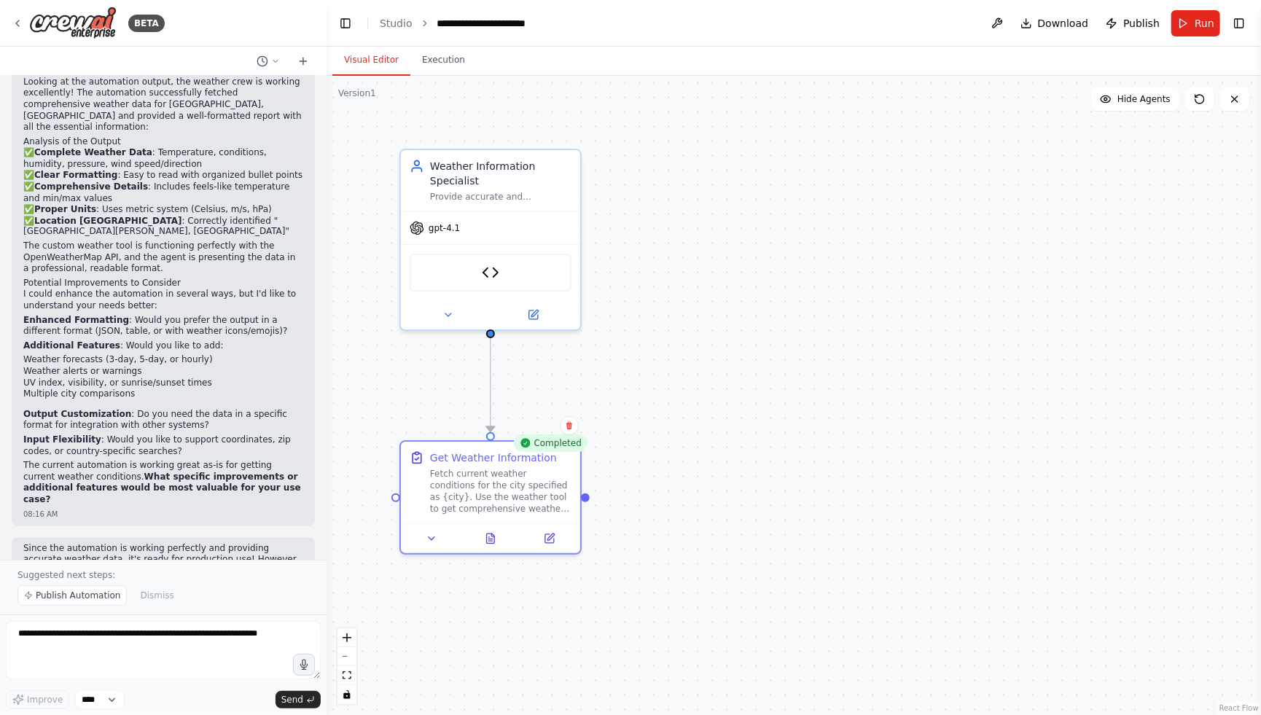
click at [236, 544] on p "Since the automation is working perfectly and providing accurate weather data, …" at bounding box center [163, 561] width 280 height 34
click at [238, 544] on p "Since the automation is working perfectly and providing accurate weather data, …" at bounding box center [163, 561] width 280 height 34
click at [252, 544] on p "Since the automation is working perfectly and providing accurate weather data, …" at bounding box center [163, 561] width 280 height 34
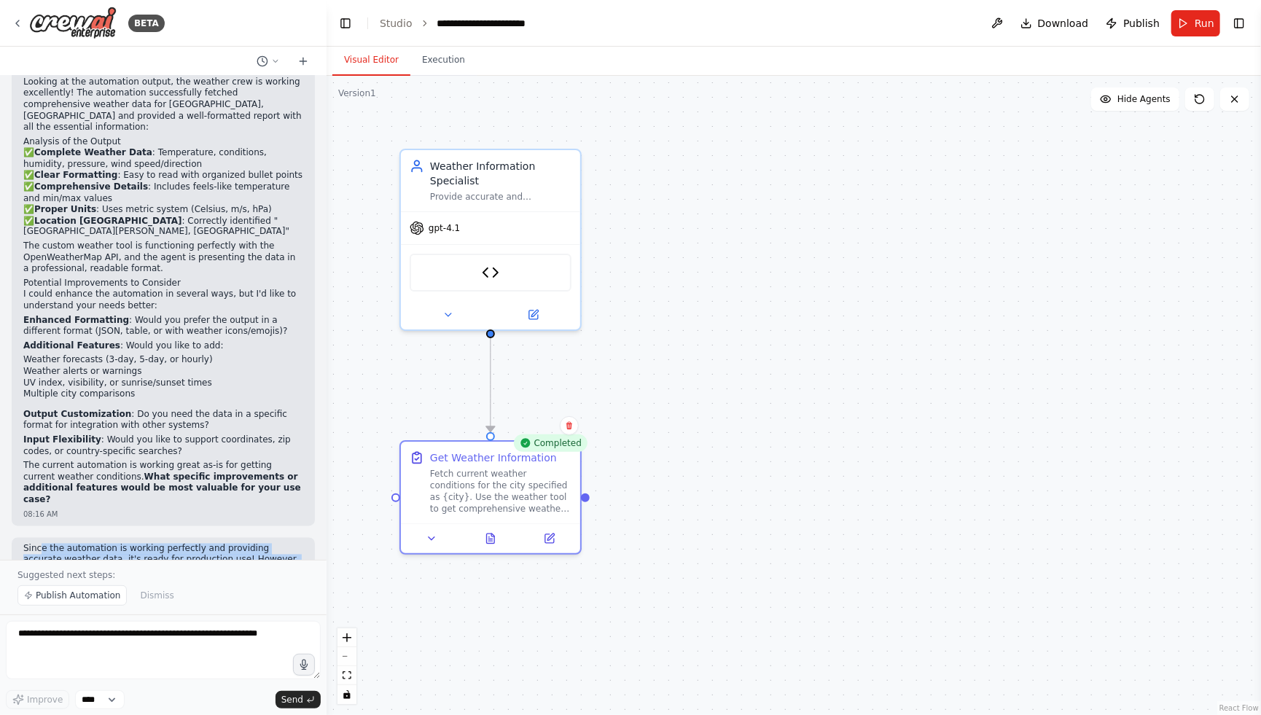
drag, startPoint x: 246, startPoint y: 527, endPoint x: 38, endPoint y: 501, distance: 210.1
click at [38, 544] on p "Since the automation is working perfectly and providing accurate weather data, …" at bounding box center [163, 561] width 280 height 34
click at [70, 544] on p "Since the automation is working perfectly and providing accurate weather data, …" at bounding box center [163, 561] width 280 height 34
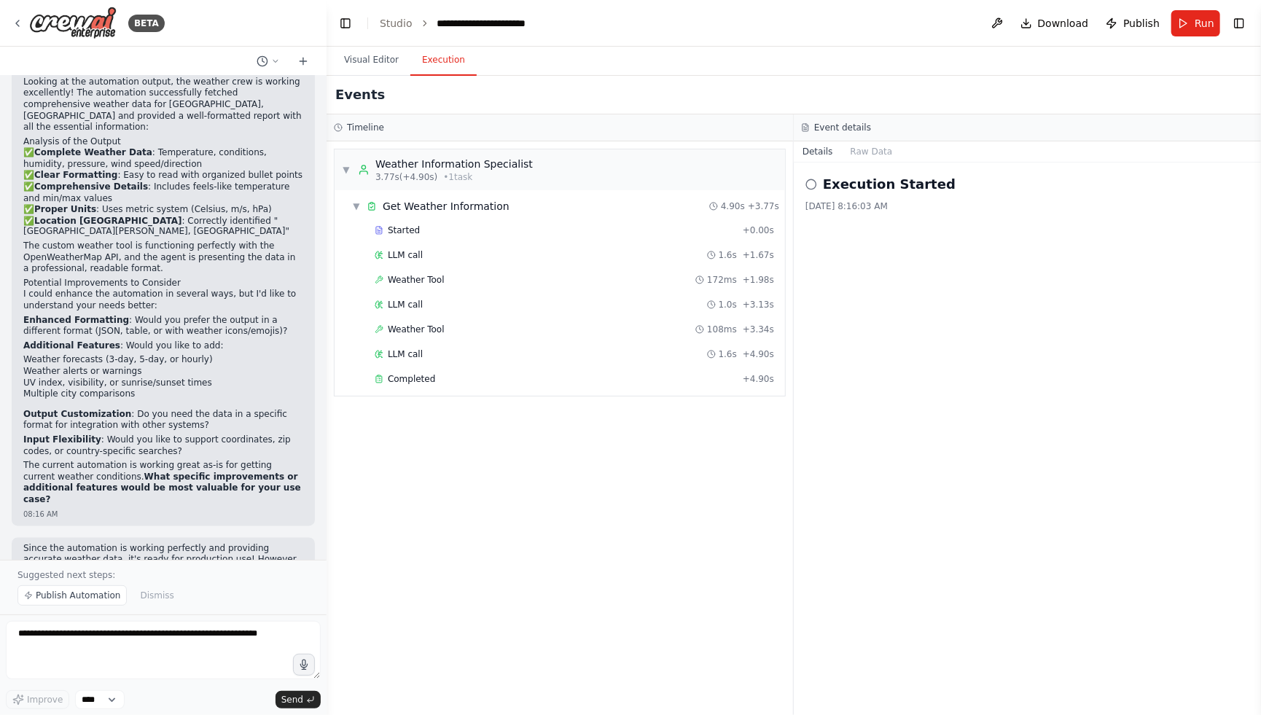
click at [438, 52] on button "Execution" at bounding box center [443, 60] width 66 height 31
click at [435, 282] on span "Weather Tool" at bounding box center [416, 280] width 57 height 12
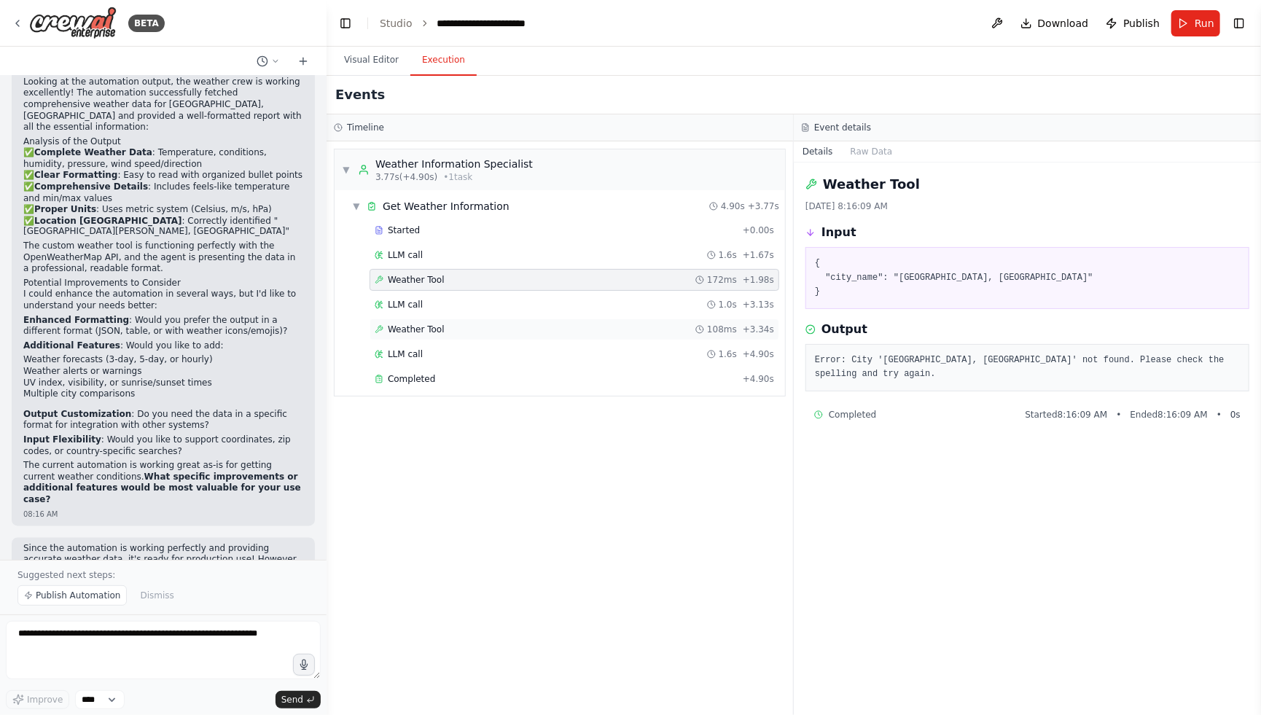
click at [436, 335] on div "Weather Tool 108ms + 3.34s" at bounding box center [575, 329] width 410 height 22
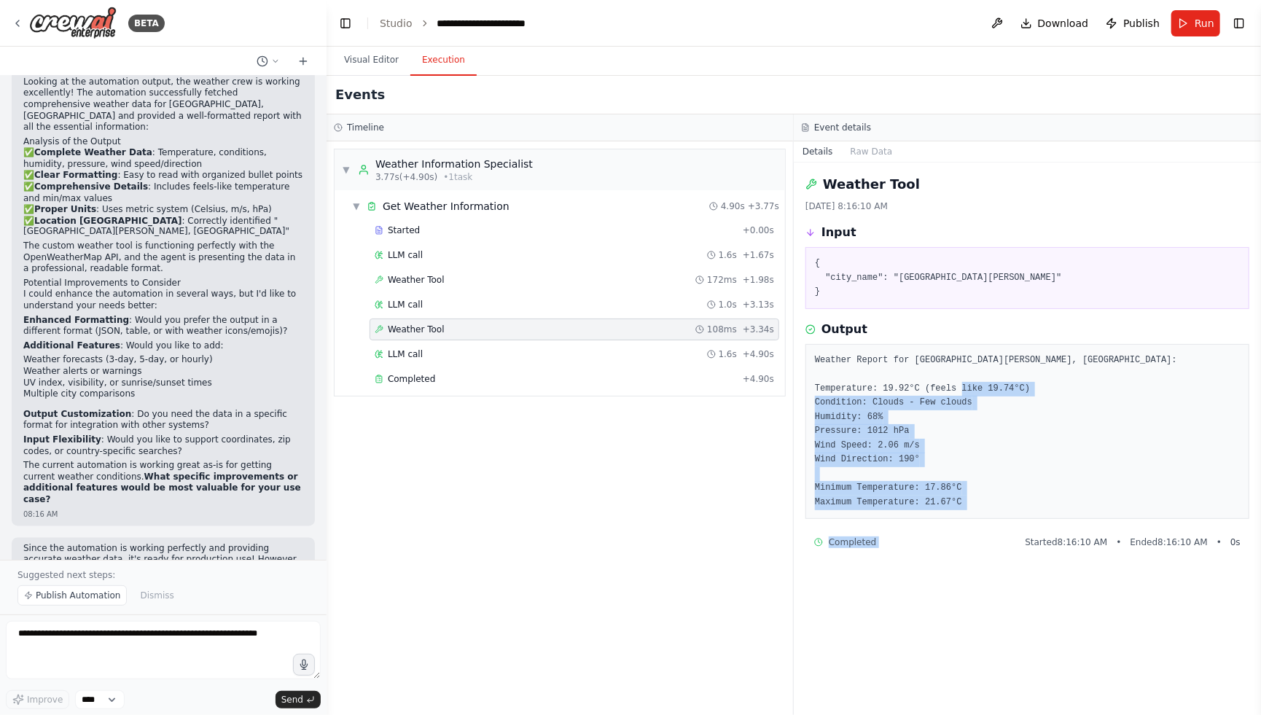
drag, startPoint x: 976, startPoint y: 518, endPoint x: 934, endPoint y: 405, distance: 121.0
click at [934, 405] on div "Weather Tool 9/2/2025, 8:16:10 AM Input { "city_name": "San Jose" } Output Weat…" at bounding box center [1027, 439] width 467 height 552
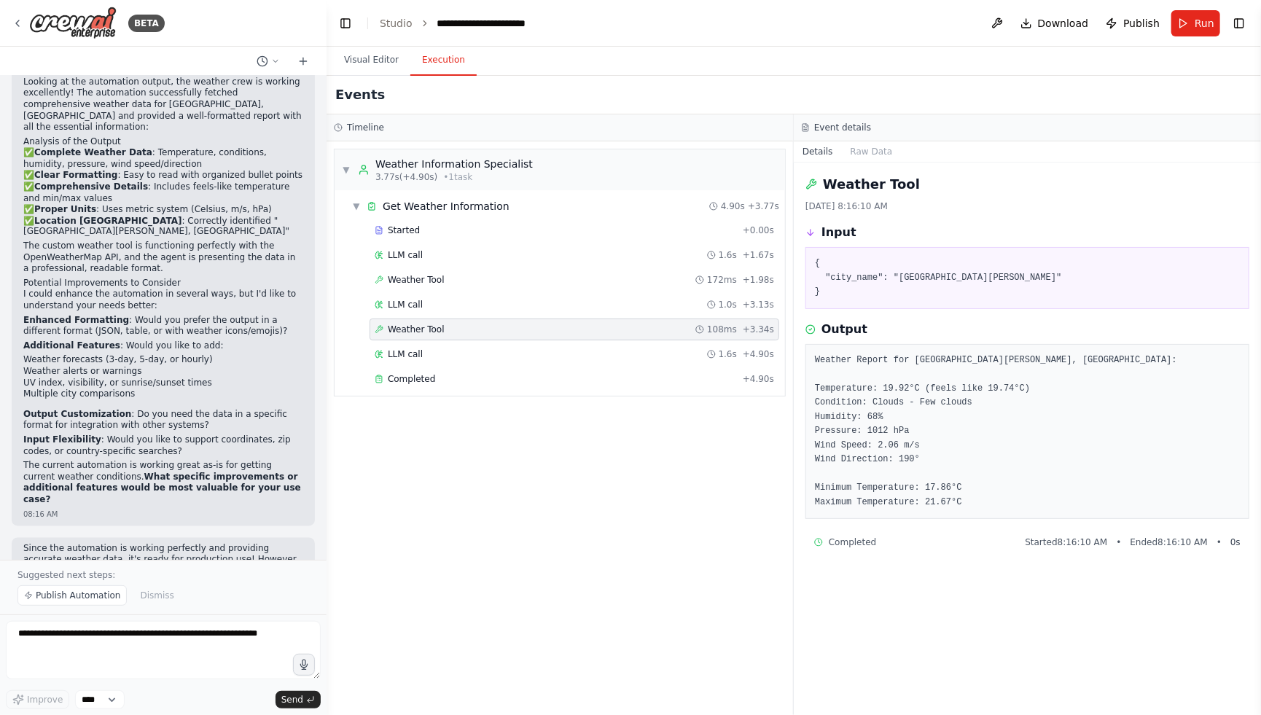
click at [899, 279] on pre "{ "city_name": "San Jose" }" at bounding box center [1027, 278] width 425 height 43
drag, startPoint x: 898, startPoint y: 278, endPoint x: 935, endPoint y: 278, distance: 37.2
click at [935, 278] on pre "{ "city_name": "San Jose" }" at bounding box center [1027, 278] width 425 height 43
click at [923, 472] on pre "Weather Report for San Jose, US: Temperature: 19.92°C (feels like 19.74°C) Cond…" at bounding box center [1027, 431] width 425 height 157
click at [972, 494] on pre "Weather Report for San Jose, US: Temperature: 19.92°C (feels like 19.74°C) Cond…" at bounding box center [1027, 431] width 425 height 157
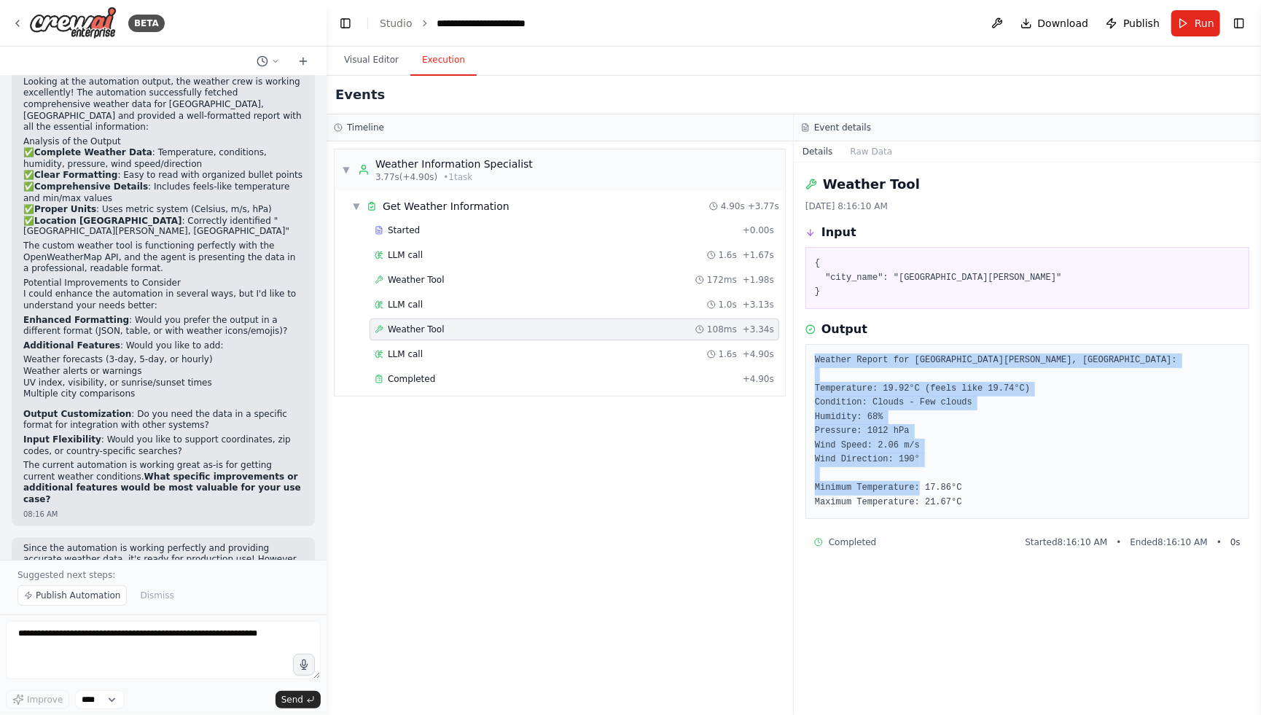
drag, startPoint x: 981, startPoint y: 501, endPoint x: 813, endPoint y: 362, distance: 217.4
click at [813, 362] on div "Weather Report for San Jose, US: Temperature: 19.92°C (feels like 19.74°C) Cond…" at bounding box center [1027, 432] width 444 height 176
click at [936, 461] on pre "Weather Report for San Jose, US: Temperature: 19.92°C (feels like 19.74°C) Cond…" at bounding box center [1027, 431] width 425 height 157
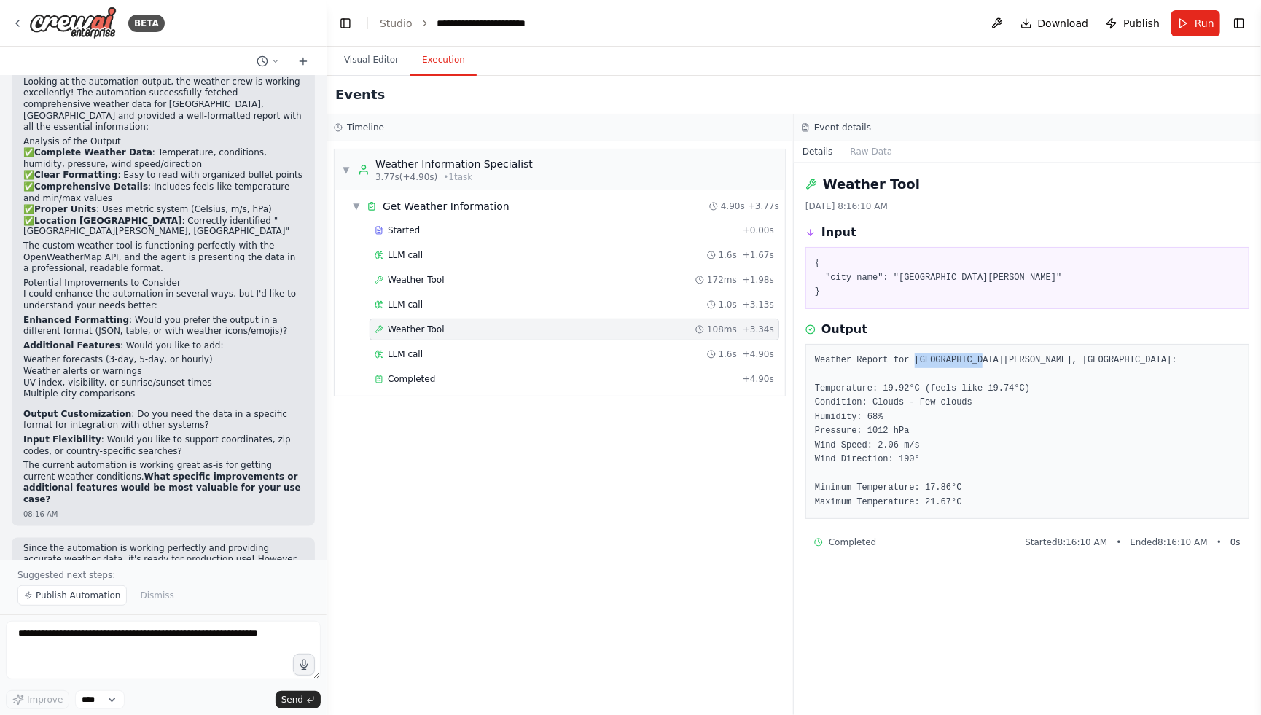
drag, startPoint x: 915, startPoint y: 364, endPoint x: 982, endPoint y: 364, distance: 66.3
click at [982, 364] on pre "Weather Report for San Jose, US: Temperature: 19.92°C (feels like 19.74°C) Cond…" at bounding box center [1027, 431] width 425 height 157
click at [961, 429] on pre "Weather Report for San Jose, US: Temperature: 19.92°C (feels like 19.74°C) Cond…" at bounding box center [1027, 431] width 425 height 157
click at [976, 486] on pre "Weather Report for San Jose, US: Temperature: 19.92°C (feels like 19.74°C) Cond…" at bounding box center [1027, 431] width 425 height 157
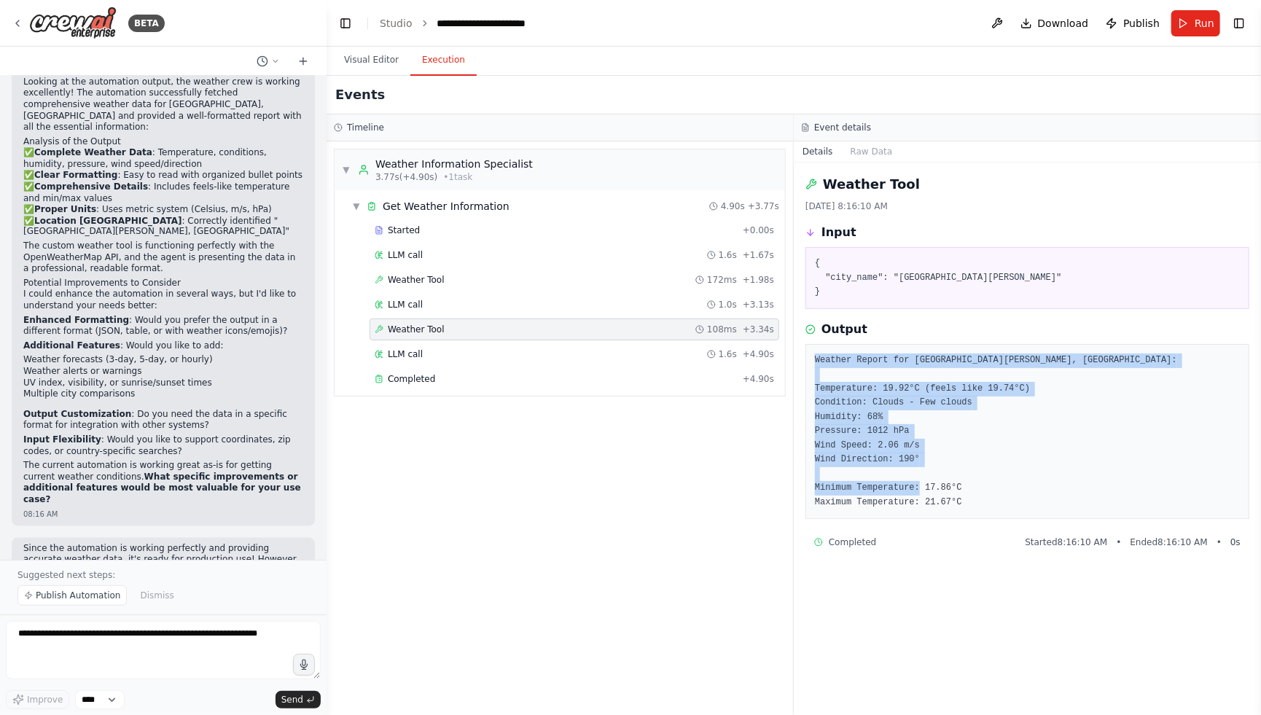
drag, startPoint x: 996, startPoint y: 509, endPoint x: 812, endPoint y: 364, distance: 234.1
click at [812, 364] on div "Weather Report for San Jose, US: Temperature: 19.92°C (feels like 19.74°C) Cond…" at bounding box center [1027, 432] width 444 height 176
click at [929, 474] on pre "Weather Report for San Jose, US: Temperature: 19.92°C (feels like 19.74°C) Cond…" at bounding box center [1027, 431] width 425 height 157
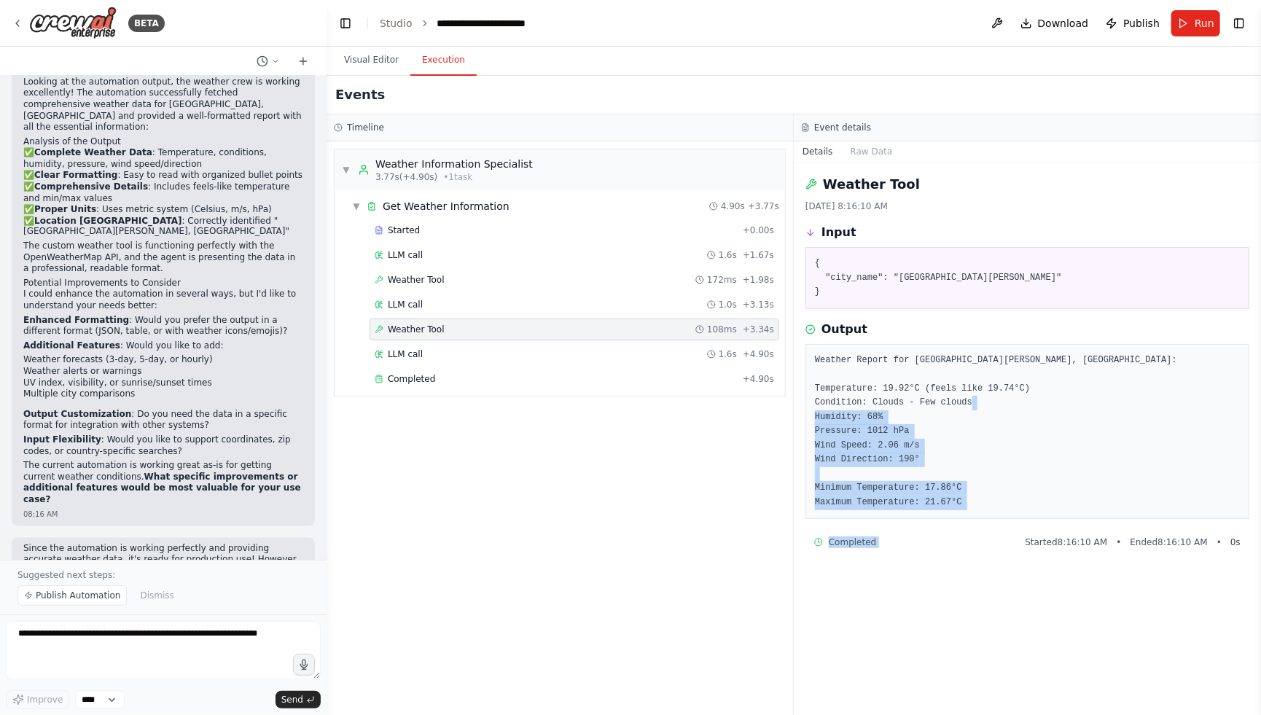
drag, startPoint x: 990, startPoint y: 519, endPoint x: 830, endPoint y: 445, distance: 176.4
click at [830, 445] on div "Weather Tool 9/2/2025, 8:16:10 AM Input { "city_name": "San Jose" } Output Weat…" at bounding box center [1027, 439] width 467 height 552
click at [976, 491] on pre "Weather Report for San Jose, US: Temperature: 19.92°C (feels like 19.74°C) Cond…" at bounding box center [1027, 431] width 425 height 157
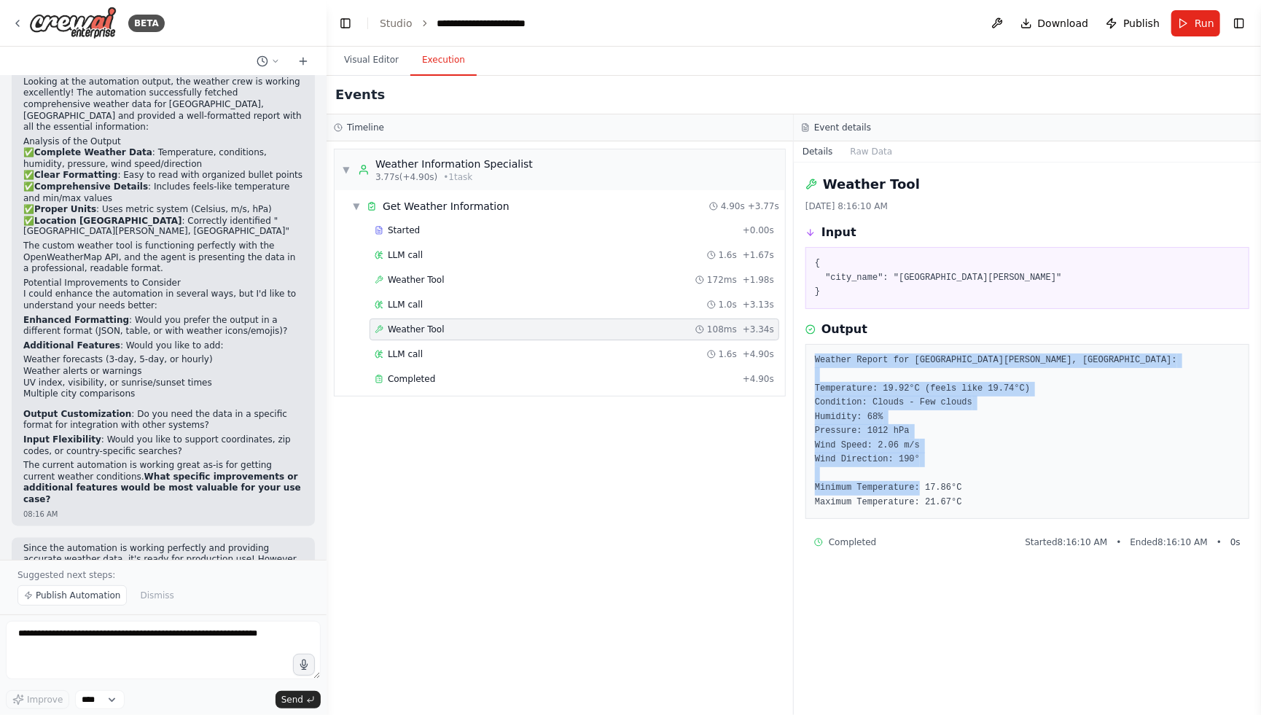
drag, startPoint x: 978, startPoint y: 496, endPoint x: 813, endPoint y: 364, distance: 211.5
click at [813, 364] on div "Weather Report for San Jose, US: Temperature: 19.92°C (feels like 19.74°C) Cond…" at bounding box center [1027, 432] width 444 height 176
click at [904, 466] on pre "Weather Report for San Jose, US: Temperature: 19.92°C (feels like 19.74°C) Cond…" at bounding box center [1027, 431] width 425 height 157
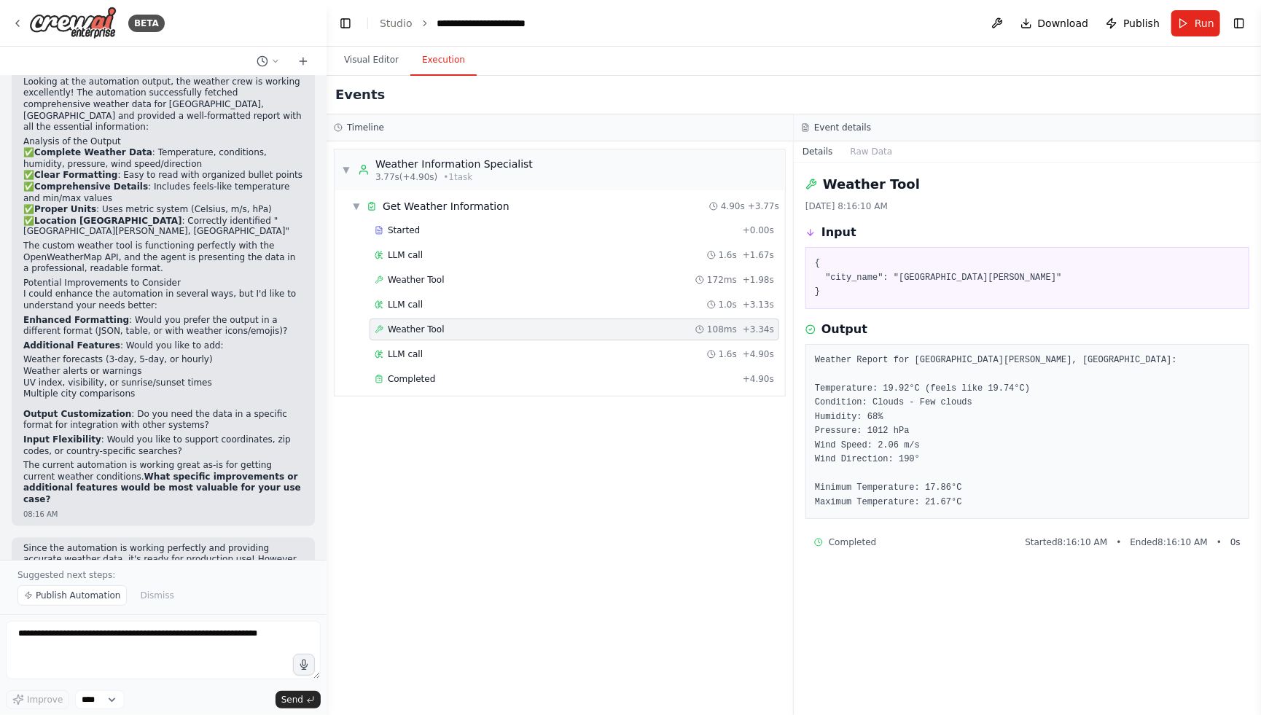
click at [964, 470] on pre "Weather Report for San Jose, US: Temperature: 19.92°C (feels like 19.74°C) Cond…" at bounding box center [1027, 431] width 425 height 157
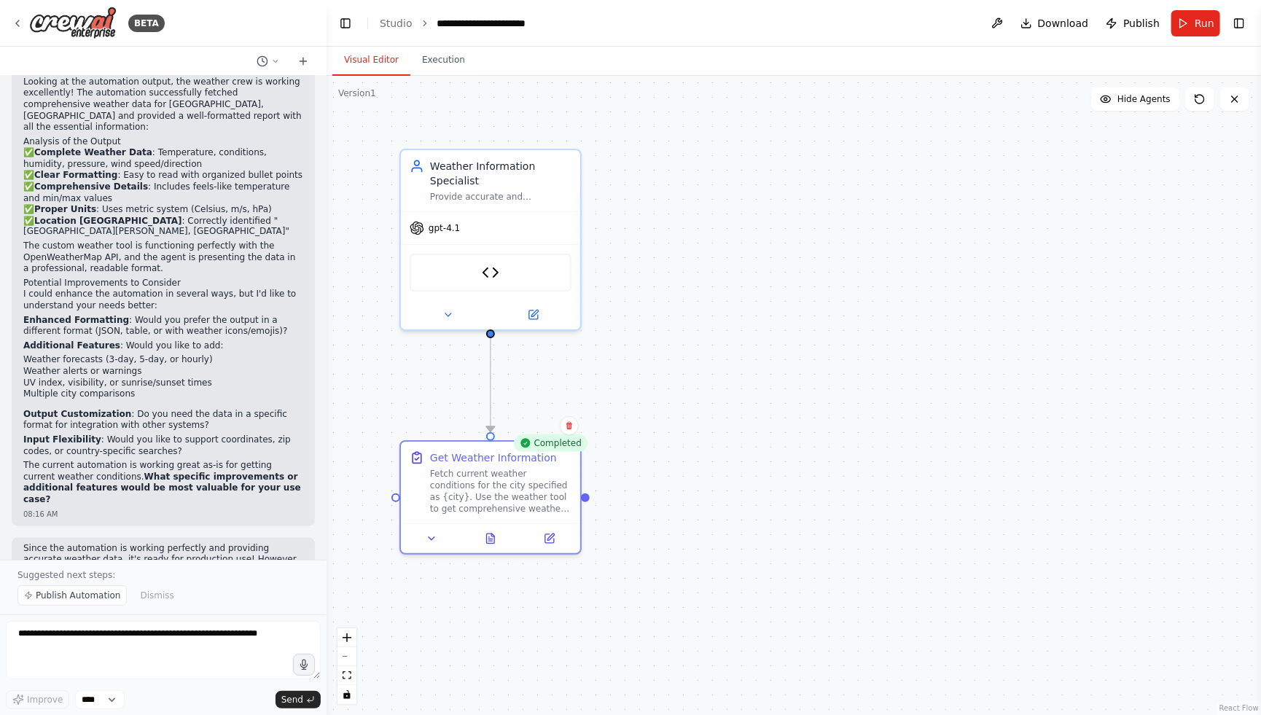
click at [386, 59] on button "Visual Editor" at bounding box center [371, 60] width 78 height 31
click at [1181, 31] on button "Run" at bounding box center [1195, 23] width 49 height 26
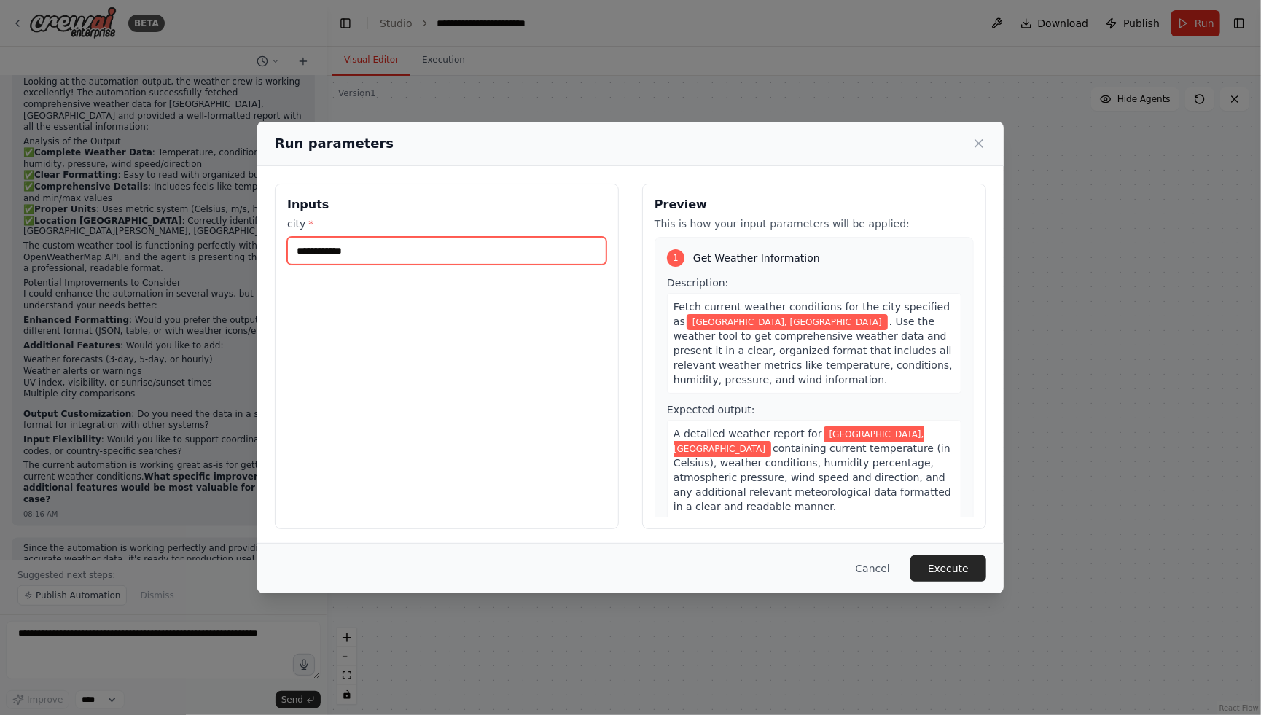
click at [485, 261] on input "**********" at bounding box center [446, 251] width 319 height 28
type input "********"
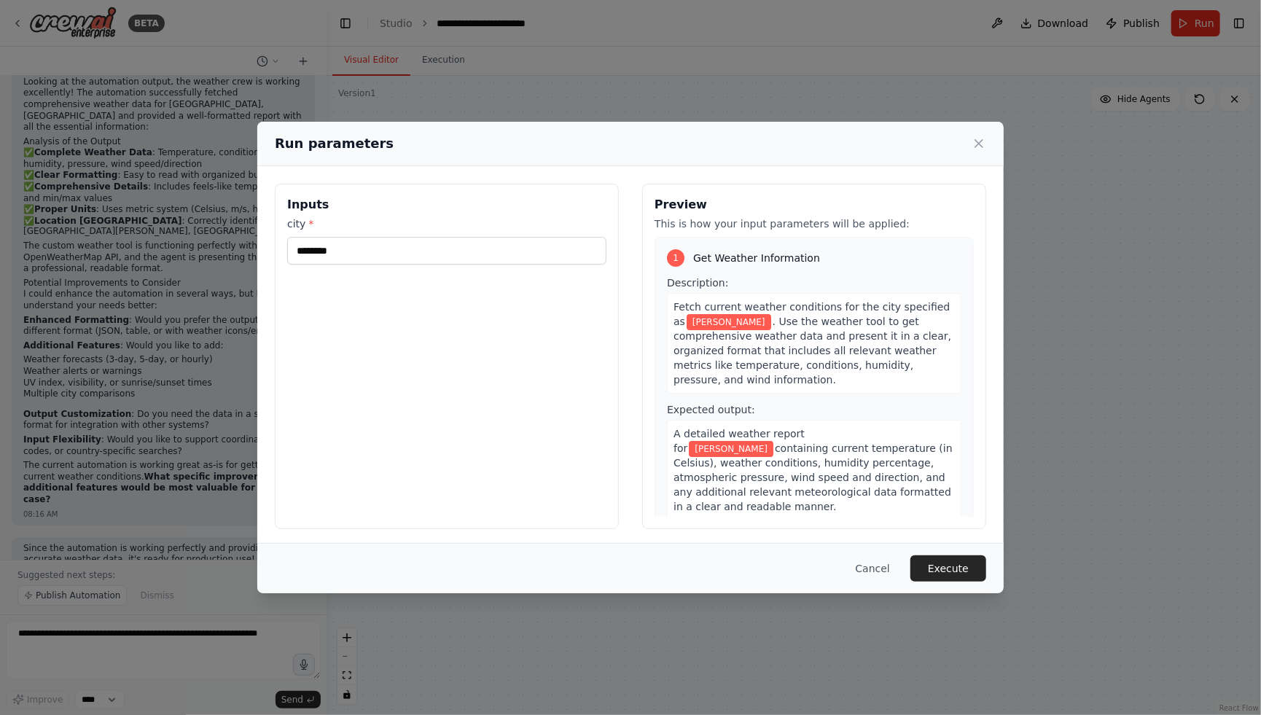
click at [598, 300] on div "Inputs city * ********" at bounding box center [447, 356] width 344 height 345
click at [947, 573] on button "Execute" at bounding box center [948, 568] width 76 height 26
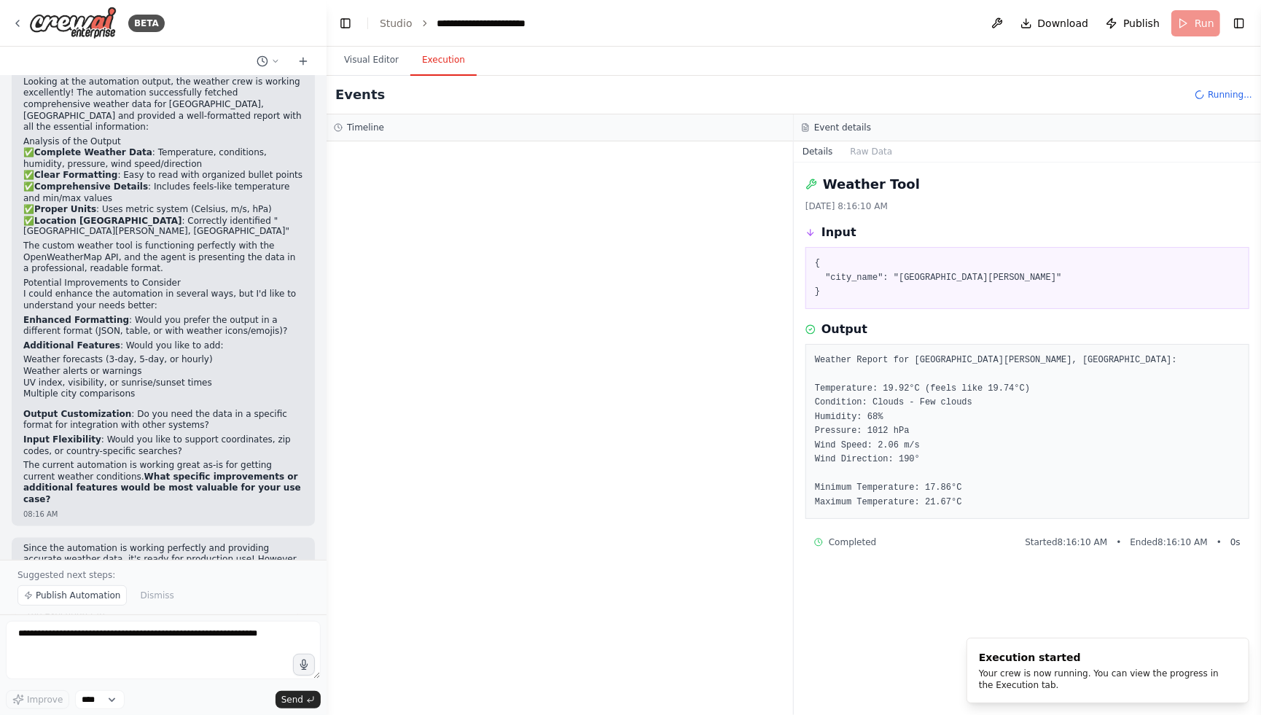
click at [435, 65] on button "Execution" at bounding box center [443, 60] width 66 height 31
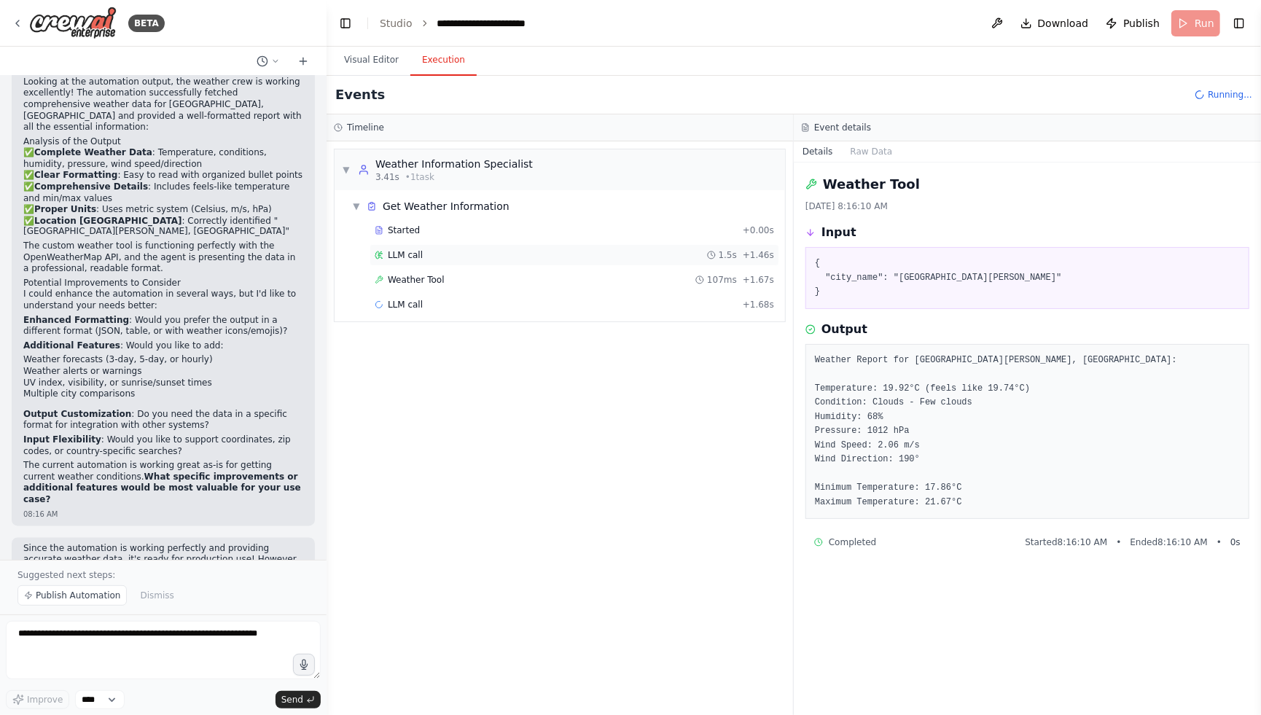
click at [471, 253] on div "LLM call 1.5s + 1.46s" at bounding box center [574, 255] width 399 height 12
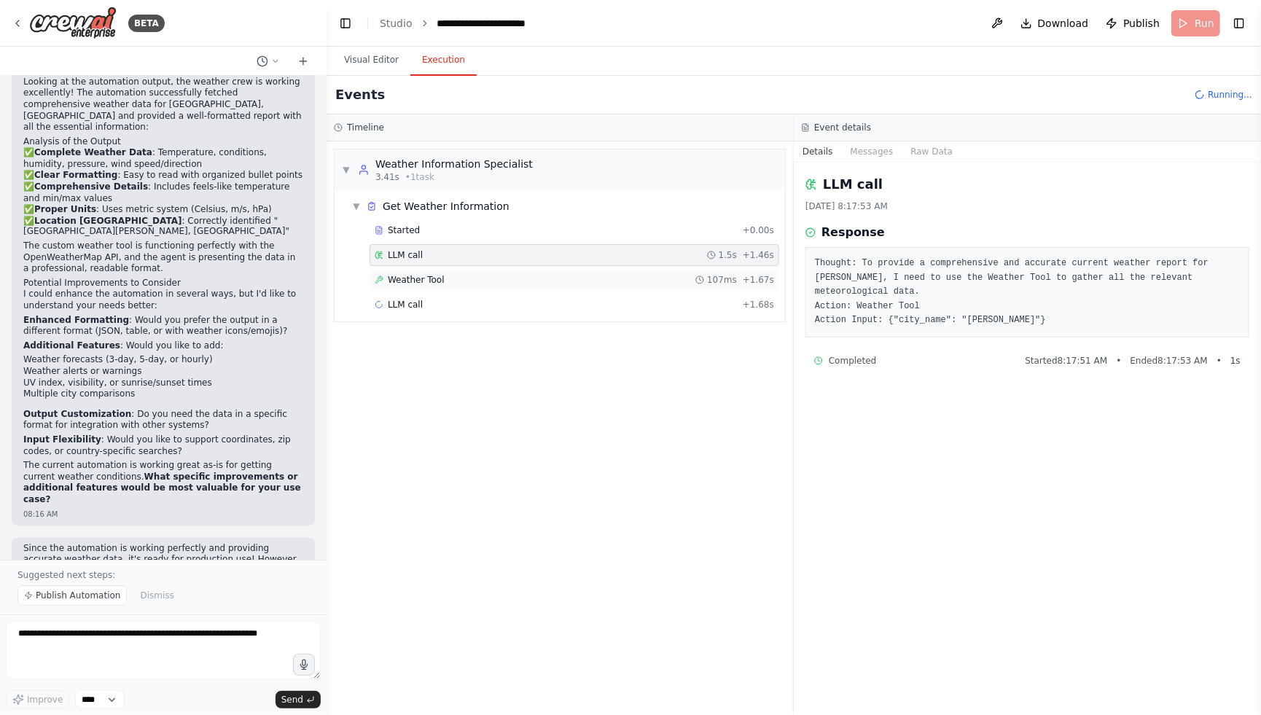
click at [451, 274] on div "Weather Tool 107ms + 1.67s" at bounding box center [574, 280] width 399 height 12
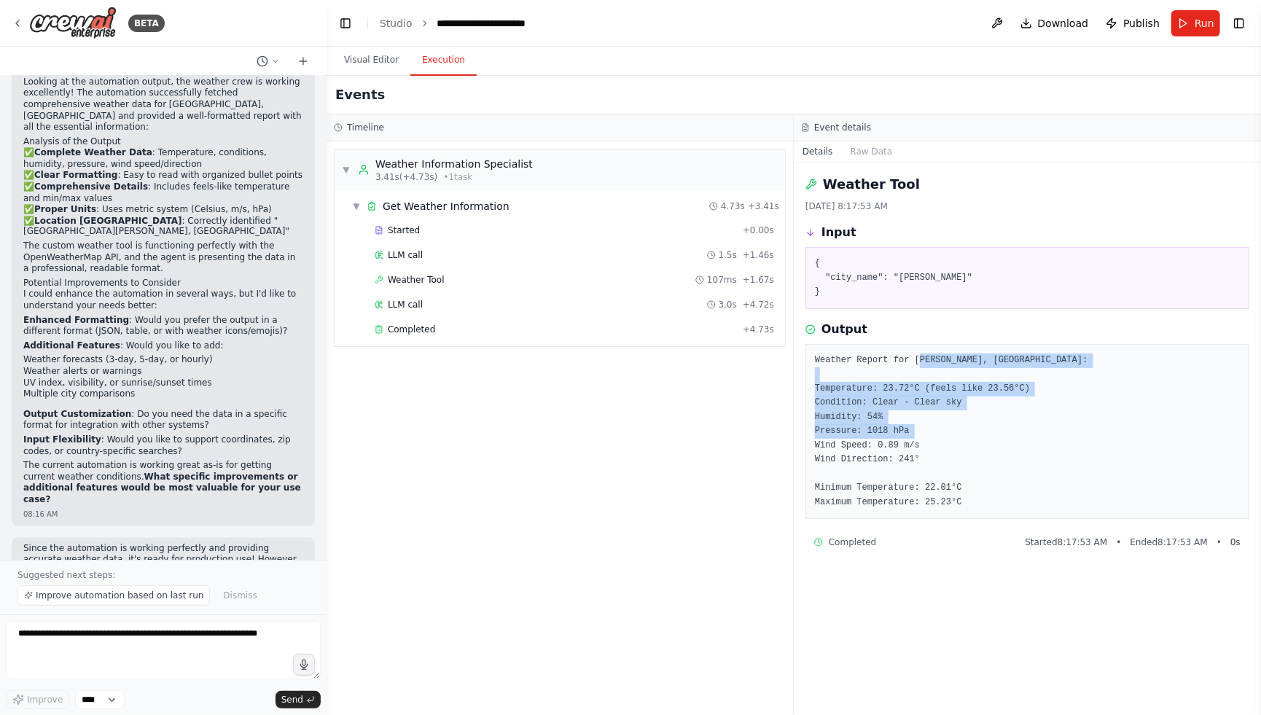
drag, startPoint x: 921, startPoint y: 361, endPoint x: 1011, endPoint y: 444, distance: 122.3
click at [1011, 444] on pre "Weather Report for Campbell, US: Temperature: 23.72°C (feels like 23.56°C) Cond…" at bounding box center [1027, 431] width 425 height 157
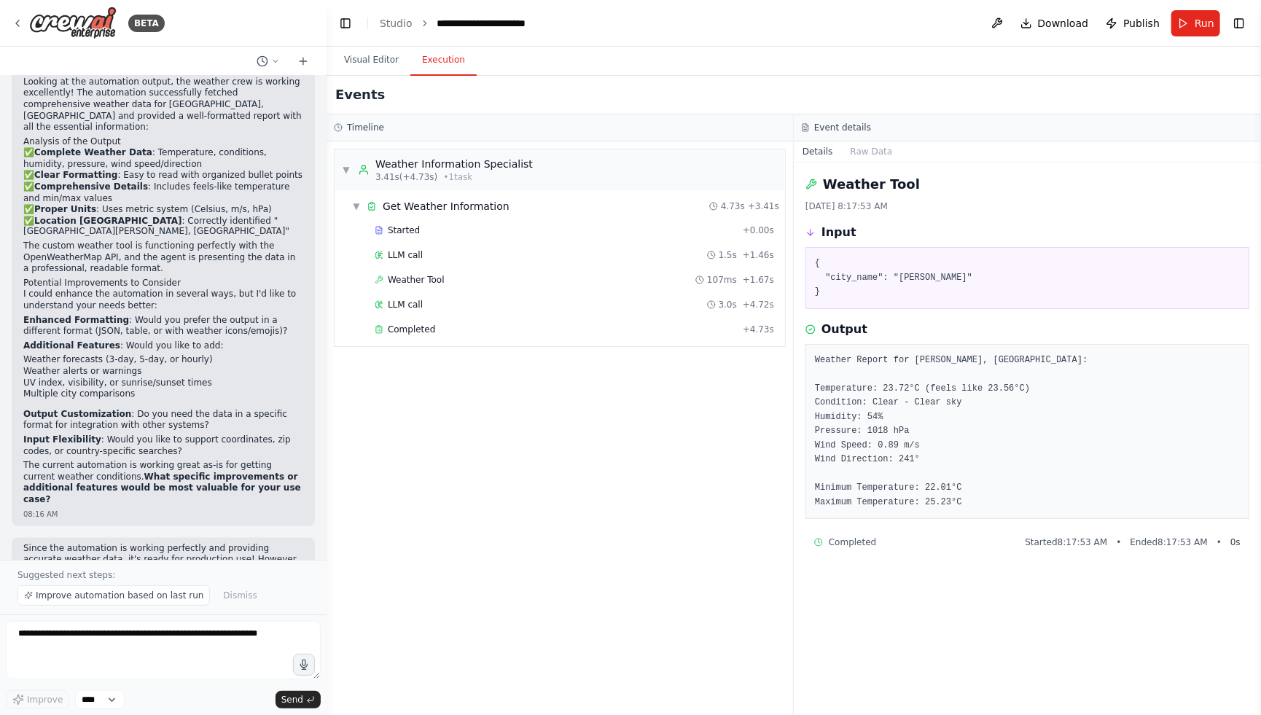
click at [964, 476] on pre "Weather Report for Campbell, US: Temperature: 23.72°C (feels like 23.56°C) Cond…" at bounding box center [1027, 431] width 425 height 157
click at [380, 68] on button "Visual Editor" at bounding box center [371, 60] width 78 height 31
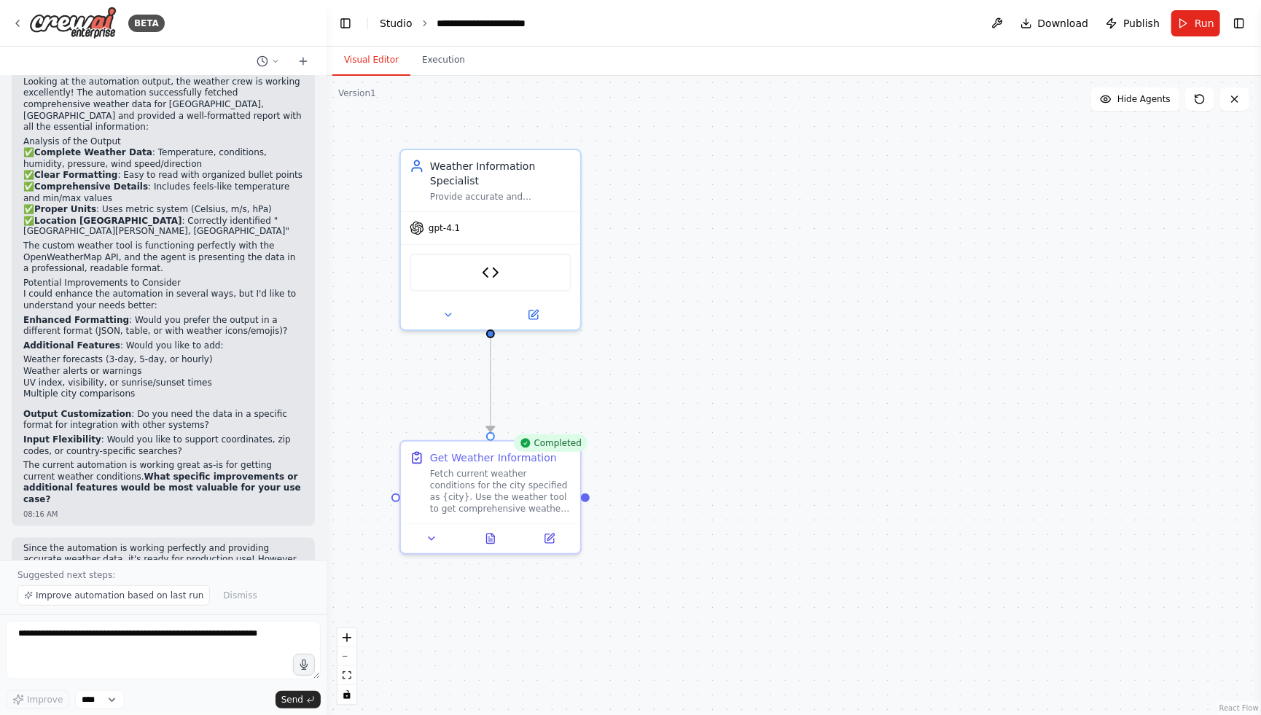
click at [391, 28] on link "Studio" at bounding box center [396, 23] width 33 height 12
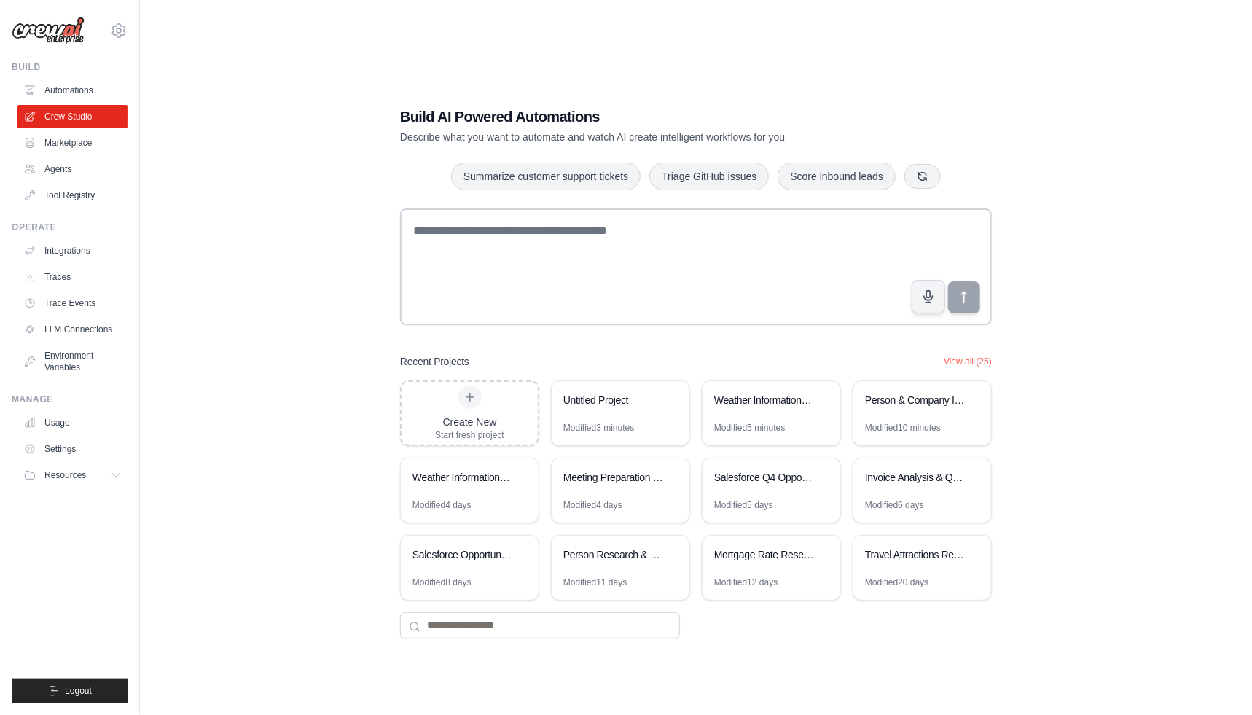
click at [231, 326] on div "Build AI Powered Automations Describe what you want to automate and watch AI cr…" at bounding box center [696, 372] width 1066 height 715
click at [90, 96] on link "Automations" at bounding box center [74, 90] width 110 height 23
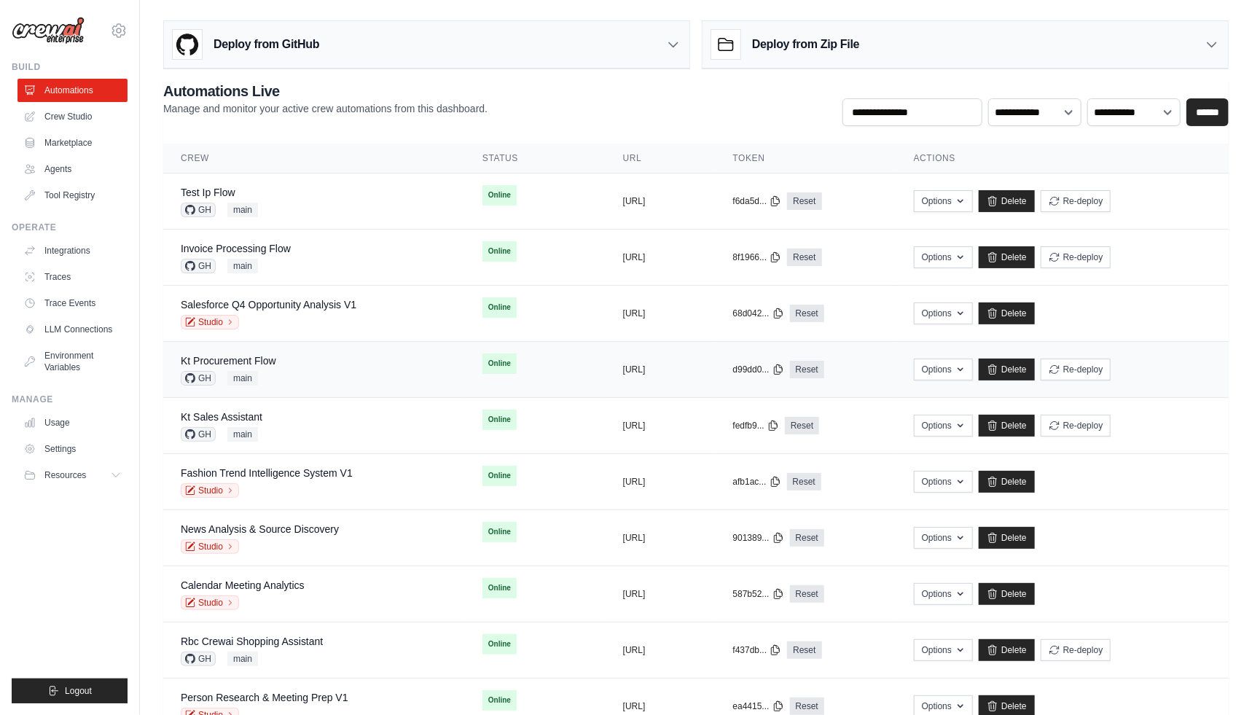
click at [347, 364] on div "Kt Procurement Flow GH main" at bounding box center [314, 369] width 267 height 32
click at [292, 653] on div "GH main" at bounding box center [252, 659] width 142 height 15
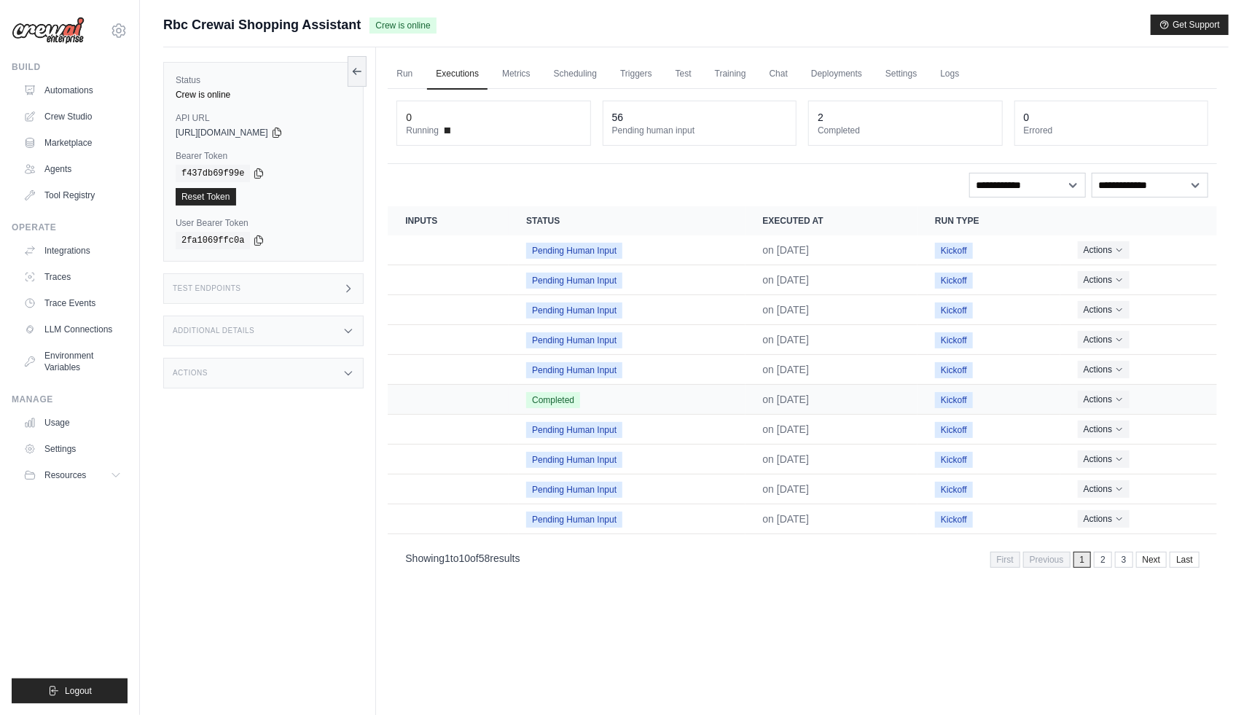
click at [631, 394] on td "Completed" at bounding box center [627, 399] width 236 height 30
click at [446, 401] on td "Crew executions table" at bounding box center [448, 399] width 121 height 30
click at [1093, 399] on button "Actions" at bounding box center [1104, 398] width 52 height 17
click at [1119, 414] on link "View Details" at bounding box center [1152, 425] width 93 height 23
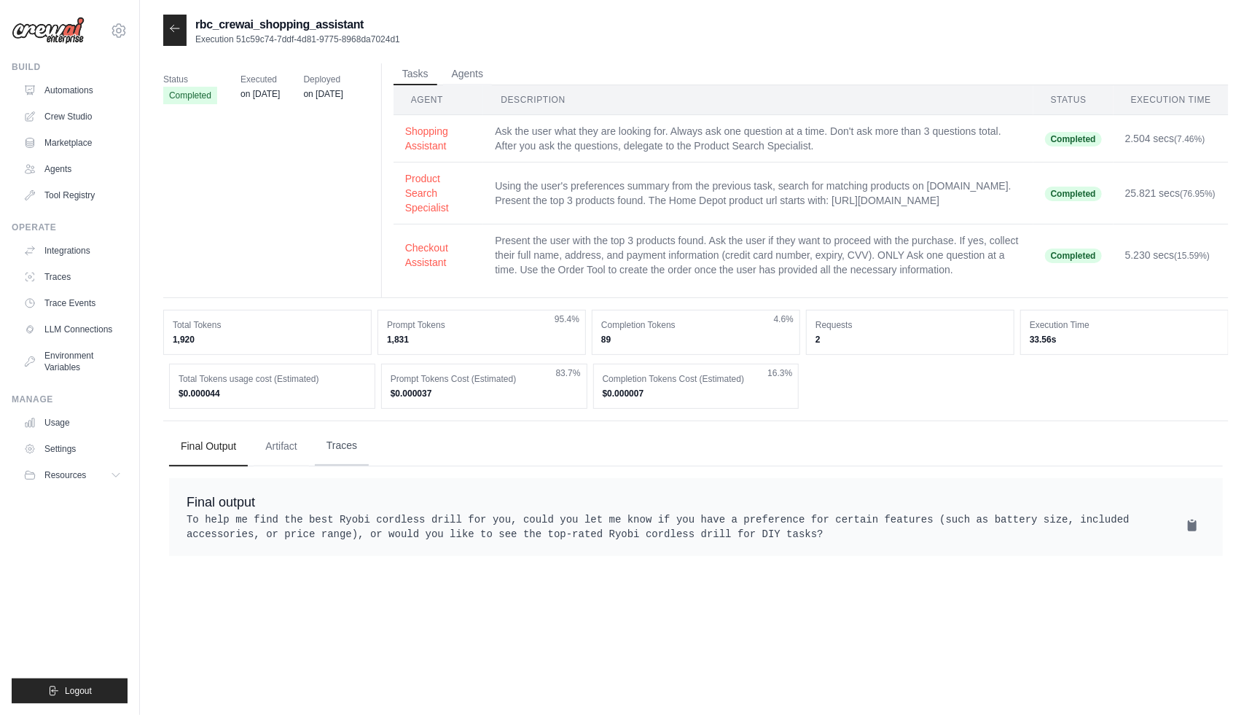
click at [367, 436] on button "Traces" at bounding box center [342, 445] width 54 height 39
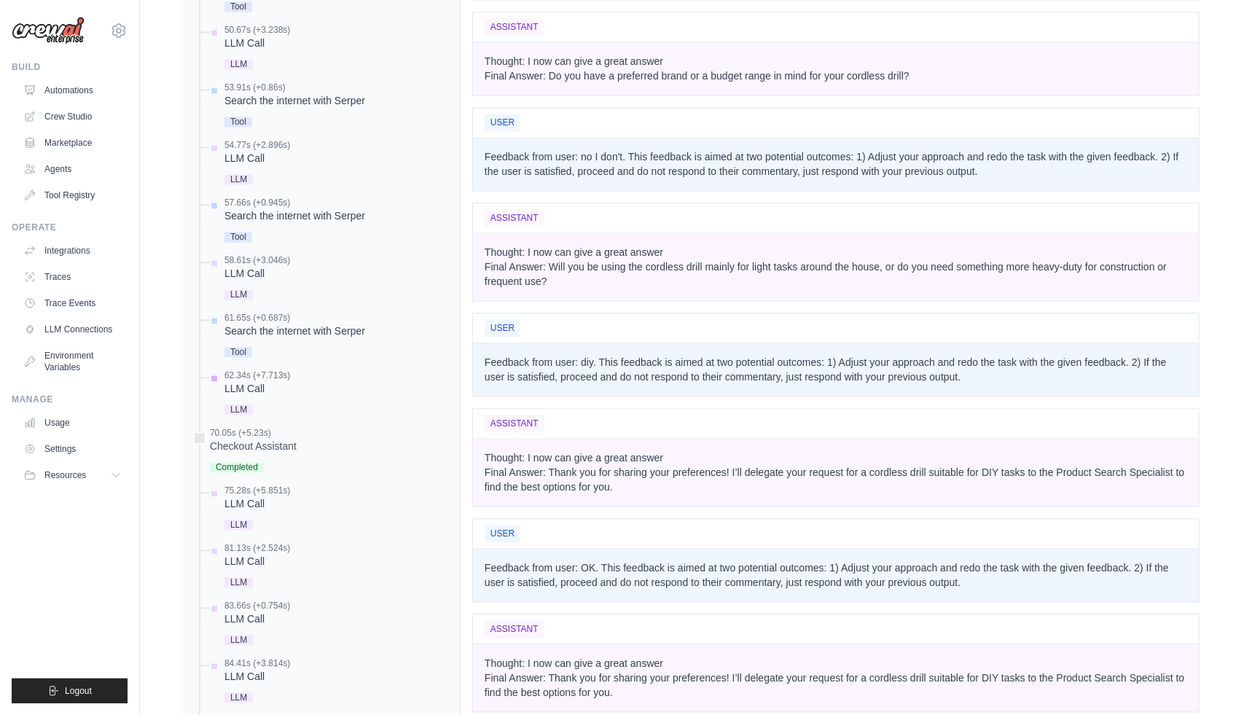
scroll to position [1683, 0]
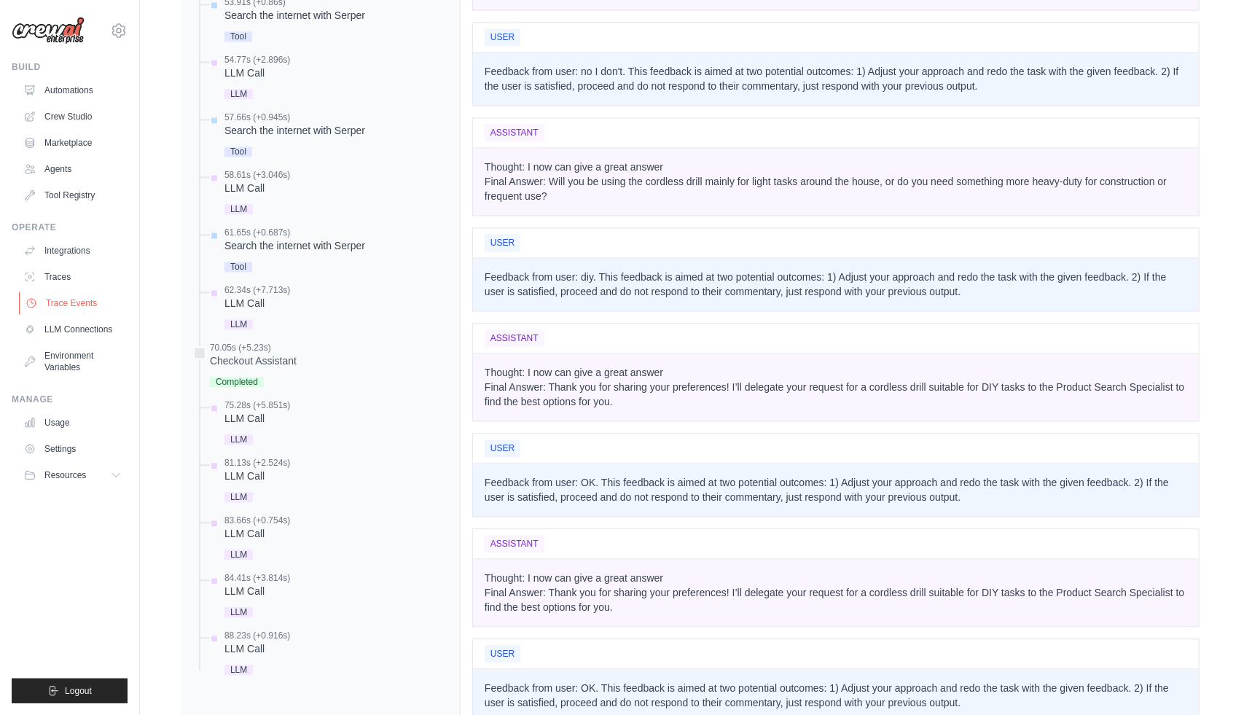
click at [93, 295] on link "Trace Events" at bounding box center [74, 303] width 110 height 23
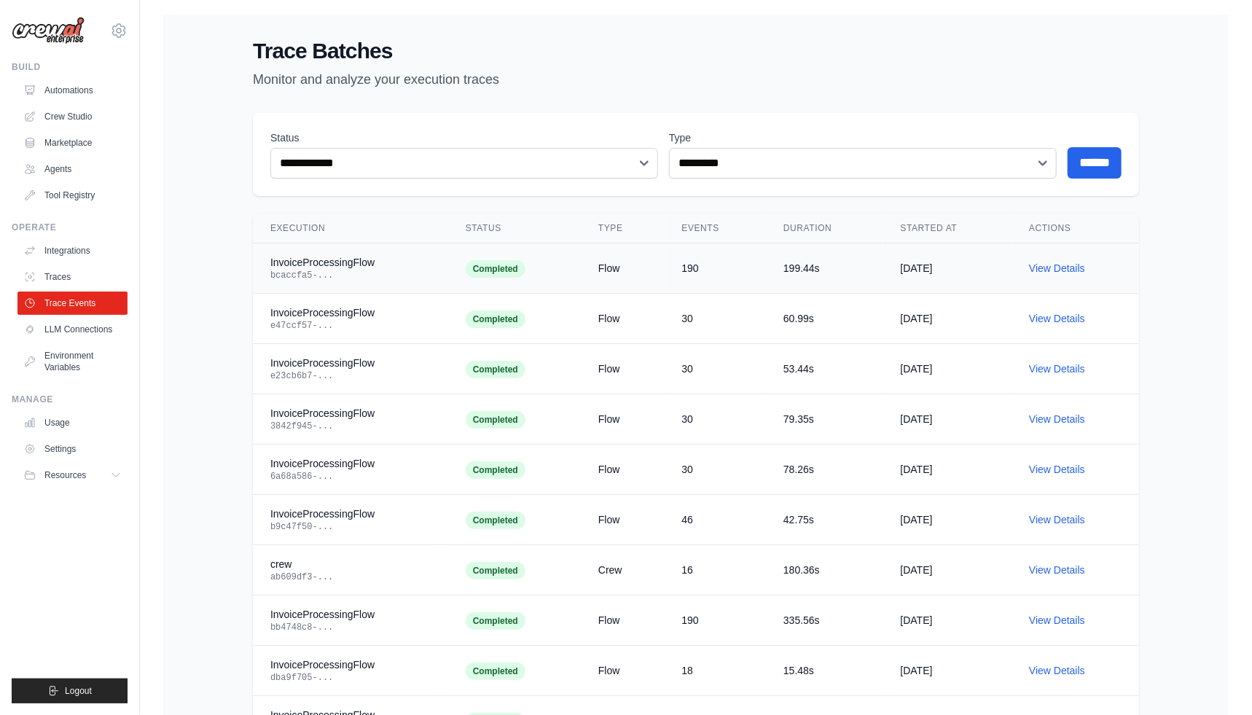
drag, startPoint x: 275, startPoint y: 262, endPoint x: 371, endPoint y: 275, distance: 97.1
click at [371, 275] on div "InvoiceProcessingFlow bcaccfa5-..." at bounding box center [350, 268] width 160 height 26
click at [361, 279] on div "bcaccfa5-..." at bounding box center [350, 276] width 160 height 12
click at [1058, 265] on link "View Details" at bounding box center [1057, 268] width 56 height 12
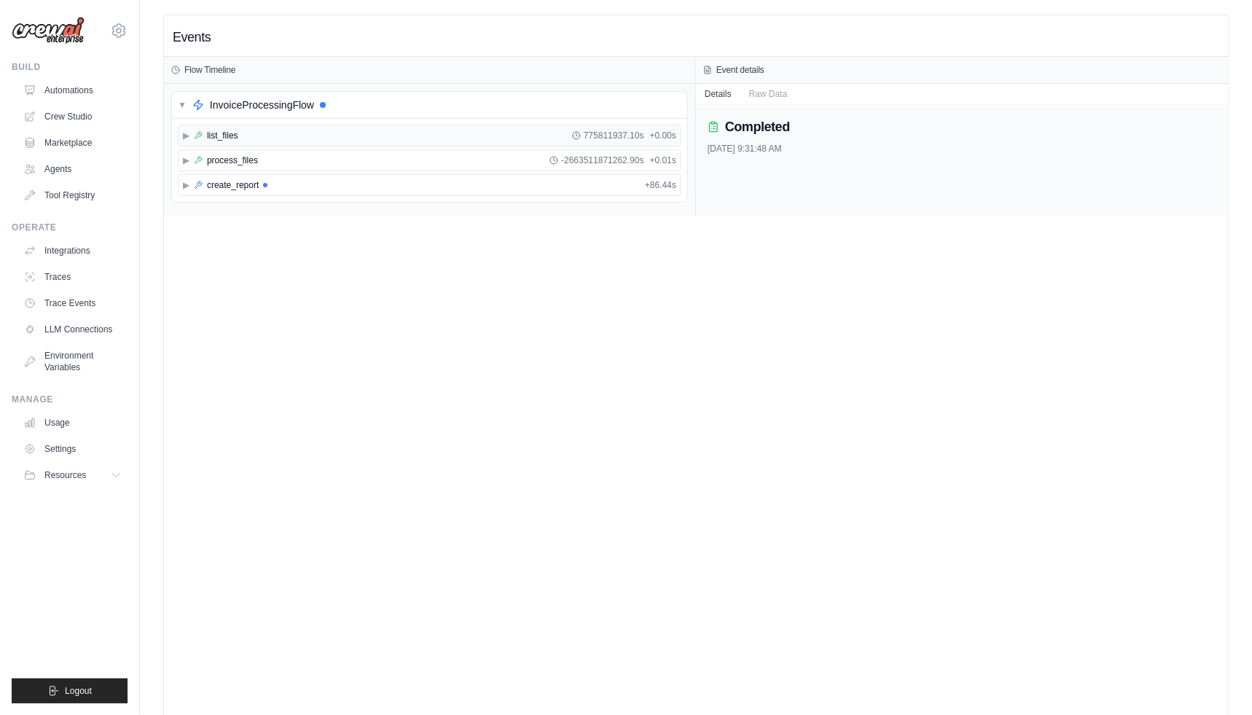
click at [183, 138] on span "▶" at bounding box center [186, 136] width 7 height 12
click at [184, 184] on span "▶" at bounding box center [186, 185] width 7 height 12
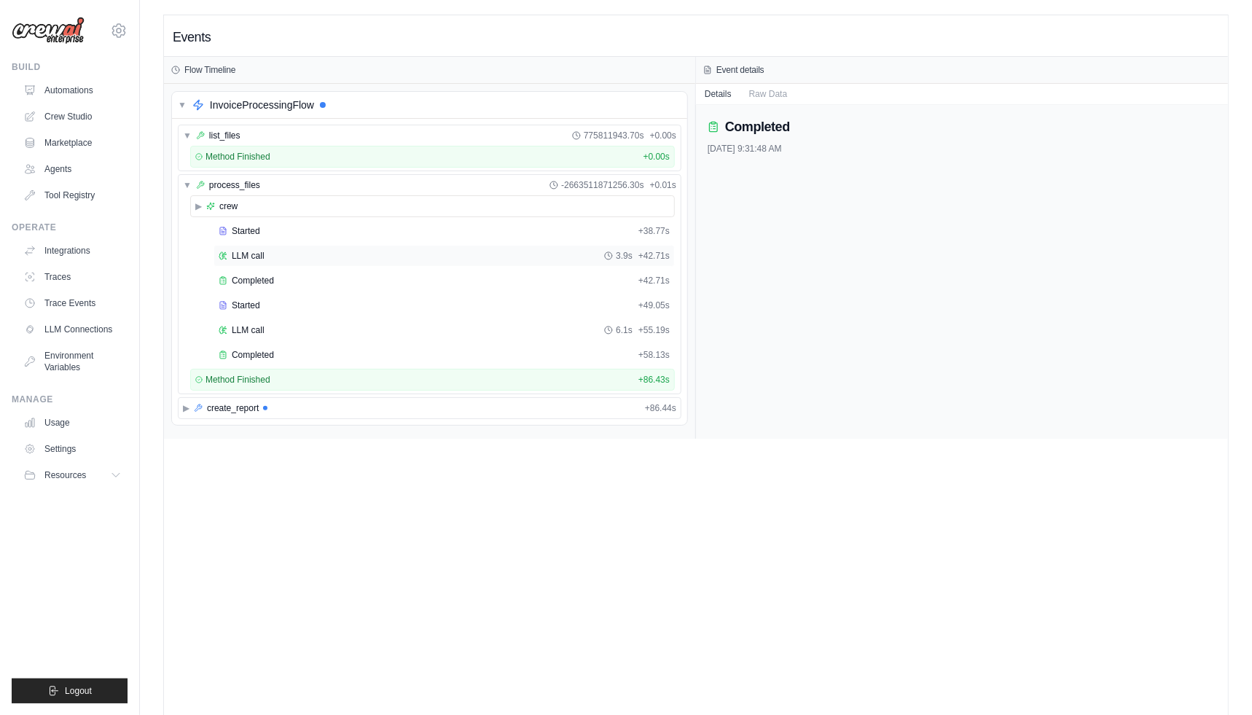
click at [258, 254] on span "LLM call" at bounding box center [248, 256] width 33 height 12
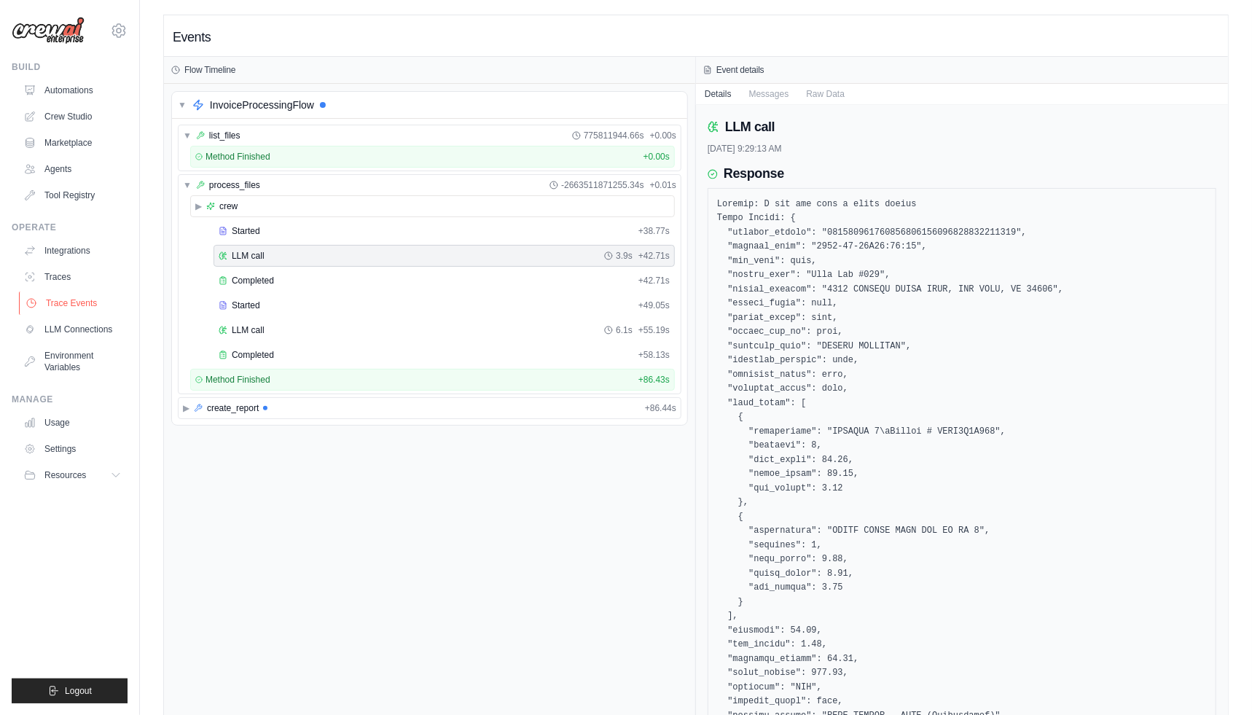
click at [85, 292] on link "Trace Events" at bounding box center [74, 303] width 110 height 23
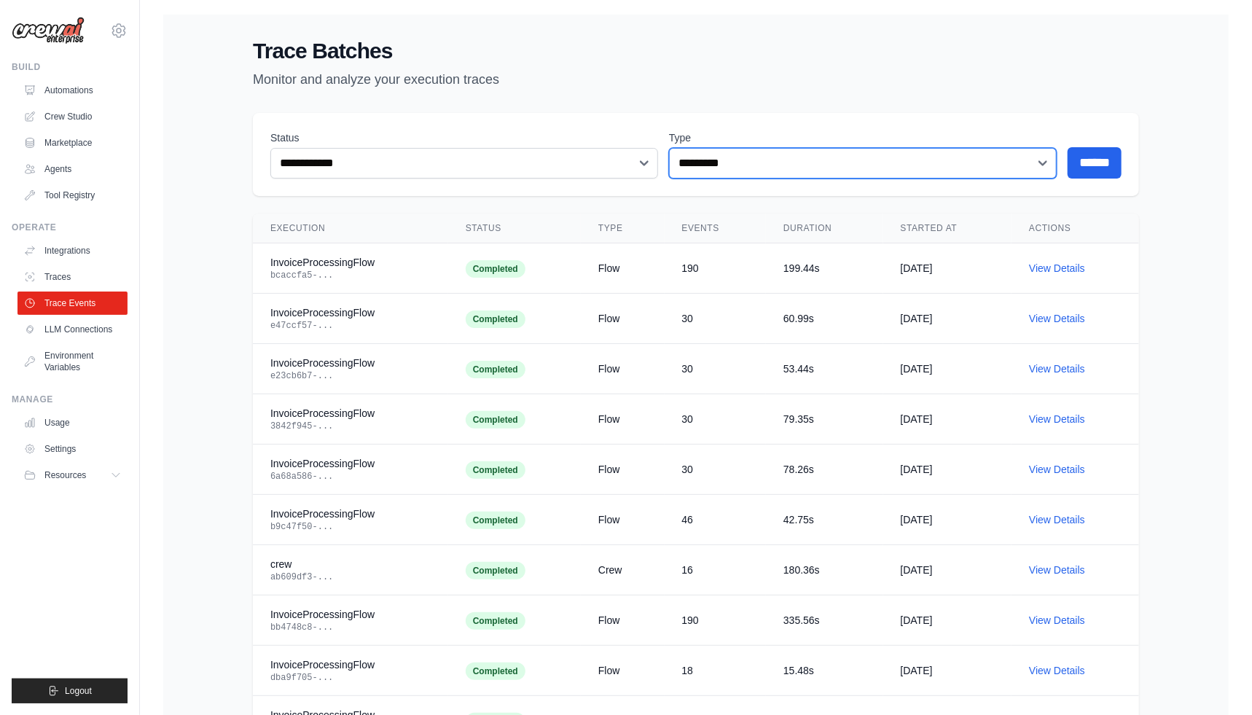
click at [777, 174] on select "********* **** ****" at bounding box center [863, 163] width 388 height 31
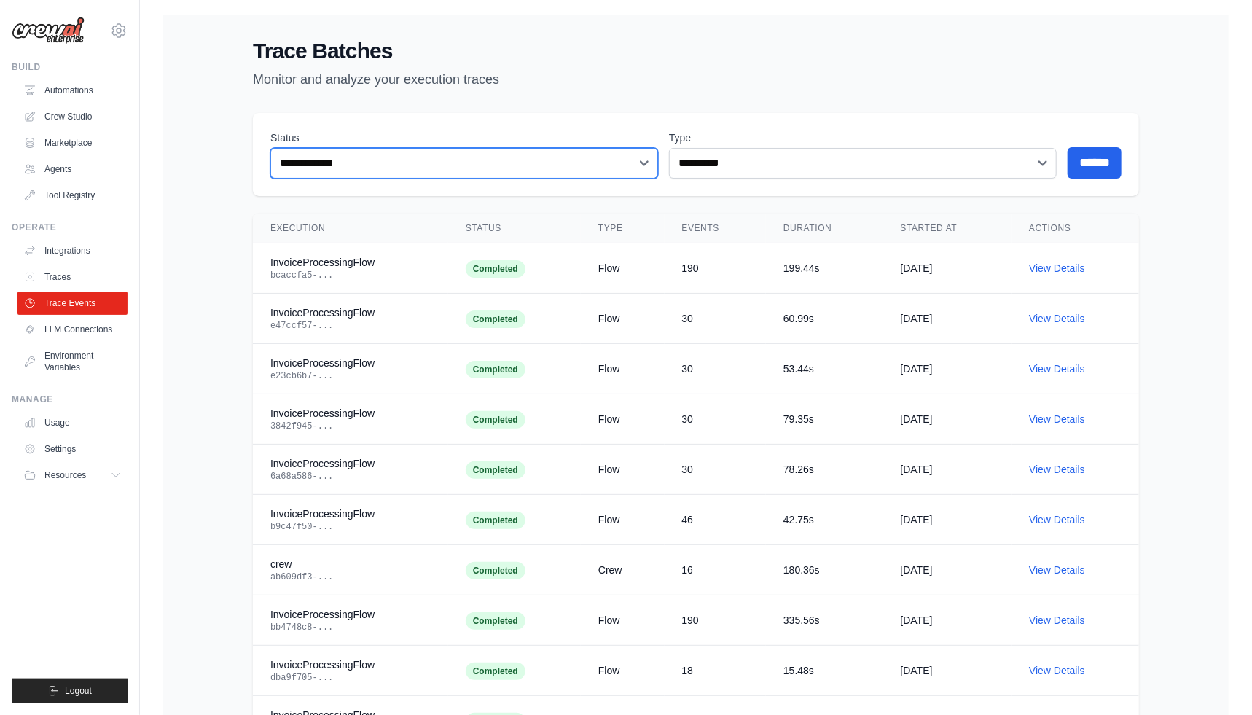
click at [487, 175] on select "**********" at bounding box center [464, 163] width 388 height 31
click at [302, 264] on div "InvoiceProcessingFlow" at bounding box center [350, 262] width 160 height 15
drag, startPoint x: 302, startPoint y: 264, endPoint x: 340, endPoint y: 534, distance: 273.0
click at [305, 507] on div "InvoiceProcessingFlow" at bounding box center [350, 514] width 160 height 15
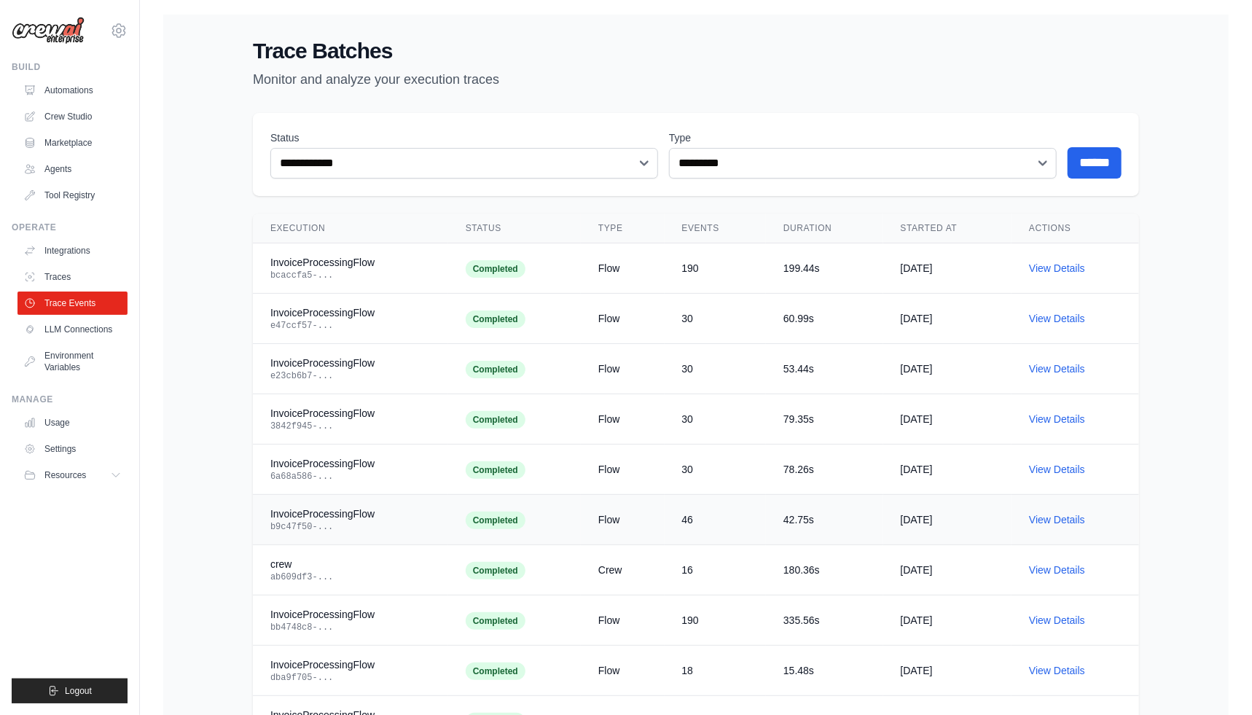
click at [342, 529] on div "b9c47f50-..." at bounding box center [350, 527] width 160 height 12
drag, startPoint x: 275, startPoint y: 264, endPoint x: 372, endPoint y: 265, distance: 96.9
click at [372, 265] on div "InvoiceProcessingFlow" at bounding box center [350, 262] width 160 height 15
click at [302, 310] on div "InvoiceProcessingFlow" at bounding box center [350, 312] width 160 height 15
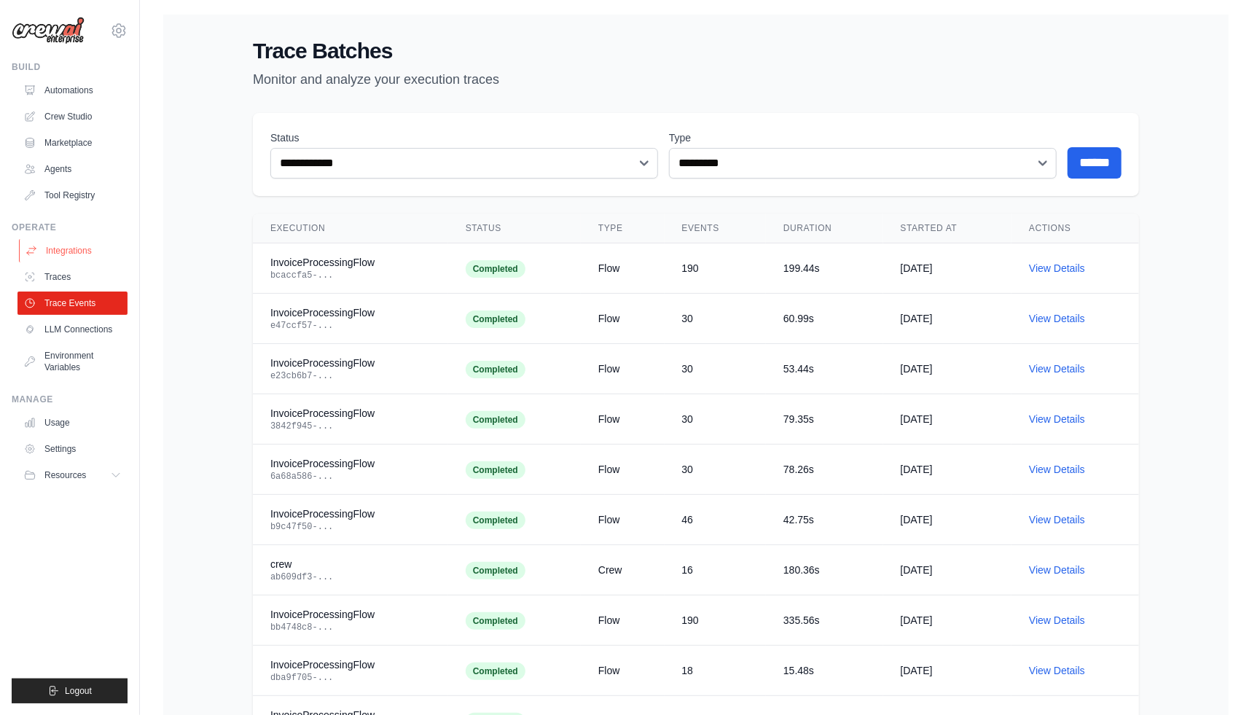
click at [90, 251] on link "Integrations" at bounding box center [74, 250] width 110 height 23
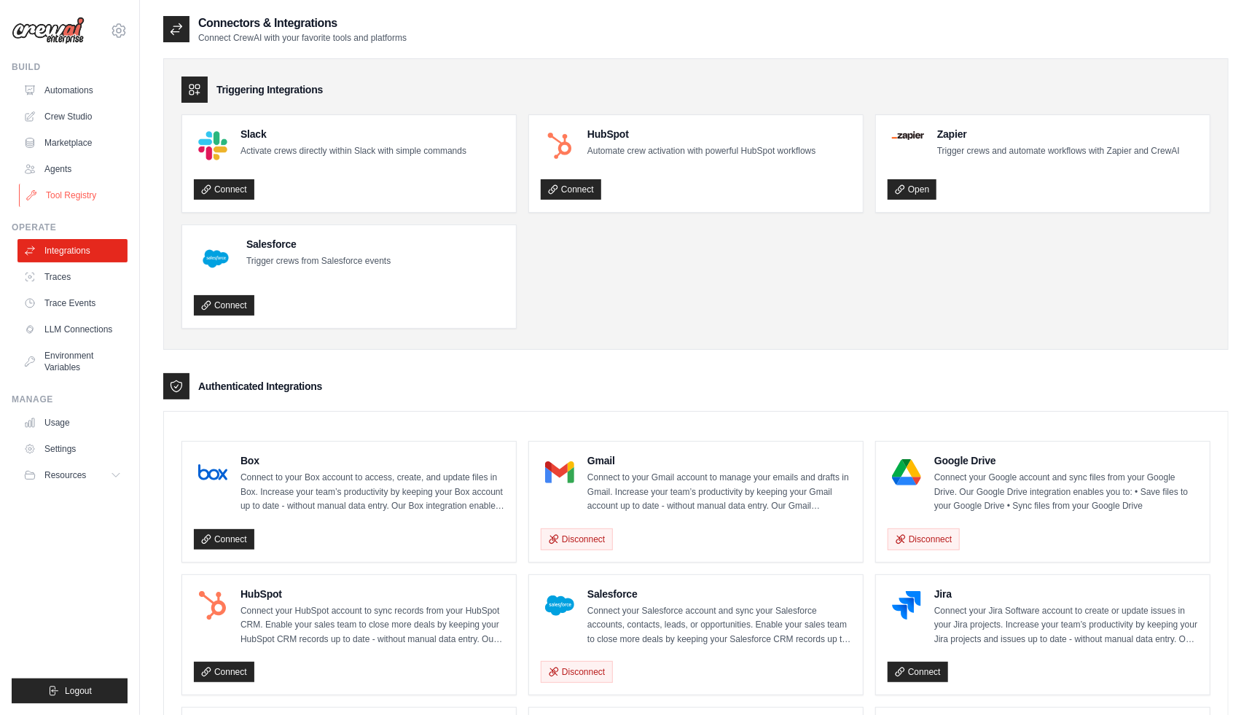
click at [75, 203] on link "Tool Registry" at bounding box center [74, 195] width 110 height 23
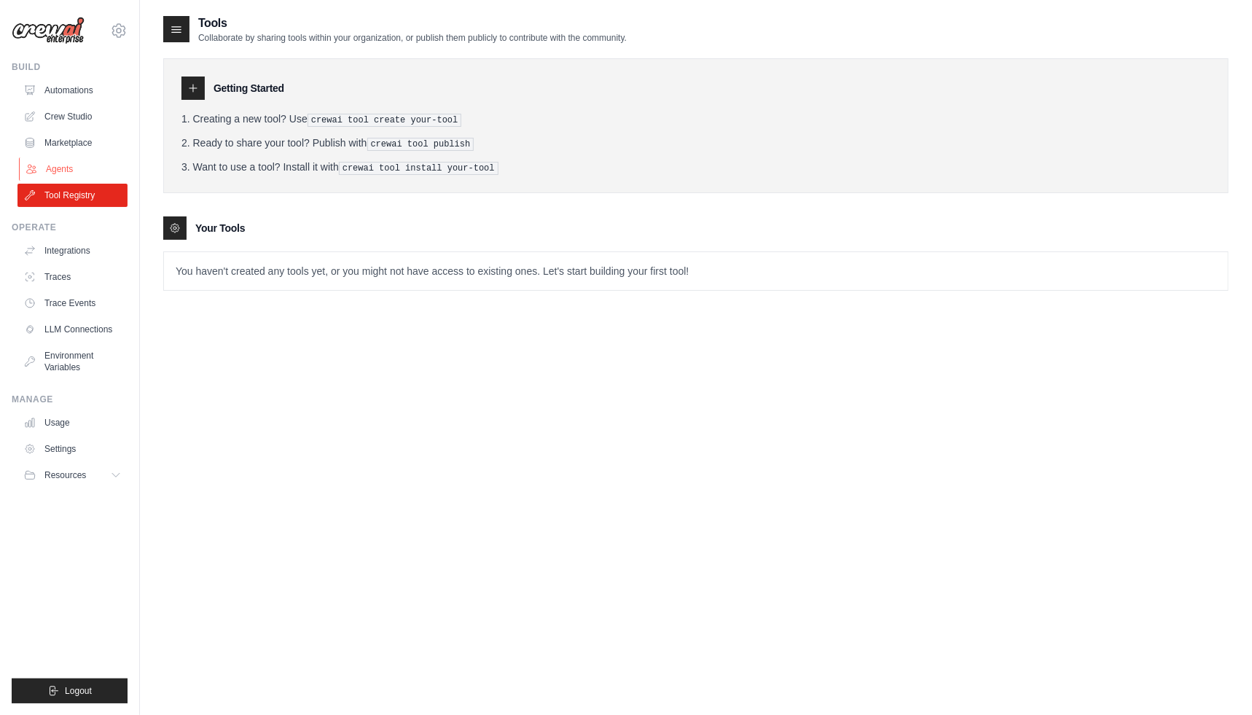
click at [66, 174] on link "Agents" at bounding box center [74, 168] width 110 height 23
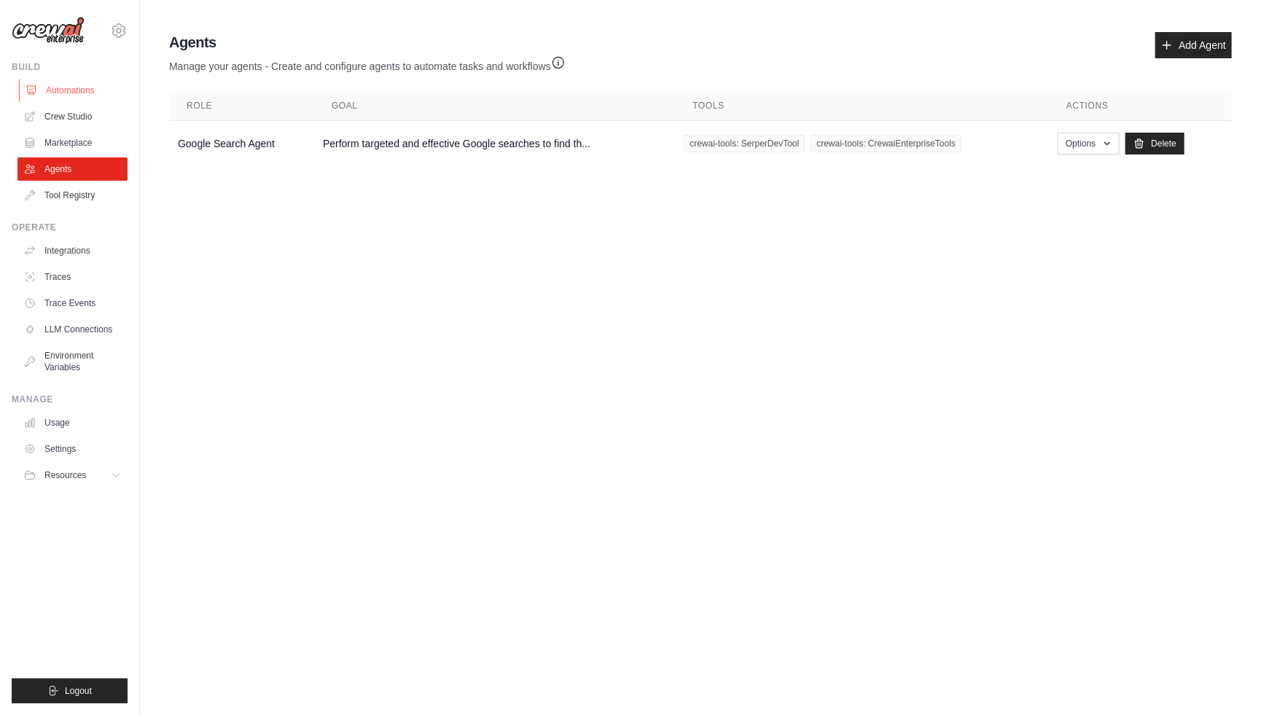
click at [53, 88] on link "Automations" at bounding box center [74, 90] width 110 height 23
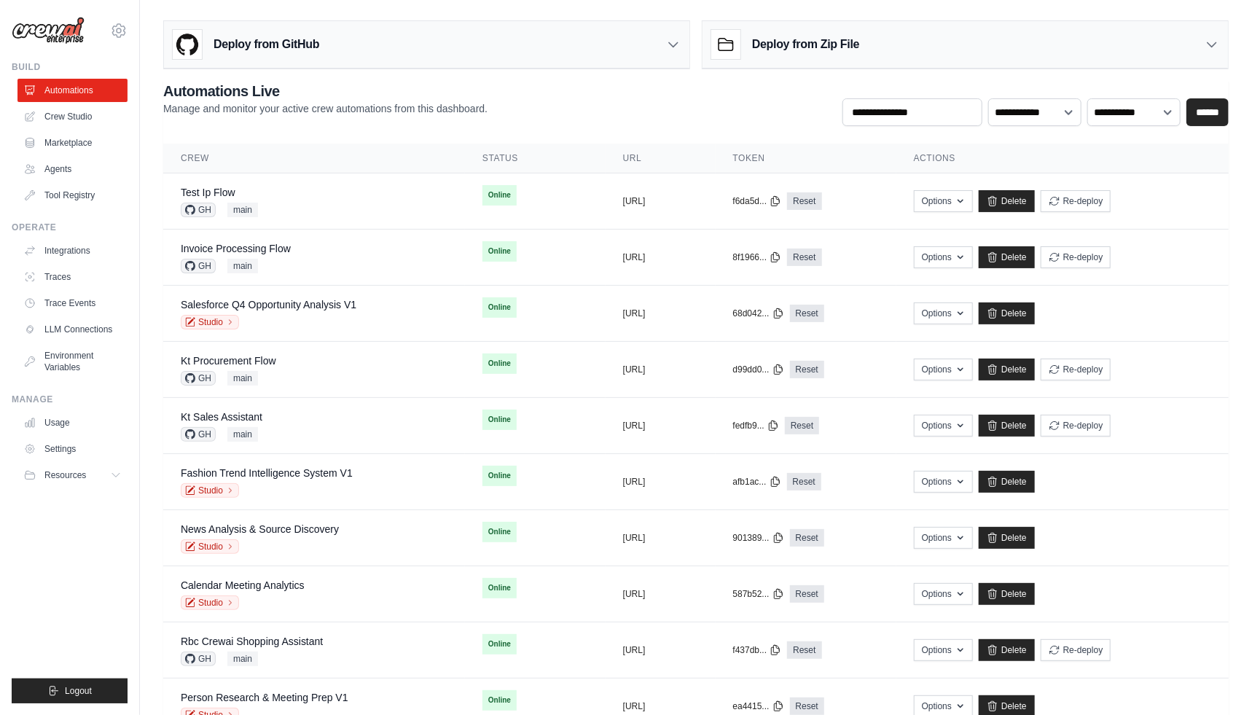
click at [67, 539] on ul "Build Automations Crew Studio Marketplace Agents" at bounding box center [70, 382] width 116 height 642
click at [64, 198] on link "Tool Registry" at bounding box center [74, 195] width 110 height 23
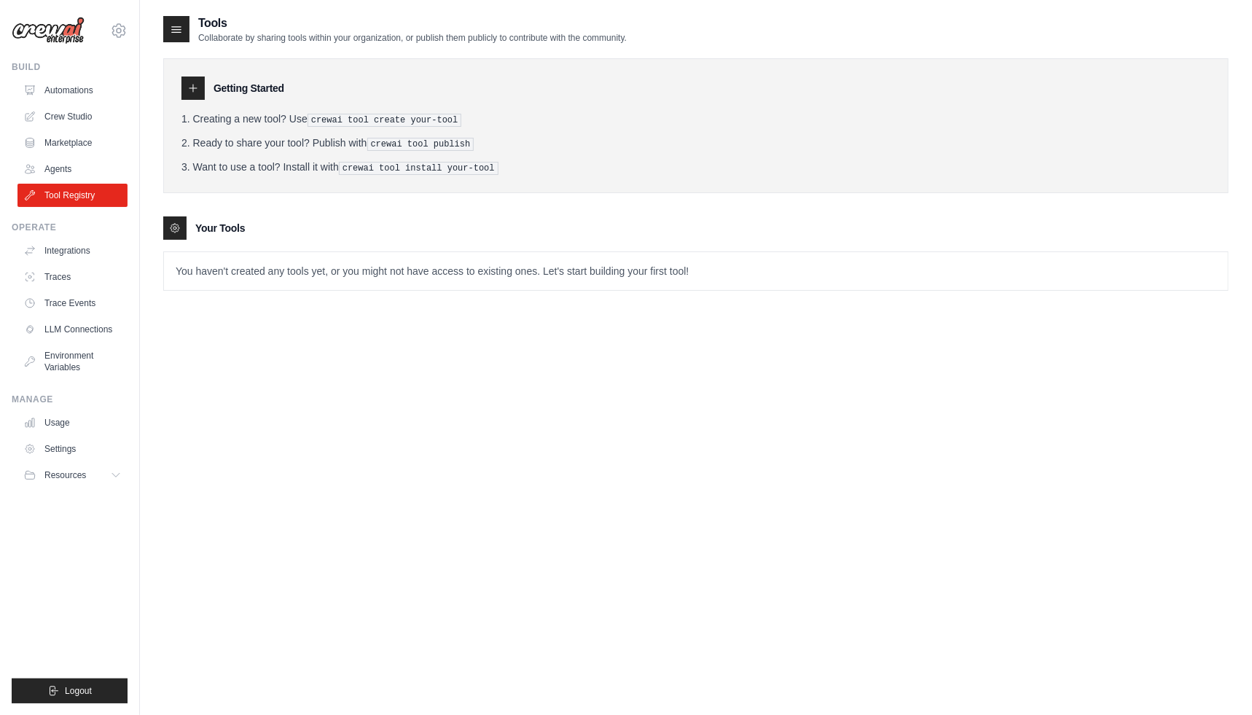
click at [355, 505] on div "Tools Collaborate by sharing tools within your organization, or publish them pu…" at bounding box center [696, 372] width 1066 height 715
click at [89, 85] on link "Automations" at bounding box center [74, 90] width 110 height 23
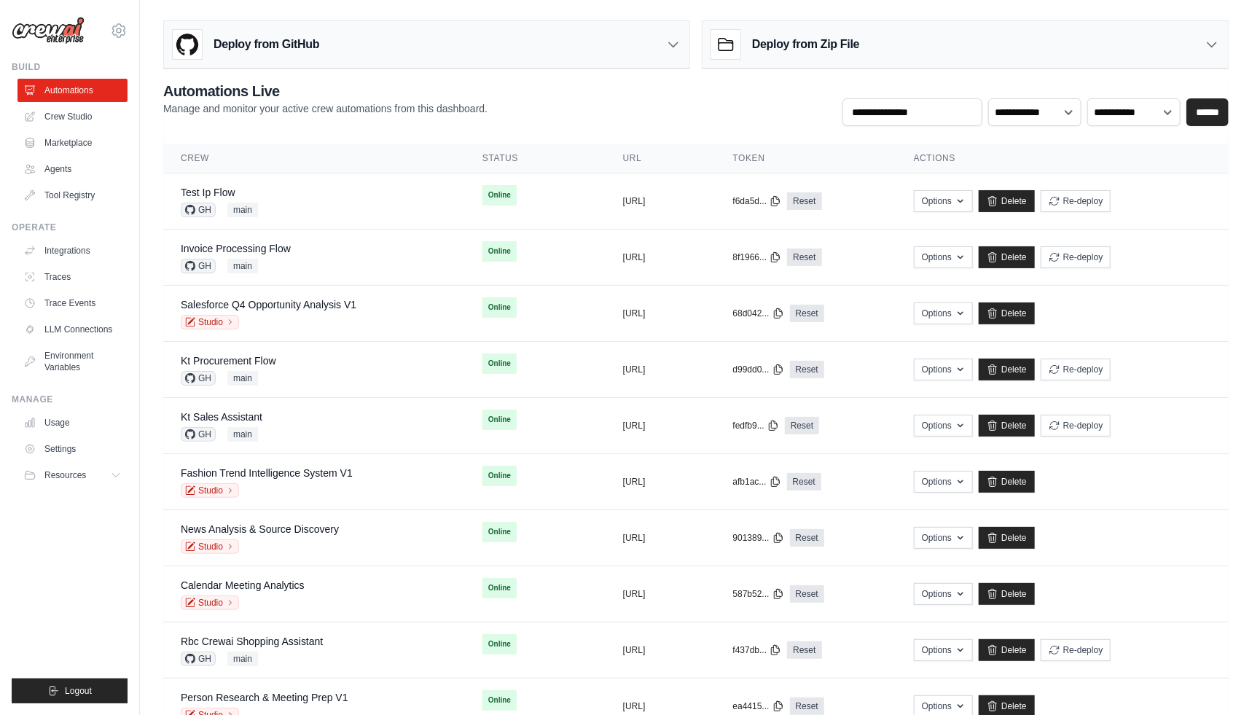
click at [101, 586] on ul "Build Automations Crew Studio Marketplace Agents" at bounding box center [70, 382] width 116 height 642
click at [130, 581] on div "mike@crewai.com CrewAI Internal Org Gelato MP@Crew ✓ CrewAI Demo Account Gelato…" at bounding box center [70, 357] width 140 height 715
click at [95, 207] on ul "Build Automations Crew Studio Marketplace Agents" at bounding box center [70, 382] width 116 height 642
click at [88, 203] on link "Tool Registry" at bounding box center [74, 195] width 110 height 23
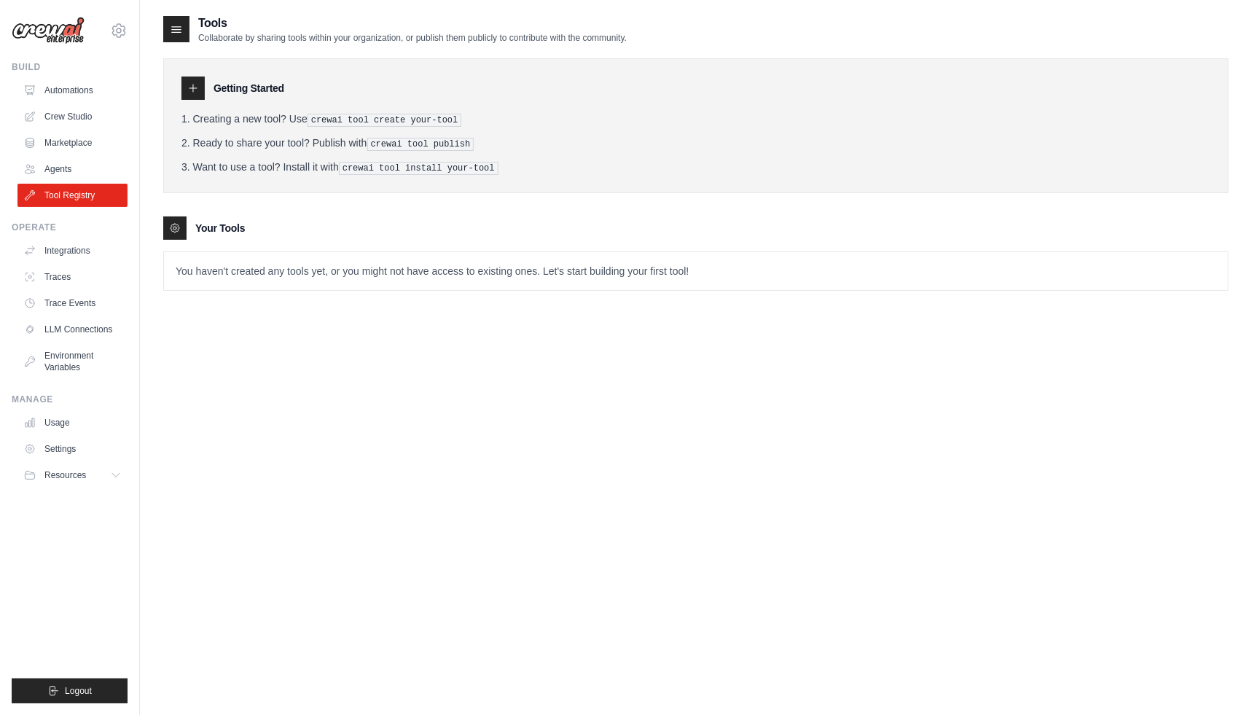
click at [311, 235] on div "Your Tools" at bounding box center [696, 227] width 1066 height 23
click at [262, 367] on div "Tools Collaborate by sharing tools within your organization, or publish them pu…" at bounding box center [696, 372] width 1066 height 715
click at [93, 117] on link "Crew Studio" at bounding box center [74, 116] width 110 height 23
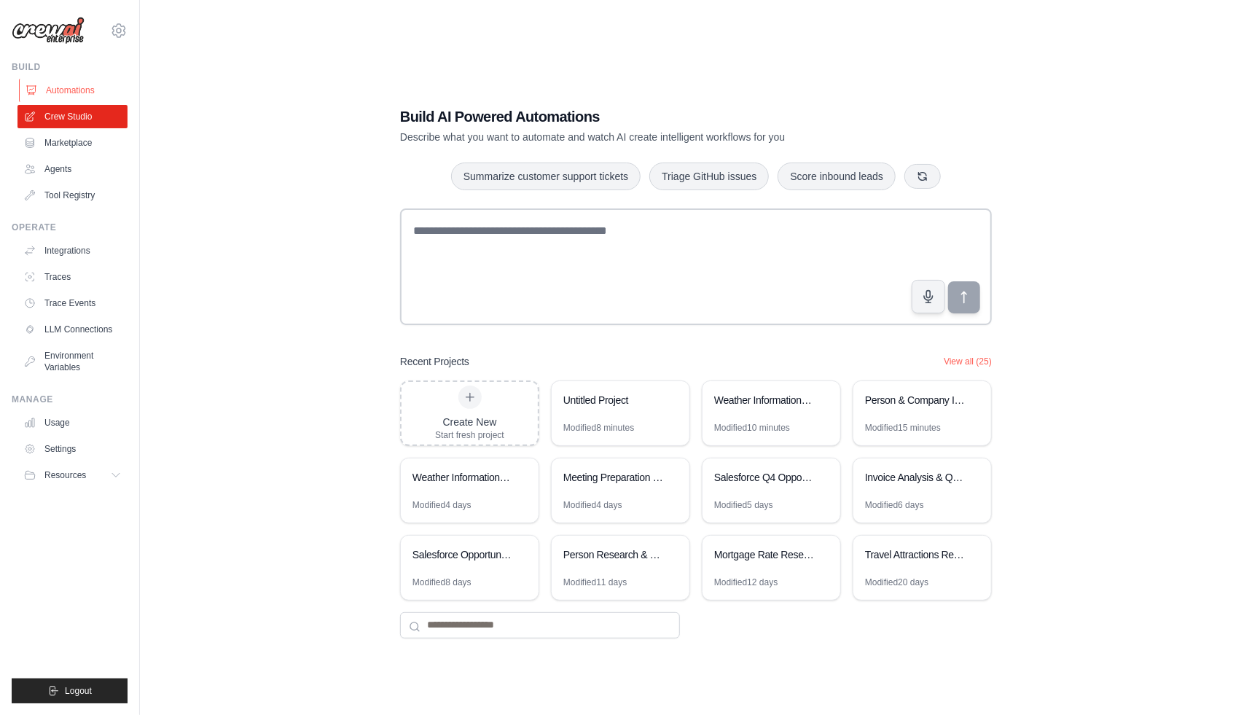
click at [82, 93] on link "Automations" at bounding box center [74, 90] width 110 height 23
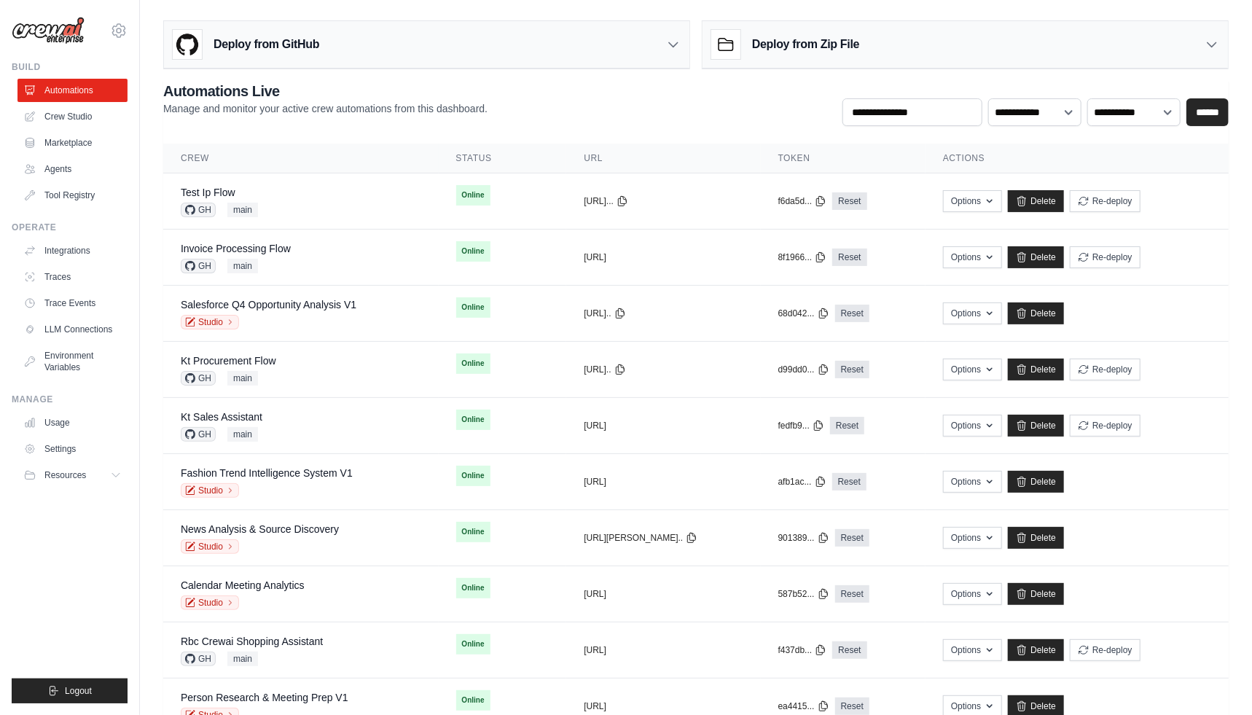
click at [85, 116] on link "Crew Studio" at bounding box center [72, 116] width 110 height 23
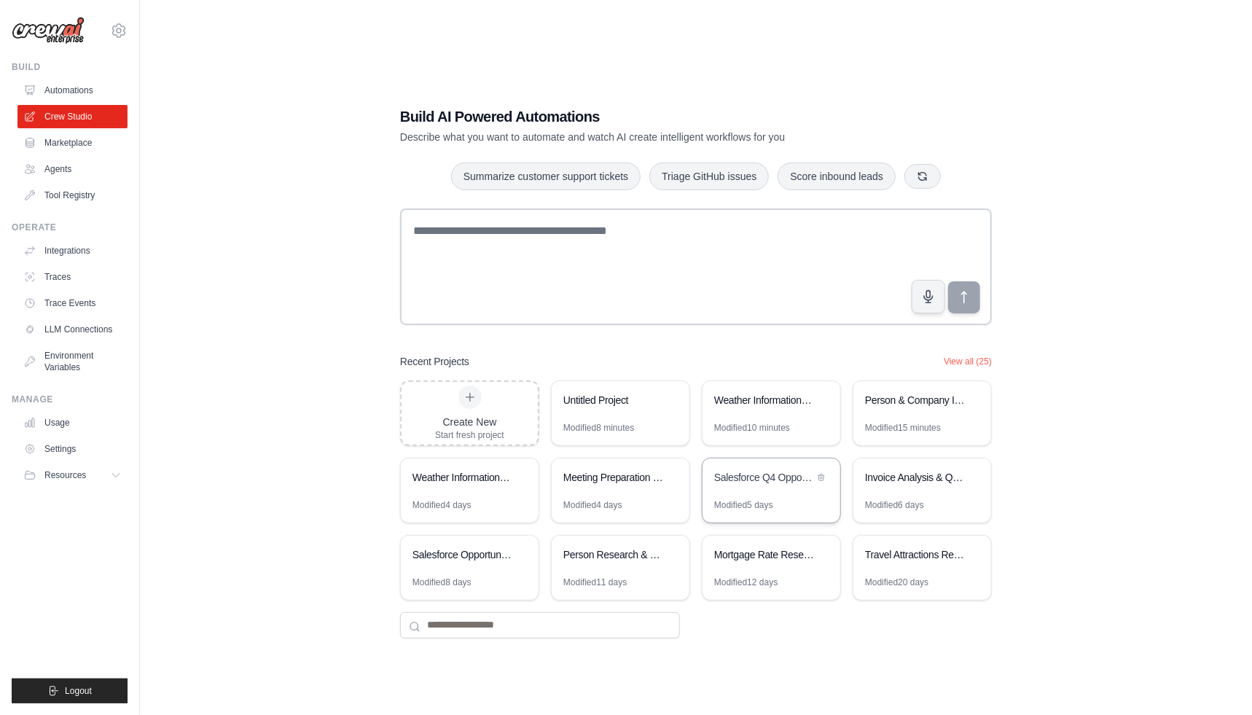
click at [781, 489] on div "Salesforce Q4 Opportunity Analysis" at bounding box center [772, 478] width 138 height 41
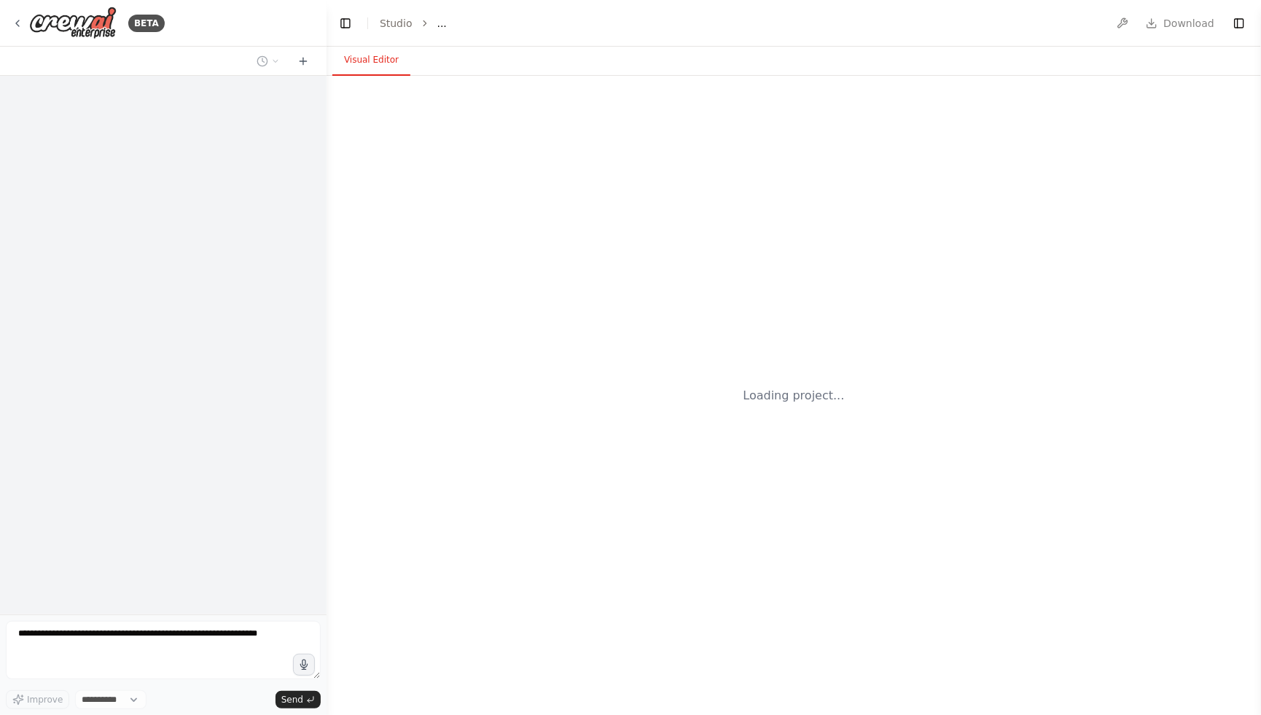
select select "****"
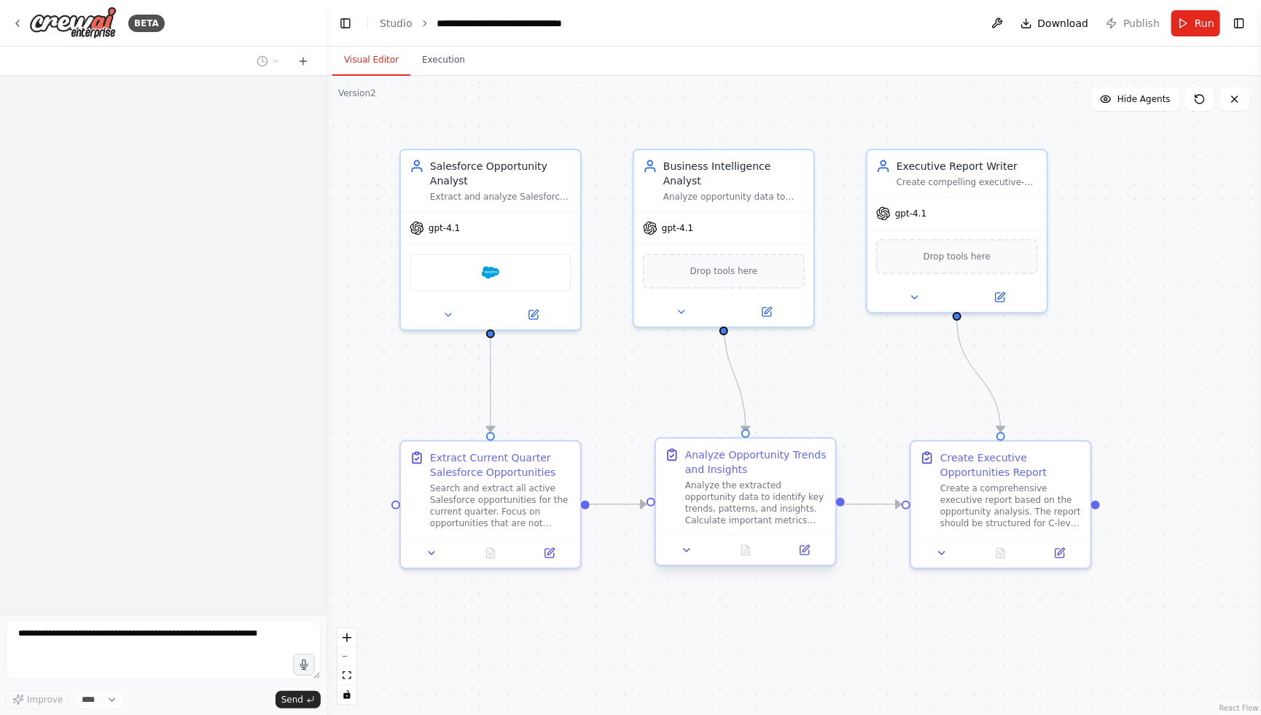
scroll to position [903, 0]
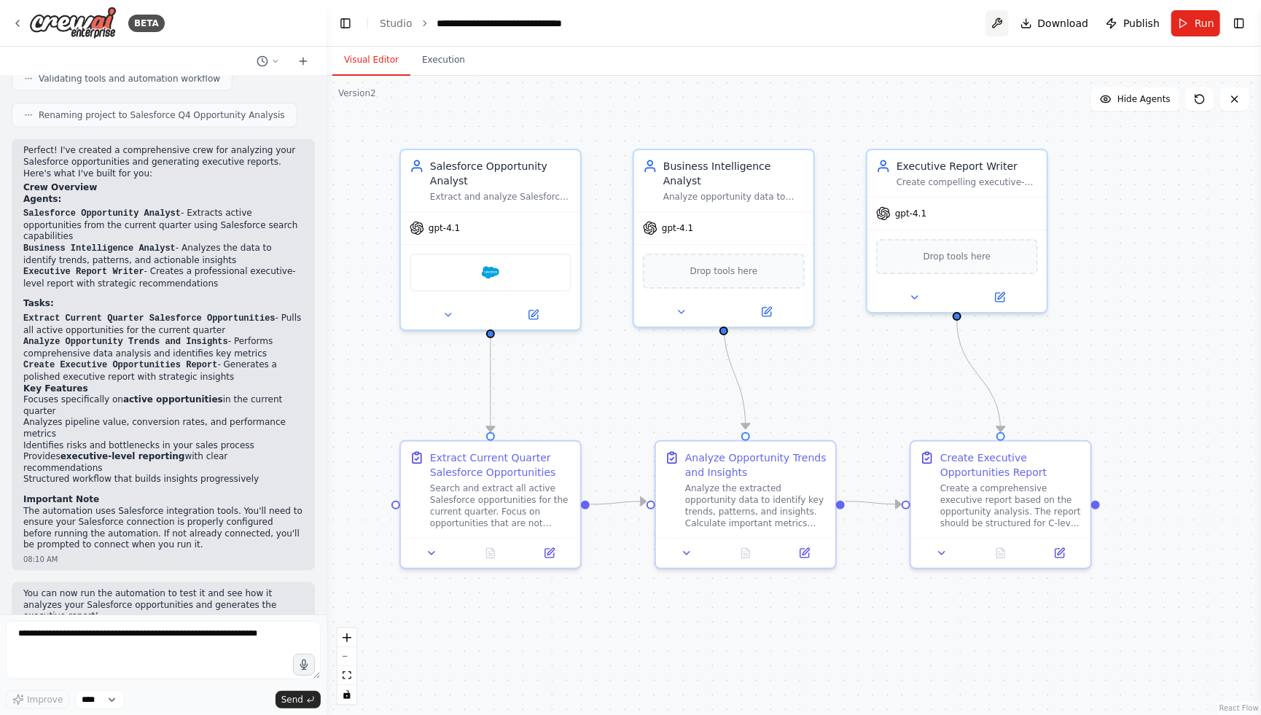
click at [1004, 26] on button at bounding box center [996, 23] width 23 height 26
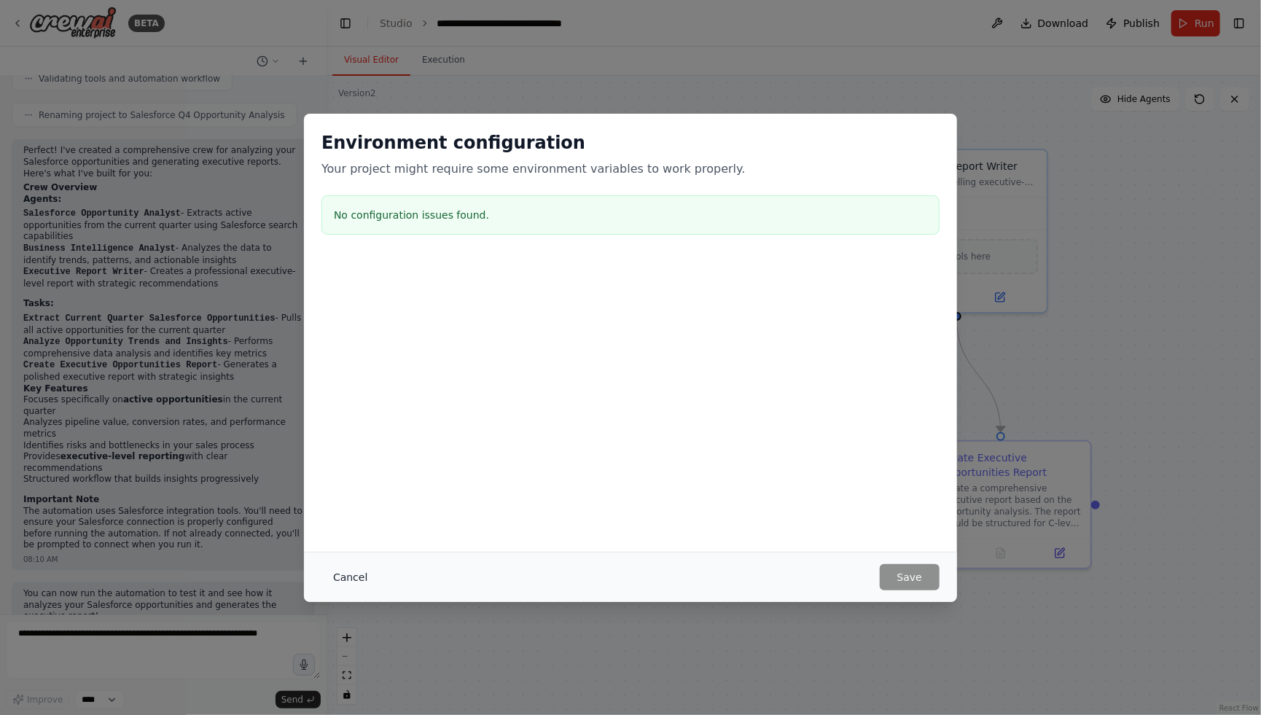
click at [348, 578] on button "Cancel" at bounding box center [350, 577] width 58 height 26
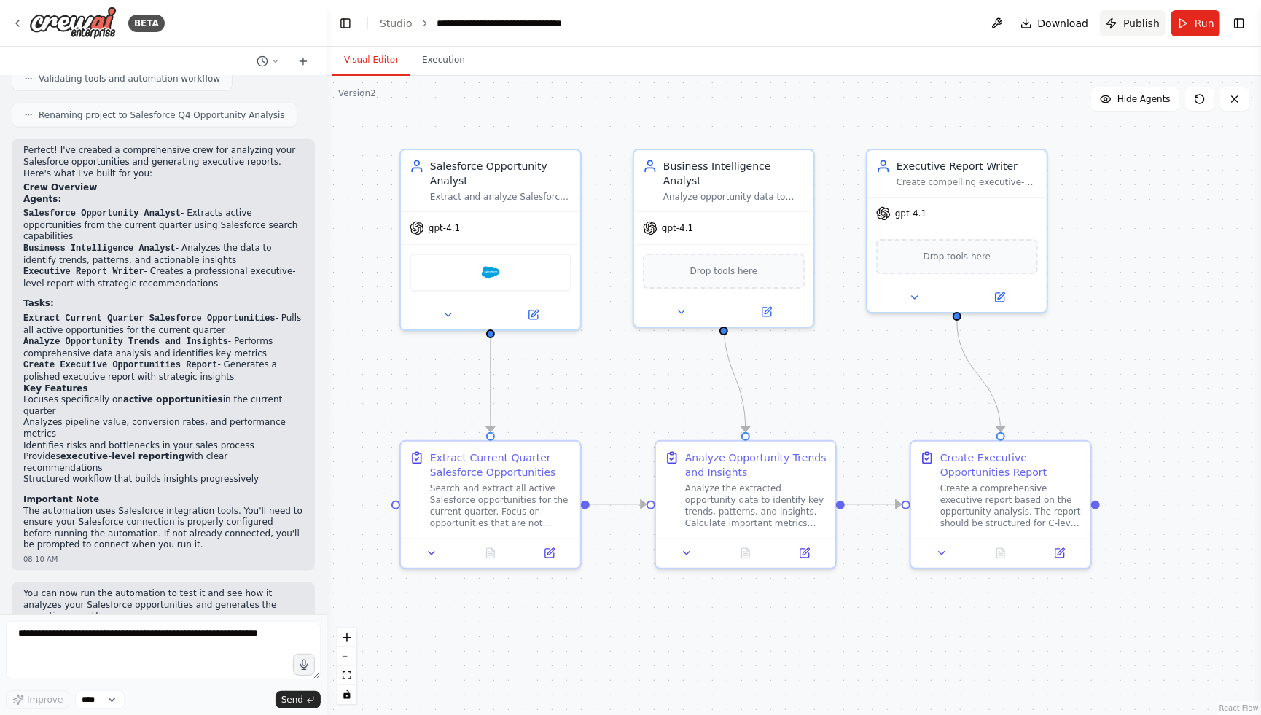
click at [1149, 23] on span "Publish" at bounding box center [1141, 23] width 36 height 15
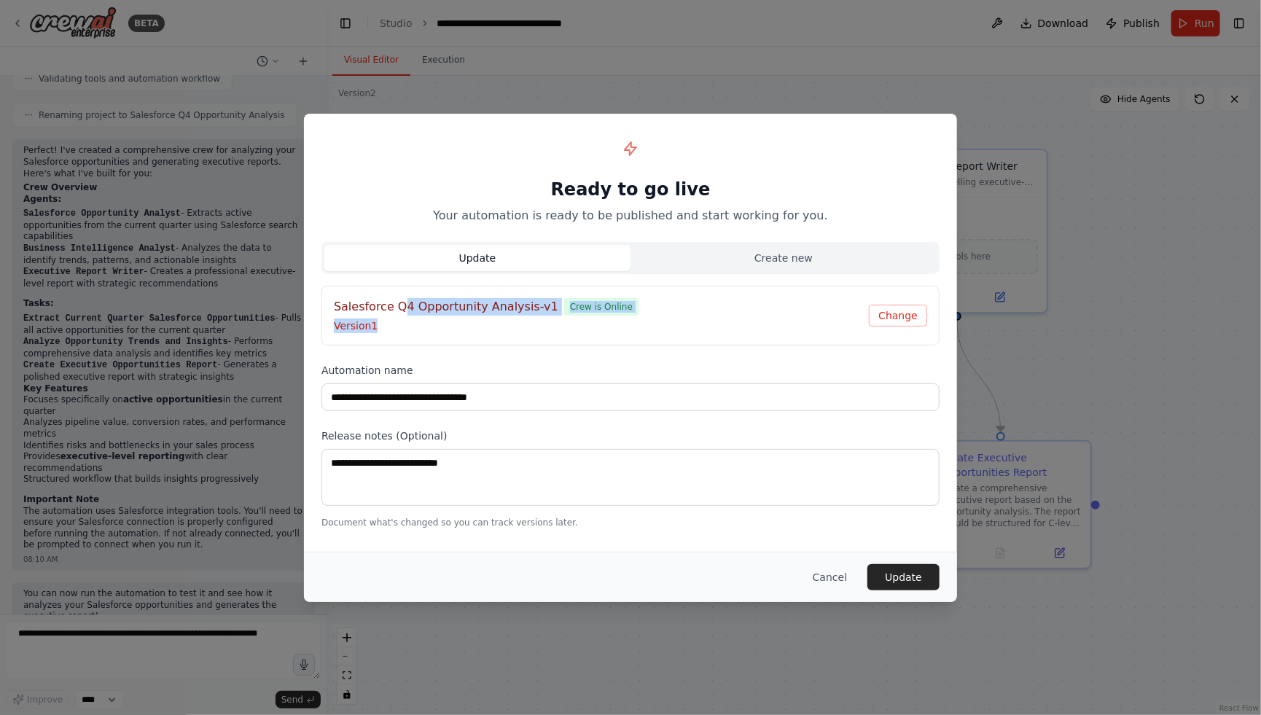
drag, startPoint x: 405, startPoint y: 309, endPoint x: 513, endPoint y: 329, distance: 109.8
click at [512, 327] on div "Salesforce Q4 Opportunity Analysis-v1 Crew is Online Version 1" at bounding box center [601, 315] width 535 height 35
click at [478, 332] on div "Salesforce Q4 Opportunity Analysis-v1 Crew is Online Version 1 Change" at bounding box center [630, 316] width 618 height 60
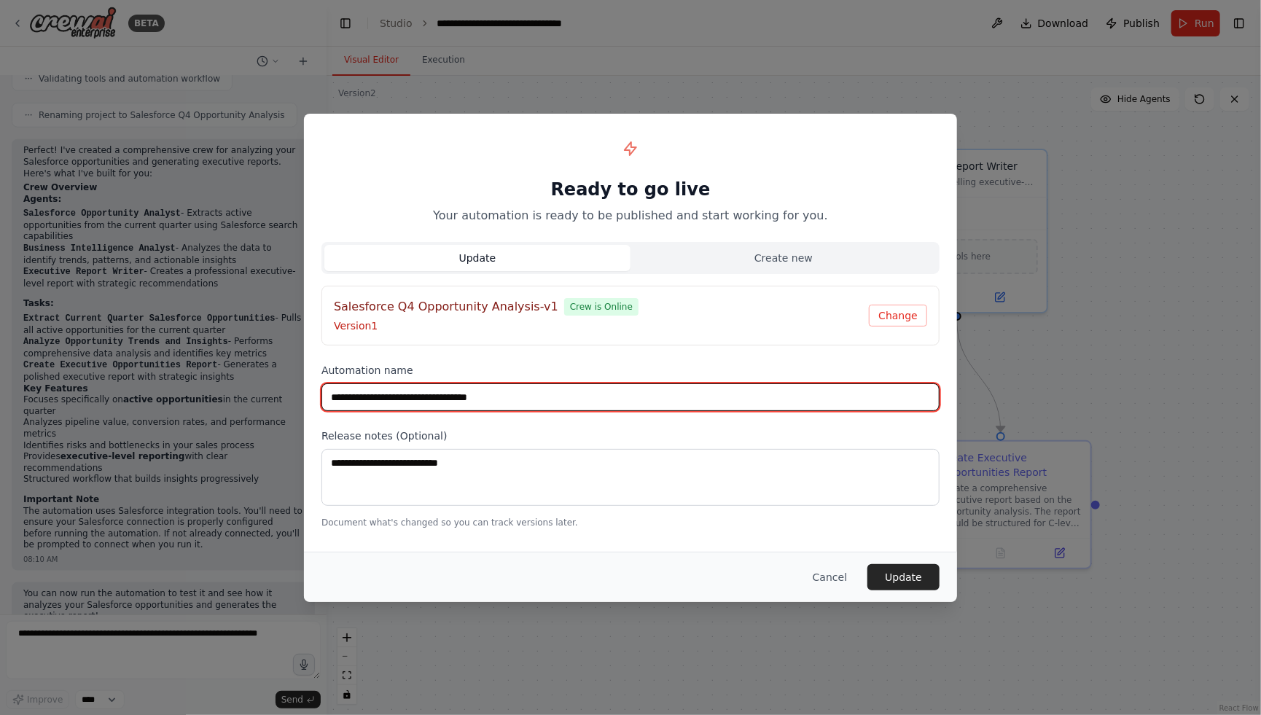
click at [567, 408] on input "**********" at bounding box center [630, 397] width 618 height 28
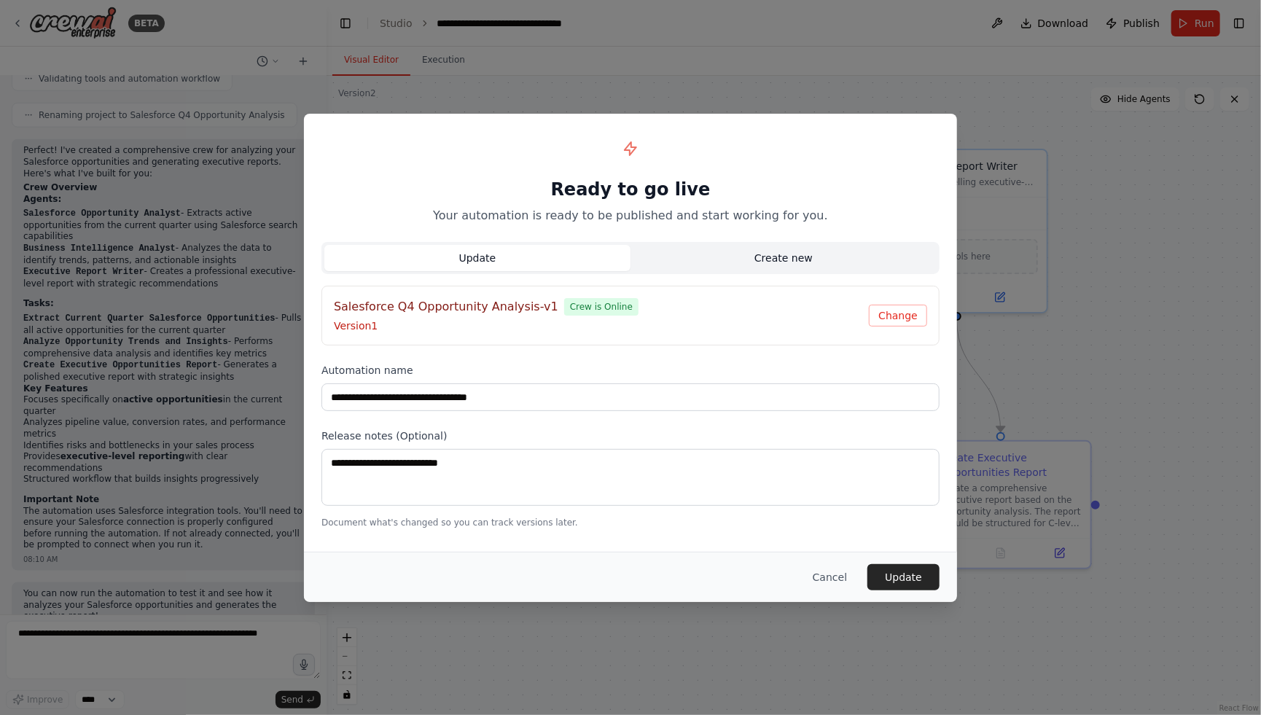
click at [745, 258] on button "Create new" at bounding box center [783, 258] width 306 height 26
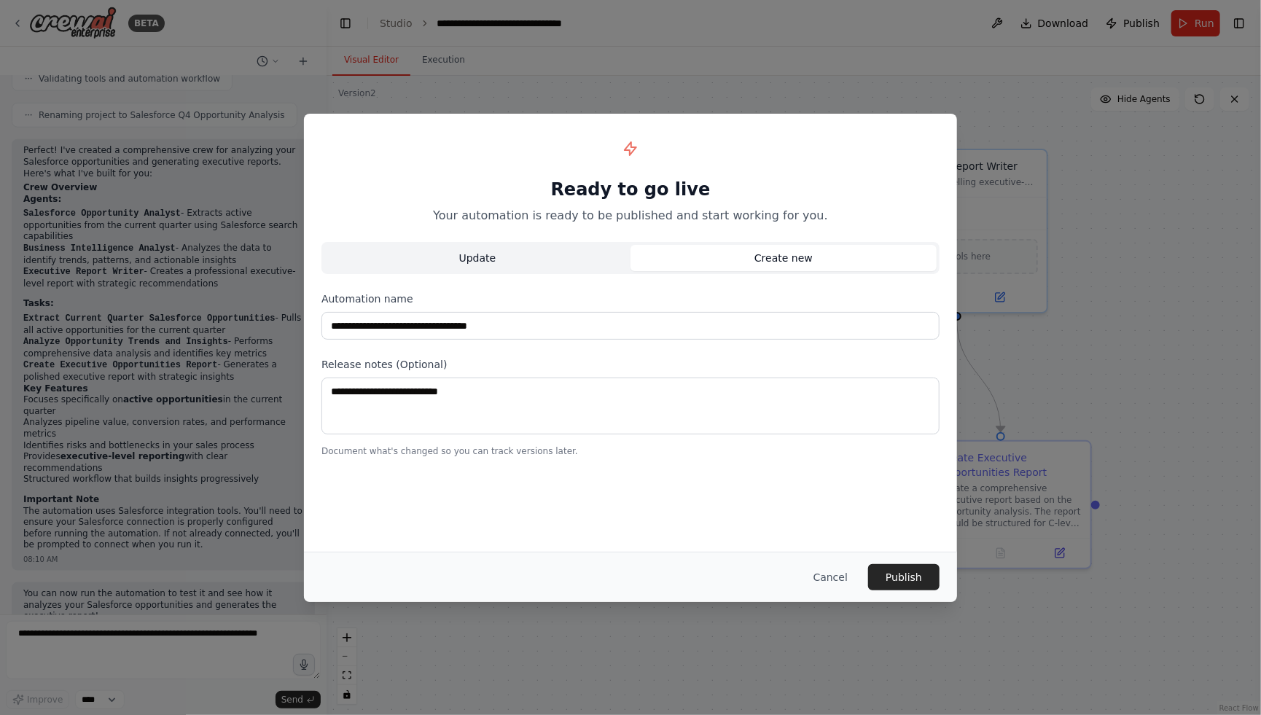
click at [531, 262] on button "Update" at bounding box center [477, 258] width 306 height 26
type input "**********"
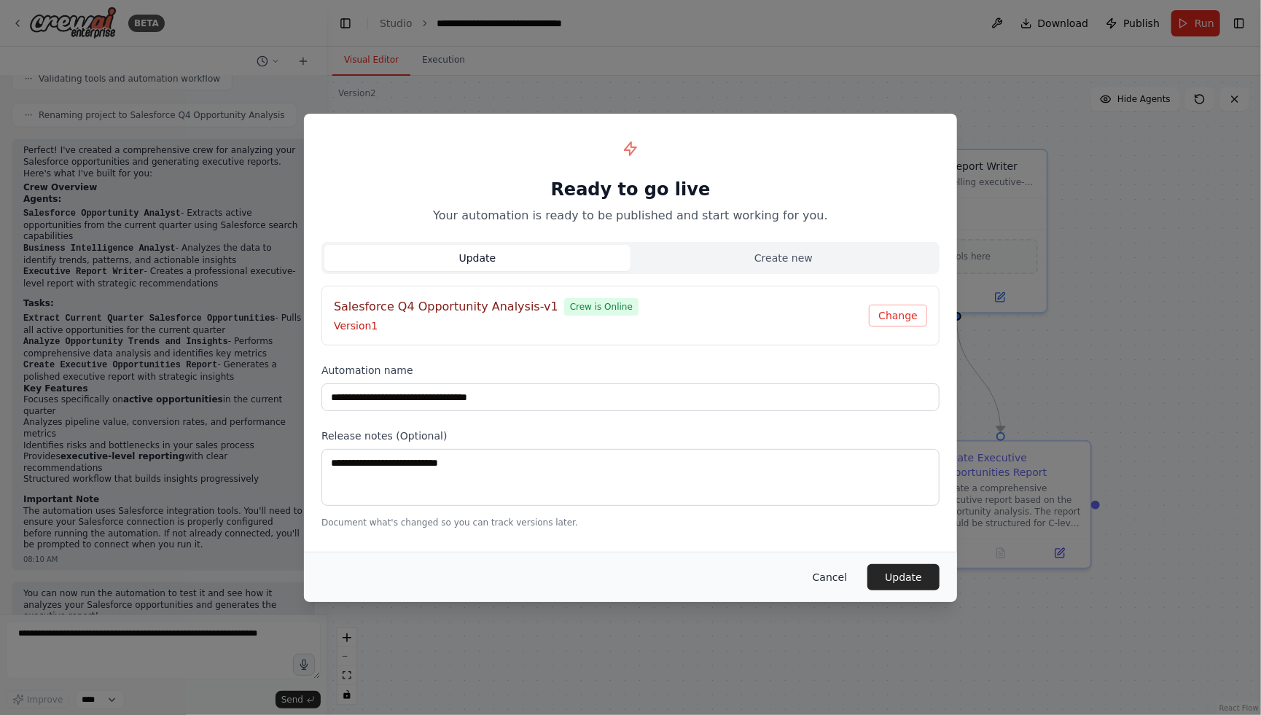
click at [830, 580] on button "Cancel" at bounding box center [830, 577] width 58 height 26
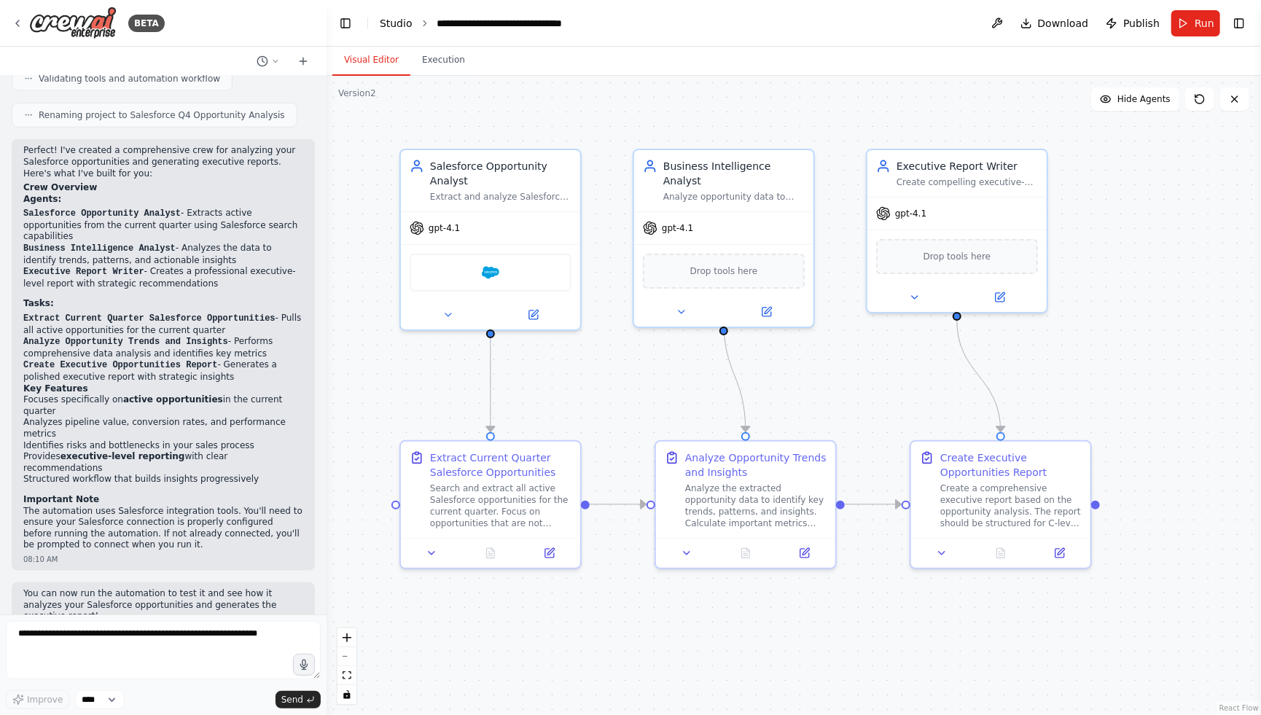
click at [386, 18] on link "Studio" at bounding box center [396, 23] width 33 height 12
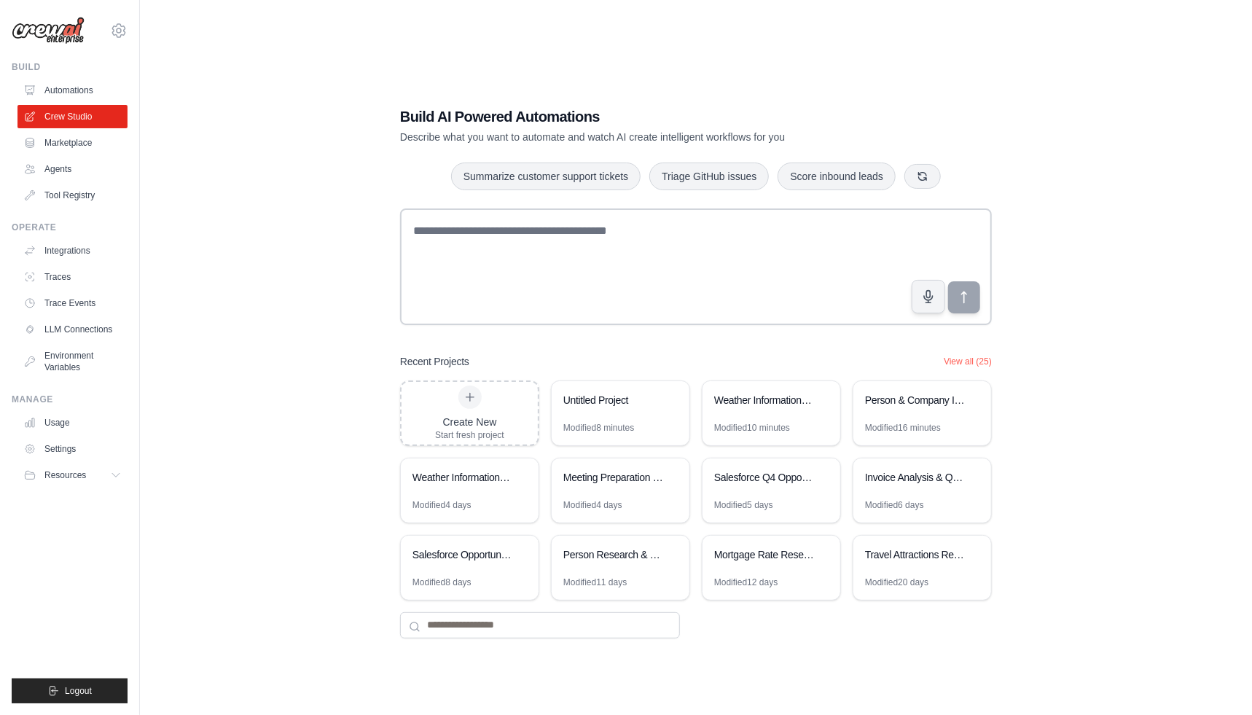
click at [219, 486] on div "Build AI Powered Automations Describe what you want to automate and watch AI cr…" at bounding box center [696, 372] width 1066 height 715
click at [598, 414] on div "Untitled Project" at bounding box center [621, 401] width 138 height 41
click at [92, 253] on link "Integrations" at bounding box center [74, 250] width 110 height 23
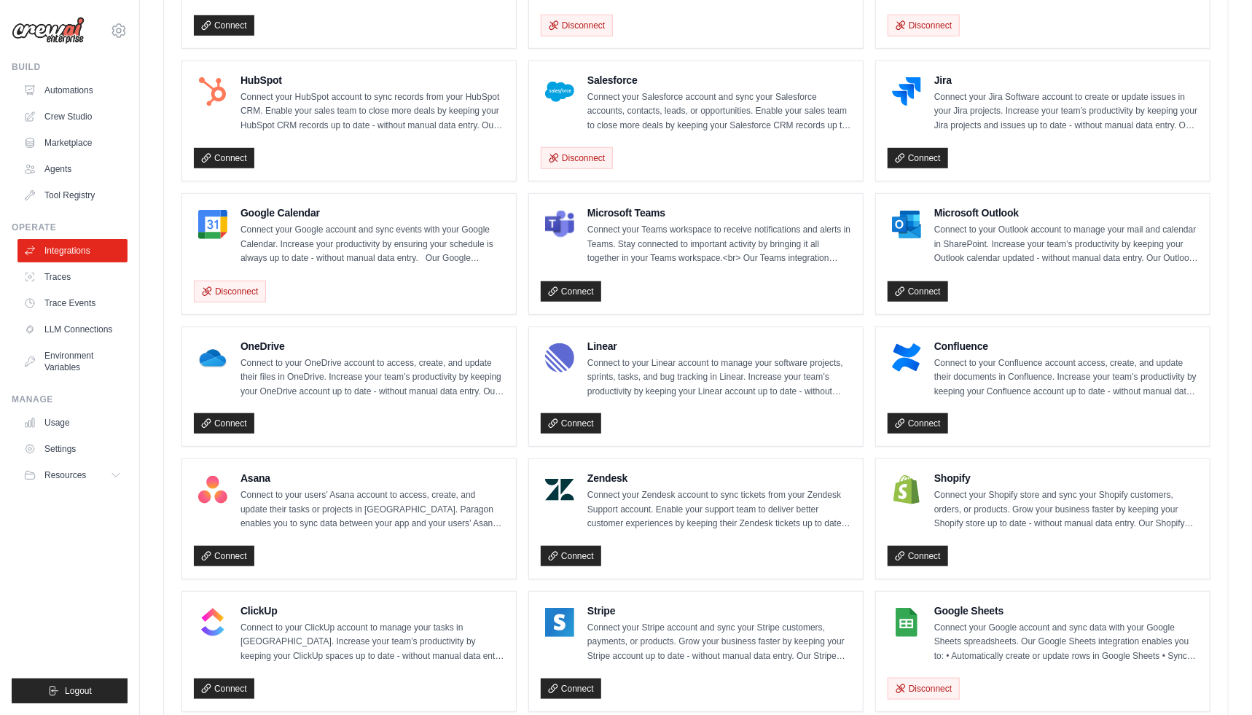
scroll to position [394, 0]
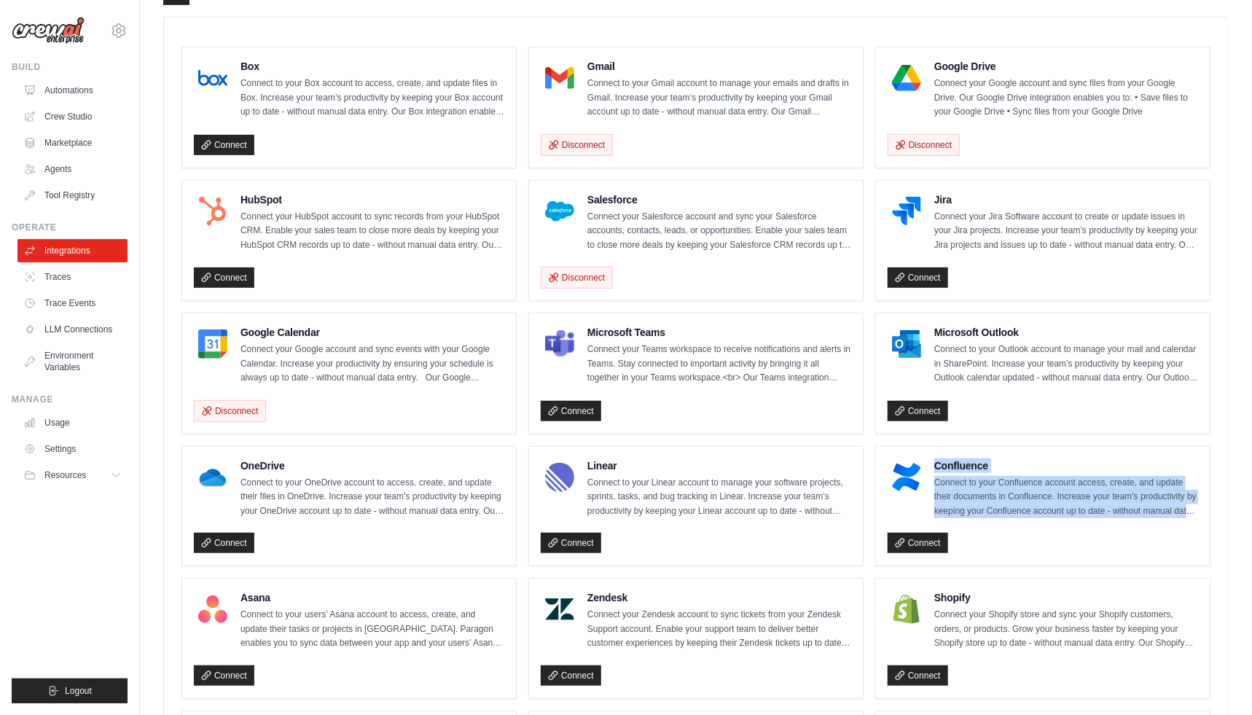
drag, startPoint x: 934, startPoint y: 461, endPoint x: 1105, endPoint y: 515, distance: 178.9
click at [1105, 515] on div "Confluence Connect to your Confluence account access, create, and update their …" at bounding box center [1043, 506] width 310 height 96
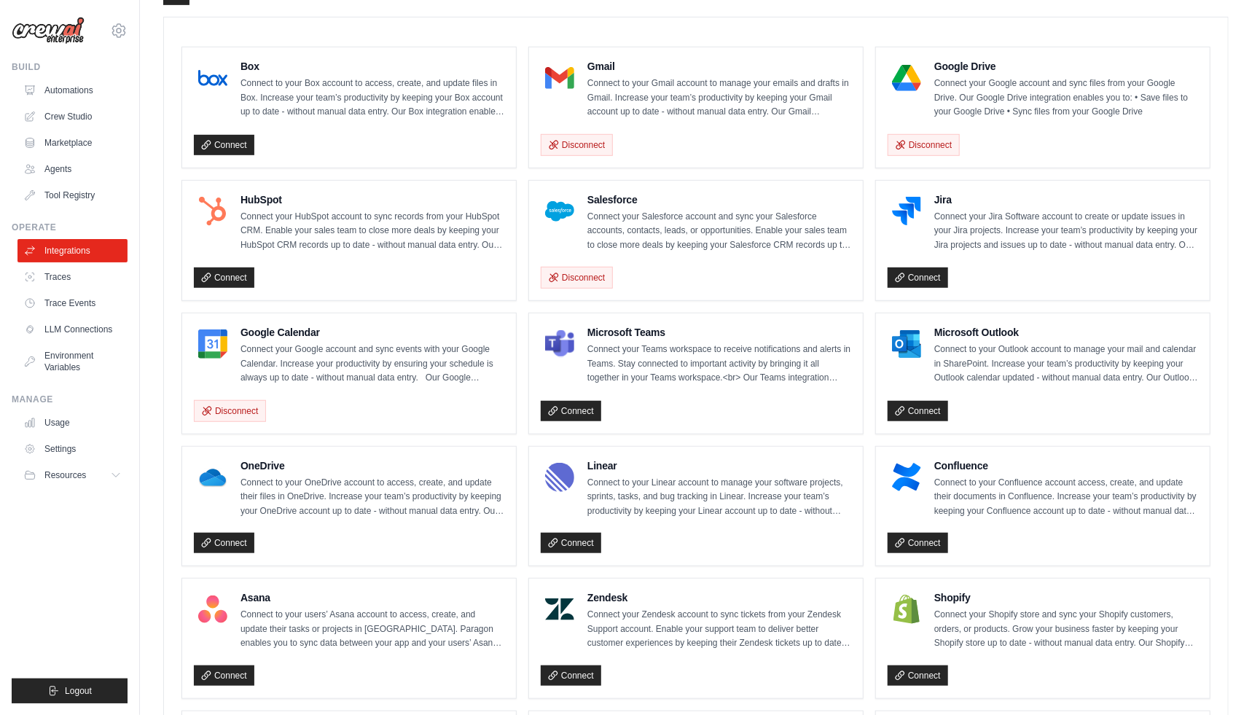
click at [1090, 535] on div "Connect" at bounding box center [1043, 543] width 310 height 21
click at [1089, 535] on div "Connect" at bounding box center [1043, 543] width 310 height 21
click at [1127, 488] on p "Connect to your Confluence account access, create, and update their documents i…" at bounding box center [1066, 497] width 264 height 43
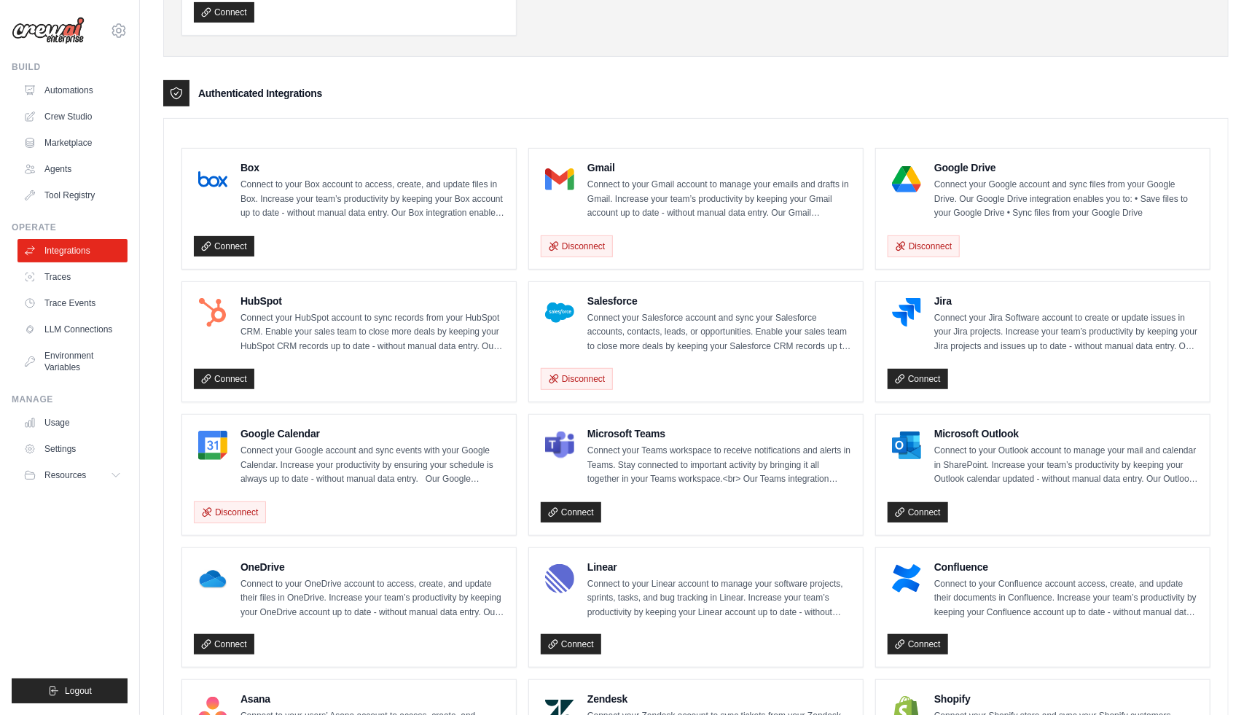
scroll to position [308, 0]
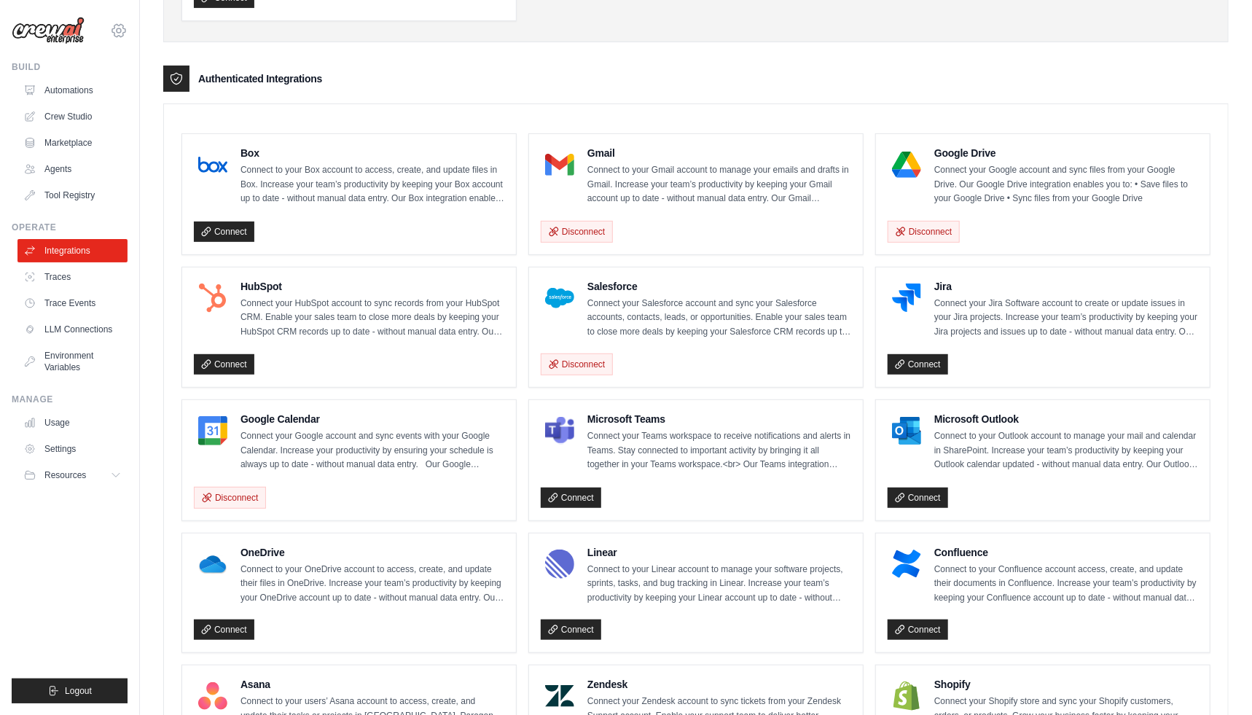
click at [120, 26] on icon at bounding box center [118, 30] width 17 height 17
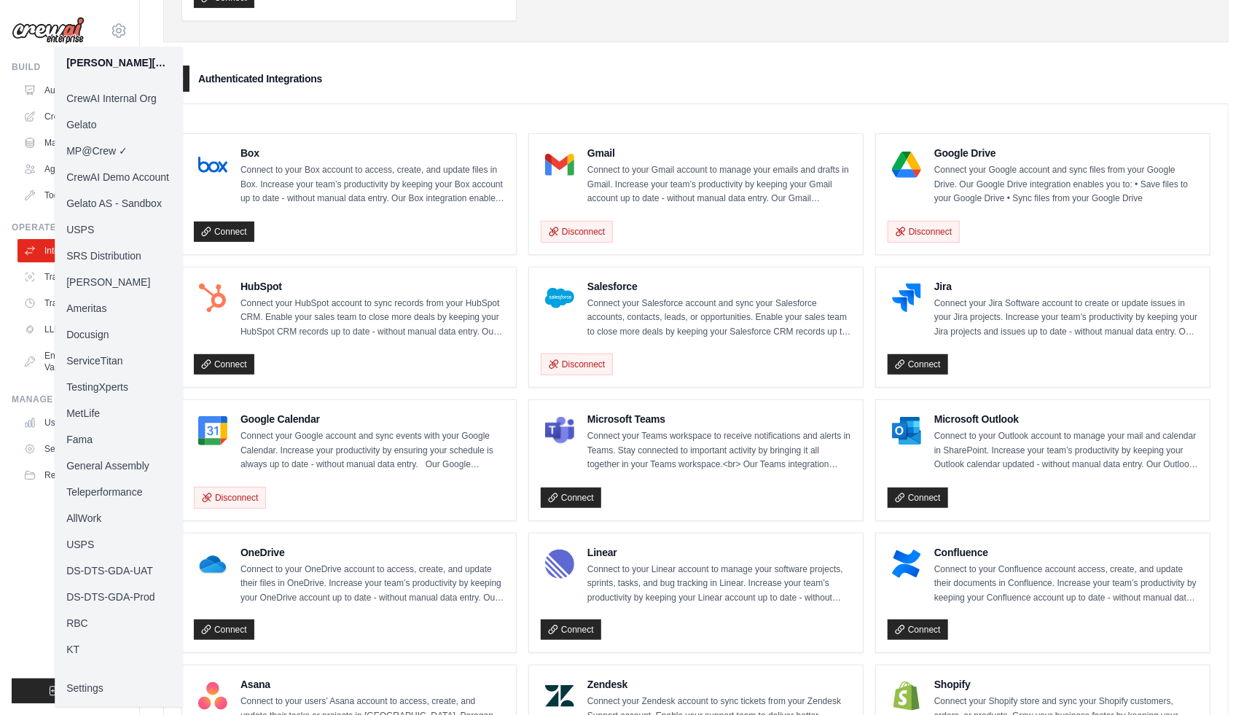
click at [375, 87] on div "Authenticated Integrations" at bounding box center [696, 79] width 1066 height 26
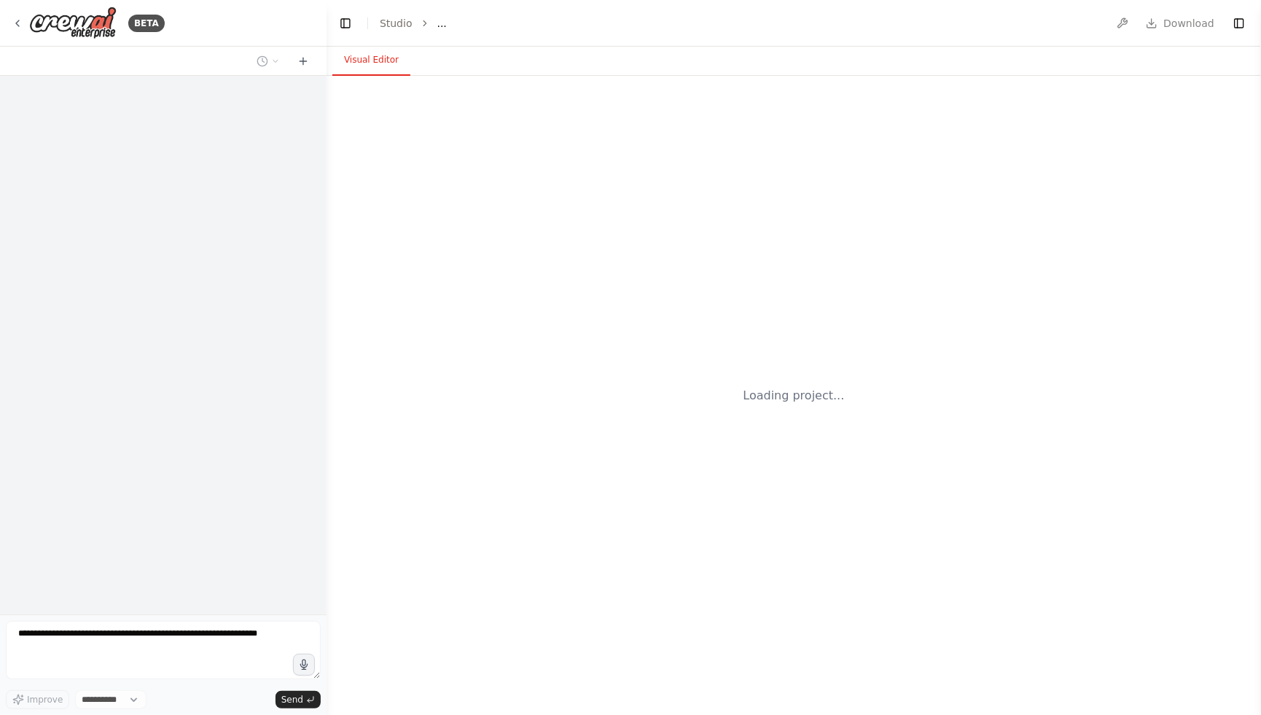
select select "****"
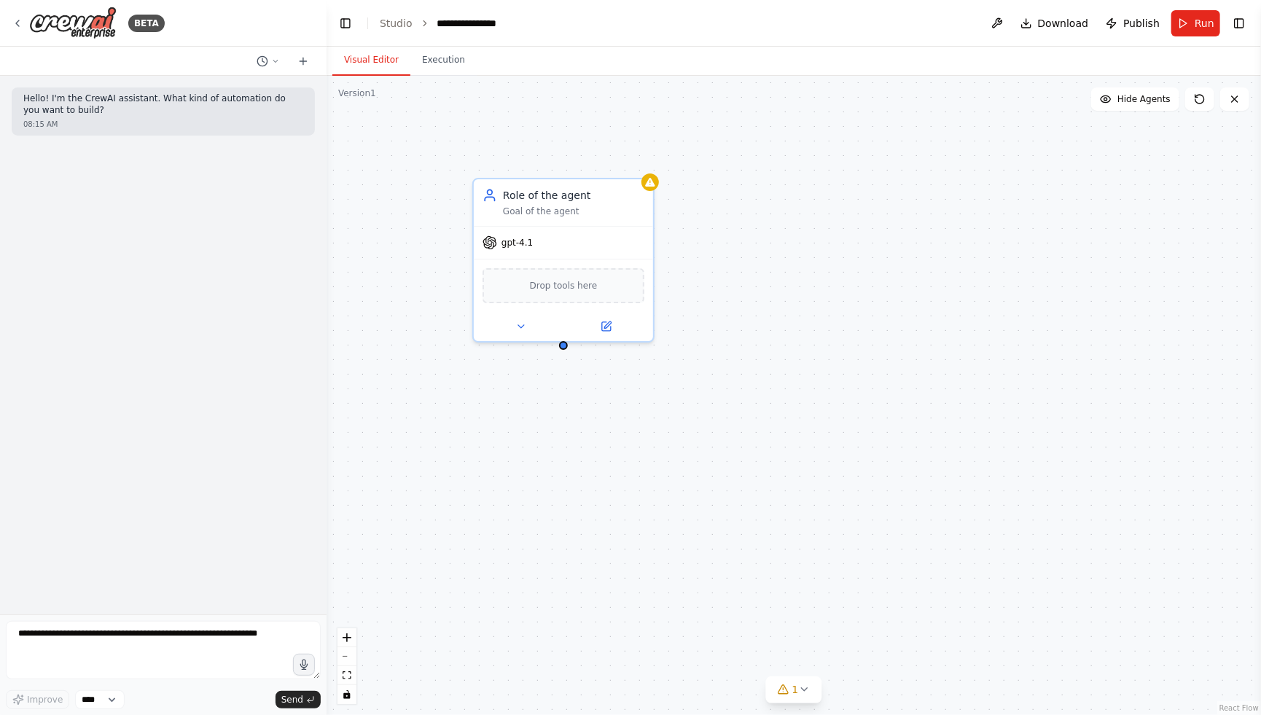
click at [942, 226] on div "Role of the agent Goal of the agent gpt-4.1 Drop tools here" at bounding box center [794, 395] width 934 height 639
click at [1231, 23] on button "Toggle Right Sidebar" at bounding box center [1239, 23] width 20 height 20
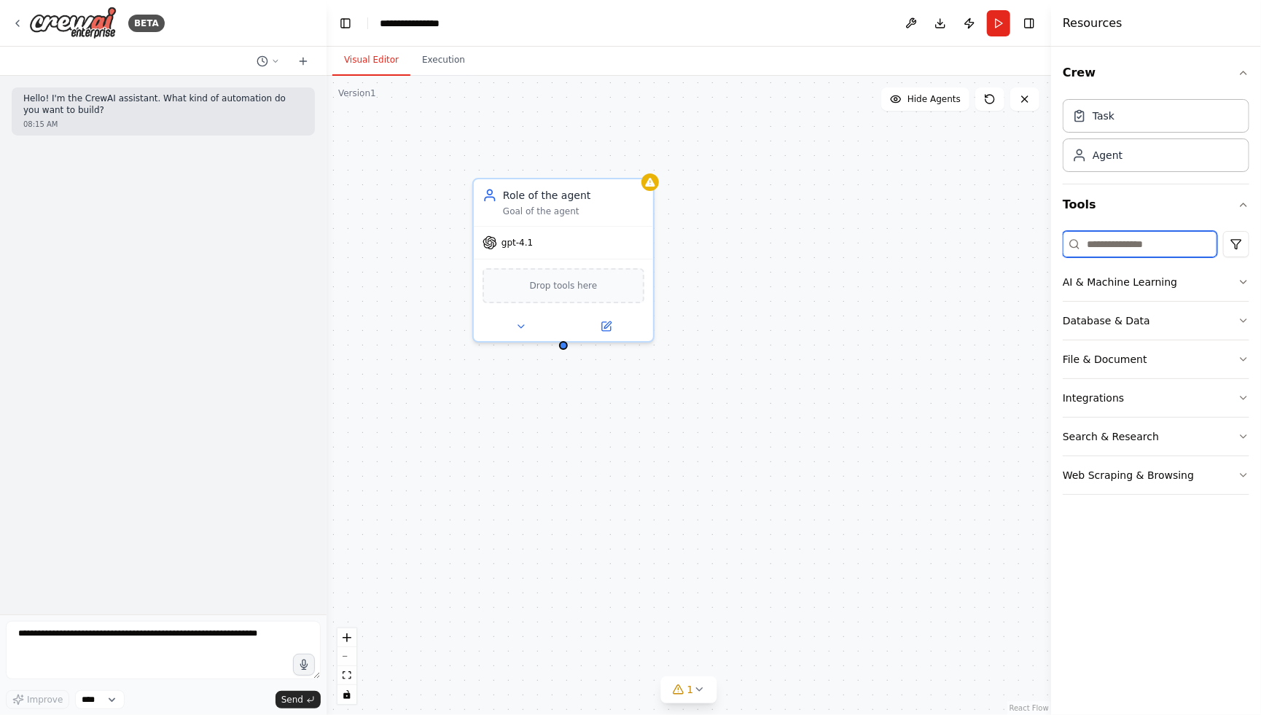
click at [1130, 242] on input at bounding box center [1140, 244] width 155 height 26
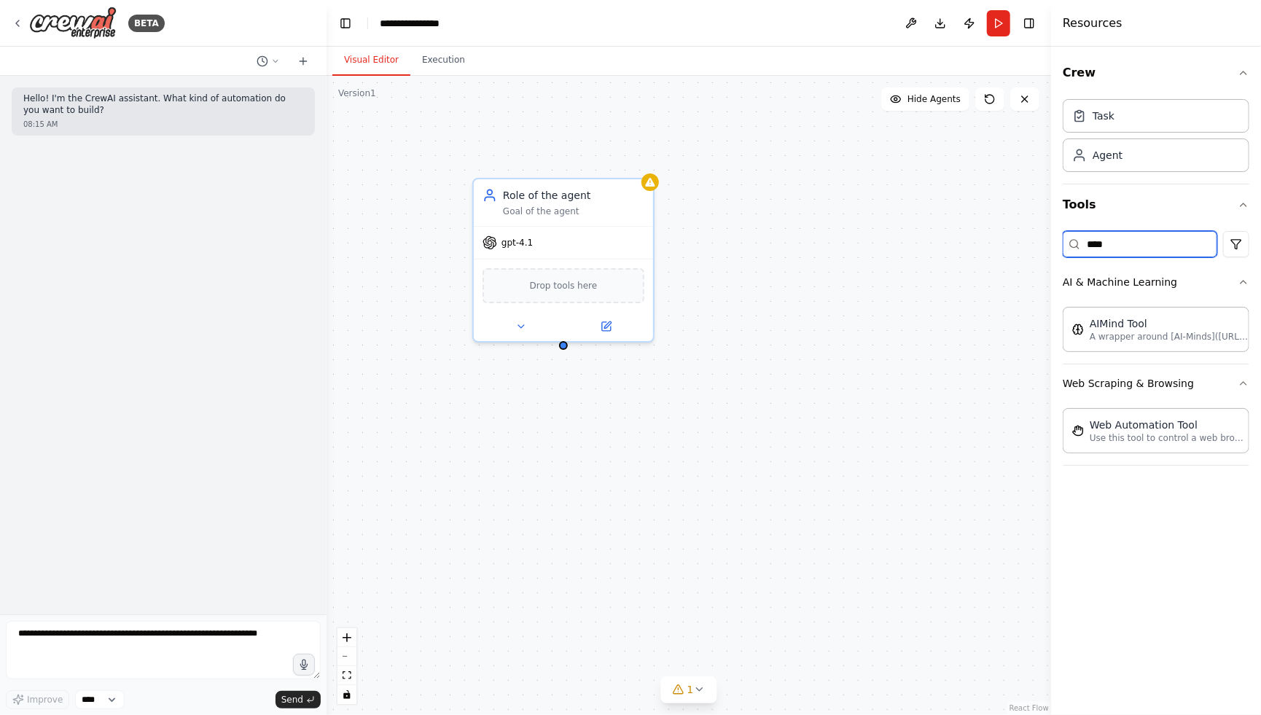
type input "*****"
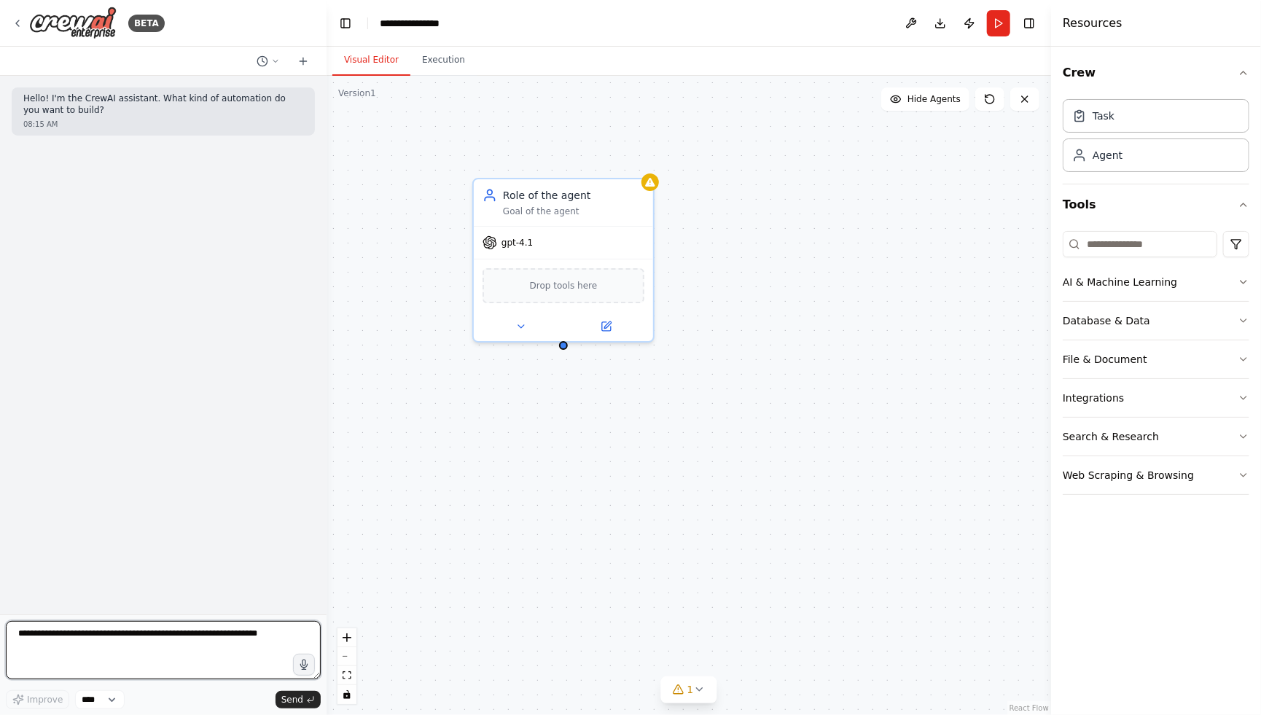
click at [125, 667] on textarea at bounding box center [163, 650] width 315 height 58
type textarea "**********"
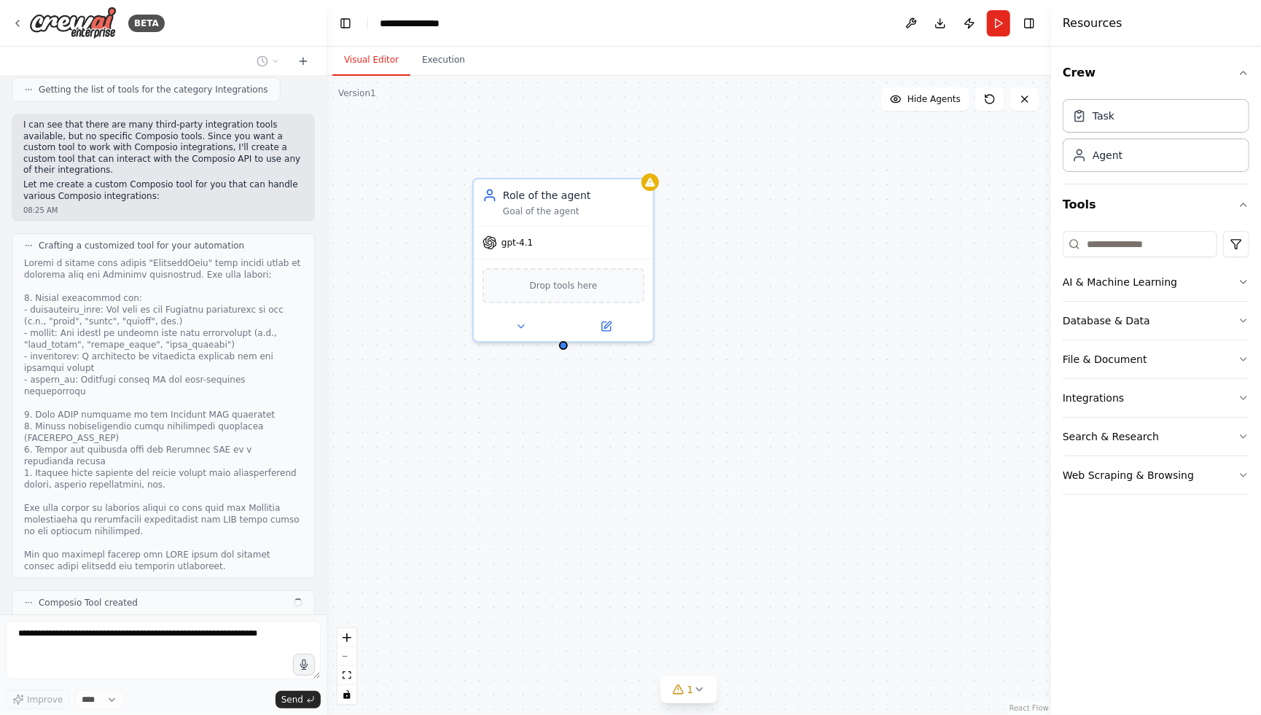
scroll to position [418, 0]
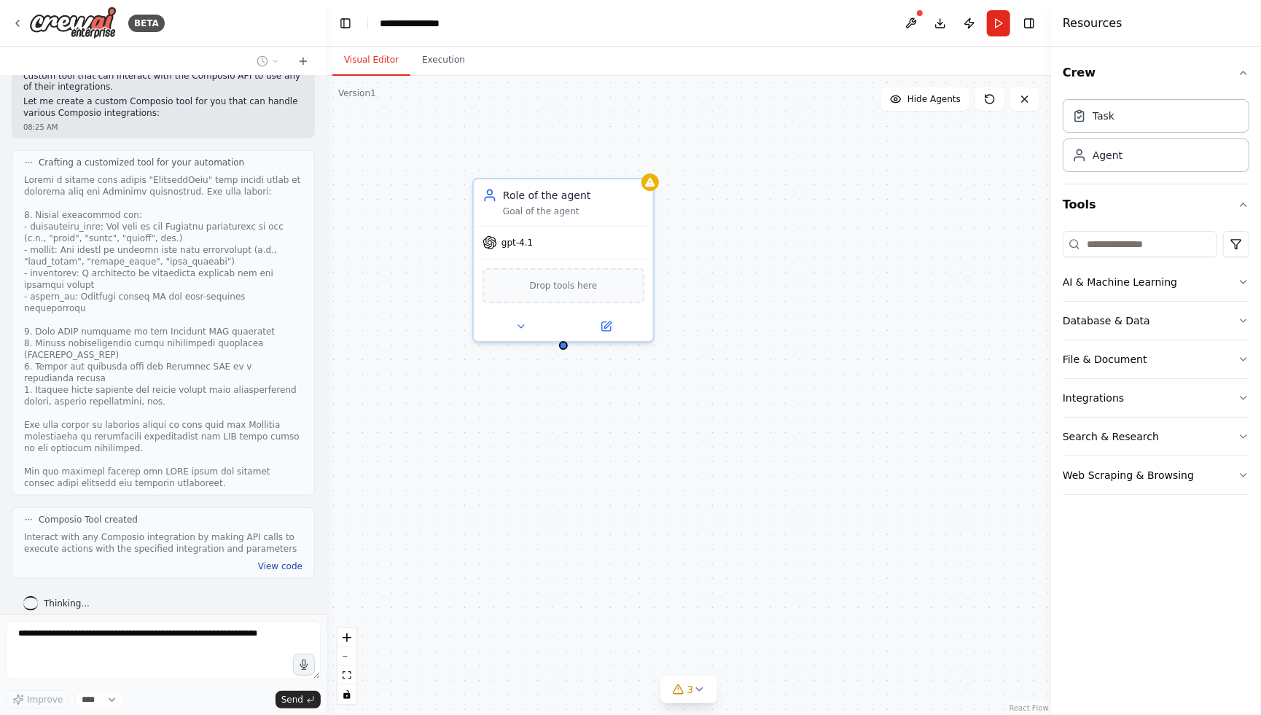
click at [273, 560] on button "View code" at bounding box center [280, 566] width 44 height 12
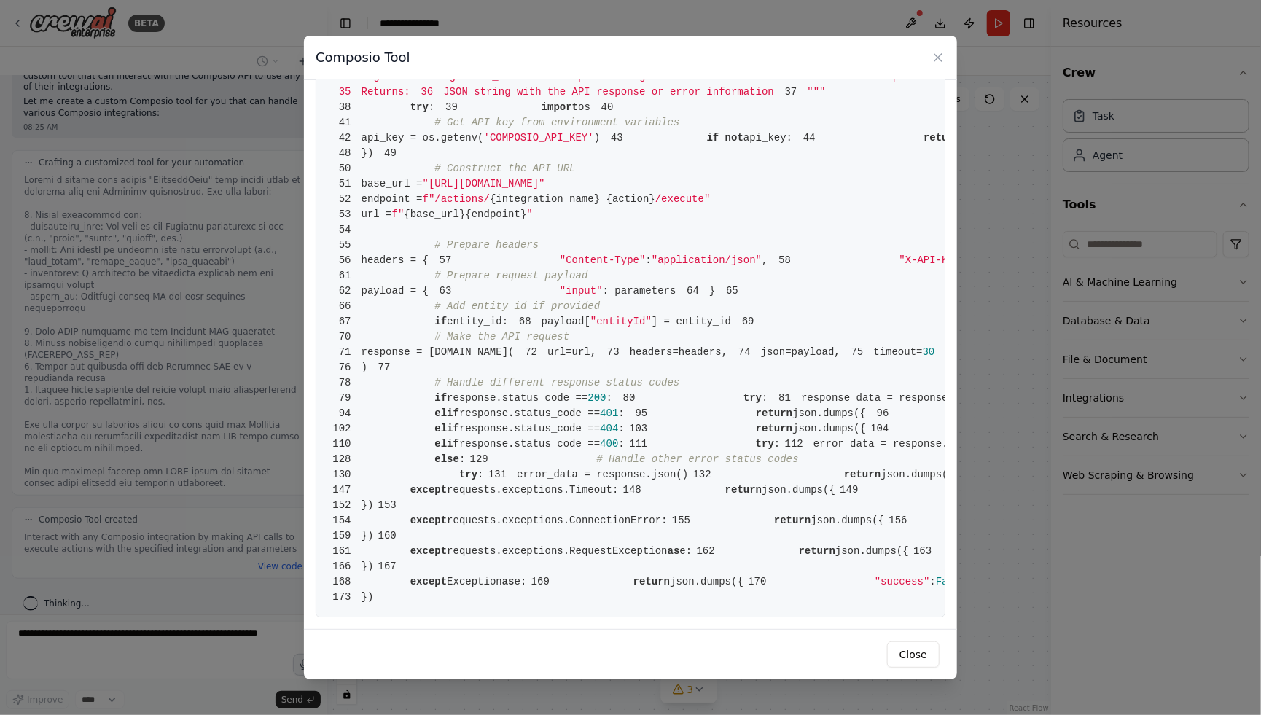
scroll to position [981, 0]
click at [941, 63] on icon at bounding box center [938, 57] width 15 height 15
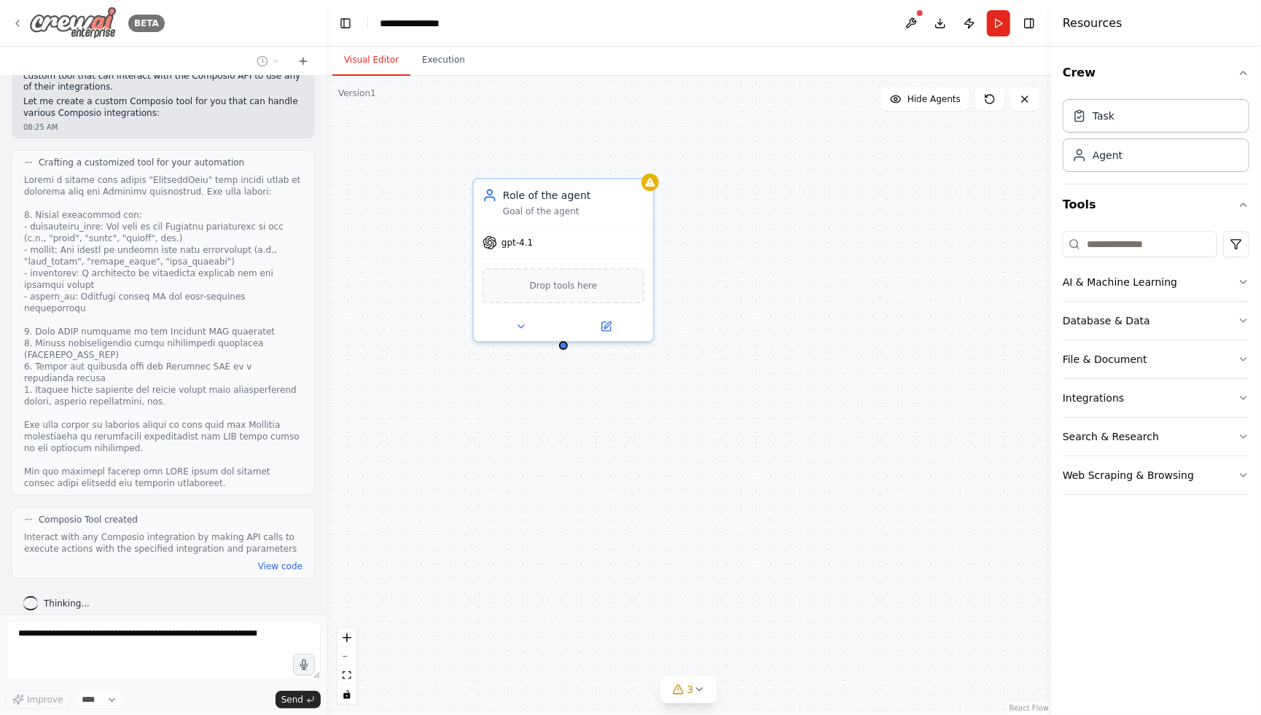
click at [17, 20] on icon at bounding box center [18, 23] width 12 height 12
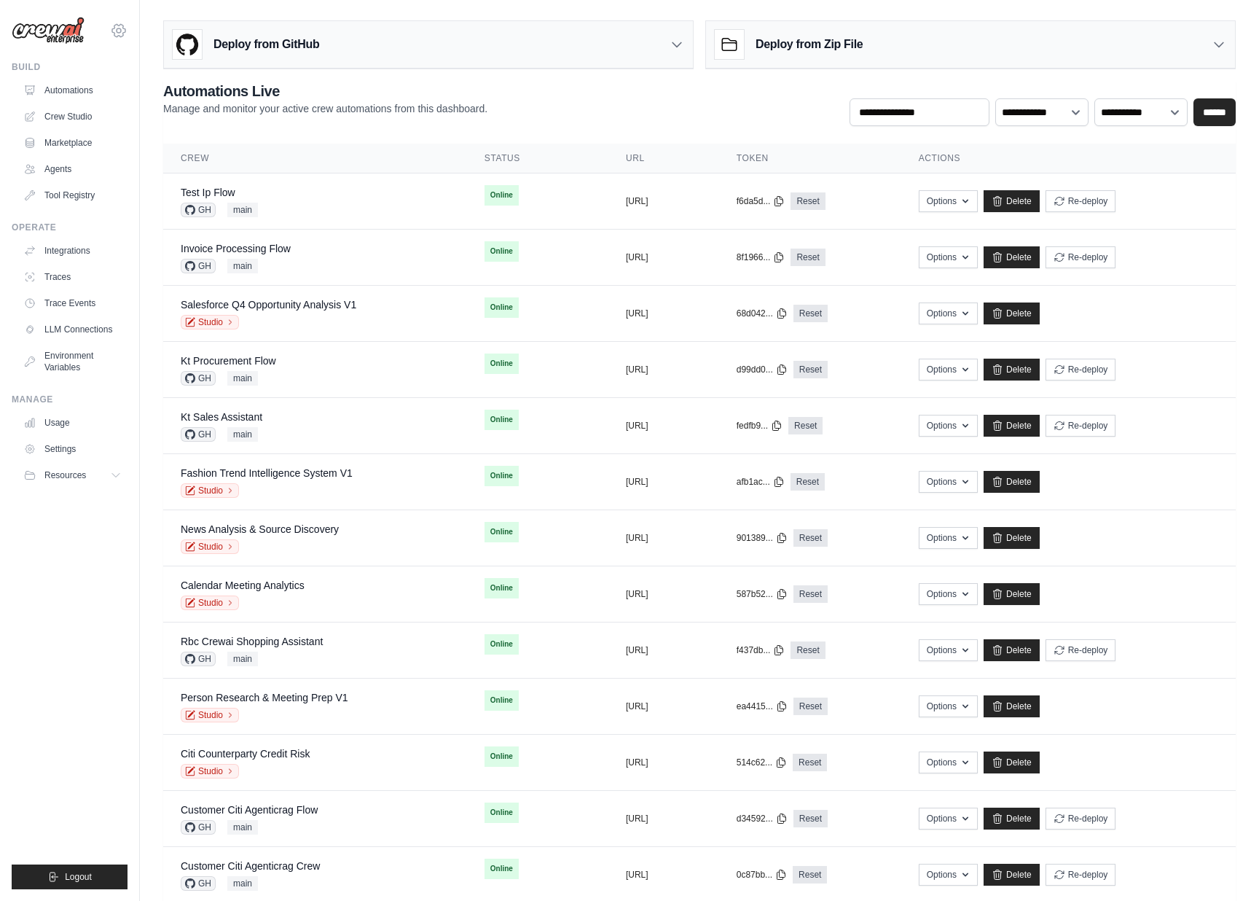
click at [117, 36] on icon at bounding box center [118, 30] width 17 height 17
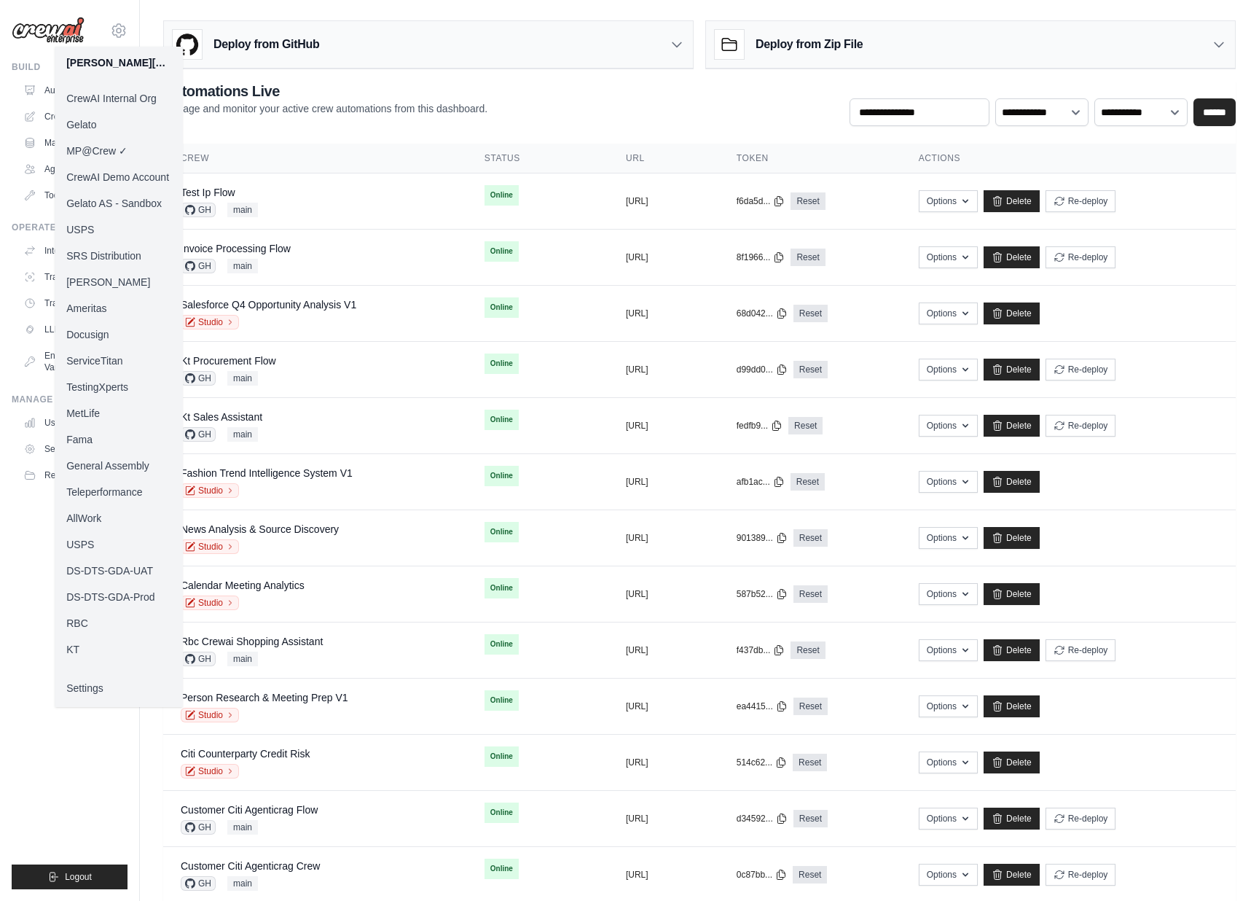
click at [103, 332] on link "Docusign" at bounding box center [119, 334] width 128 height 26
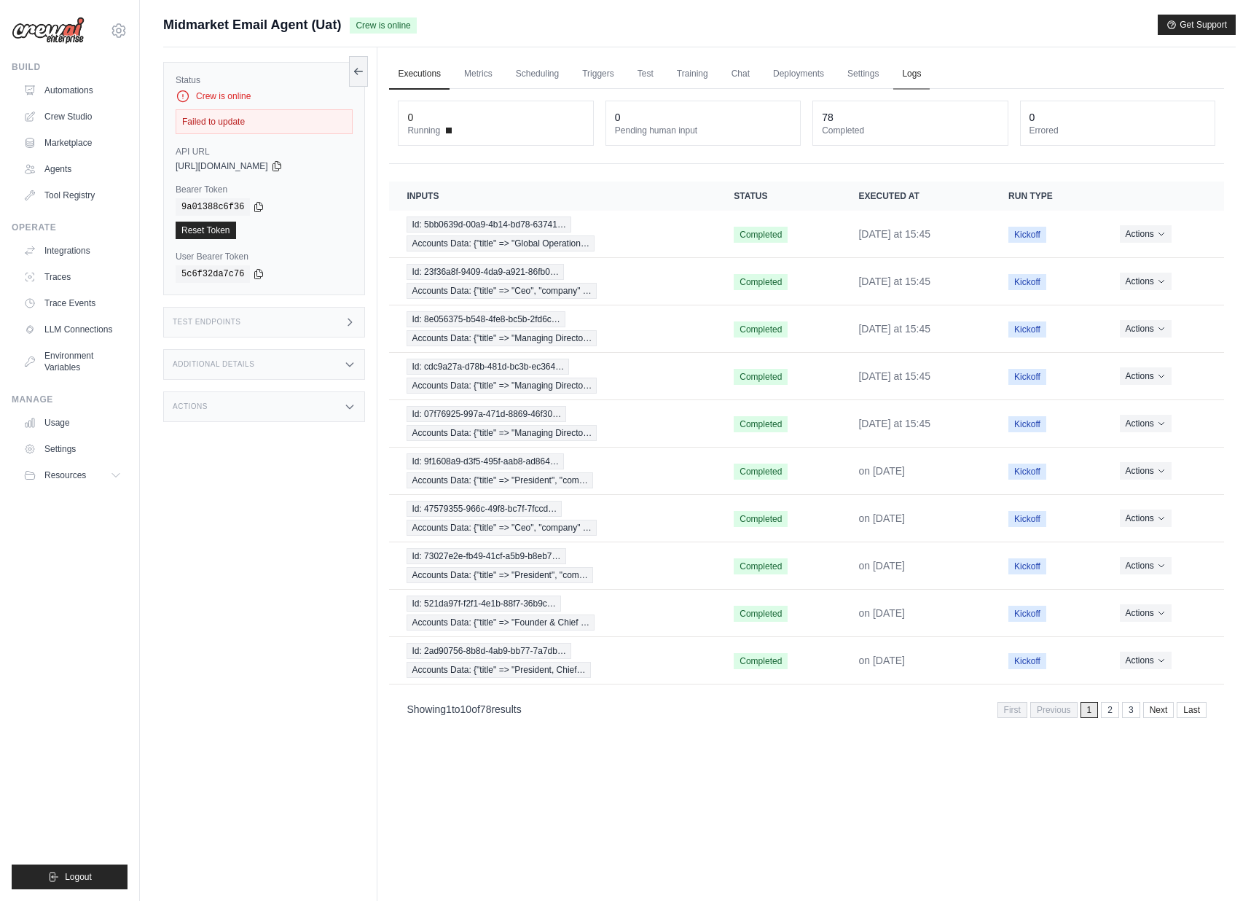
click at [907, 74] on link "Logs" at bounding box center [912, 74] width 36 height 31
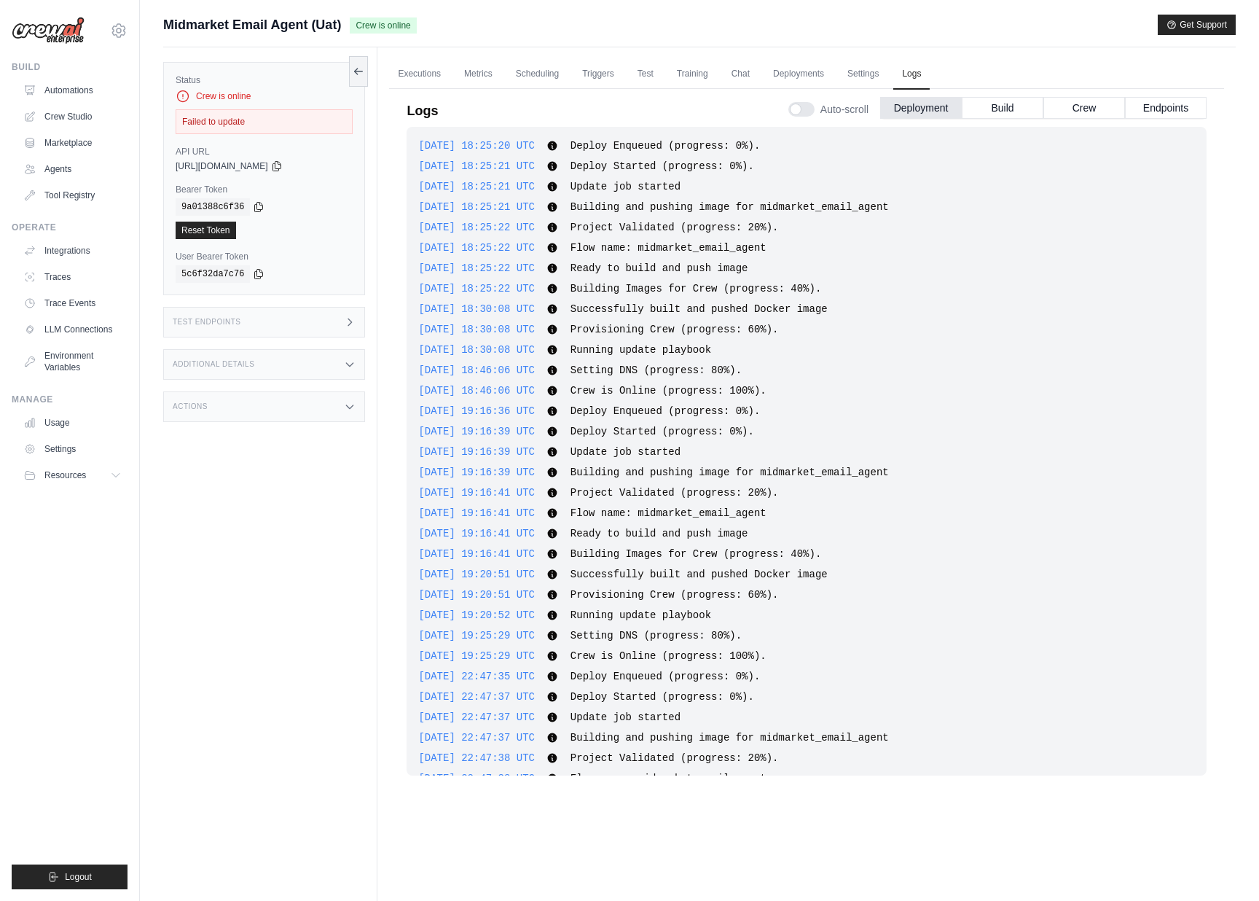
scroll to position [1579, 0]
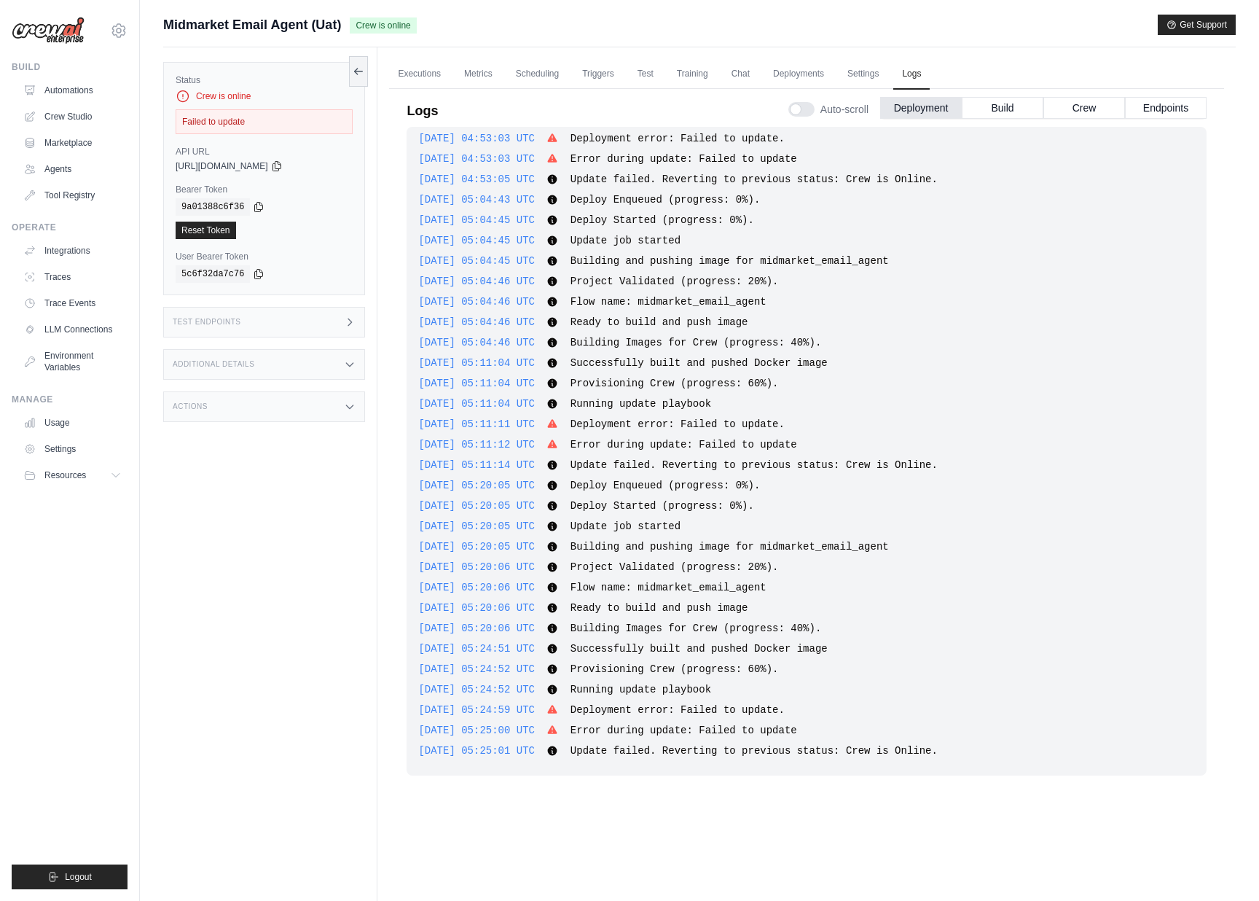
click at [276, 667] on div "Status Crew is online Failed to update API URL copied https://midmarket-email-a…" at bounding box center [270, 497] width 214 height 901
click at [810, 77] on link "Deployments" at bounding box center [799, 74] width 69 height 31
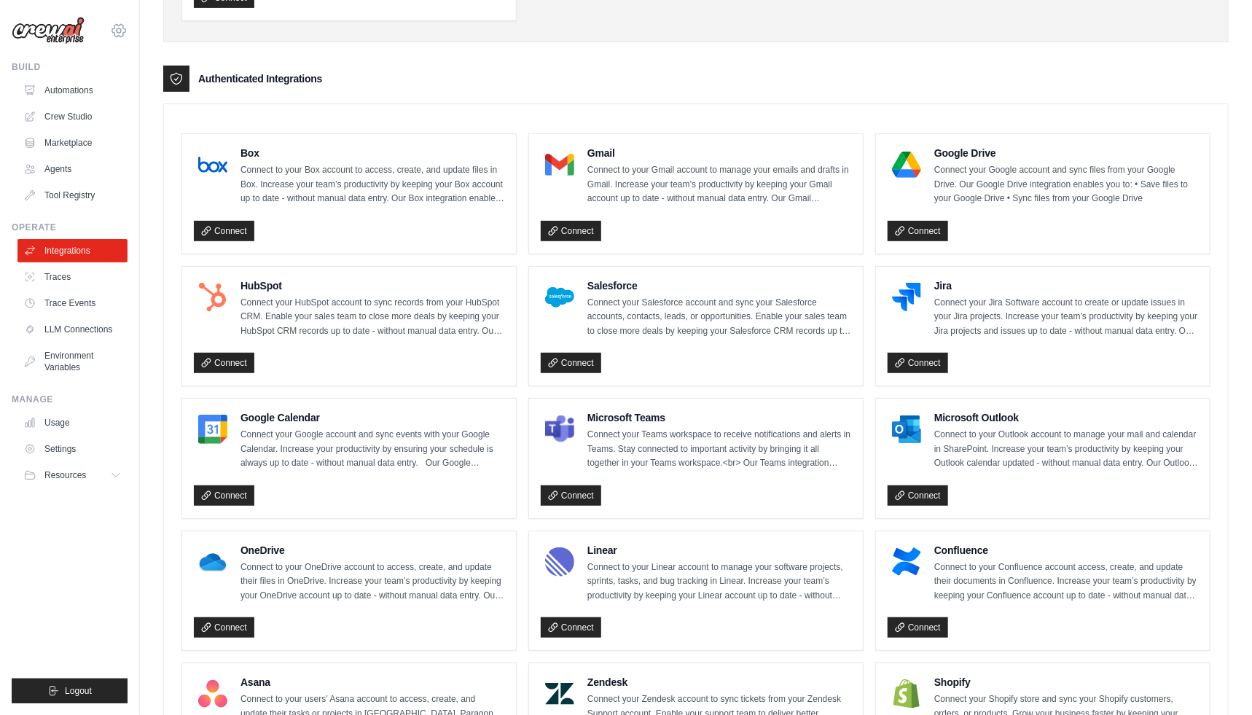
click at [119, 30] on icon at bounding box center [118, 30] width 17 height 17
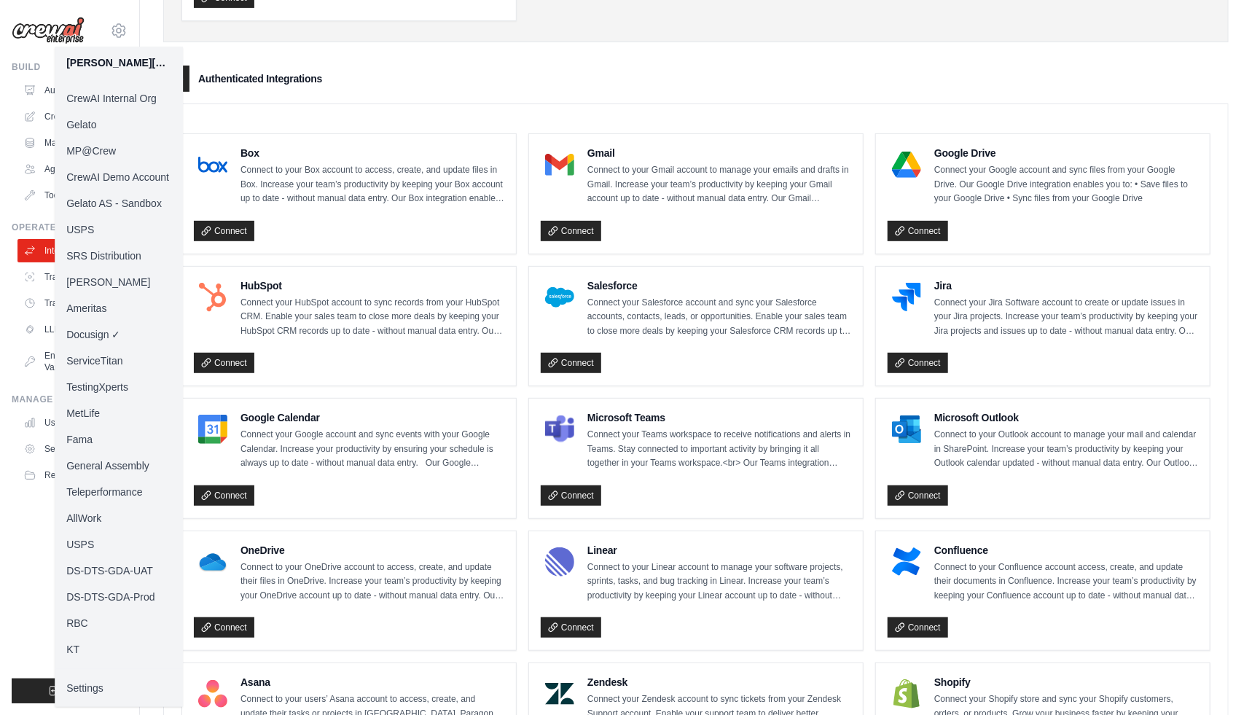
click at [121, 141] on link "MP@Crew" at bounding box center [119, 151] width 128 height 26
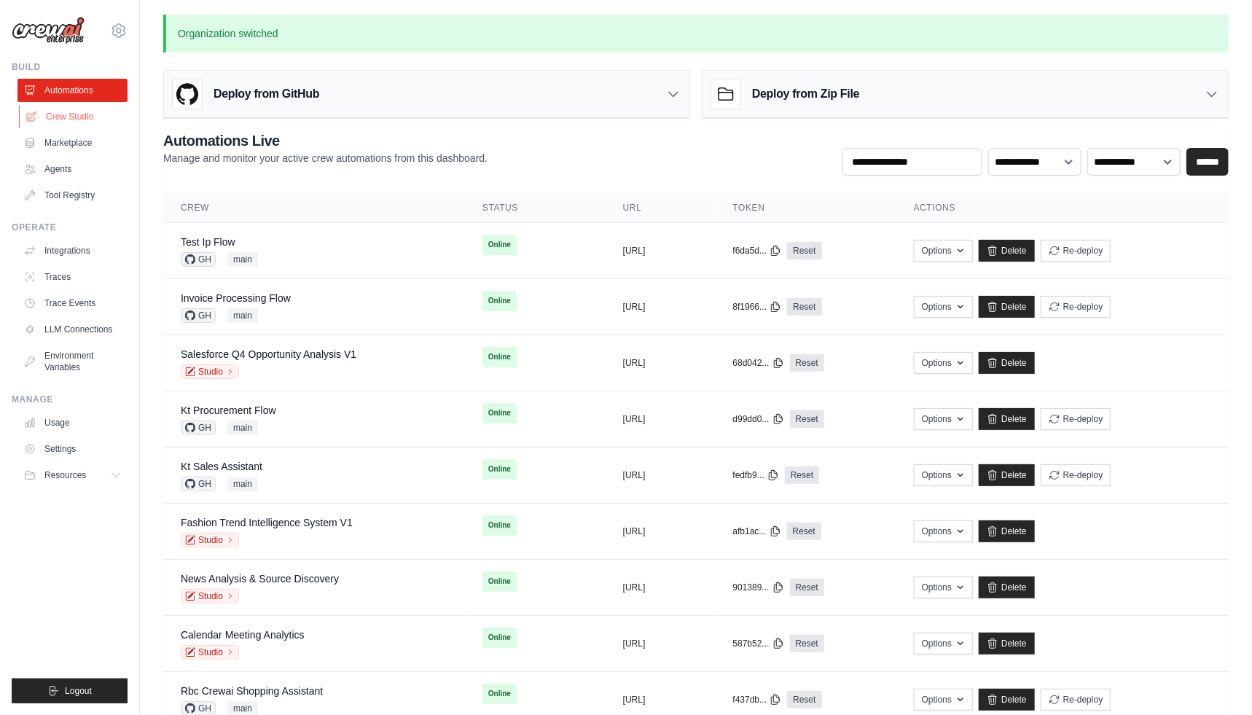
click at [60, 120] on link "Crew Studio" at bounding box center [74, 116] width 110 height 23
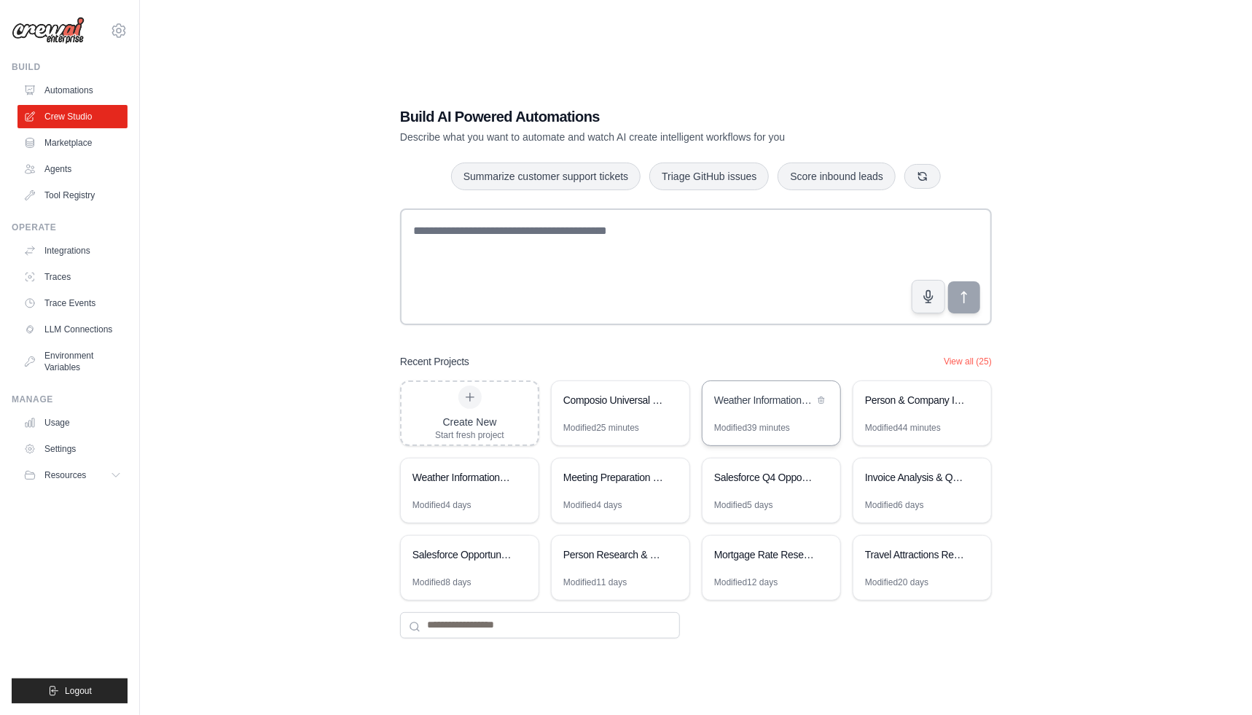
click at [749, 414] on div "Weather Information Crew" at bounding box center [772, 401] width 138 height 41
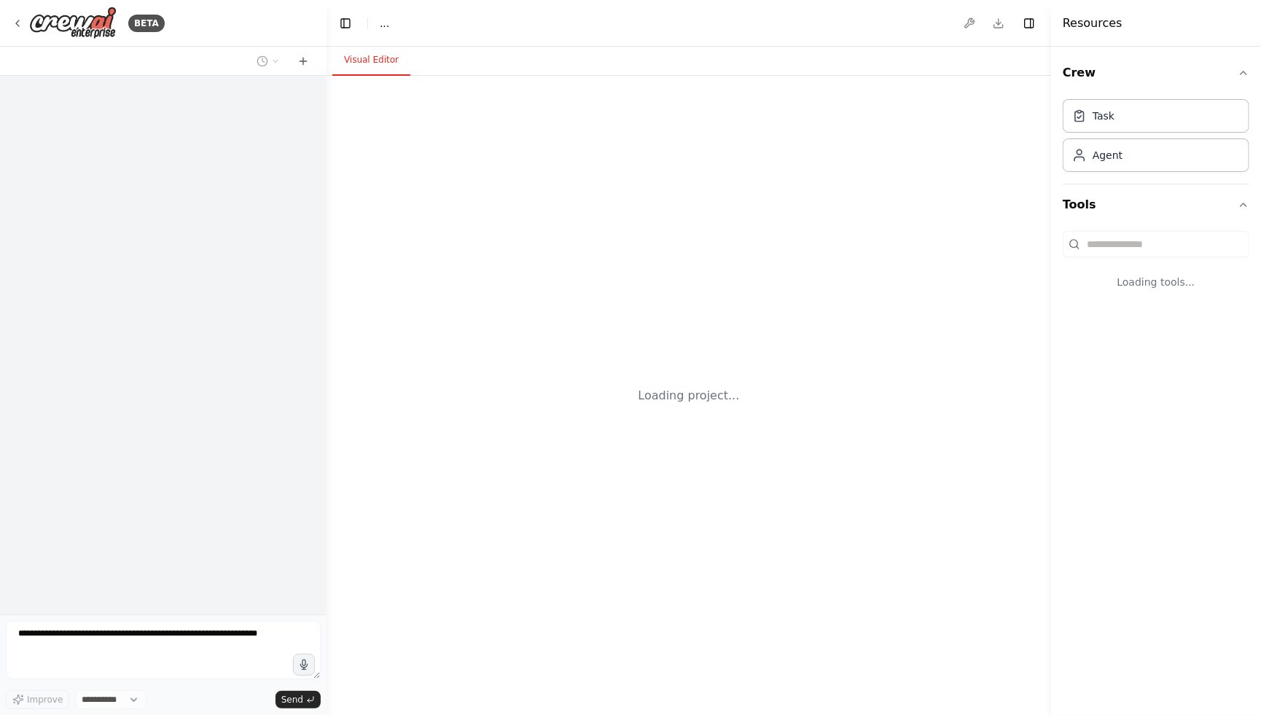
select select "****"
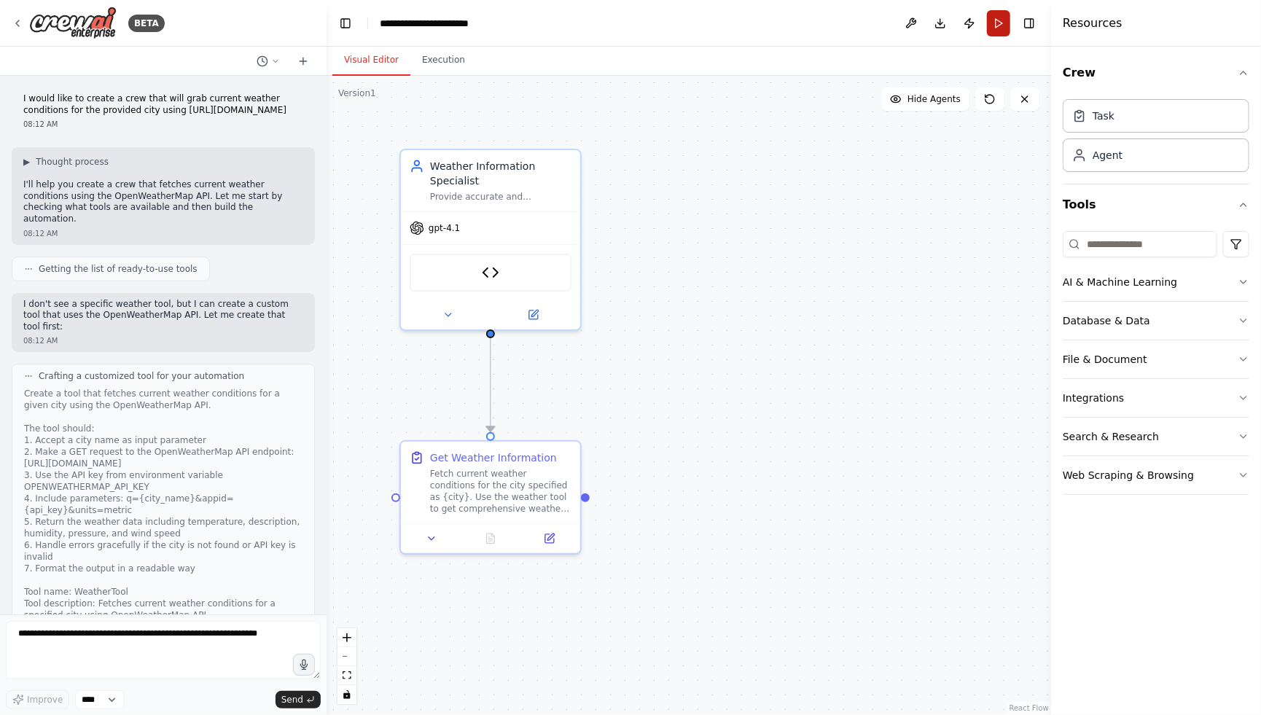
click at [1002, 28] on button "Run" at bounding box center [998, 23] width 23 height 26
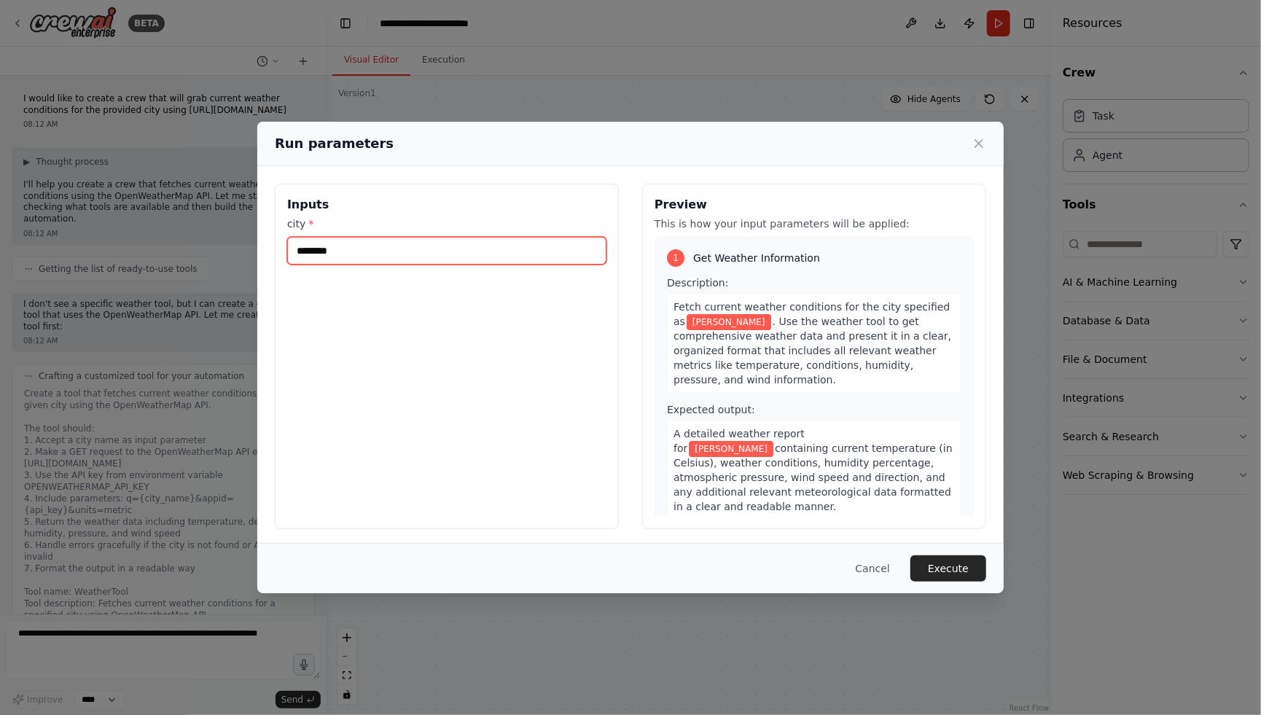
click at [438, 247] on input "********" at bounding box center [446, 251] width 319 height 28
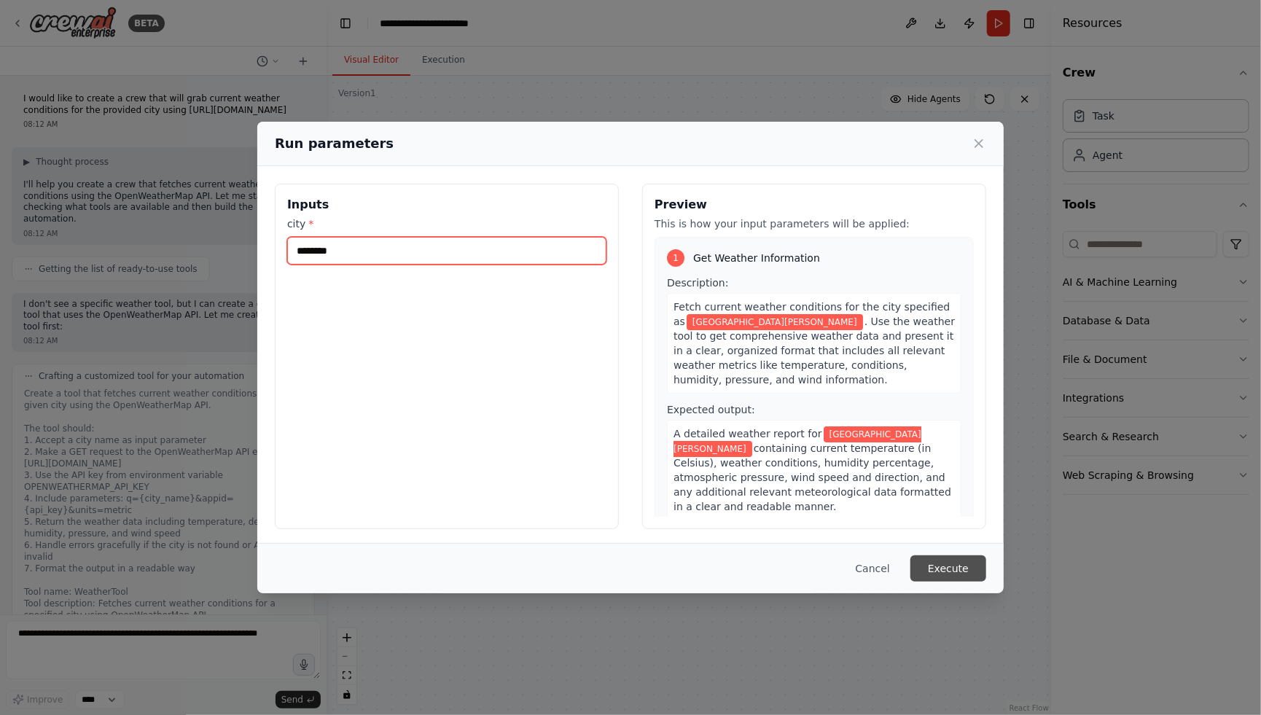
type input "********"
click at [946, 562] on button "Execute" at bounding box center [948, 568] width 76 height 26
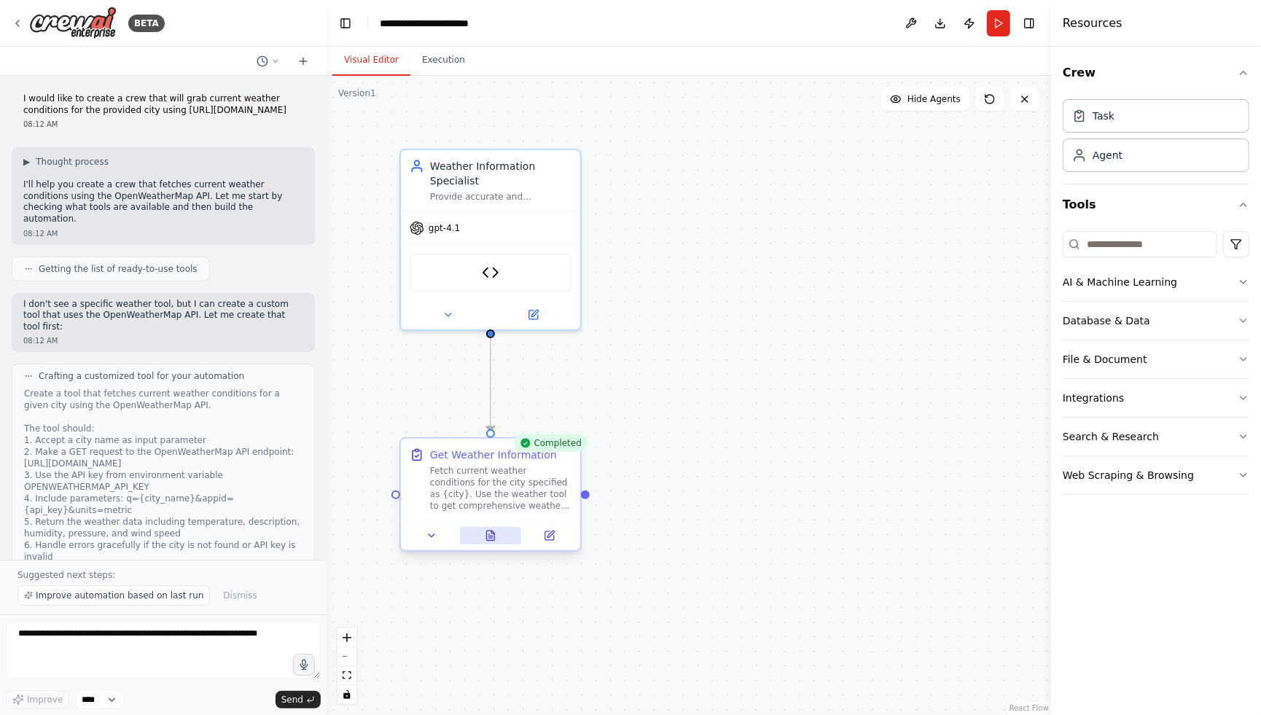
click at [490, 543] on button at bounding box center [491, 535] width 62 height 17
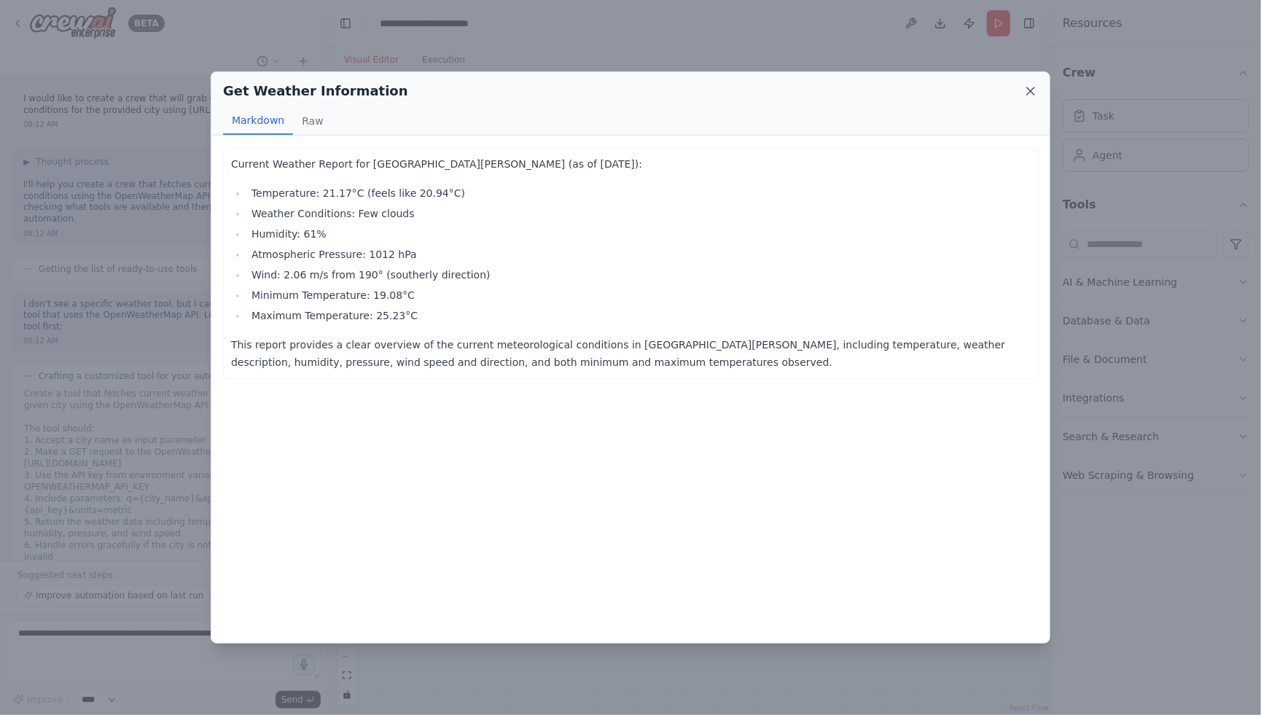
click at [1029, 87] on icon at bounding box center [1030, 91] width 15 height 15
